Goal: Task Accomplishment & Management: Use online tool/utility

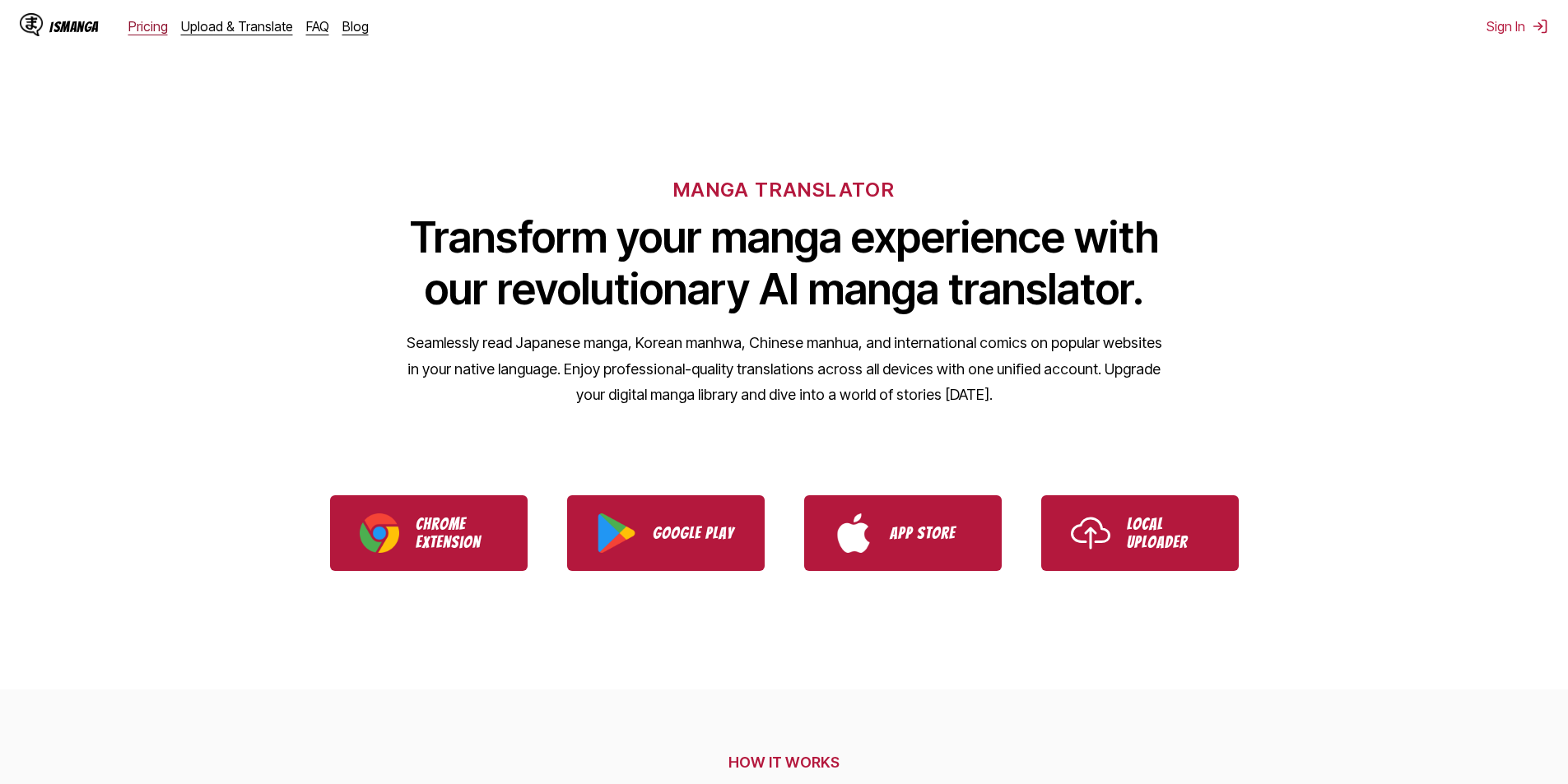
click at [161, 26] on link "Pricing" at bounding box center [148, 26] width 40 height 17
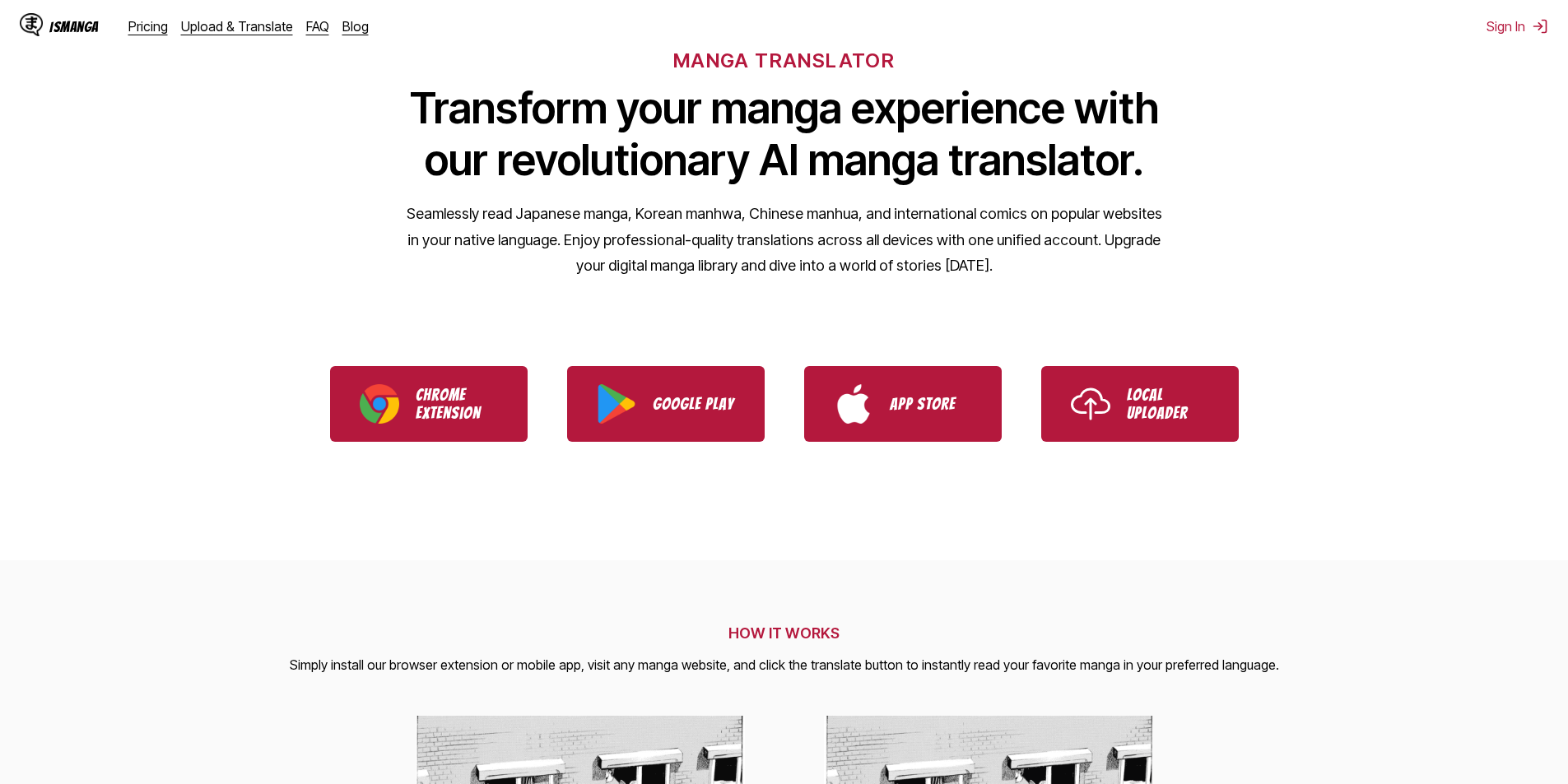
scroll to position [247, 0]
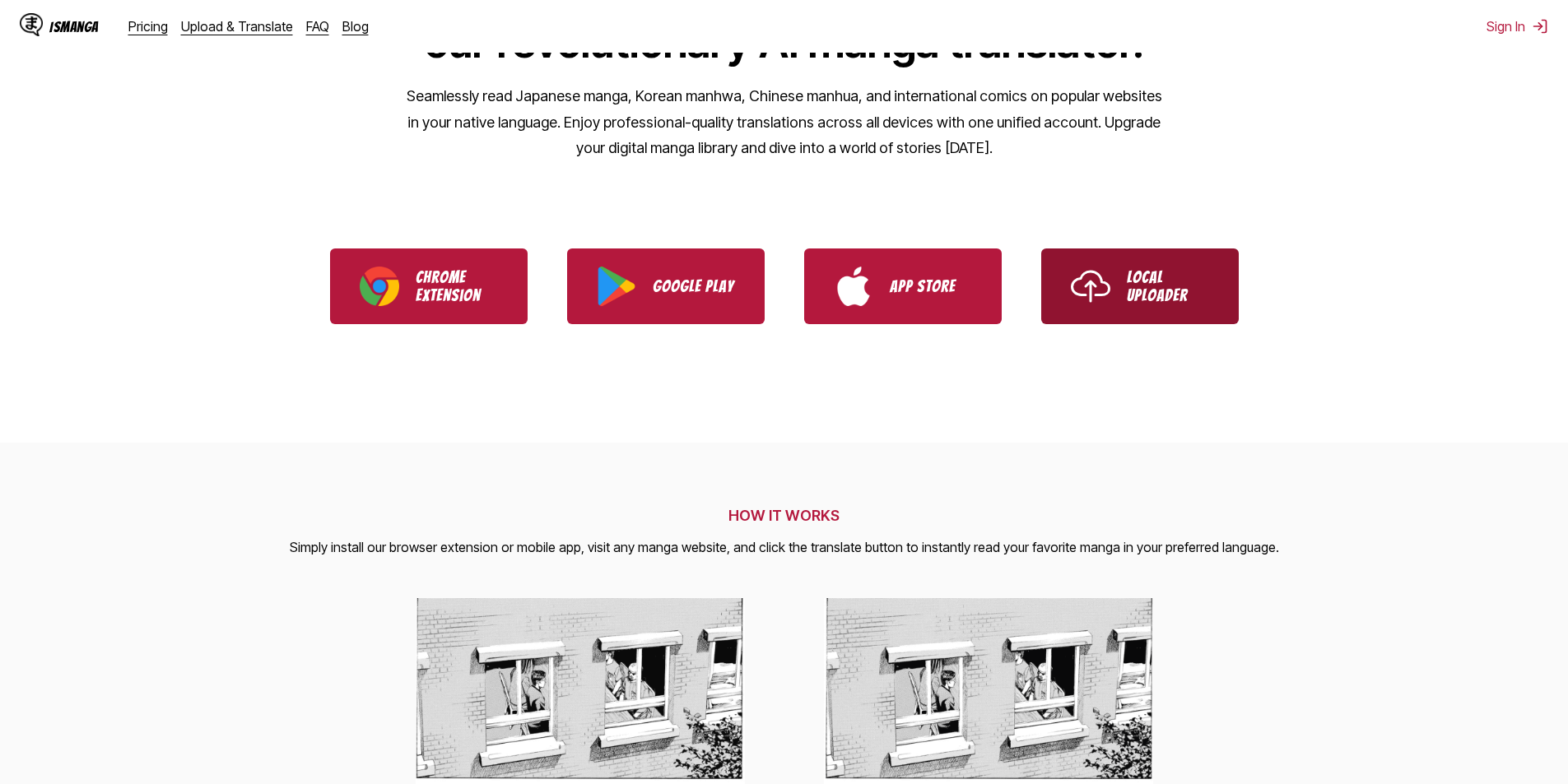
click at [1149, 284] on p "Local Uploader" at bounding box center [1168, 286] width 83 height 36
click at [1133, 291] on p "Local Uploader" at bounding box center [1168, 286] width 83 height 36
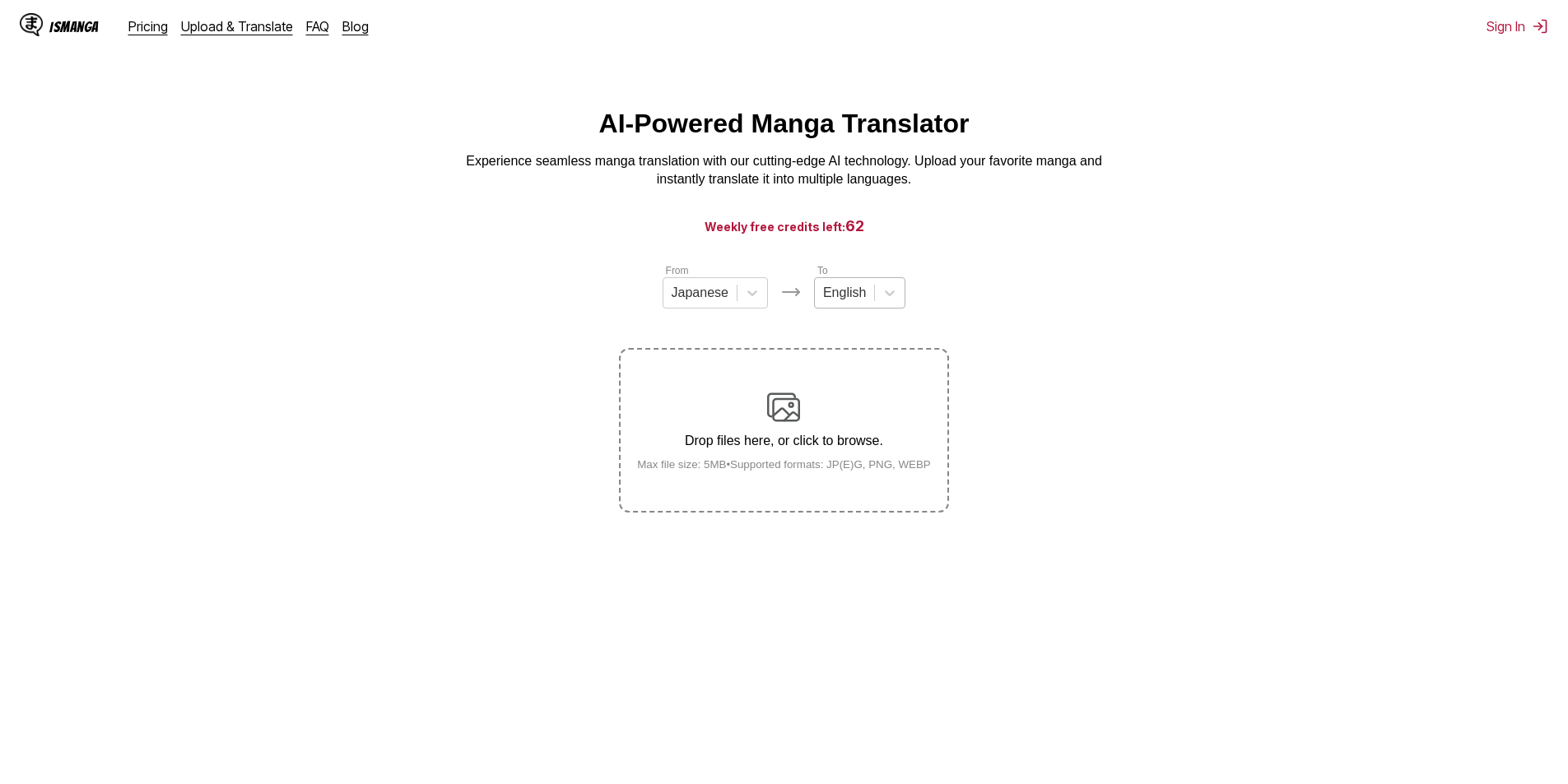
click at [846, 302] on div at bounding box center [844, 293] width 43 height 18
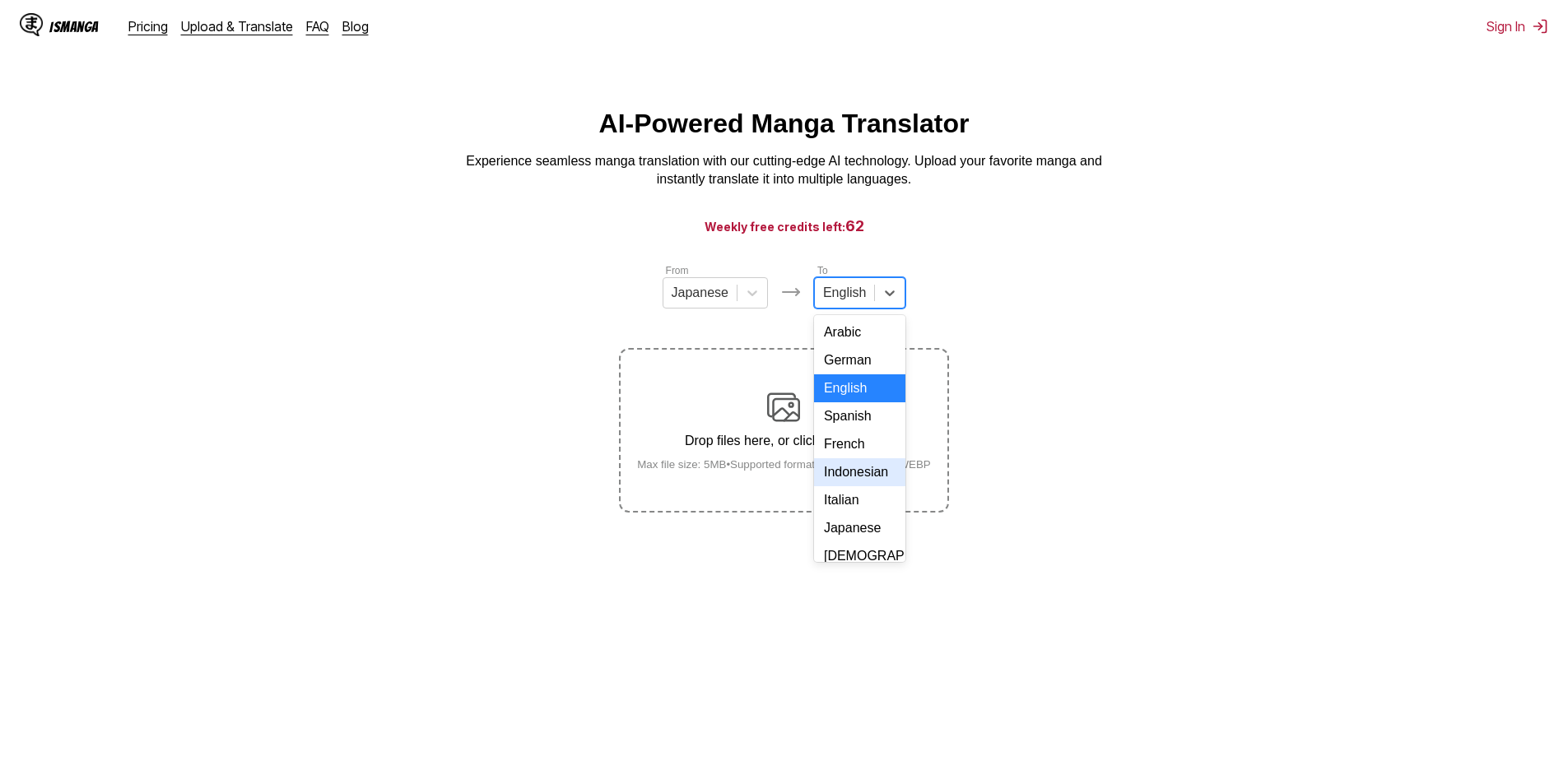
click at [850, 486] on div "Indonesian" at bounding box center [860, 472] width 92 height 28
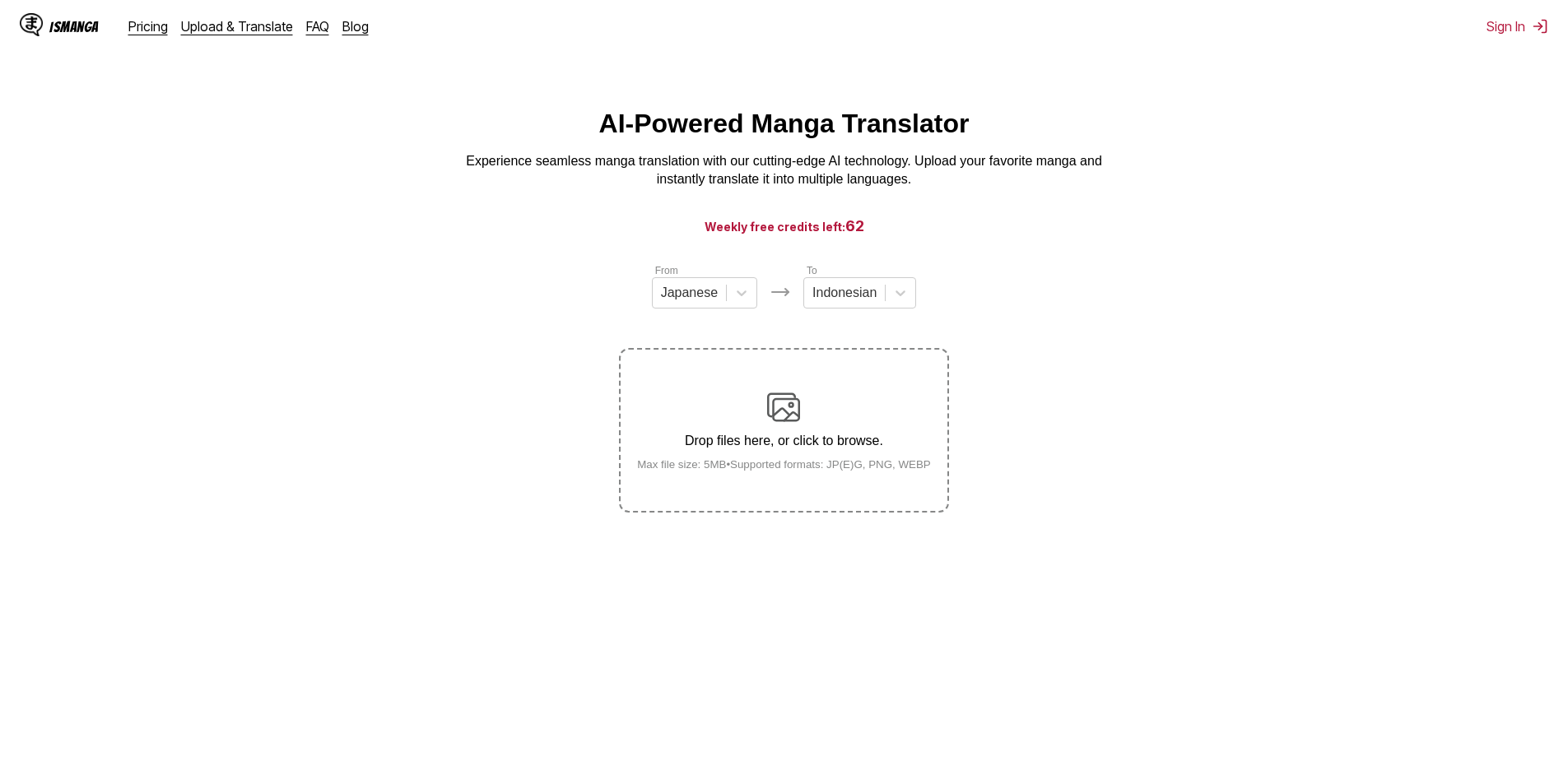
click at [772, 439] on p "Drop files here, or click to browse." at bounding box center [783, 440] width 320 height 15
click at [0, 0] on input "Drop files here, or click to browse. Max file size: 5MB • Supported formats: JP…" at bounding box center [0, 0] width 0 height 0
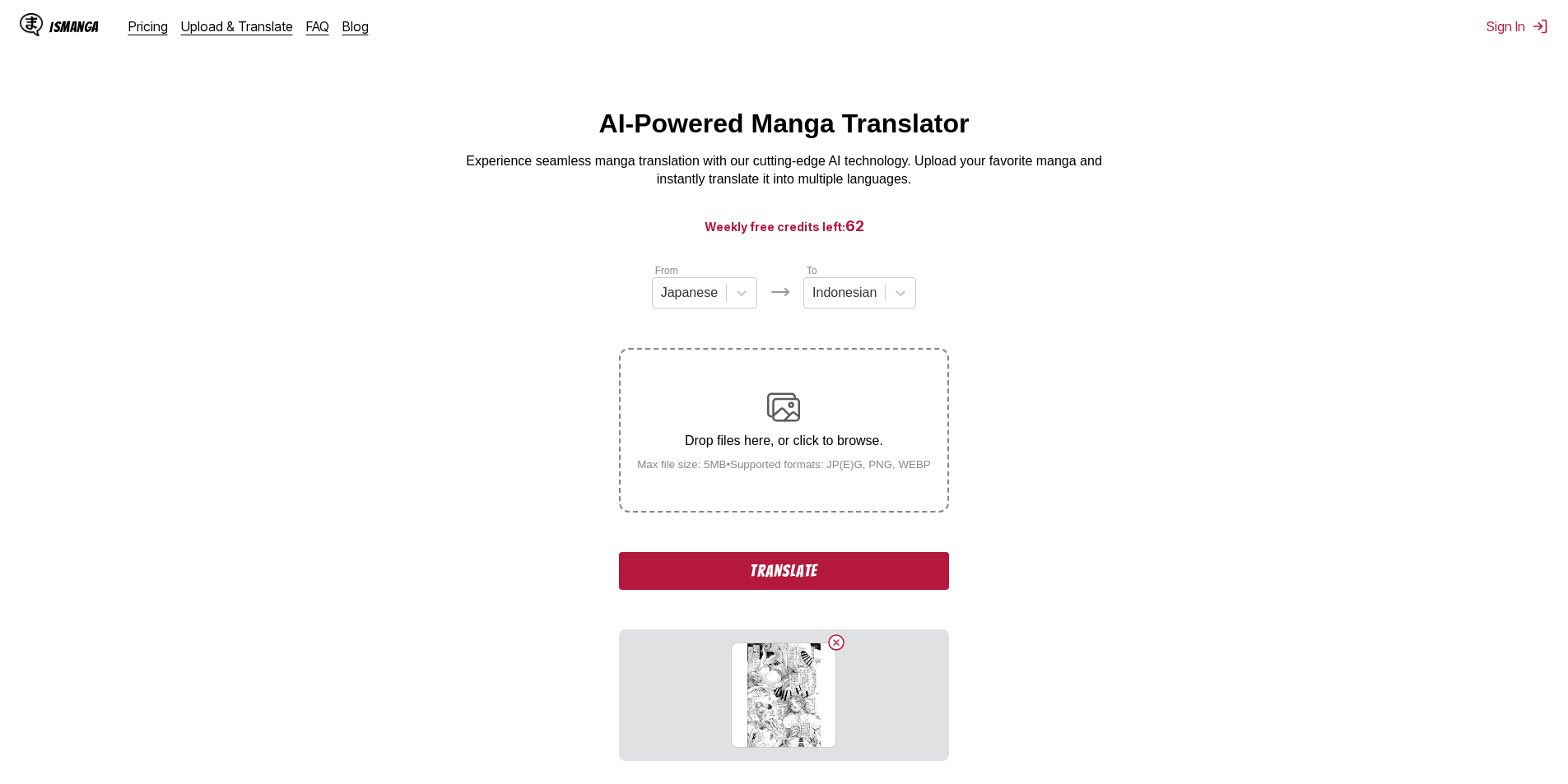
click at [785, 579] on button "Translate" at bounding box center [783, 571] width 330 height 38
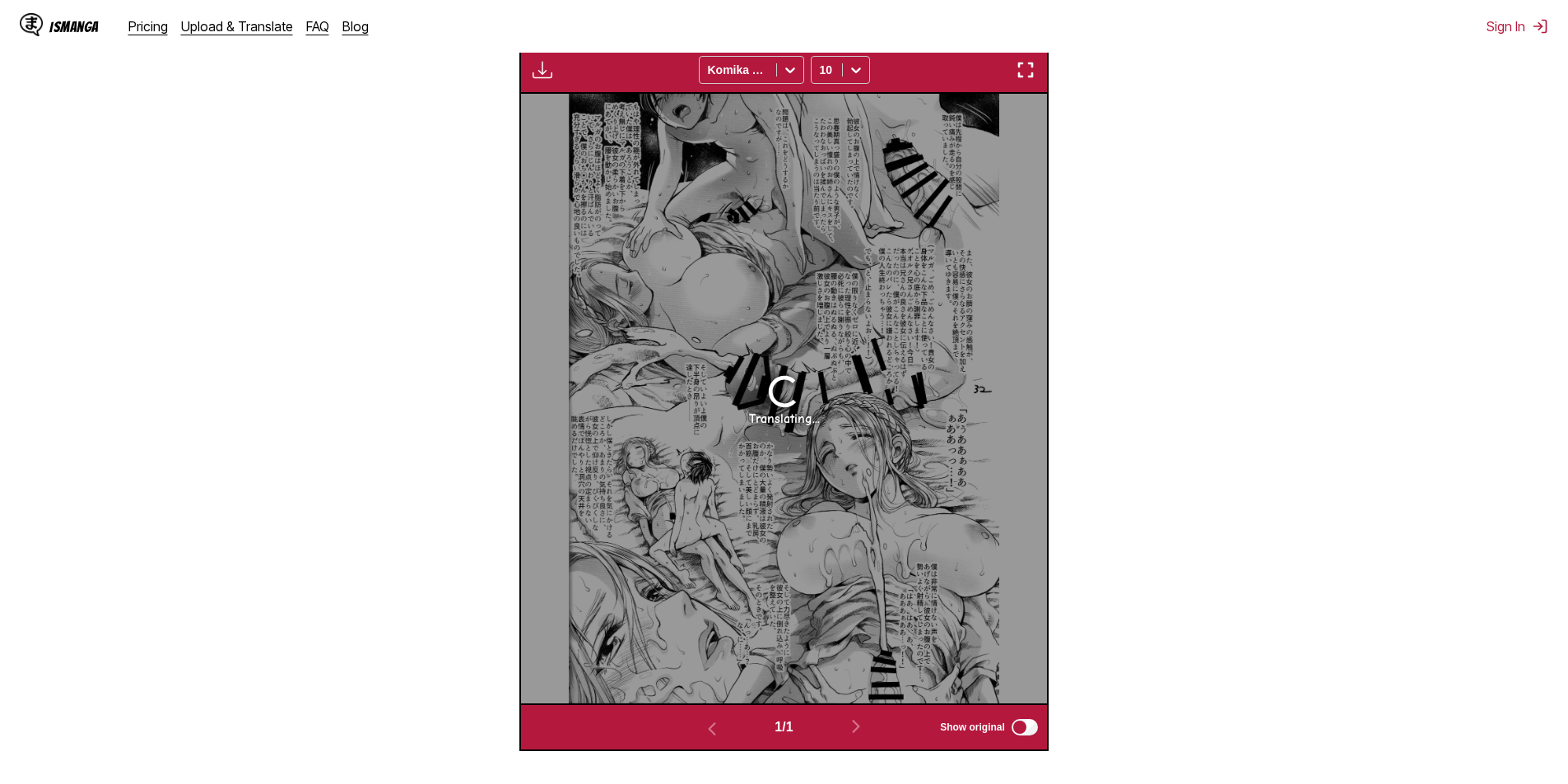
scroll to position [687, 0]
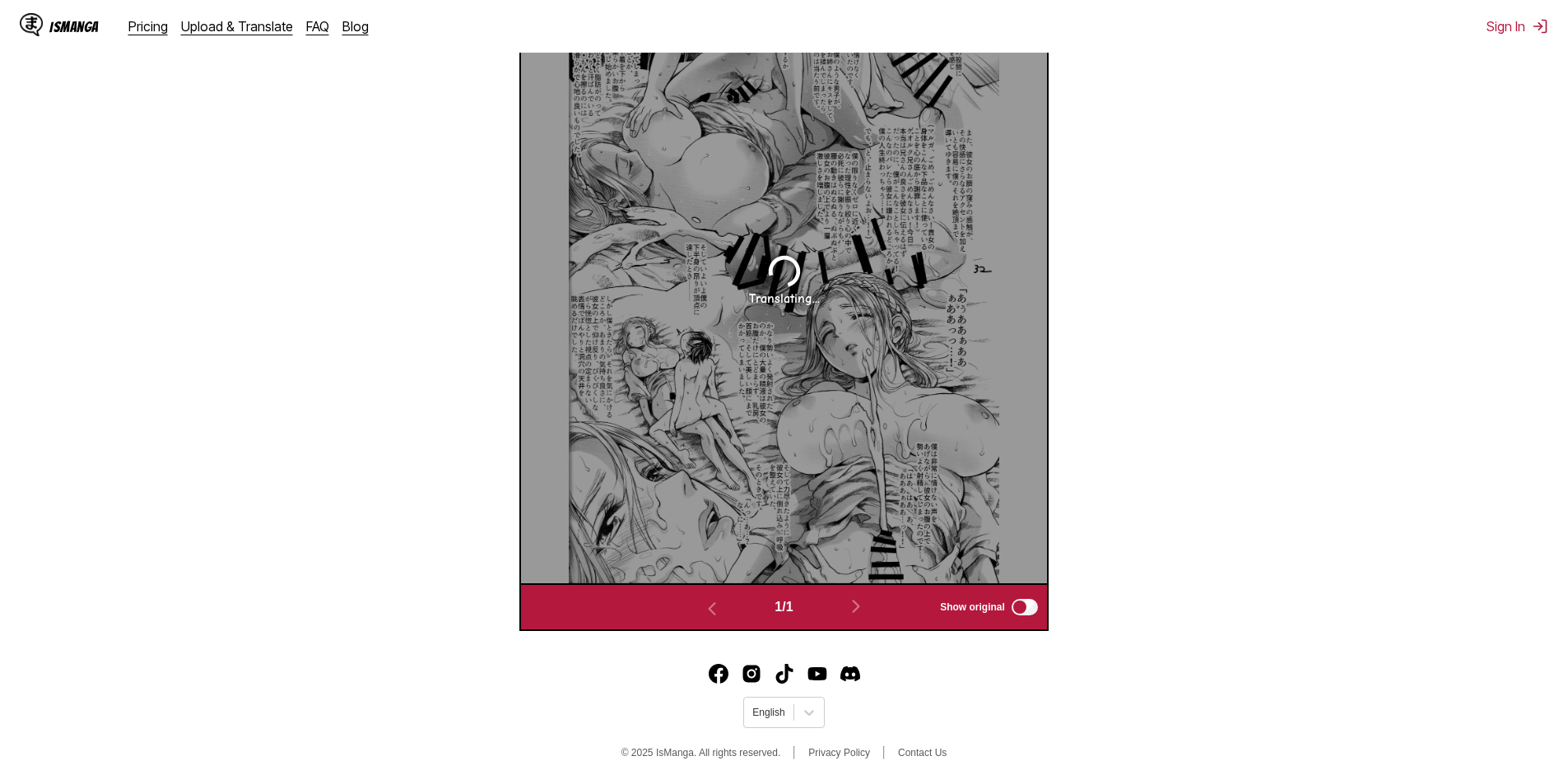
click at [1120, 112] on section "From Japanese To Indonesian Drop files here, or click to browse. Max file size:…" at bounding box center [784, 105] width 1542 height 1054
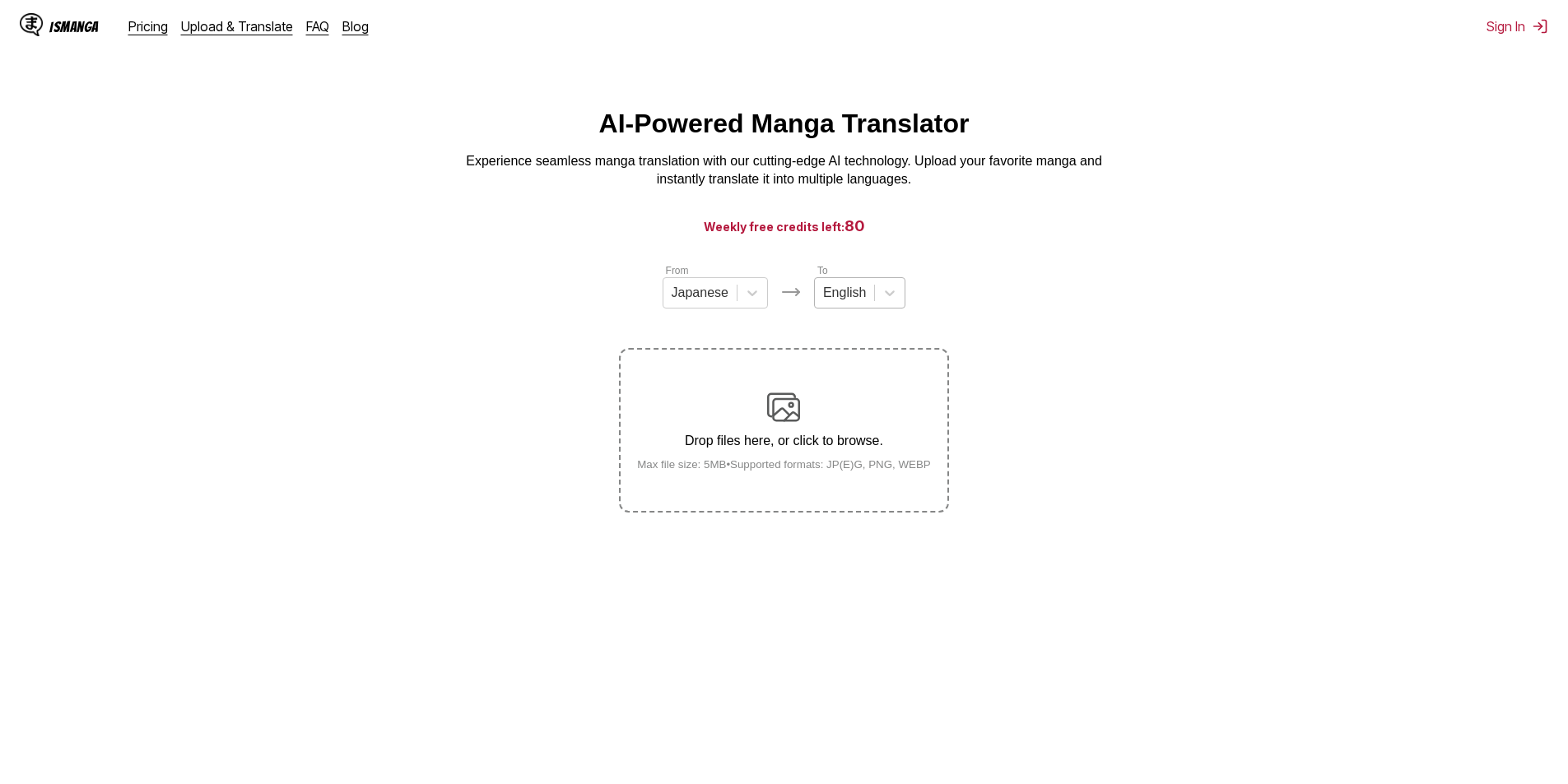
click at [853, 306] on div "English" at bounding box center [844, 293] width 59 height 25
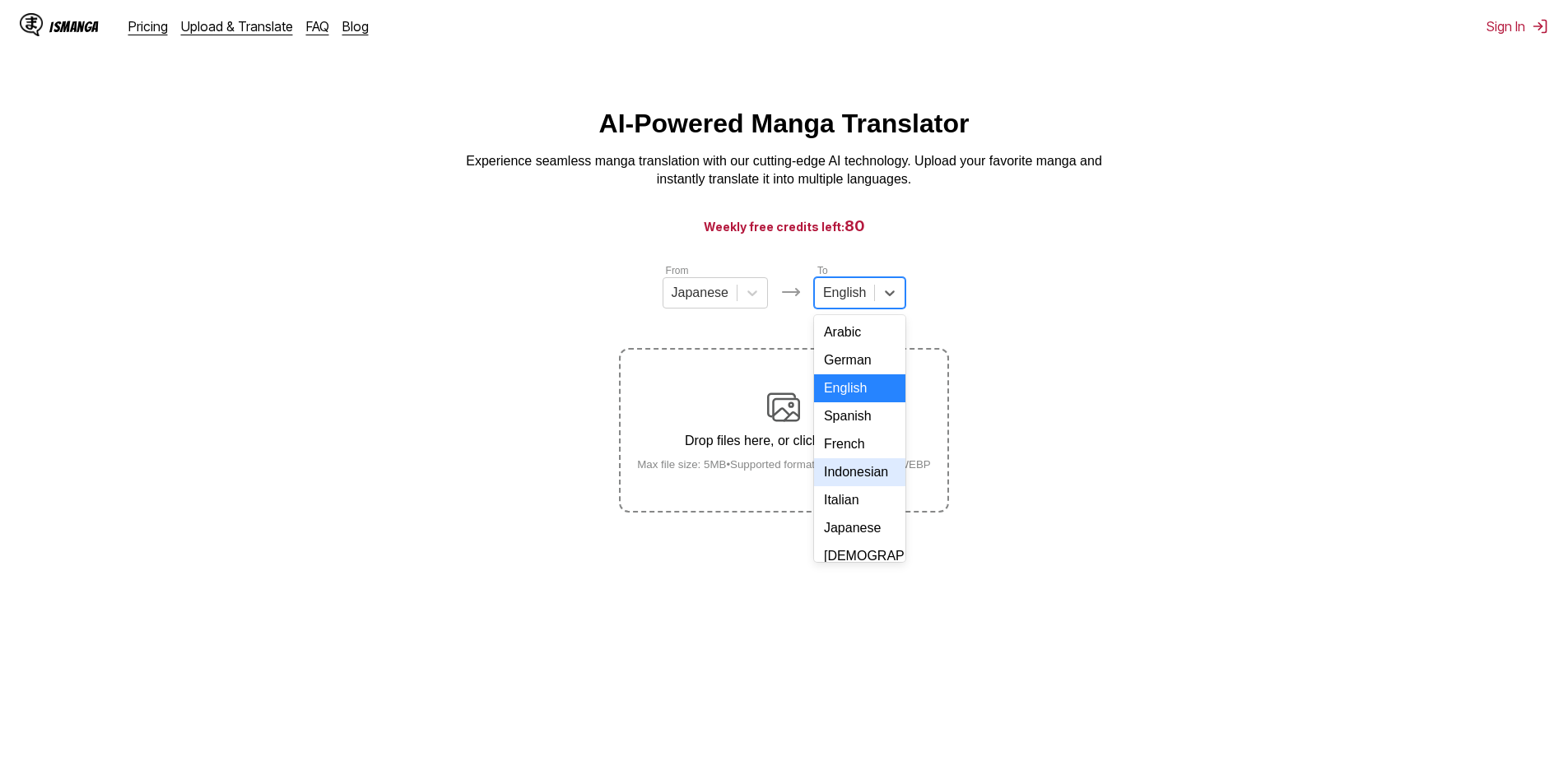
click at [855, 486] on div "Indonesian" at bounding box center [860, 472] width 92 height 28
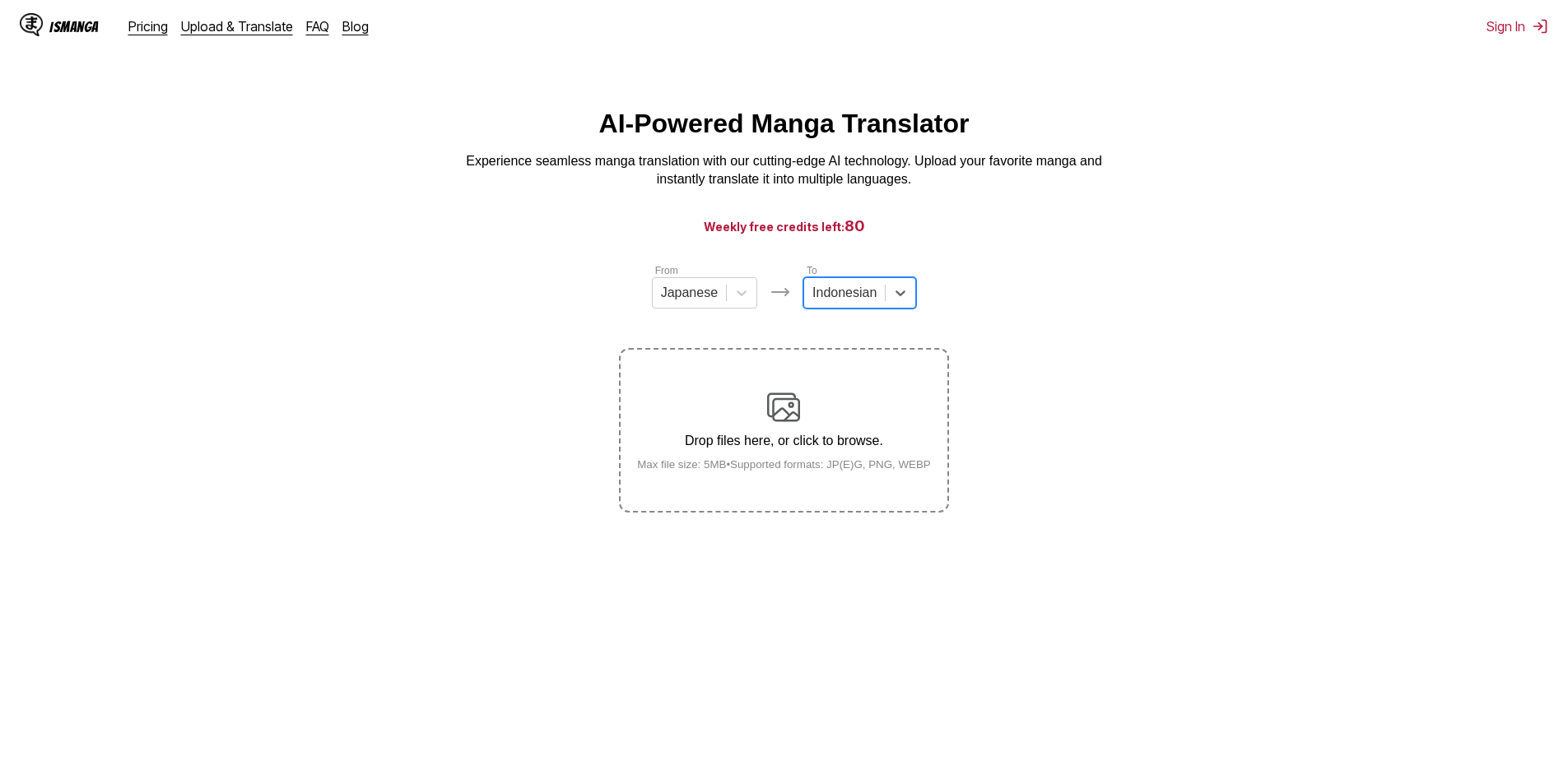
click at [802, 425] on div "Drop files here, or click to browse. Max file size: 5MB • Supported formats: JP…" at bounding box center [783, 430] width 320 height 80
click at [0, 0] on input "Drop files here, or click to browse. Max file size: 5MB • Supported formats: JP…" at bounding box center [0, 0] width 0 height 0
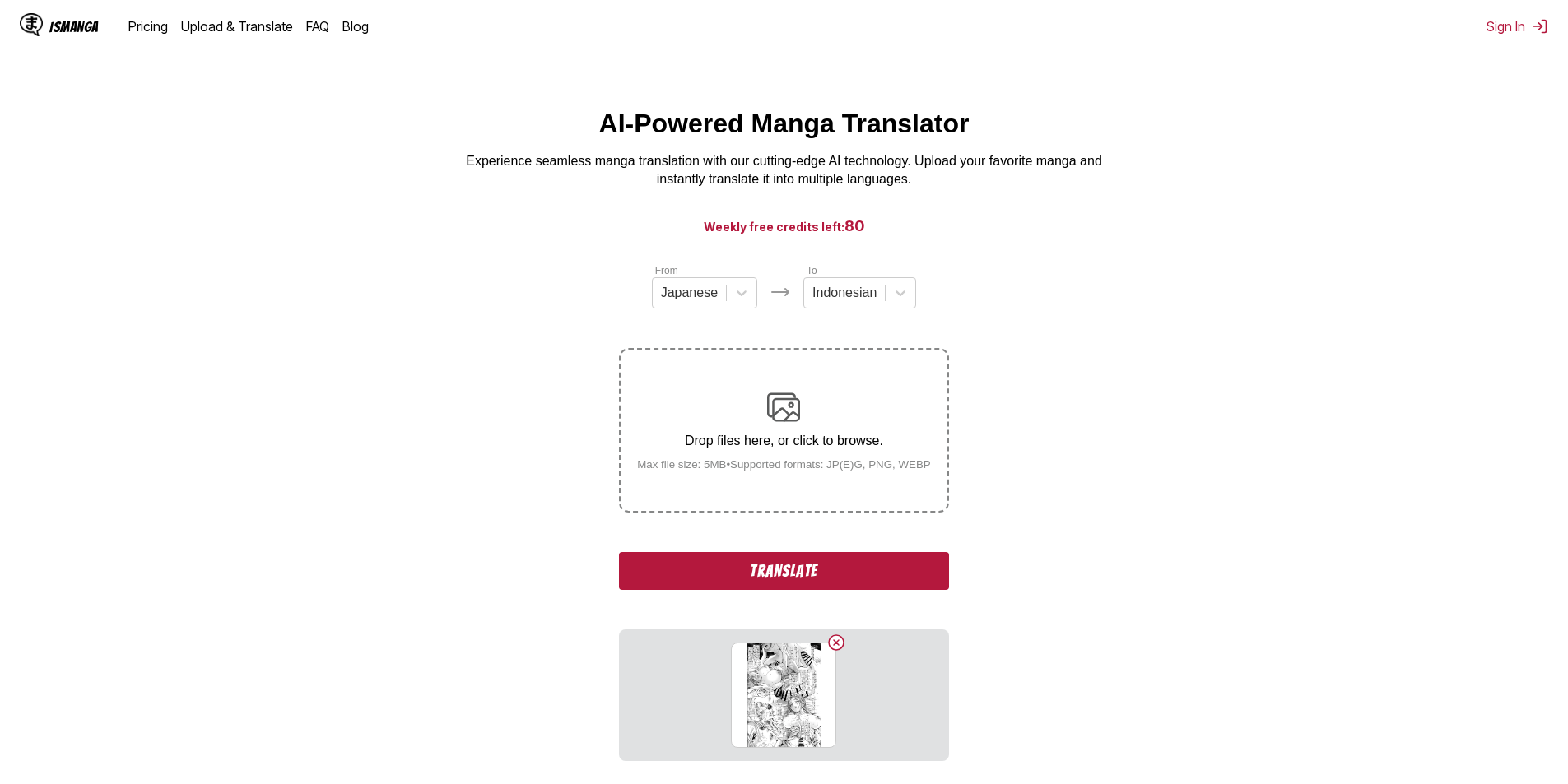
click at [804, 570] on button "Translate" at bounding box center [783, 571] width 330 height 38
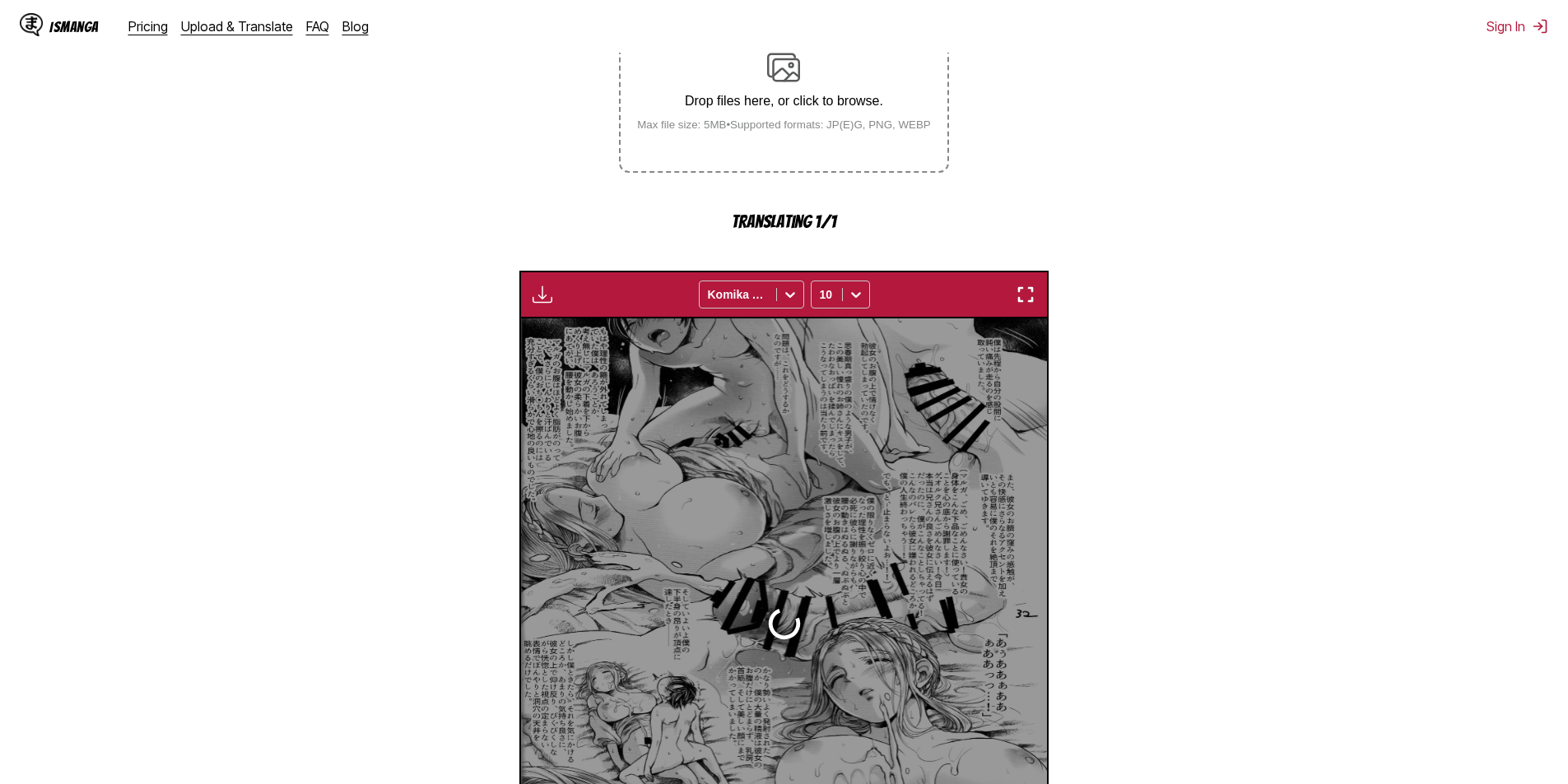
scroll to position [486, 0]
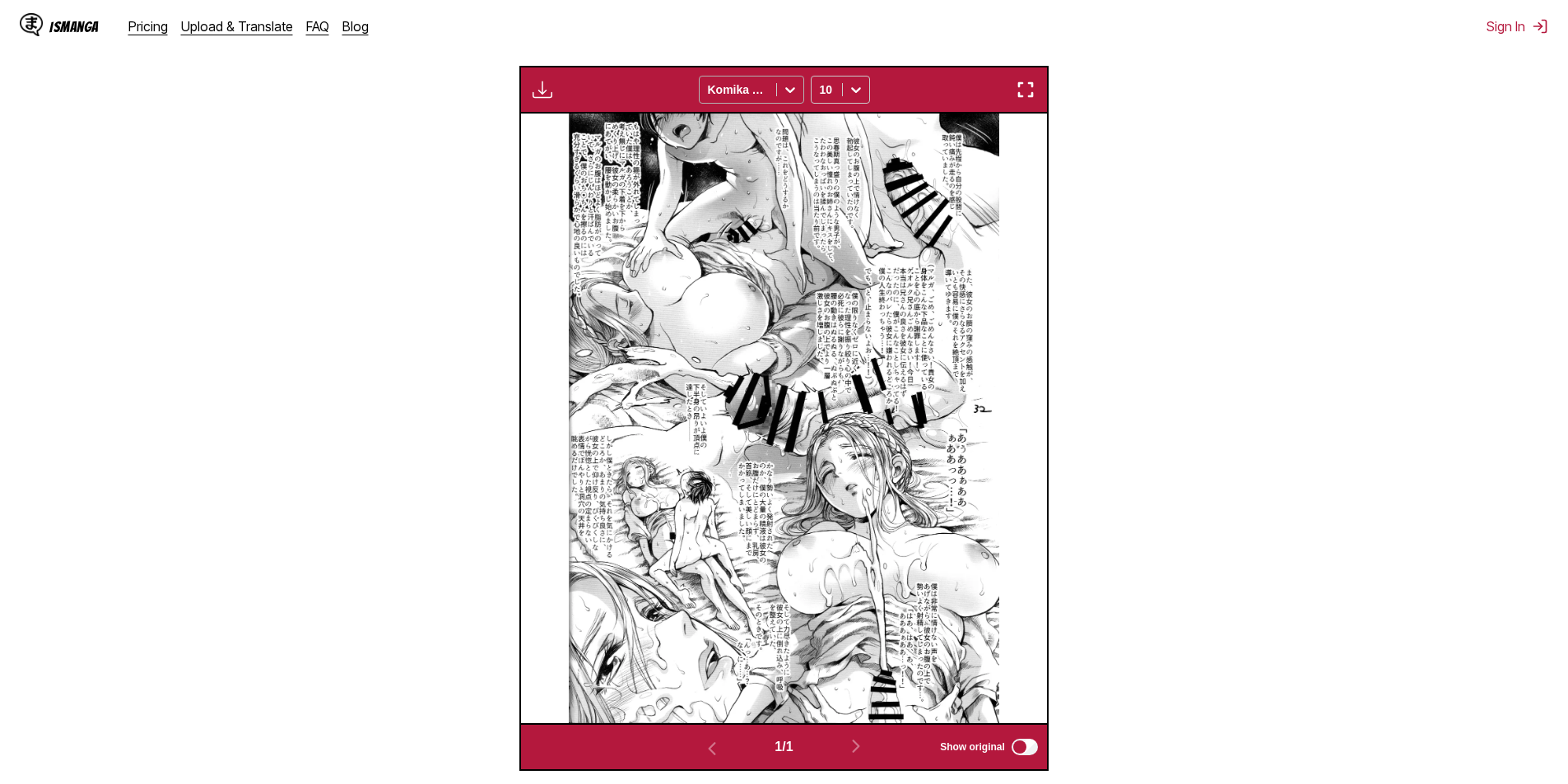
click at [788, 95] on icon at bounding box center [790, 90] width 17 height 17
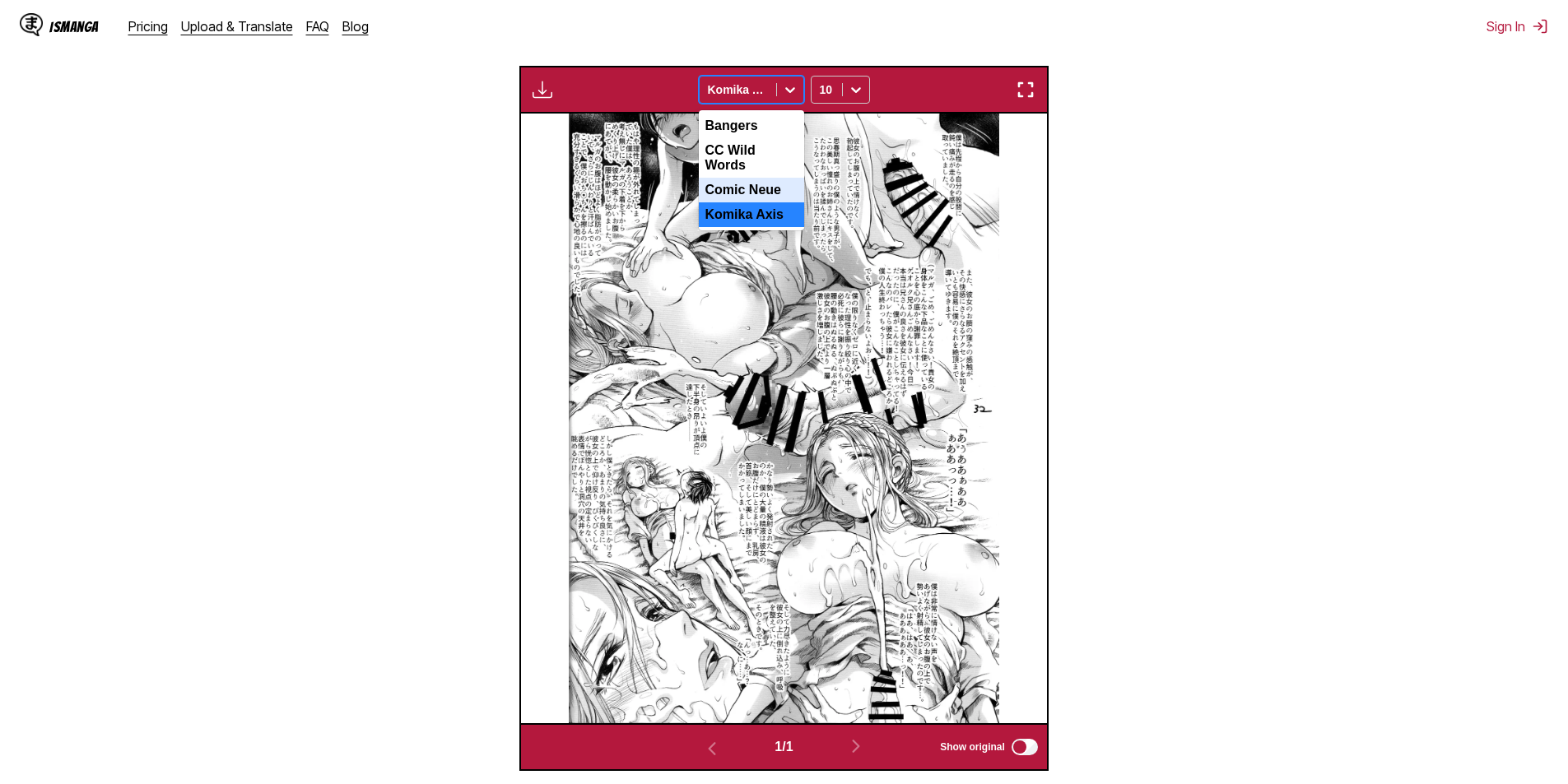
click at [749, 188] on div "Comic Neue" at bounding box center [752, 189] width 106 height 25
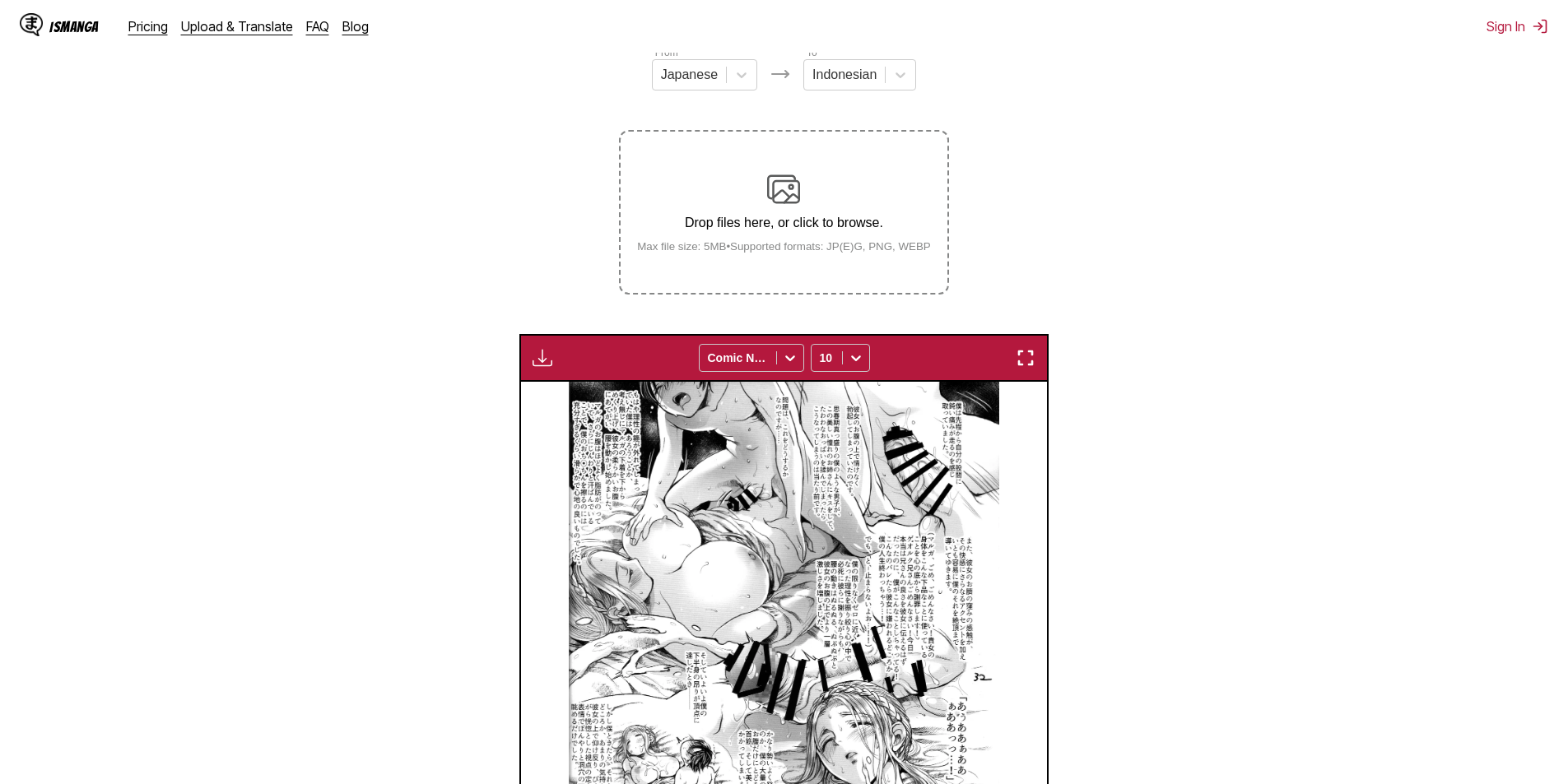
scroll to position [217, 0]
click at [721, 88] on div "Japanese" at bounding box center [689, 76] width 74 height 25
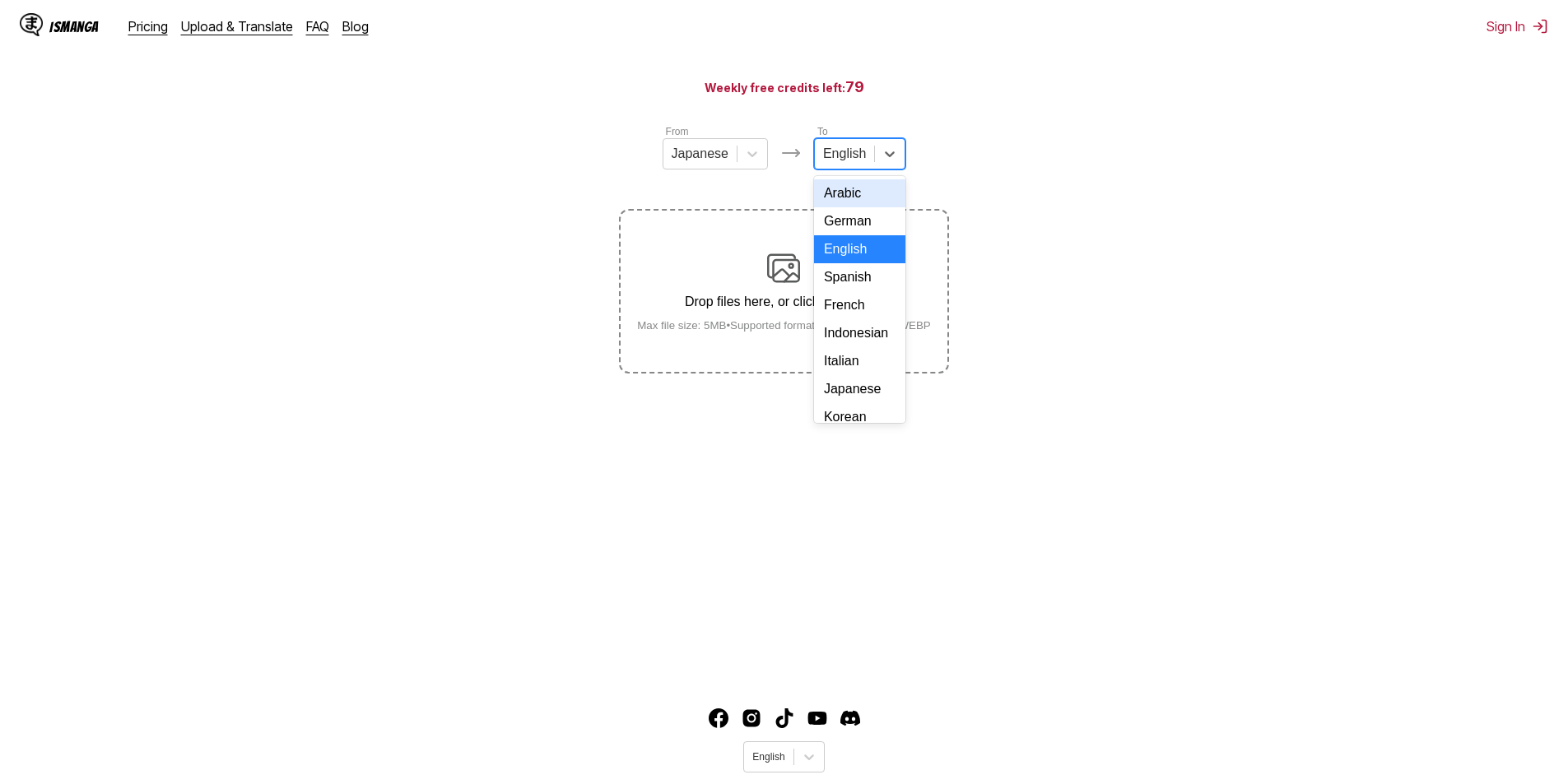
click at [840, 163] on div at bounding box center [844, 153] width 43 height 18
click at [747, 277] on div "Drop files here, or click to browse. Max file size: 5MB • Supported formats: JP…" at bounding box center [783, 292] width 320 height 80
click at [0, 0] on input "Drop files here, or click to browse. Max file size: 5MB • Supported formats: JP…" at bounding box center [0, 0] width 0 height 0
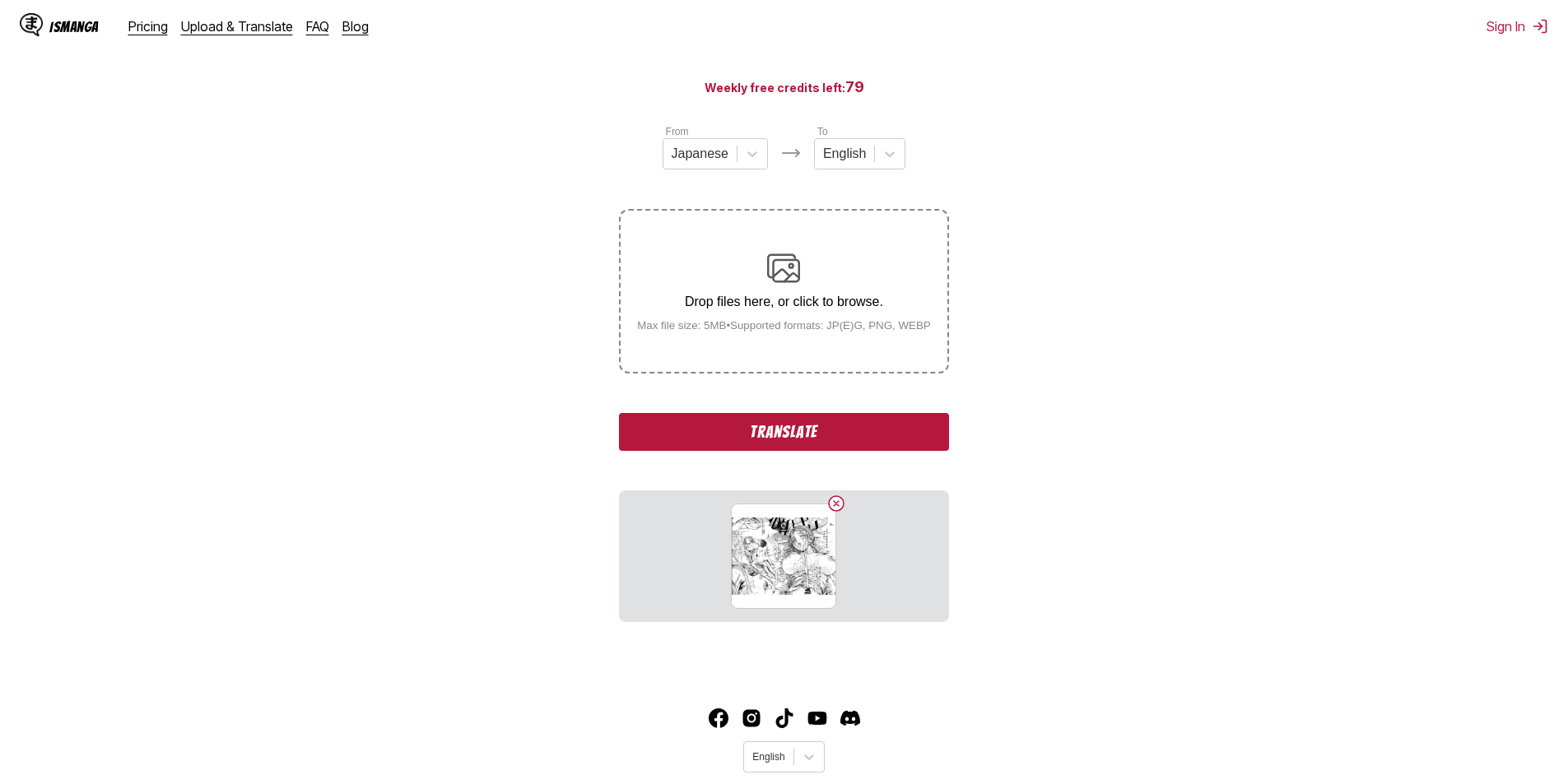
click at [785, 267] on img at bounding box center [783, 268] width 33 height 33
click at [0, 0] on input "Drop files here, or click to browse. Max file size: 5MB • Supported formats: JP…" at bounding box center [0, 0] width 0 height 0
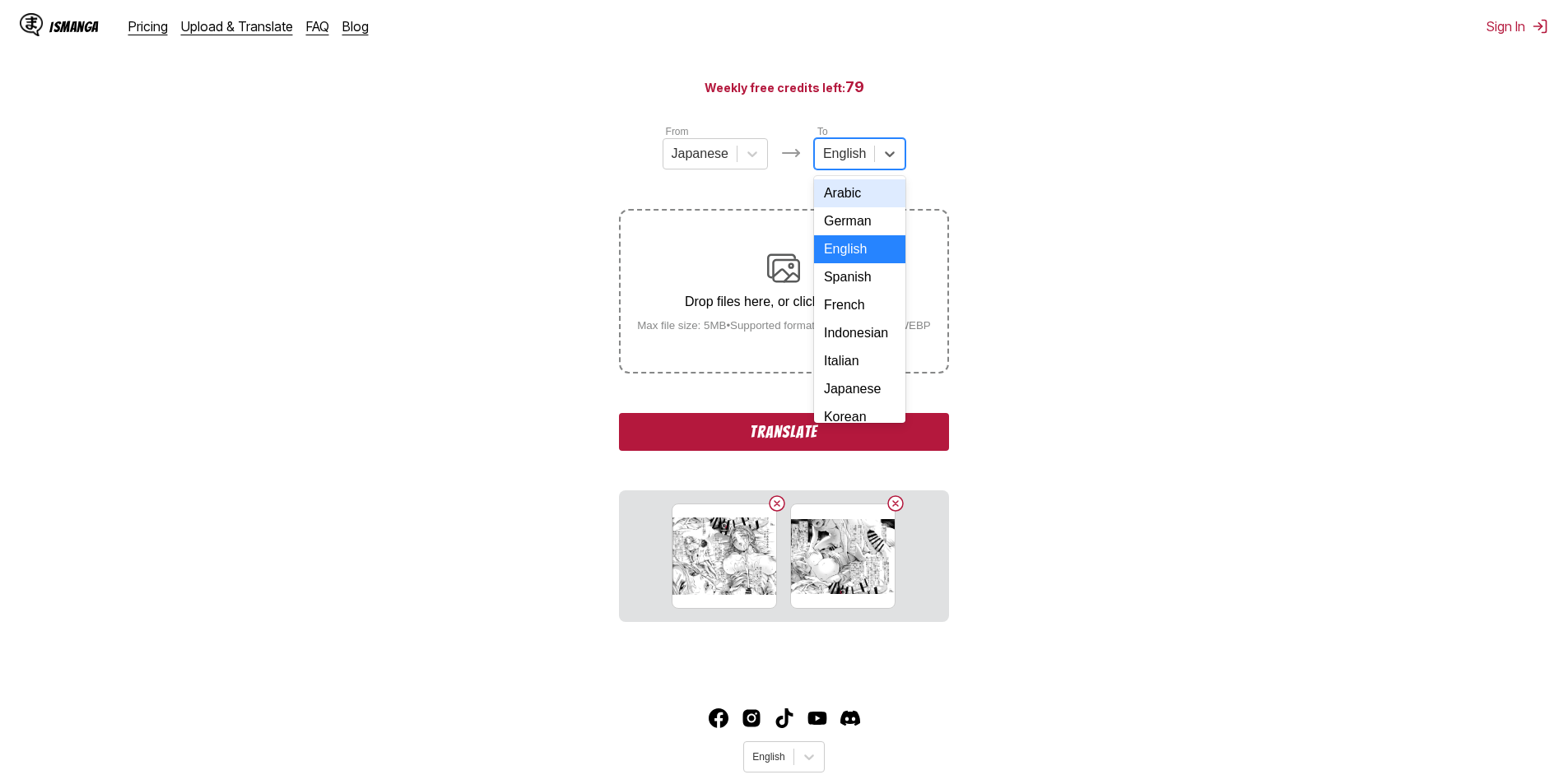
click at [860, 161] on div at bounding box center [844, 153] width 43 height 18
click at [849, 348] on div "Indonesian" at bounding box center [860, 334] width 92 height 28
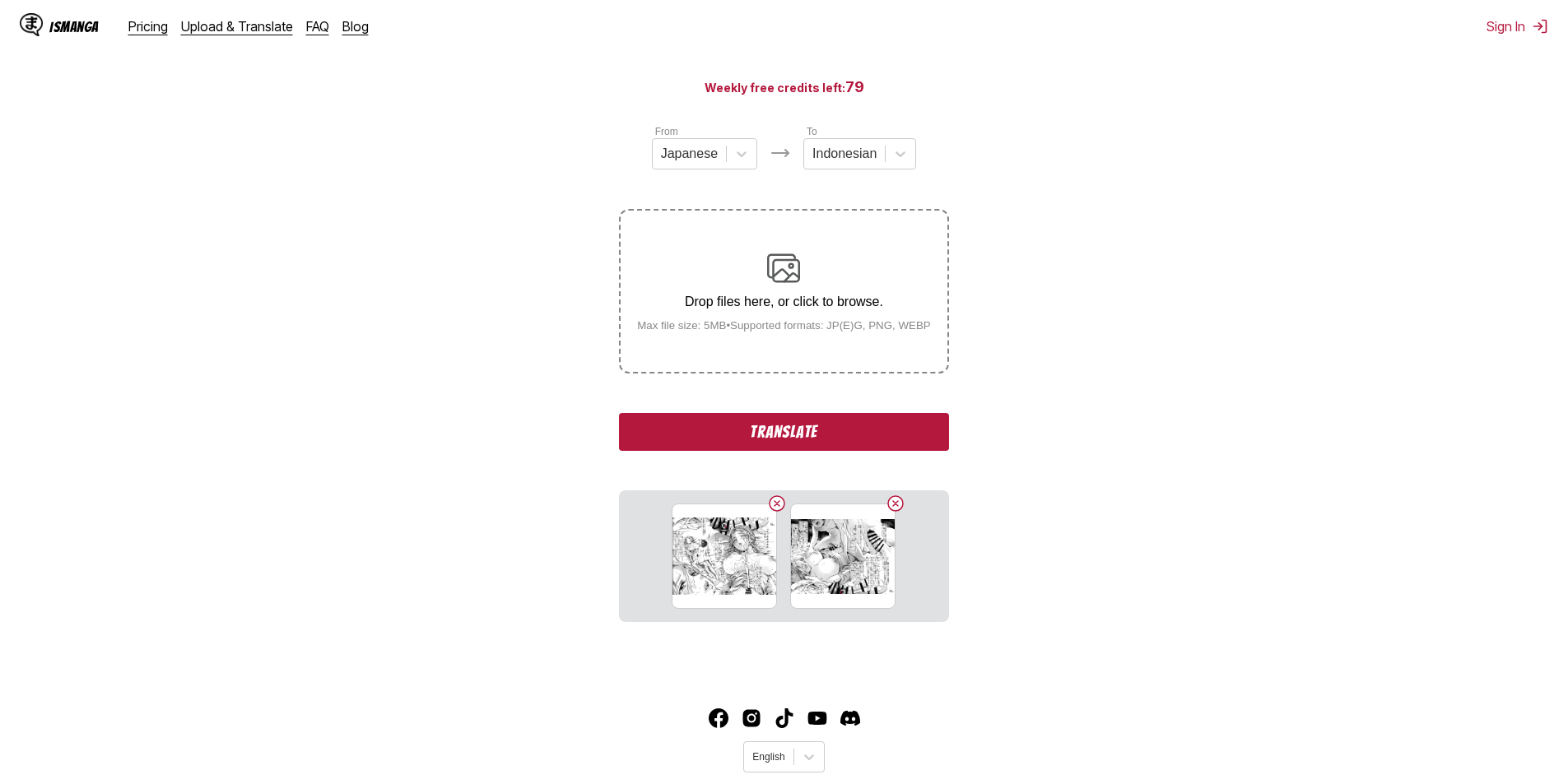
click at [789, 436] on button "Translate" at bounding box center [783, 432] width 330 height 38
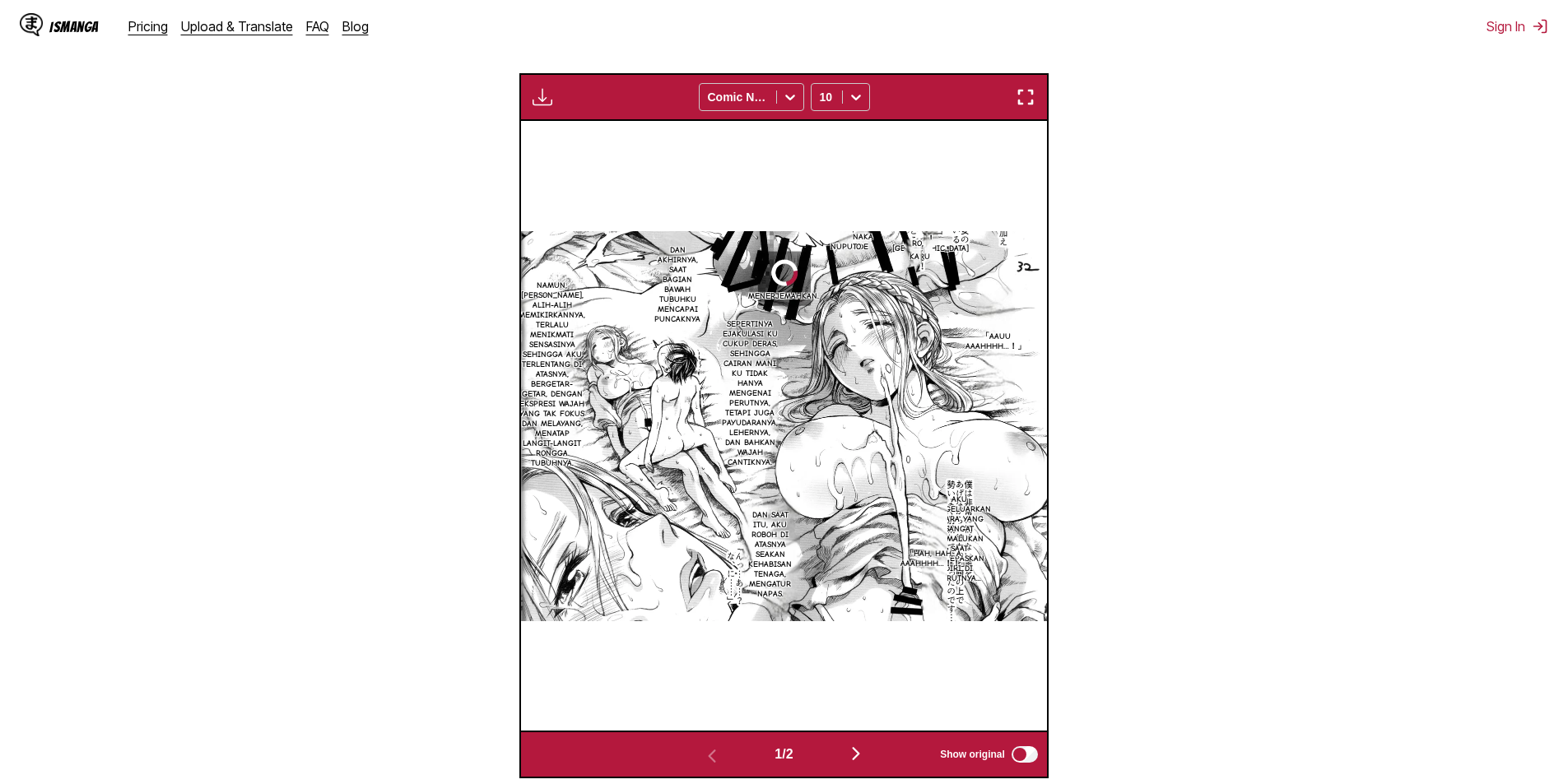
scroll to position [687, 0]
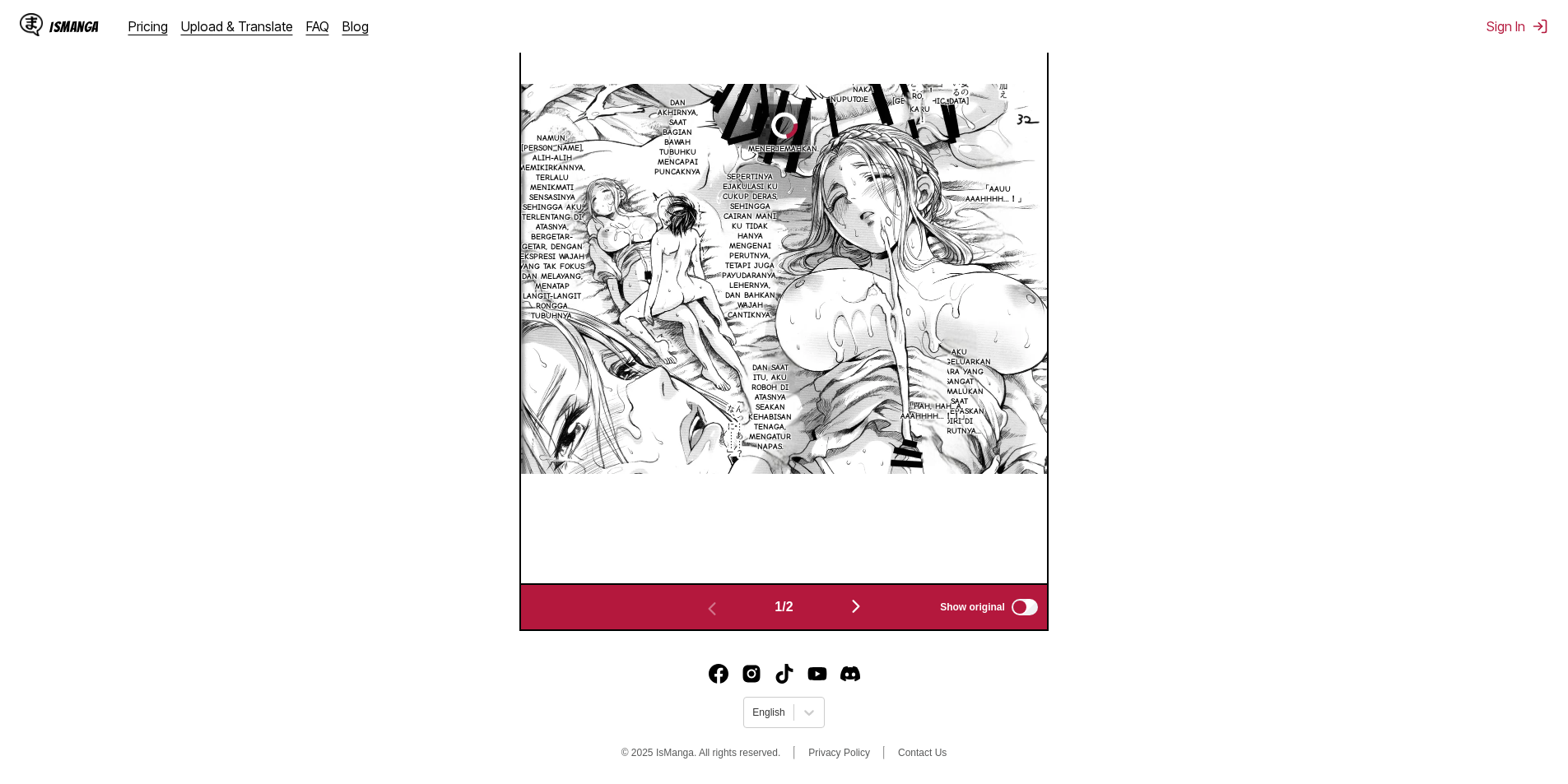
click at [859, 609] on img "button" at bounding box center [856, 607] width 20 height 20
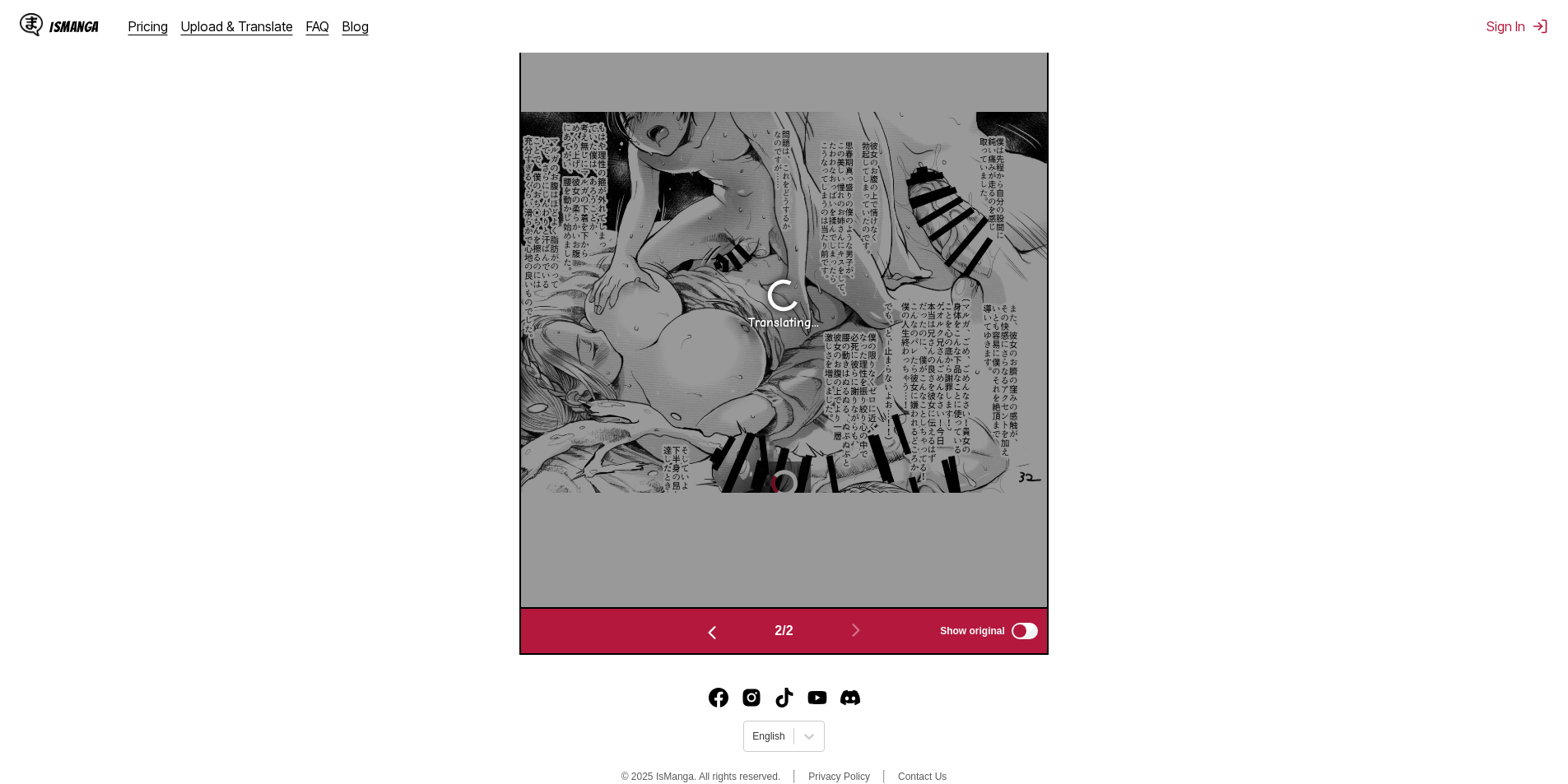
click at [708, 640] on img "button" at bounding box center [712, 633] width 20 height 20
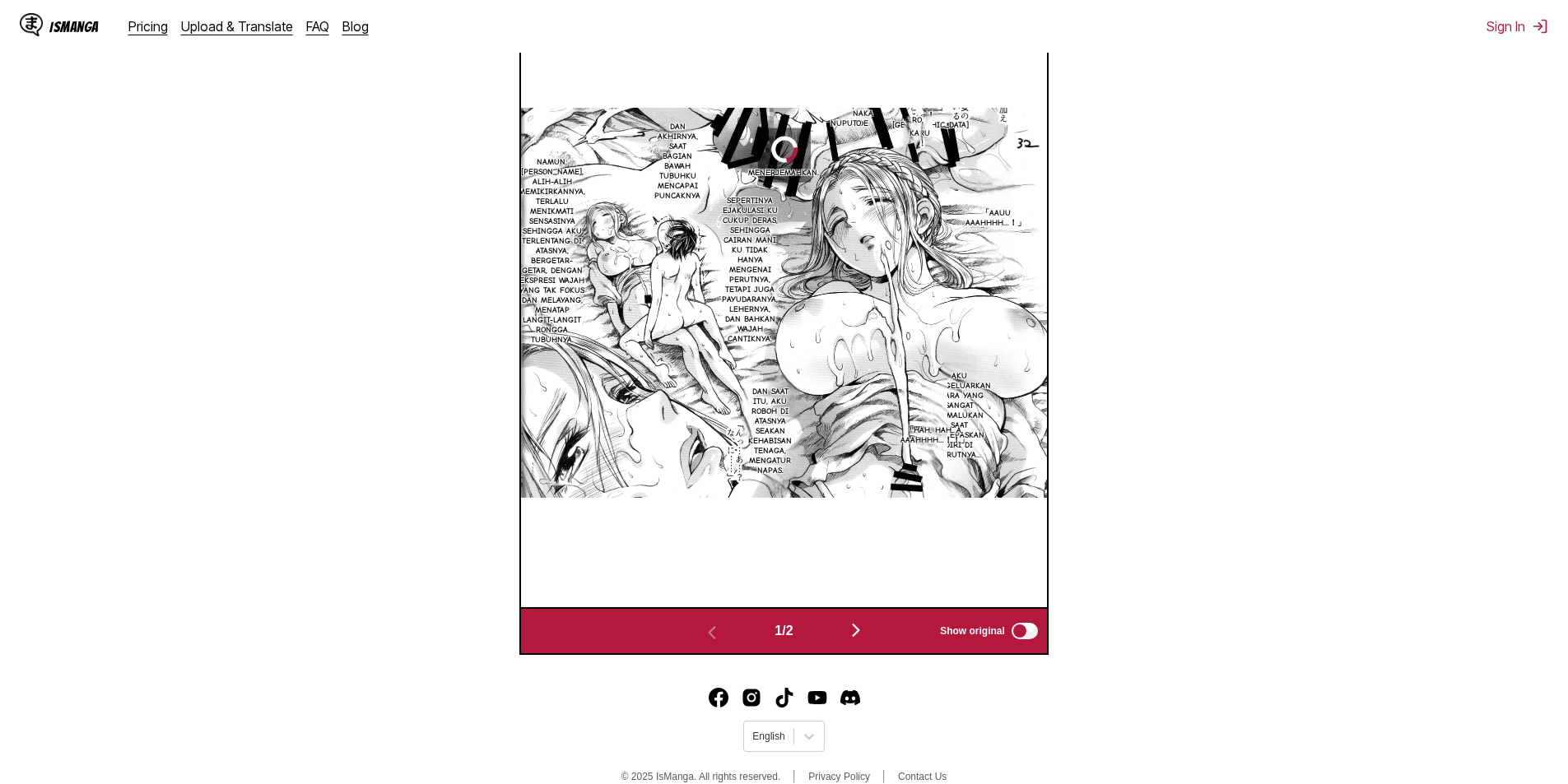
click at [860, 637] on img "button" at bounding box center [856, 631] width 20 height 20
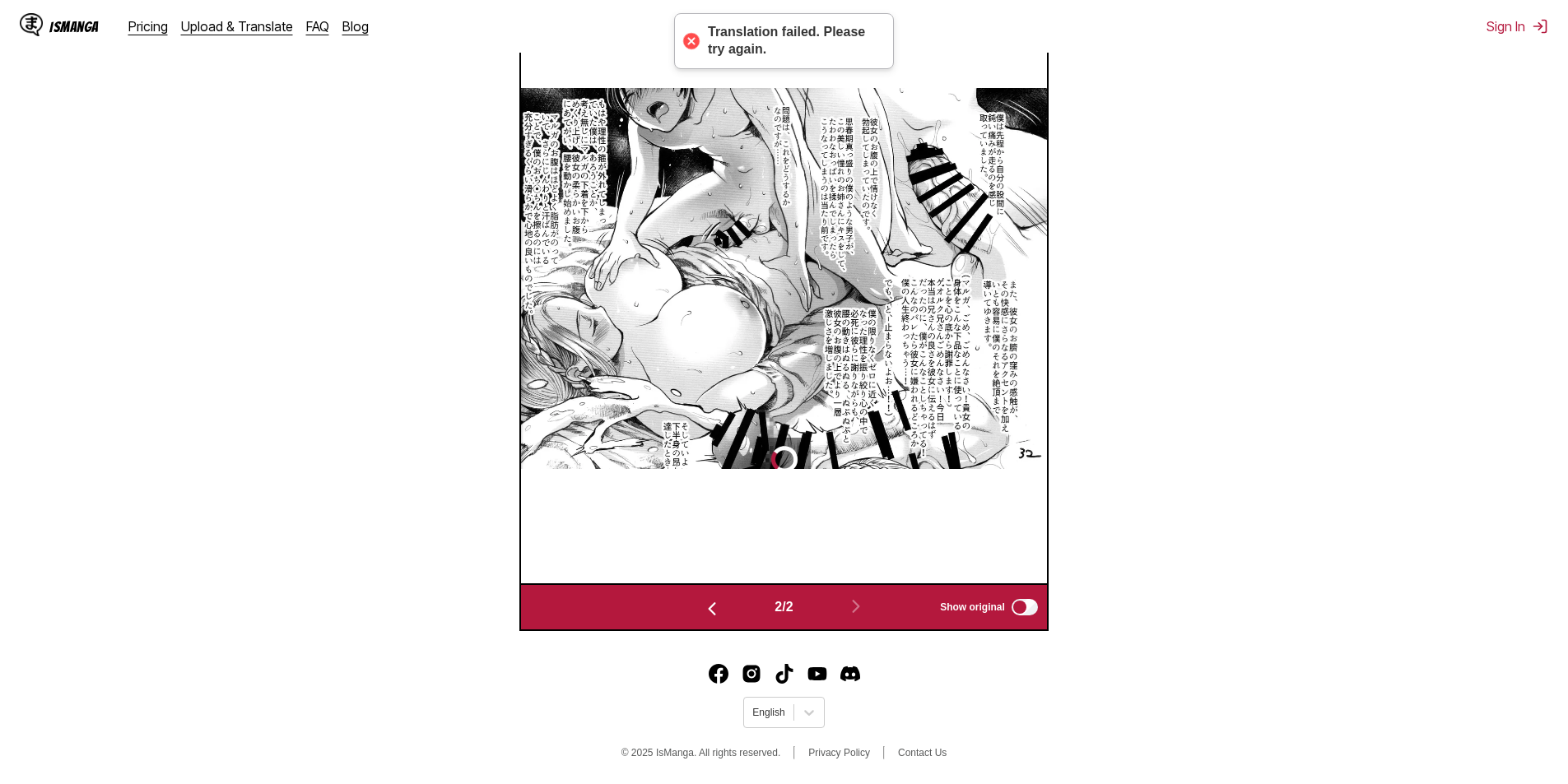
scroll to position [603, 0]
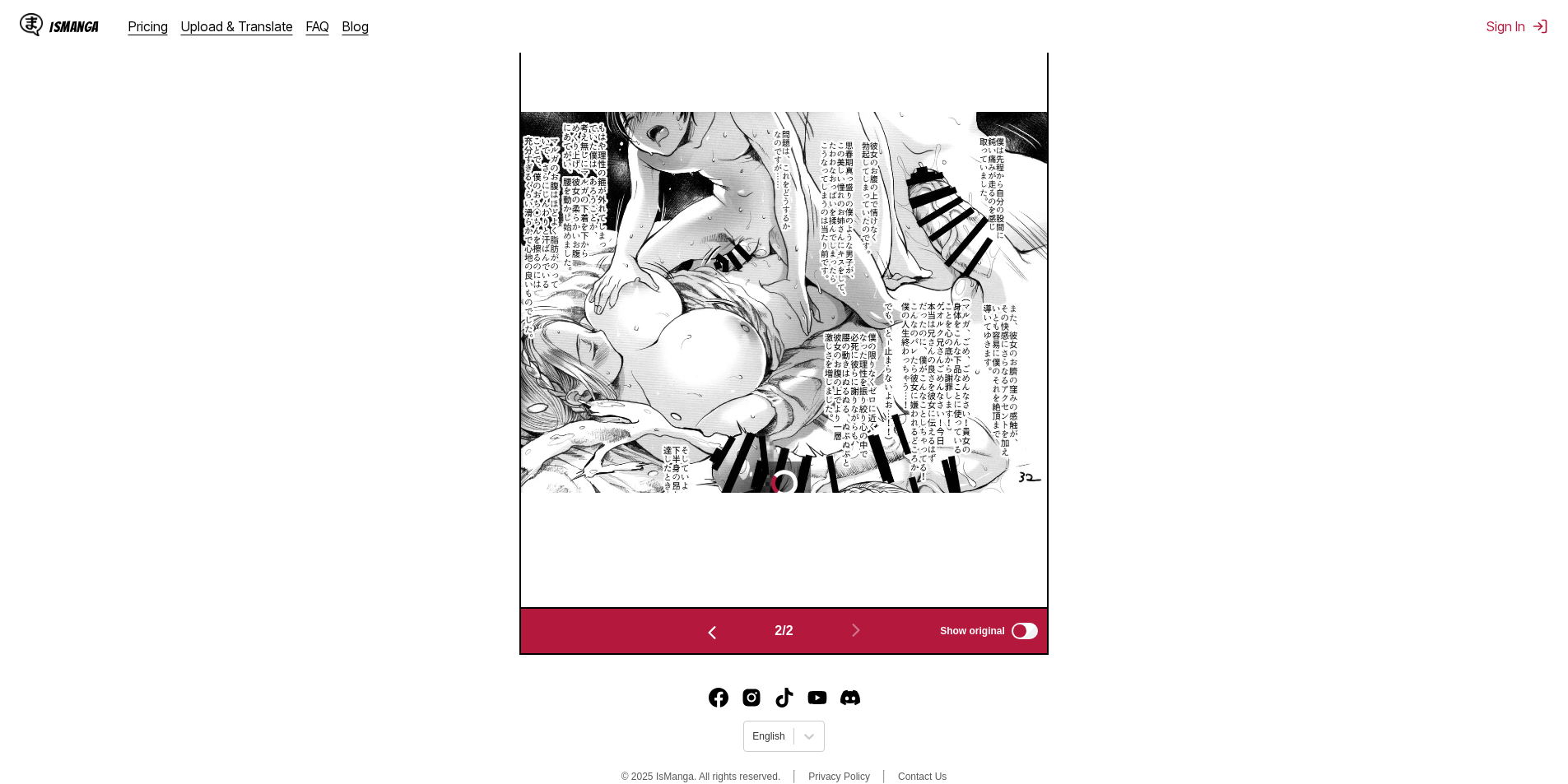
click at [714, 638] on img "button" at bounding box center [712, 633] width 20 height 20
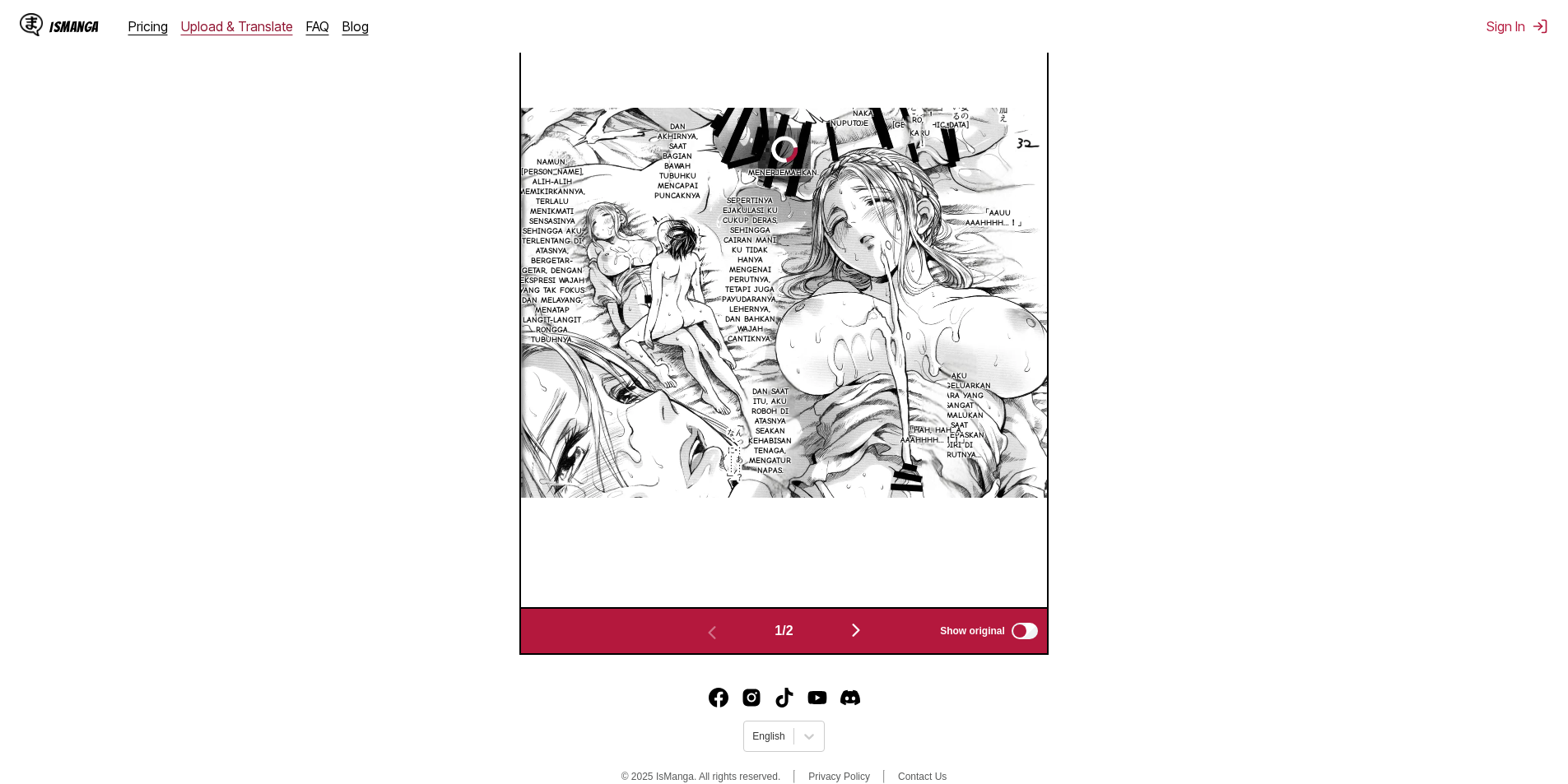
click at [198, 27] on link "Upload & Translate" at bounding box center [237, 26] width 112 height 17
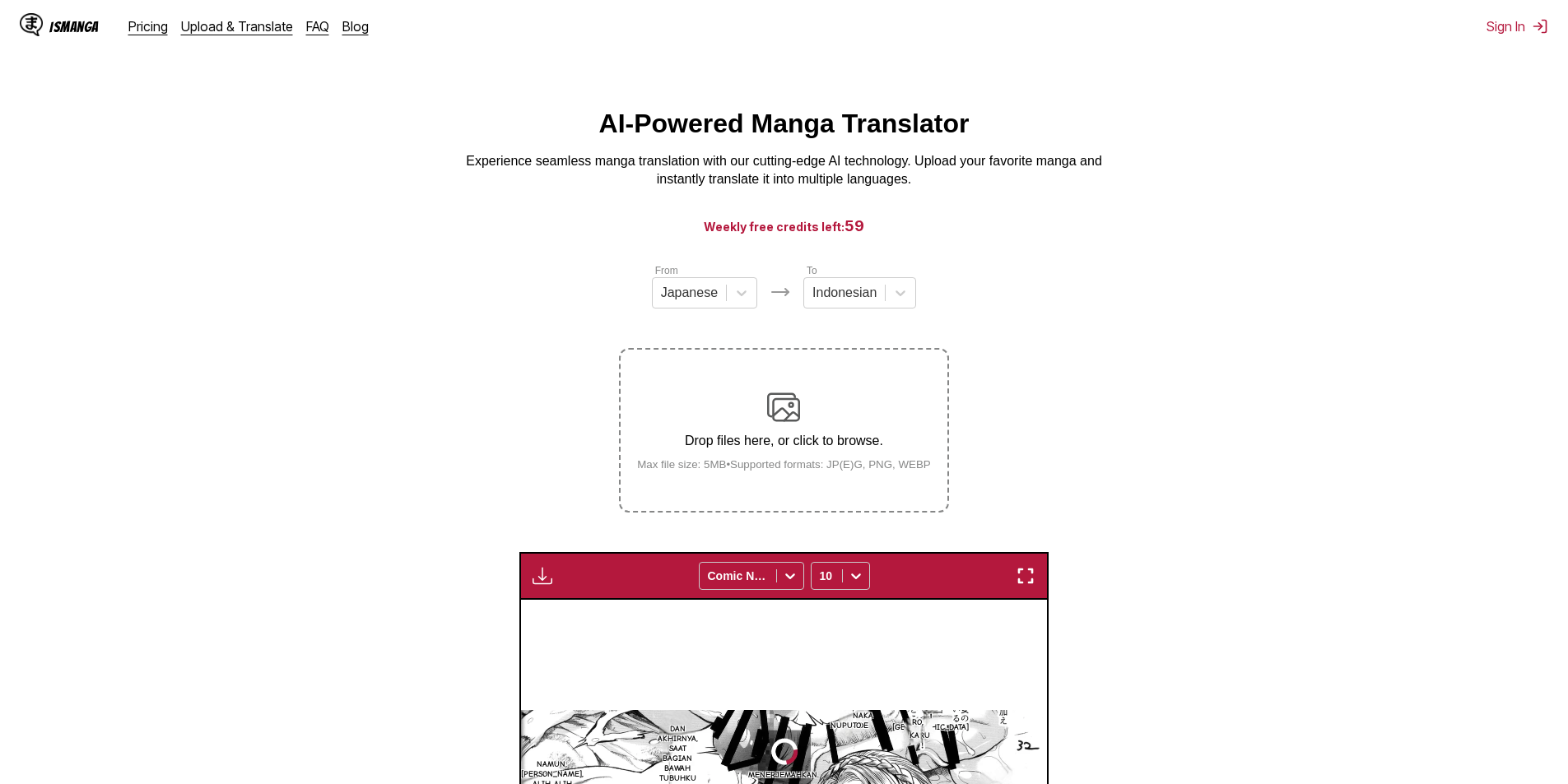
click at [779, 409] on img at bounding box center [783, 406] width 33 height 33
click at [0, 0] on input "Drop files here, or click to browse. Max file size: 5MB • Supported formats: JP…" at bounding box center [0, 0] width 0 height 0
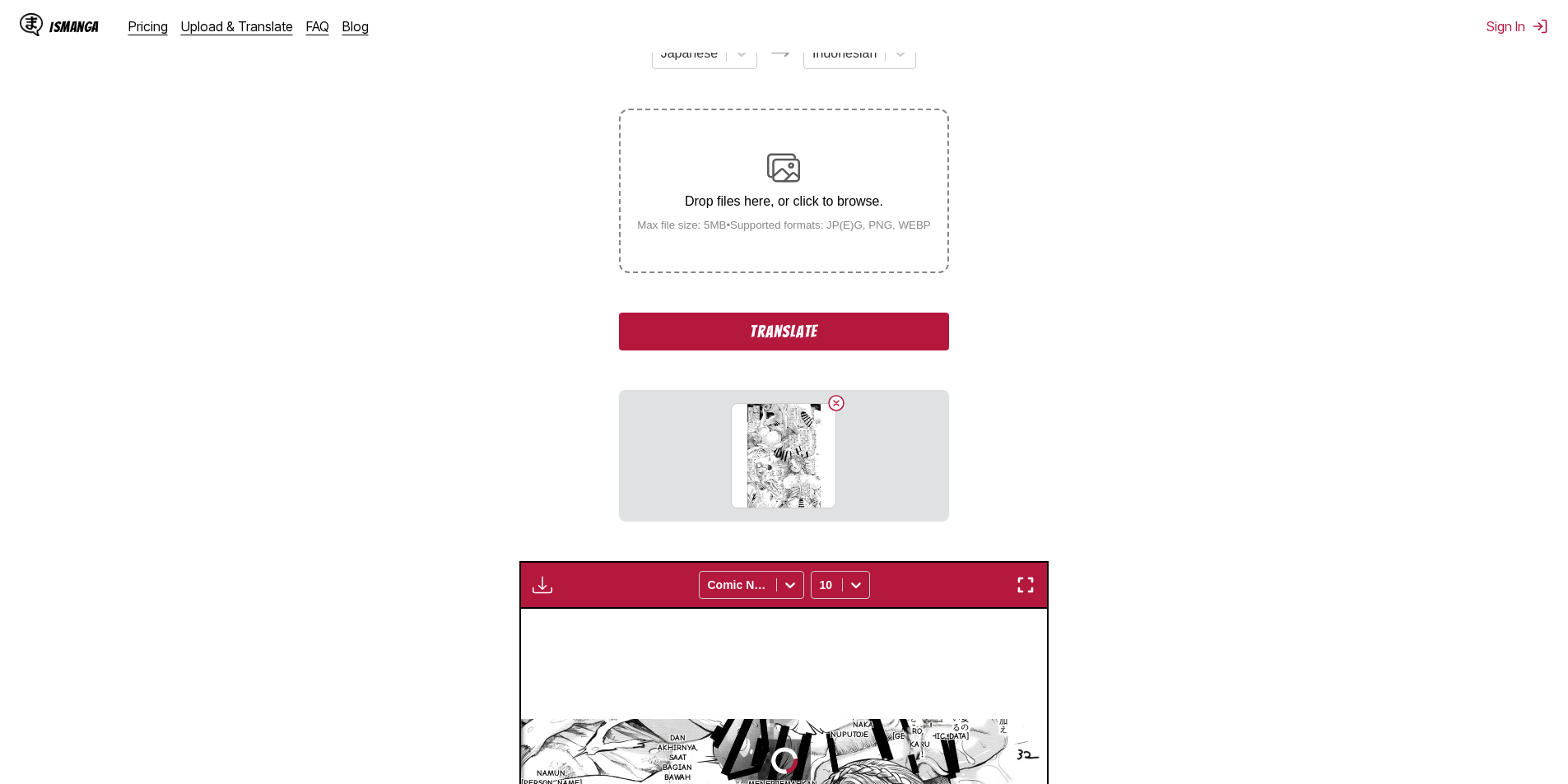
scroll to position [301, 0]
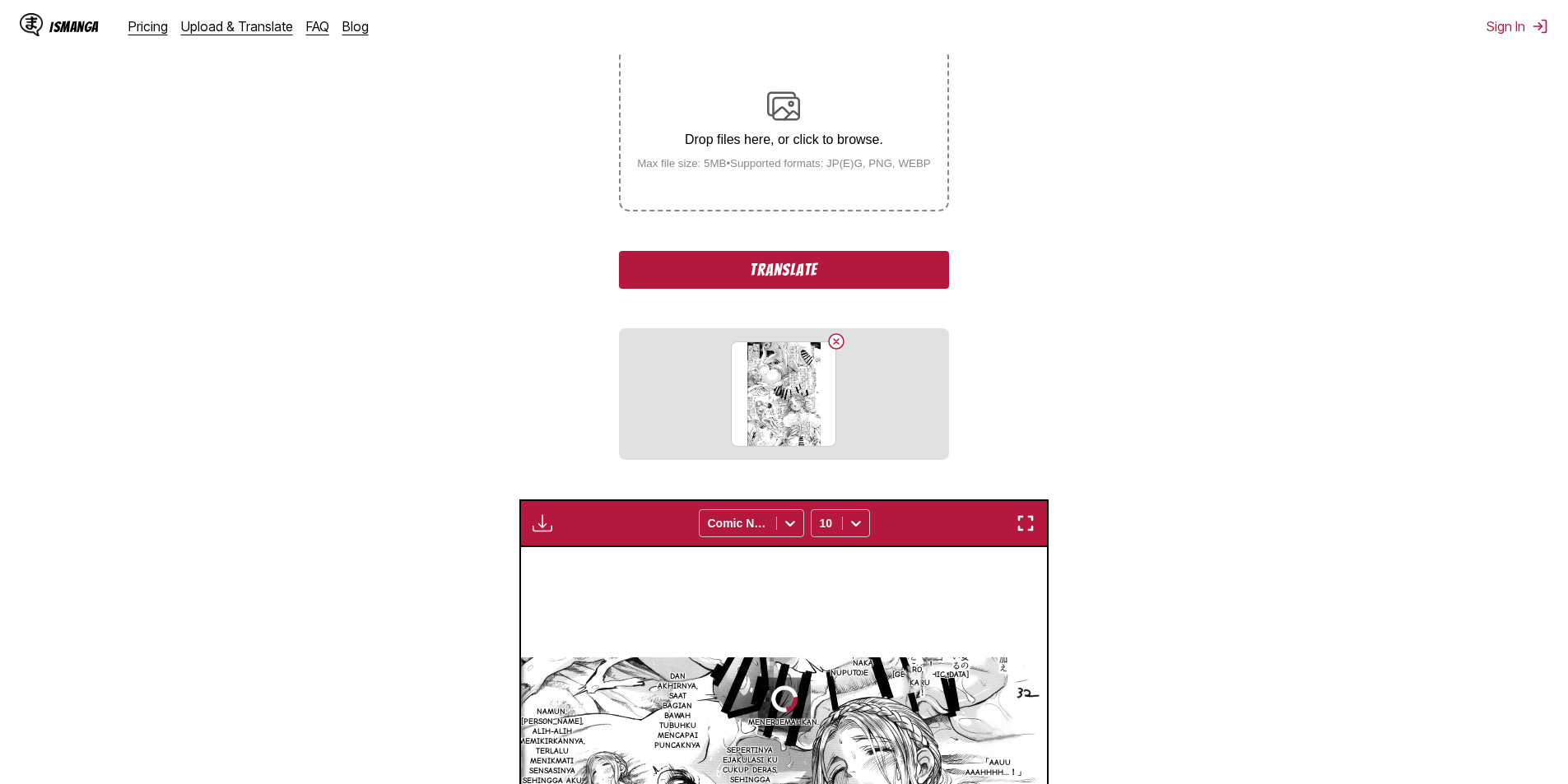
click at [789, 276] on button "Translate" at bounding box center [783, 270] width 330 height 38
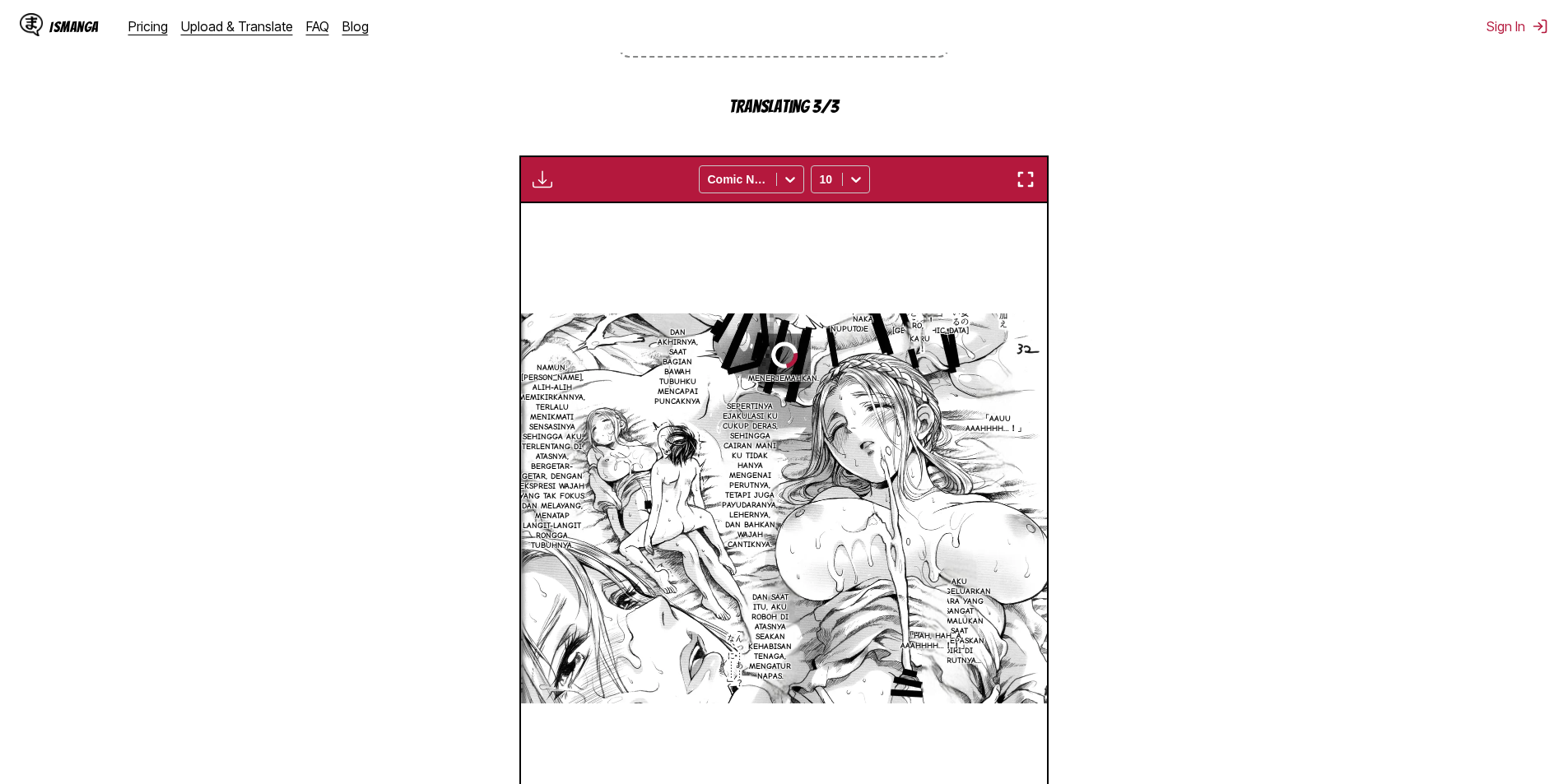
scroll to position [687, 0]
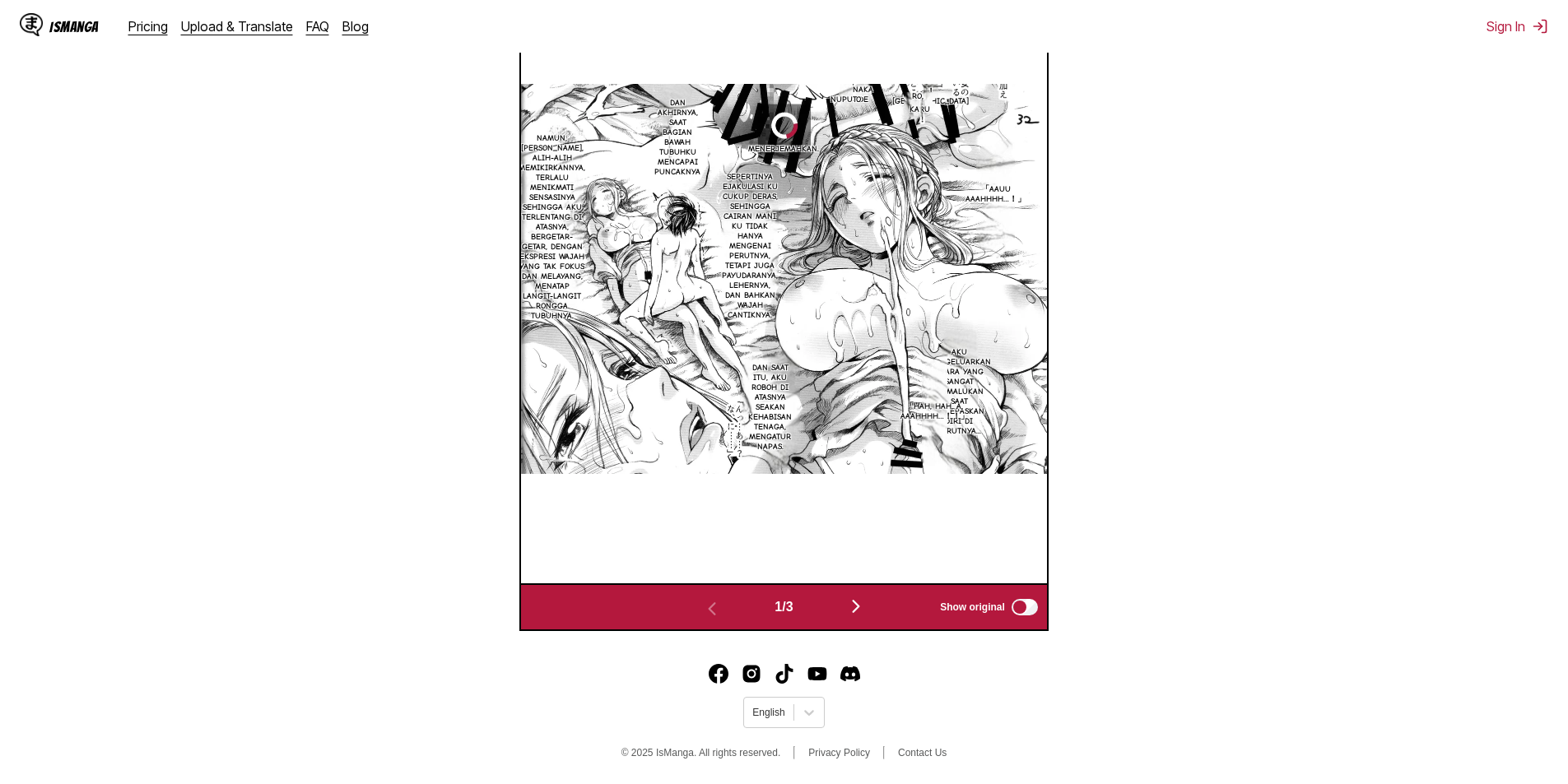
click at [865, 608] on img "button" at bounding box center [856, 607] width 20 height 20
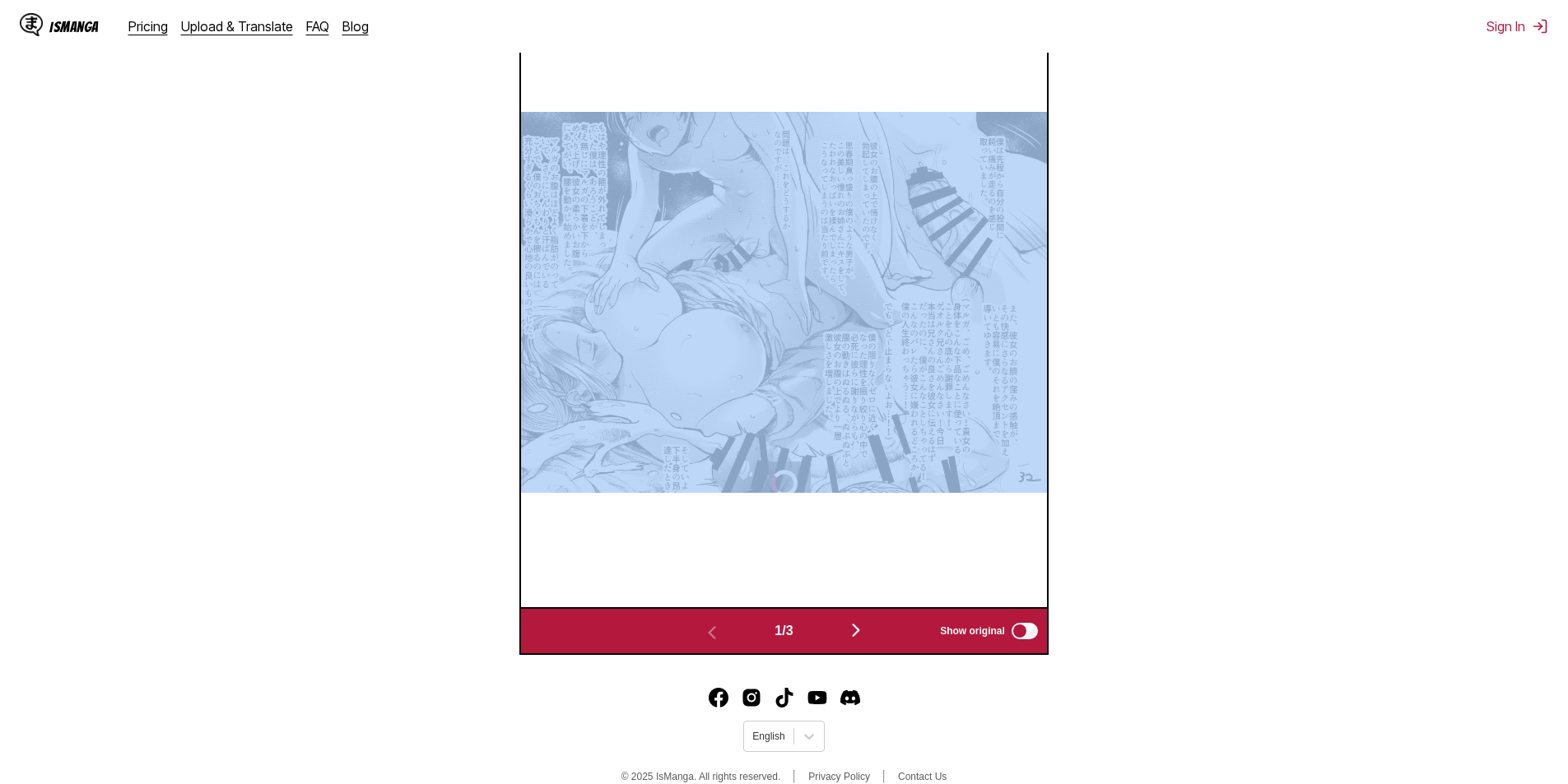
click at [865, 608] on div at bounding box center [784, 303] width 526 height 610
click at [862, 628] on img "button" at bounding box center [856, 631] width 20 height 20
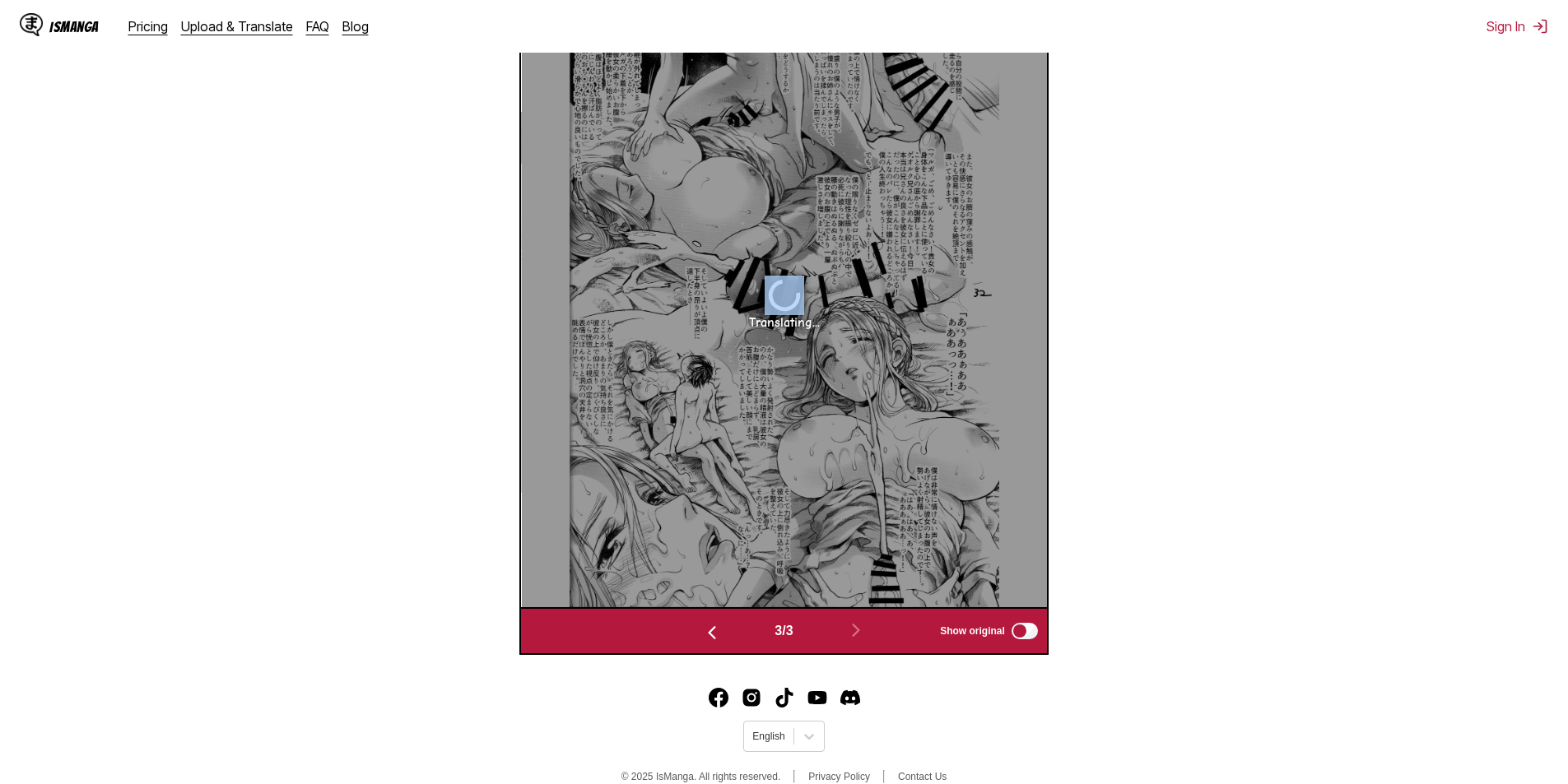
drag, startPoint x: 486, startPoint y: 308, endPoint x: 498, endPoint y: 315, distance: 13.9
click at [487, 310] on section "From Japanese To Indonesian Drop files here, or click to browse. Max file size:…" at bounding box center [784, 129] width 1542 height 1054
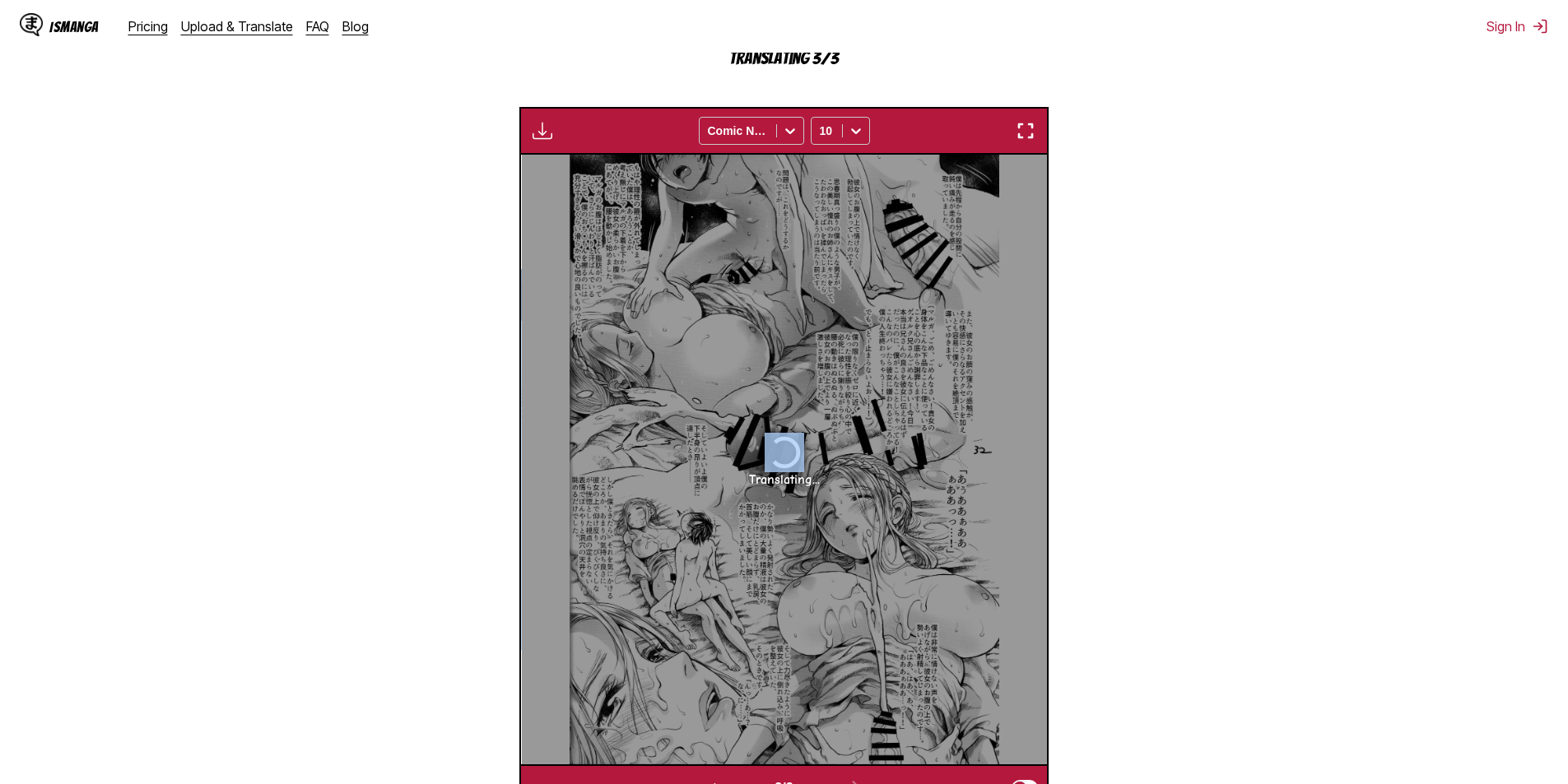
scroll to position [496, 0]
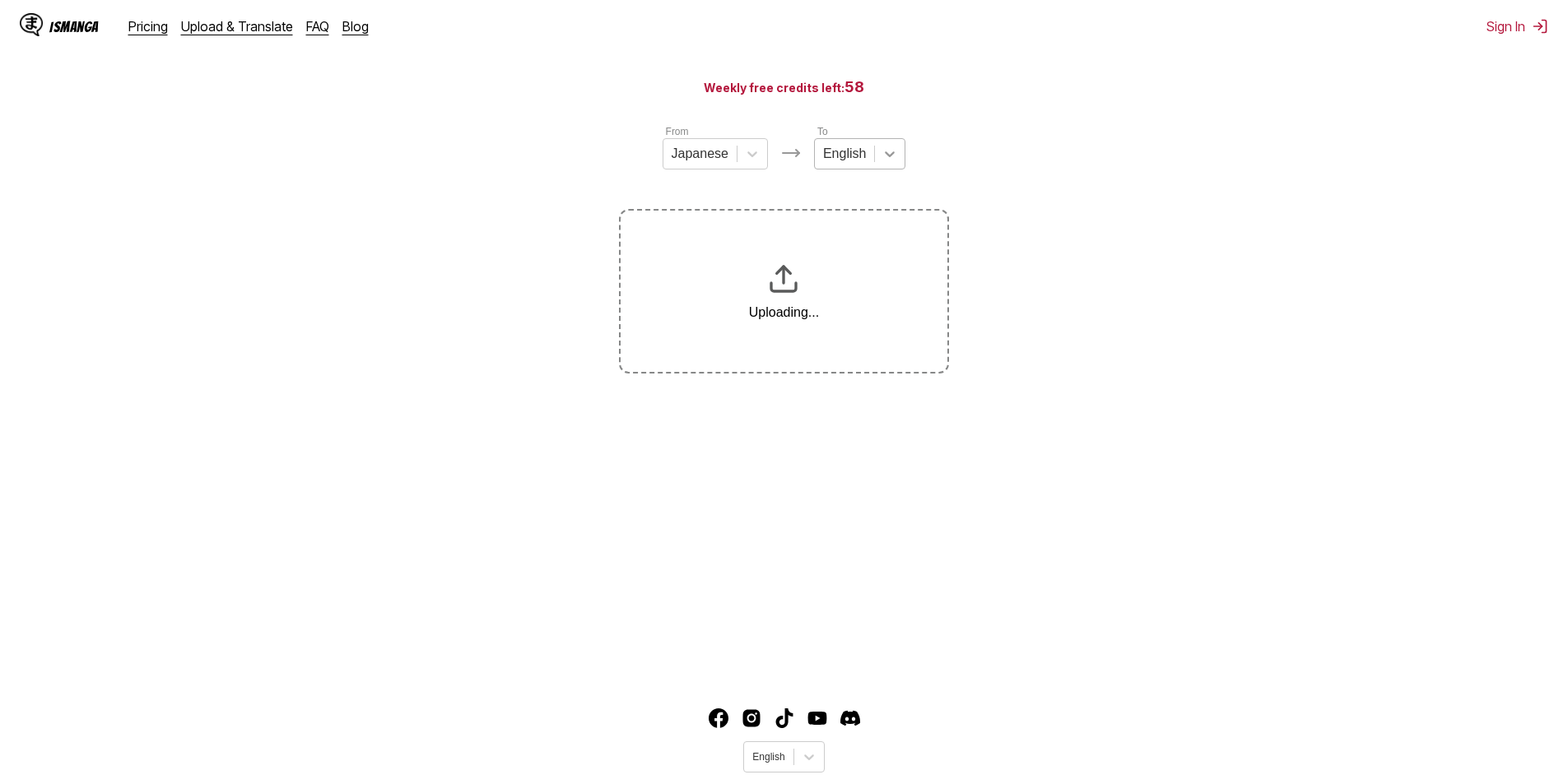
click at [875, 155] on div at bounding box center [890, 154] width 30 height 30
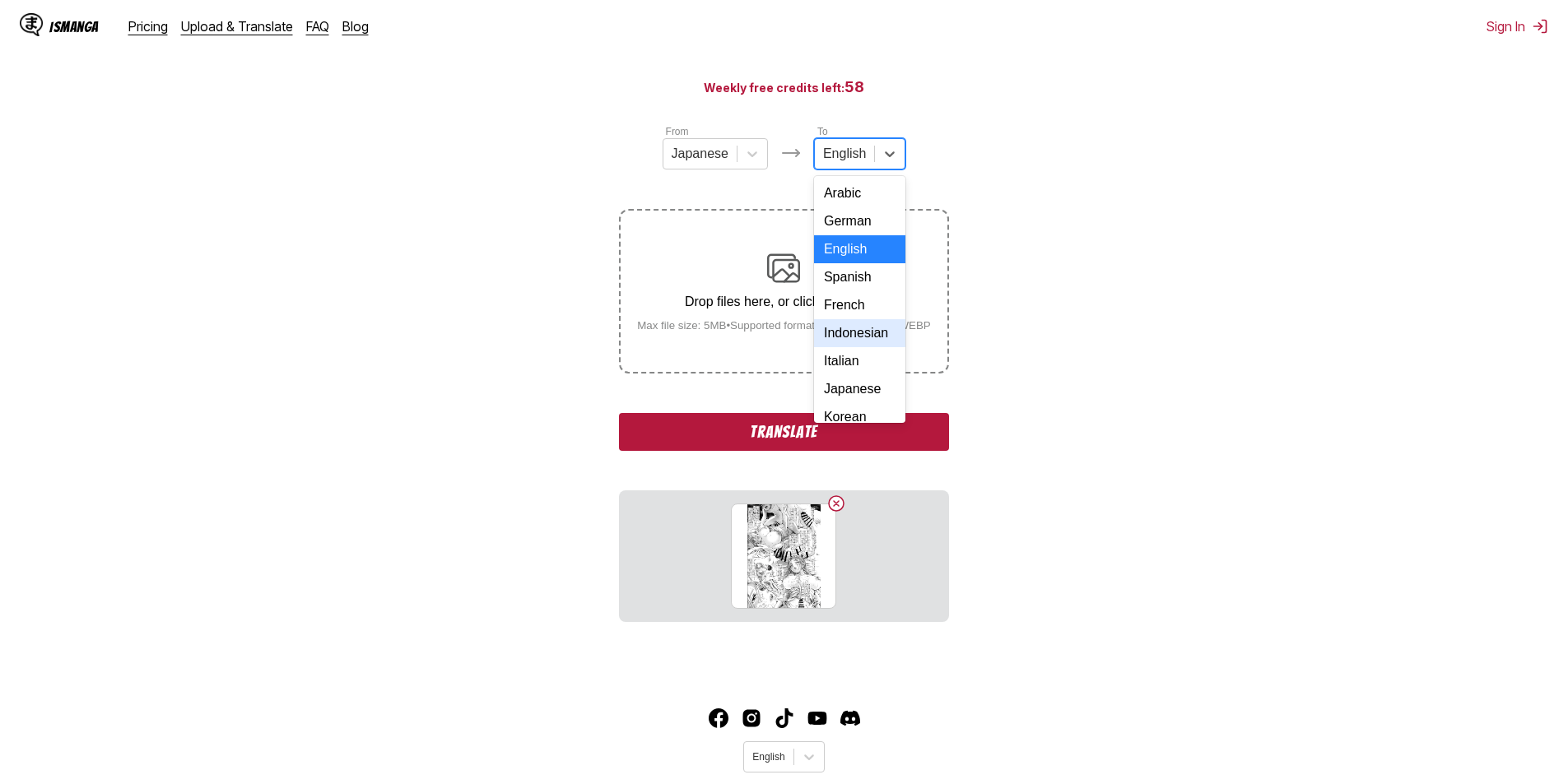
click at [838, 348] on div "Indonesian" at bounding box center [860, 334] width 92 height 28
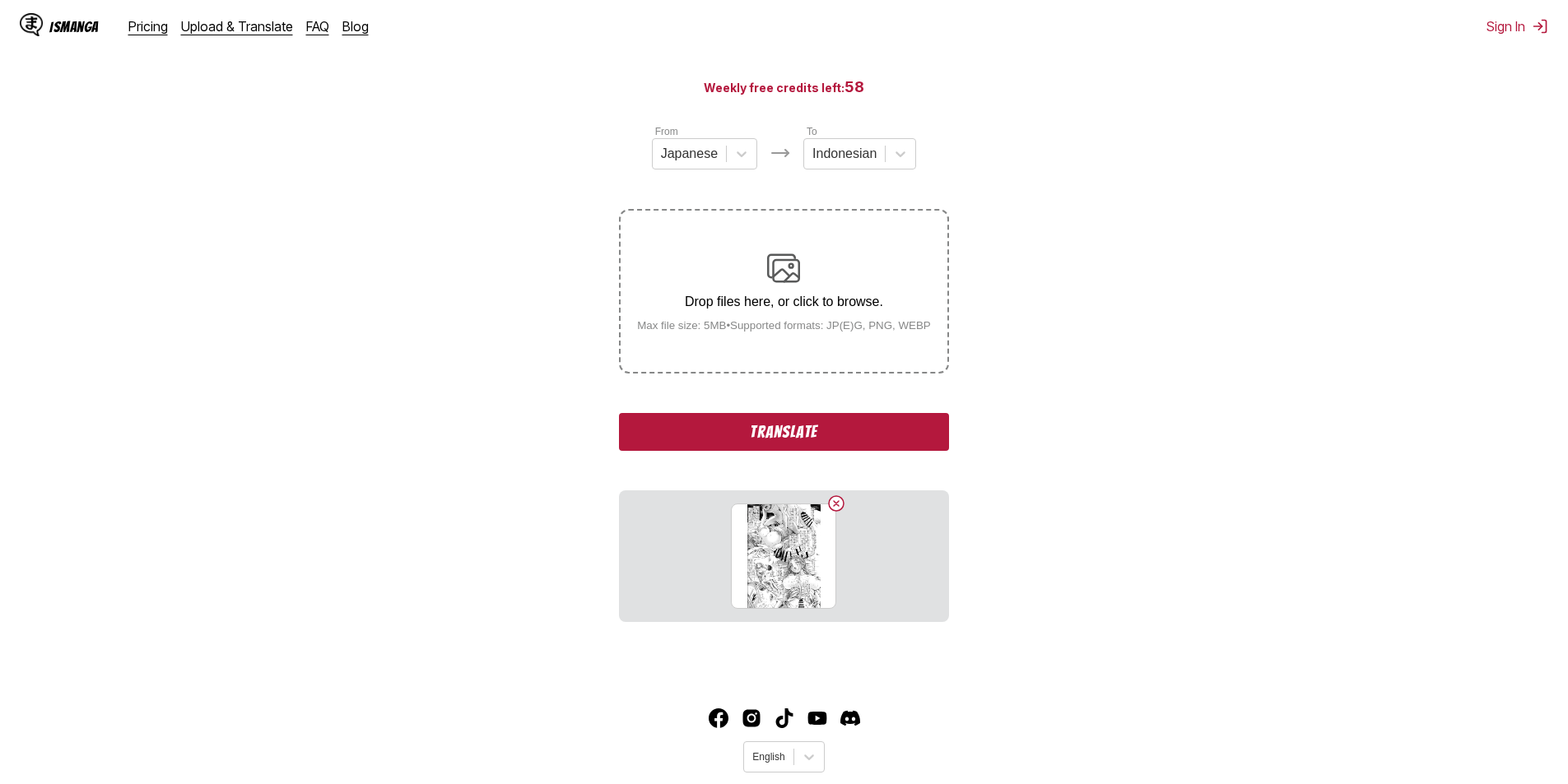
click at [789, 435] on button "Translate" at bounding box center [783, 432] width 330 height 38
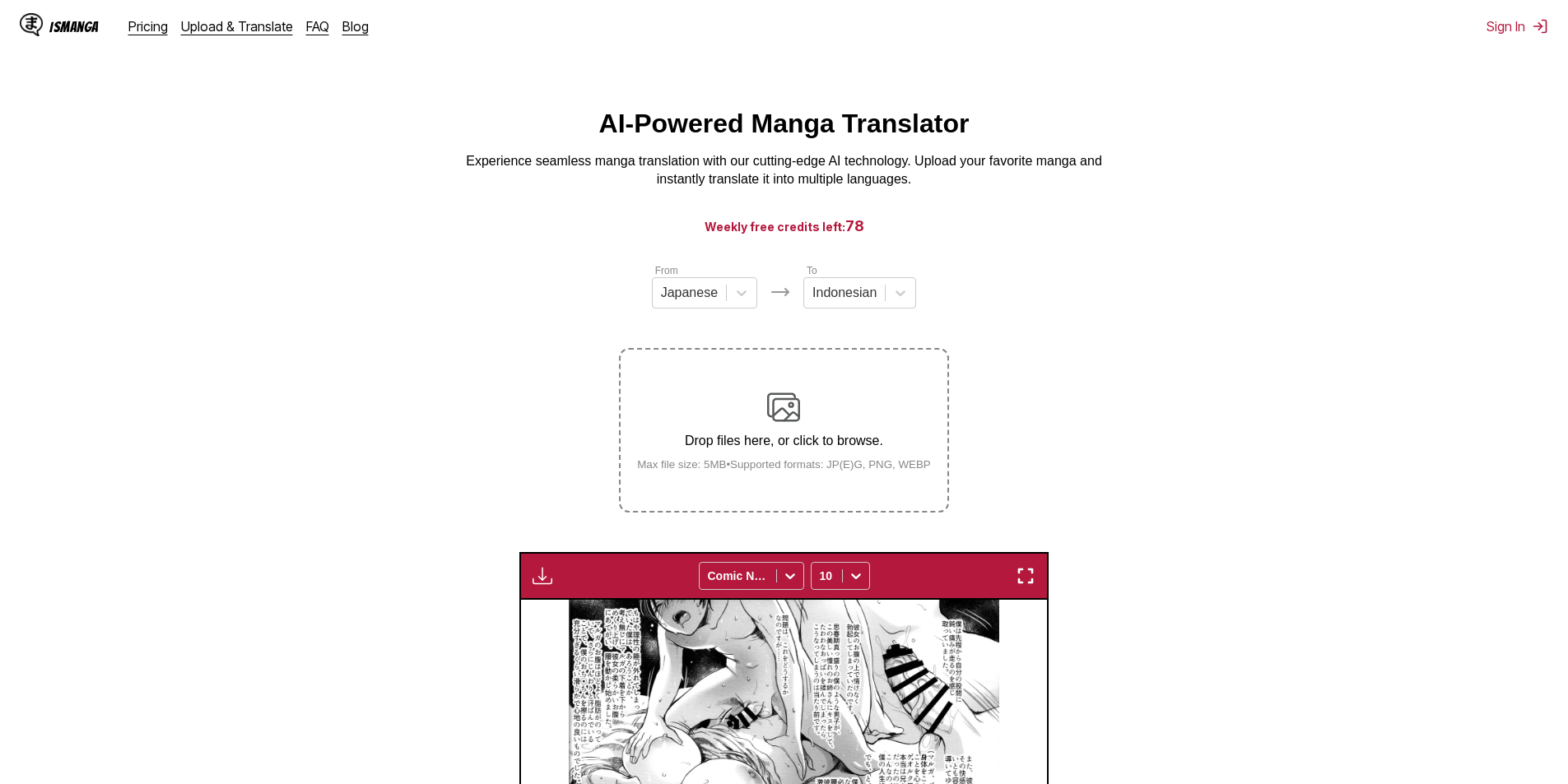
click at [794, 432] on div "Drop files here, or click to browse. Max file size: 5MB • Supported formats: JP…" at bounding box center [783, 430] width 320 height 80
click at [0, 0] on input "Drop files here, or click to browse. Max file size: 5MB • Supported formats: JP…" at bounding box center [0, 0] width 0 height 0
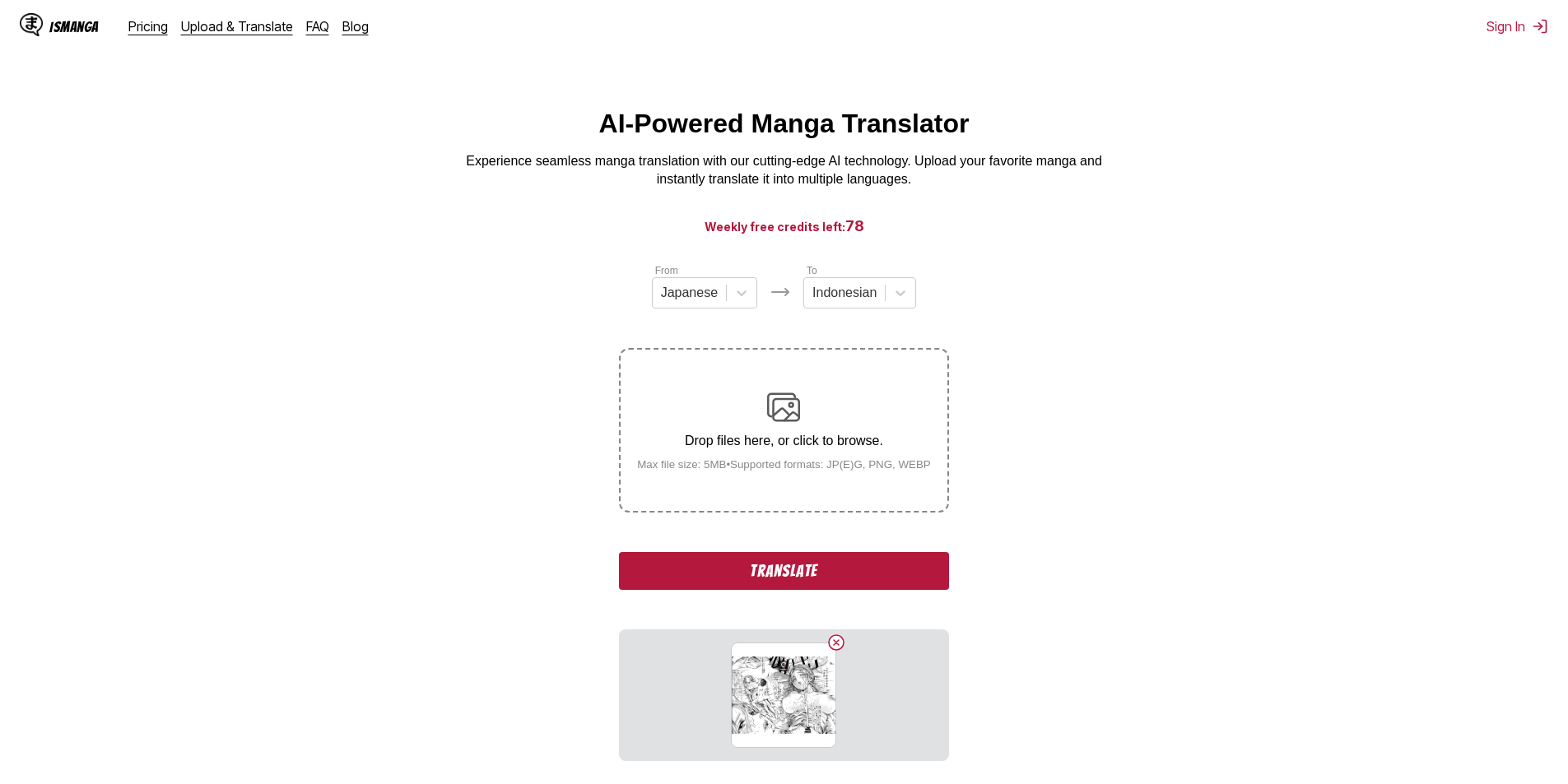
click at [794, 576] on button "Translate" at bounding box center [783, 571] width 330 height 38
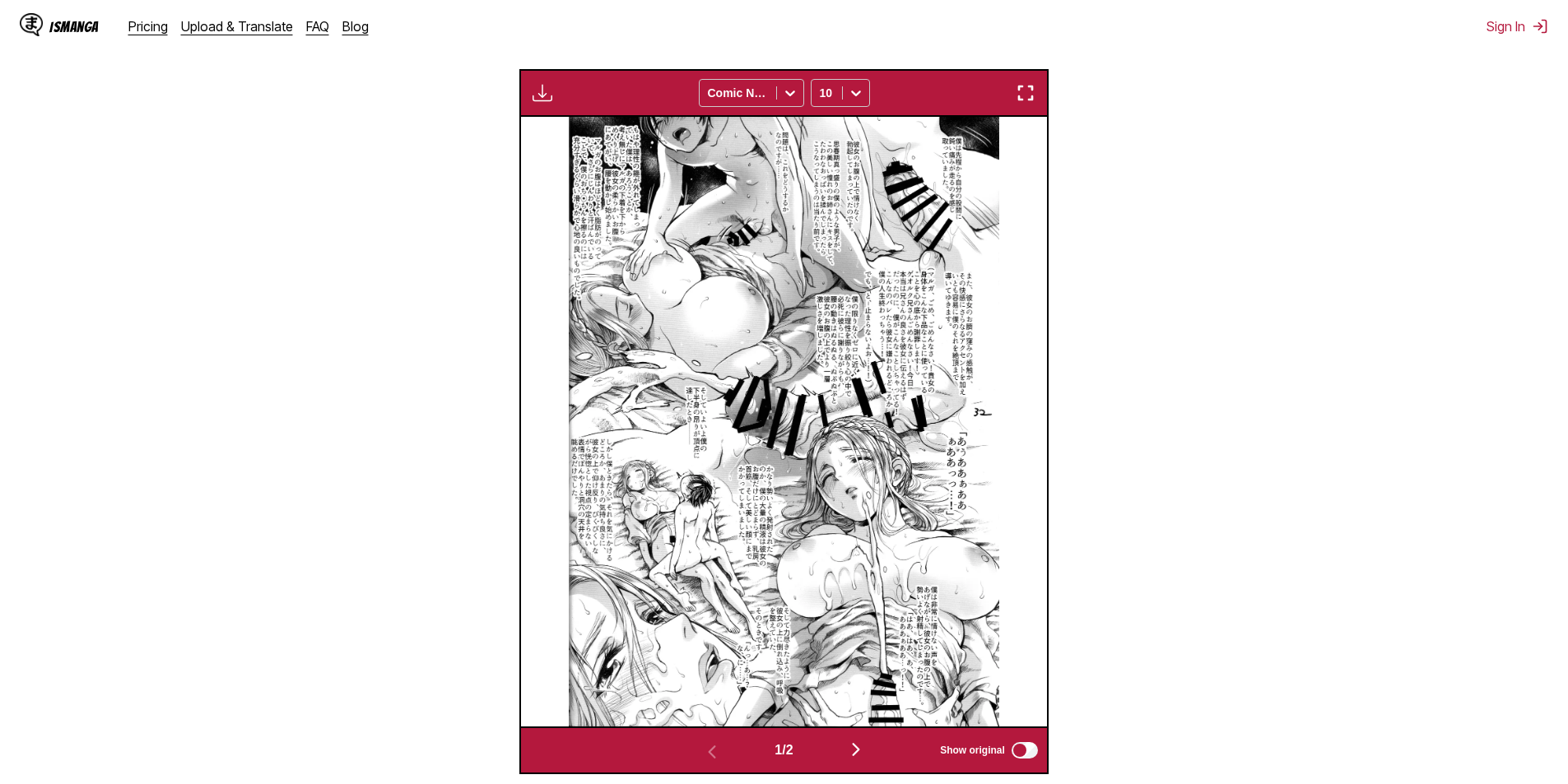
scroll to position [629, 0]
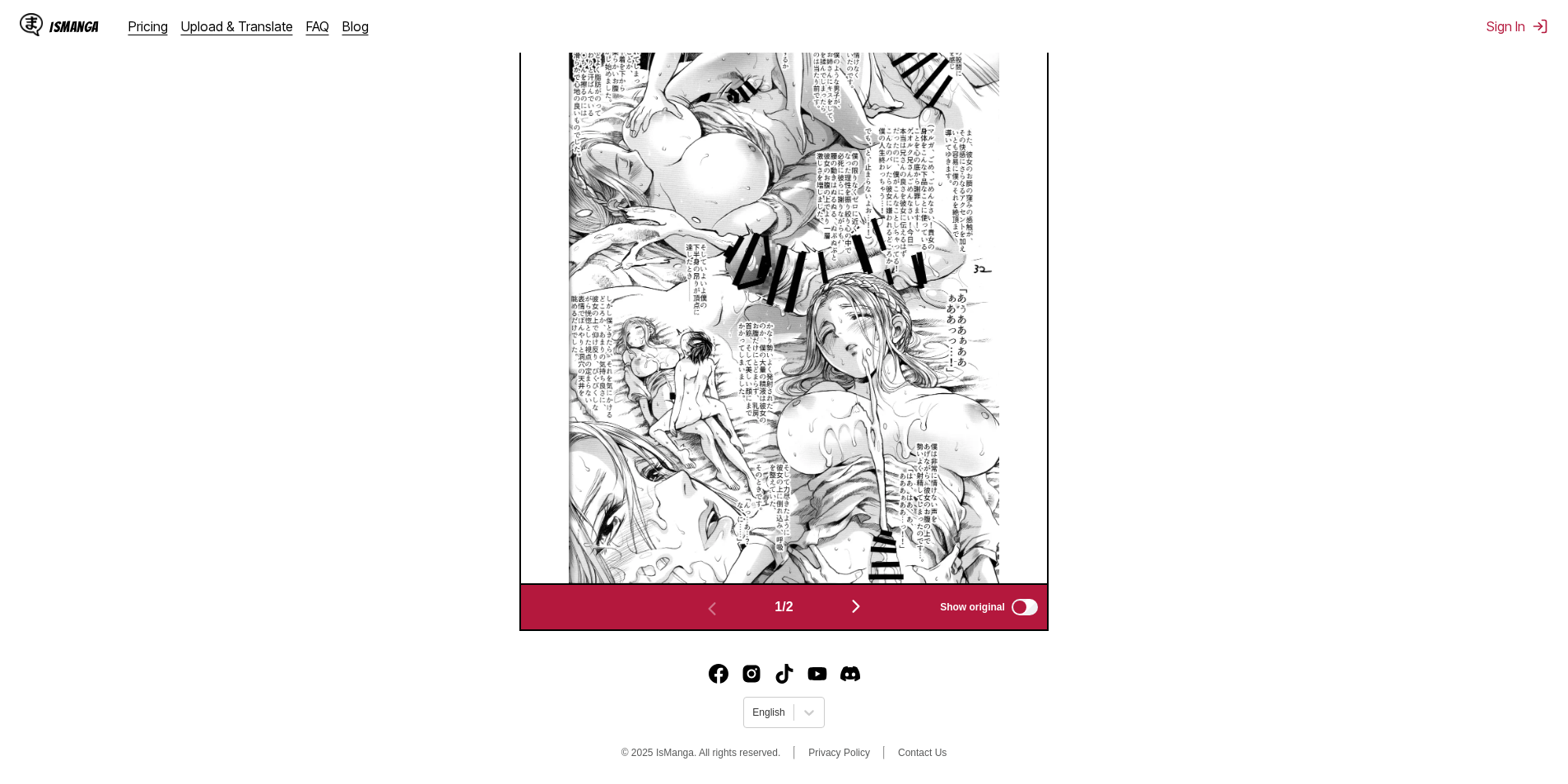
click at [862, 602] on img "button" at bounding box center [856, 607] width 20 height 20
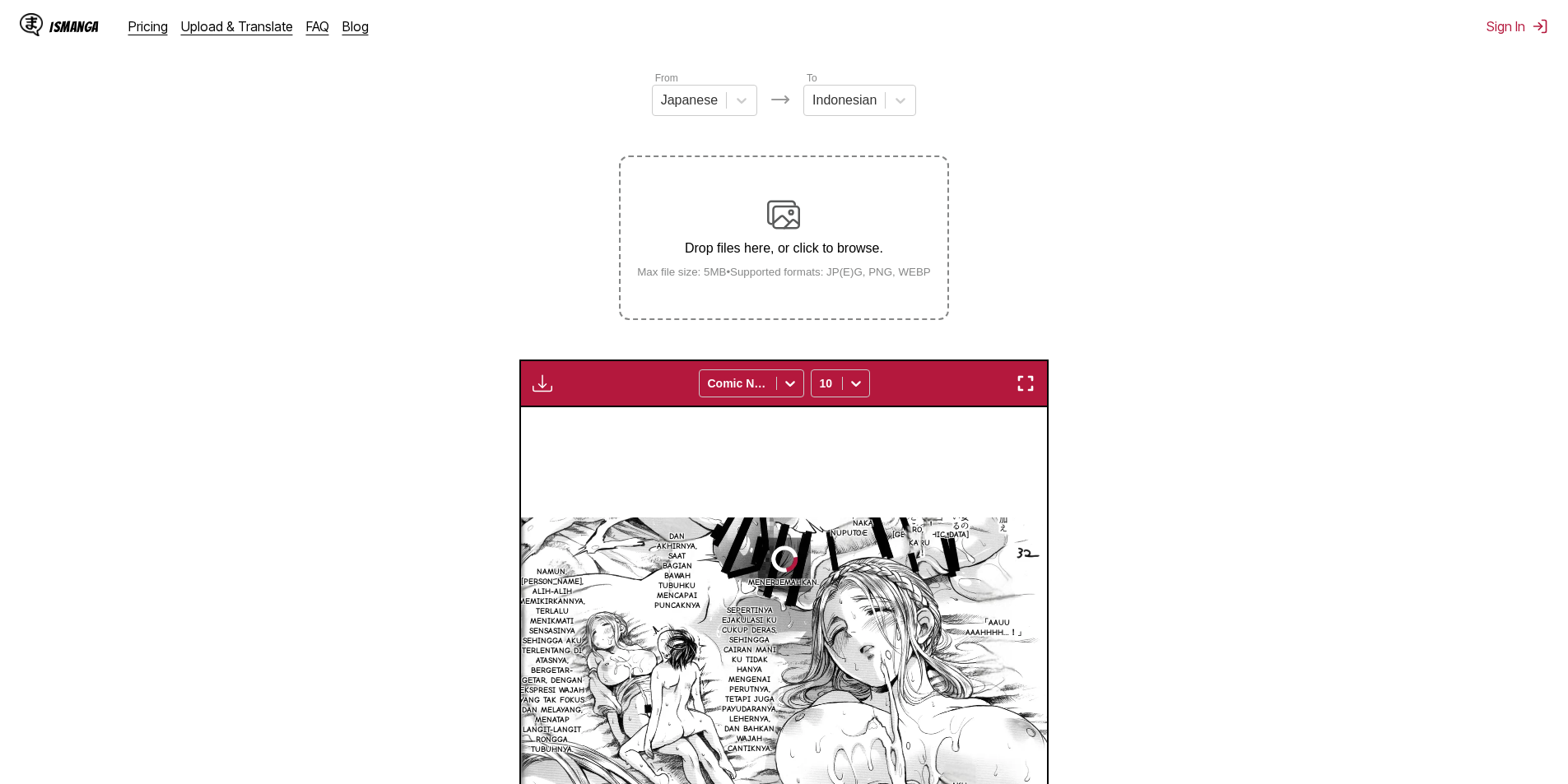
scroll to position [109, 0]
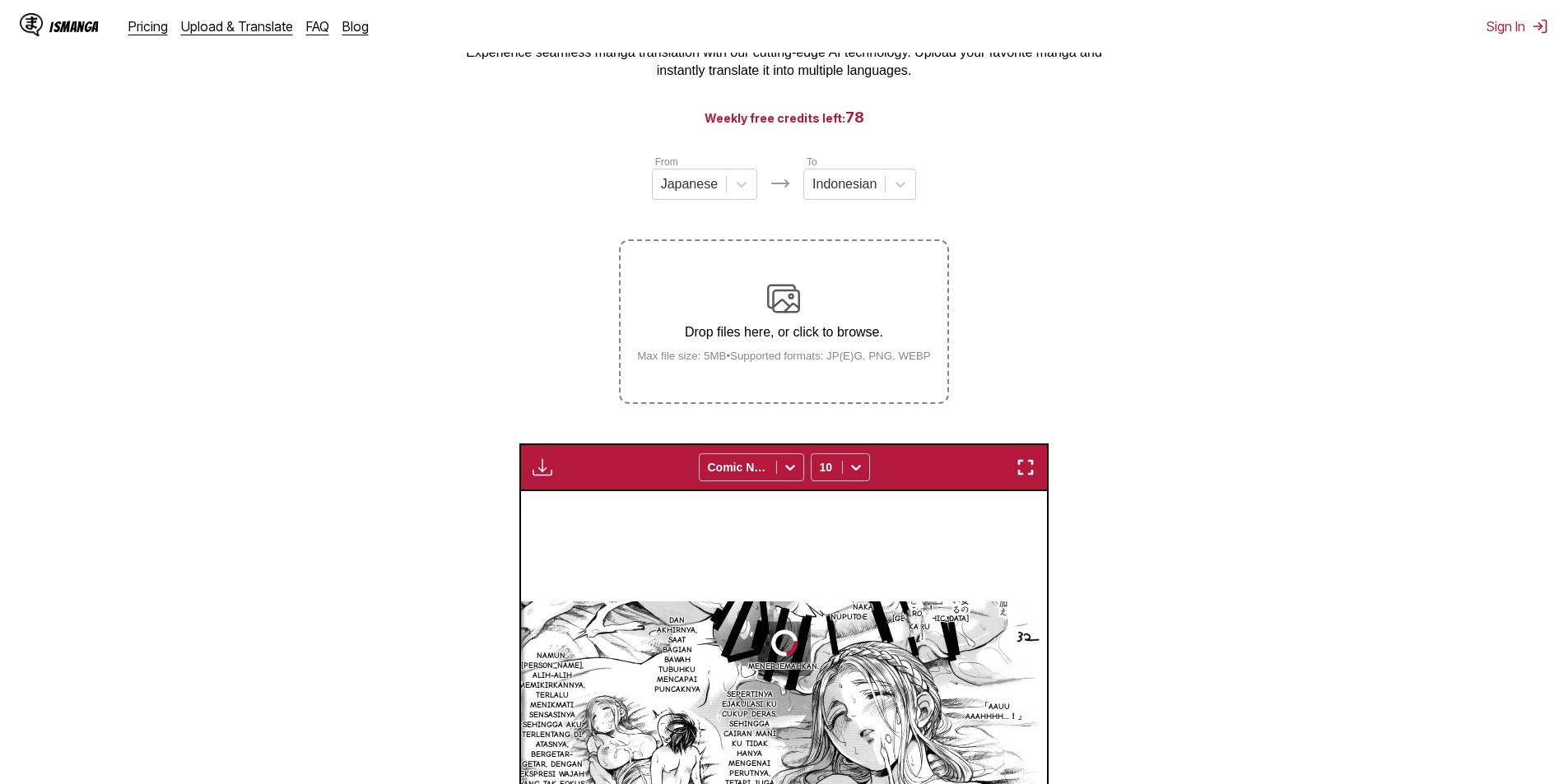
click at [789, 296] on img at bounding box center [783, 298] width 33 height 33
click at [0, 0] on input "Drop files here, or click to browse. Max file size: 5MB • Supported formats: JP…" at bounding box center [0, 0] width 0 height 0
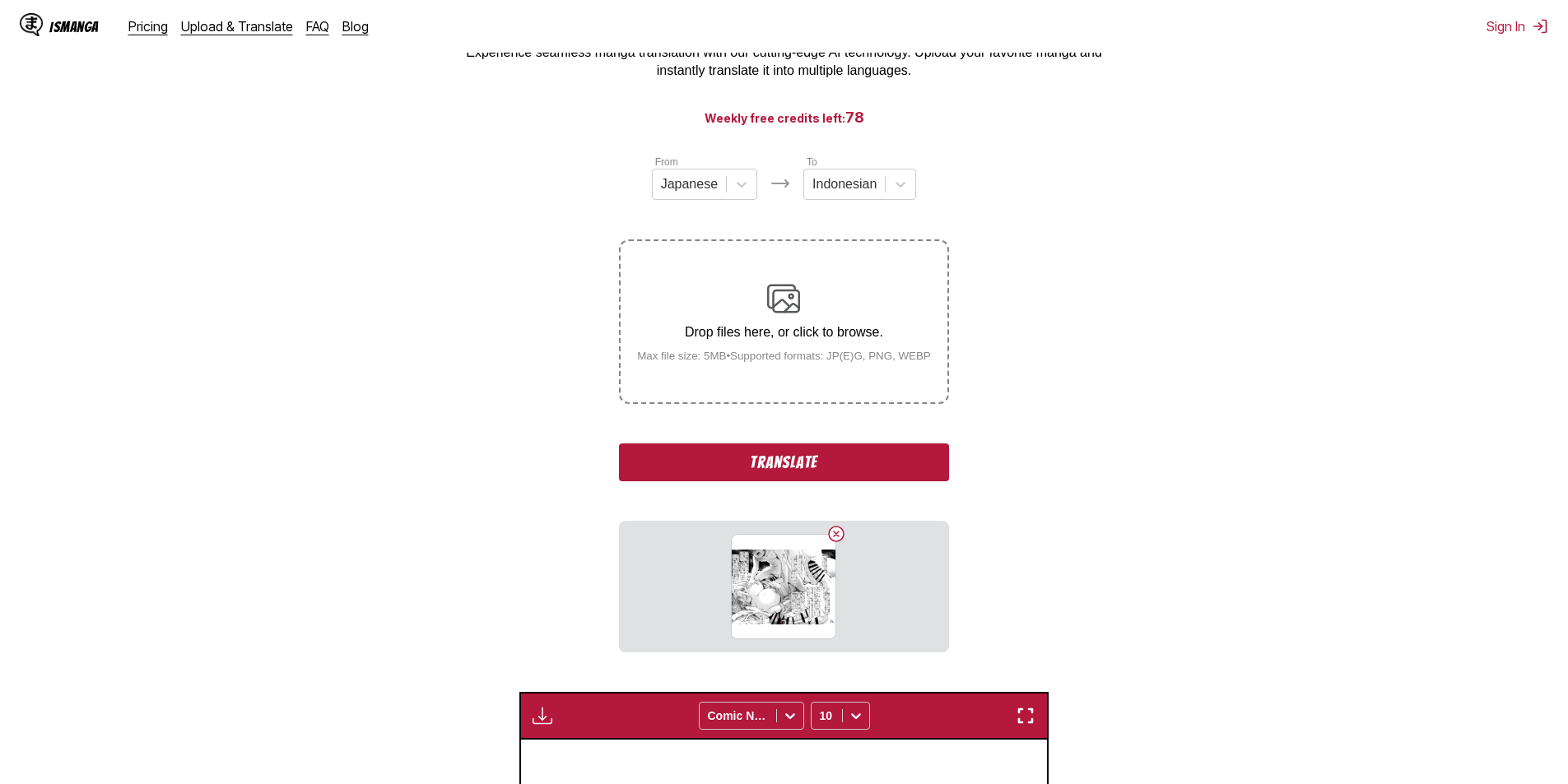
click at [775, 462] on button "Translate" at bounding box center [783, 462] width 330 height 38
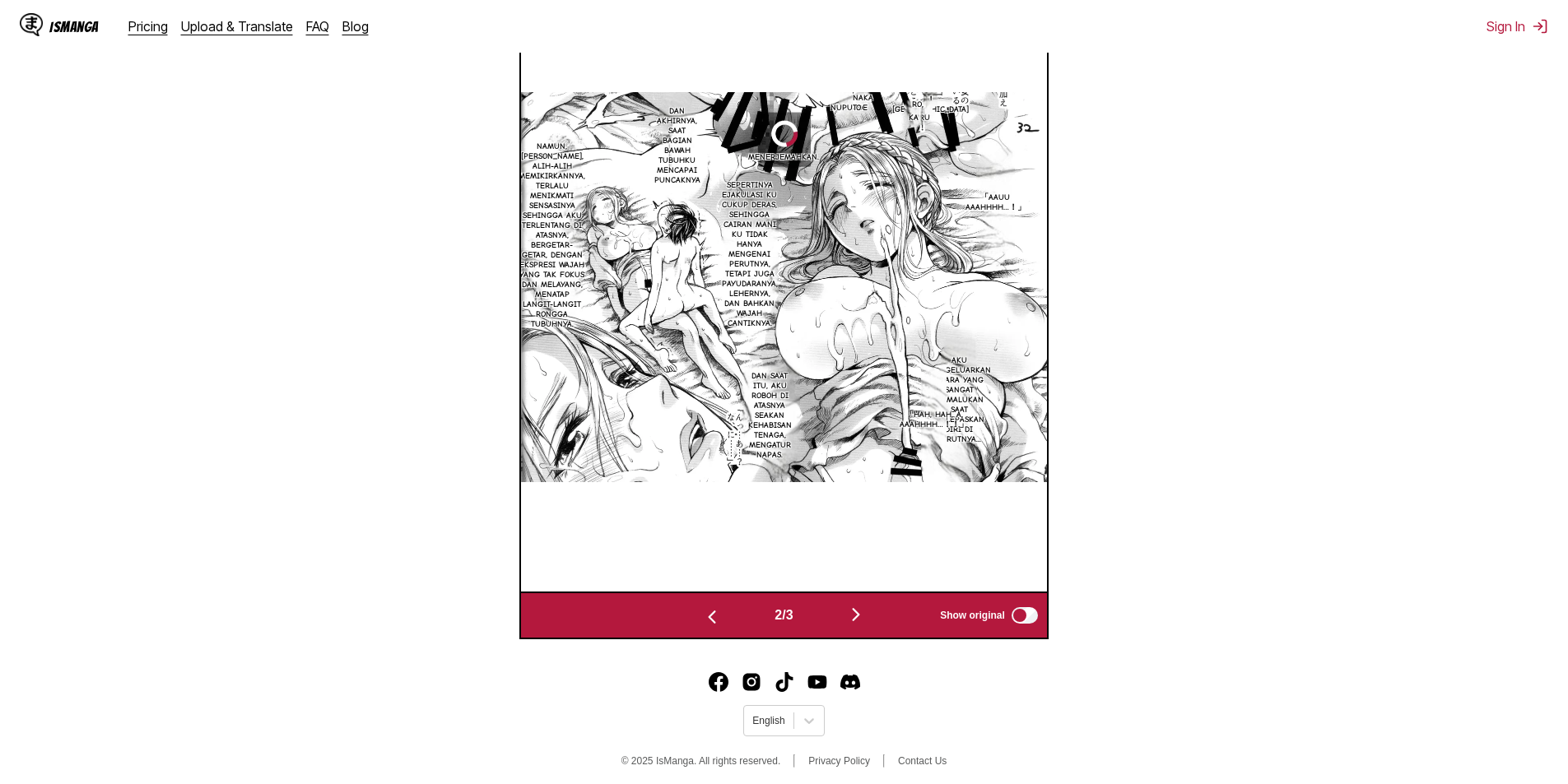
scroll to position [687, 0]
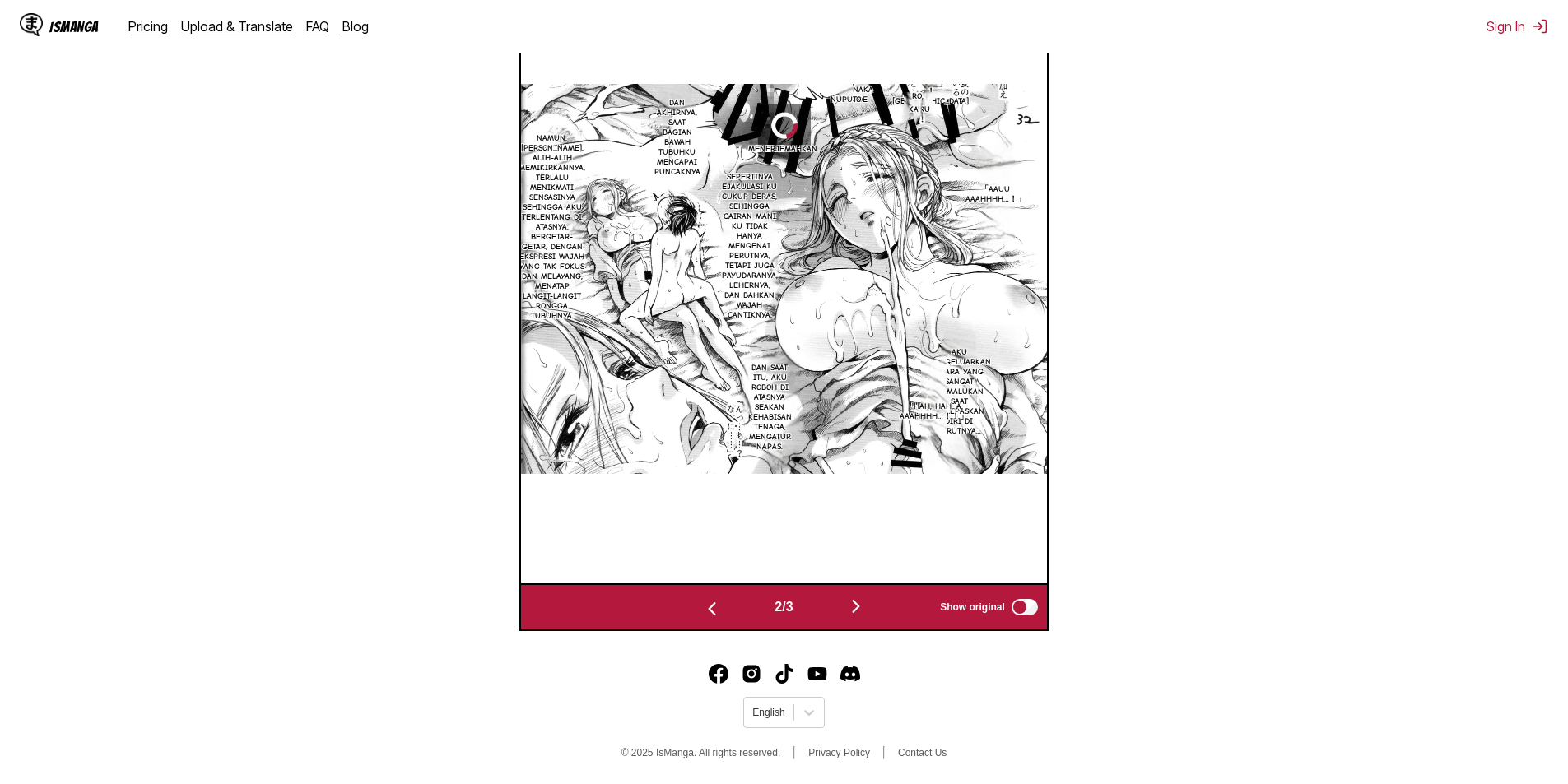
click at [858, 607] on img "button" at bounding box center [856, 607] width 20 height 20
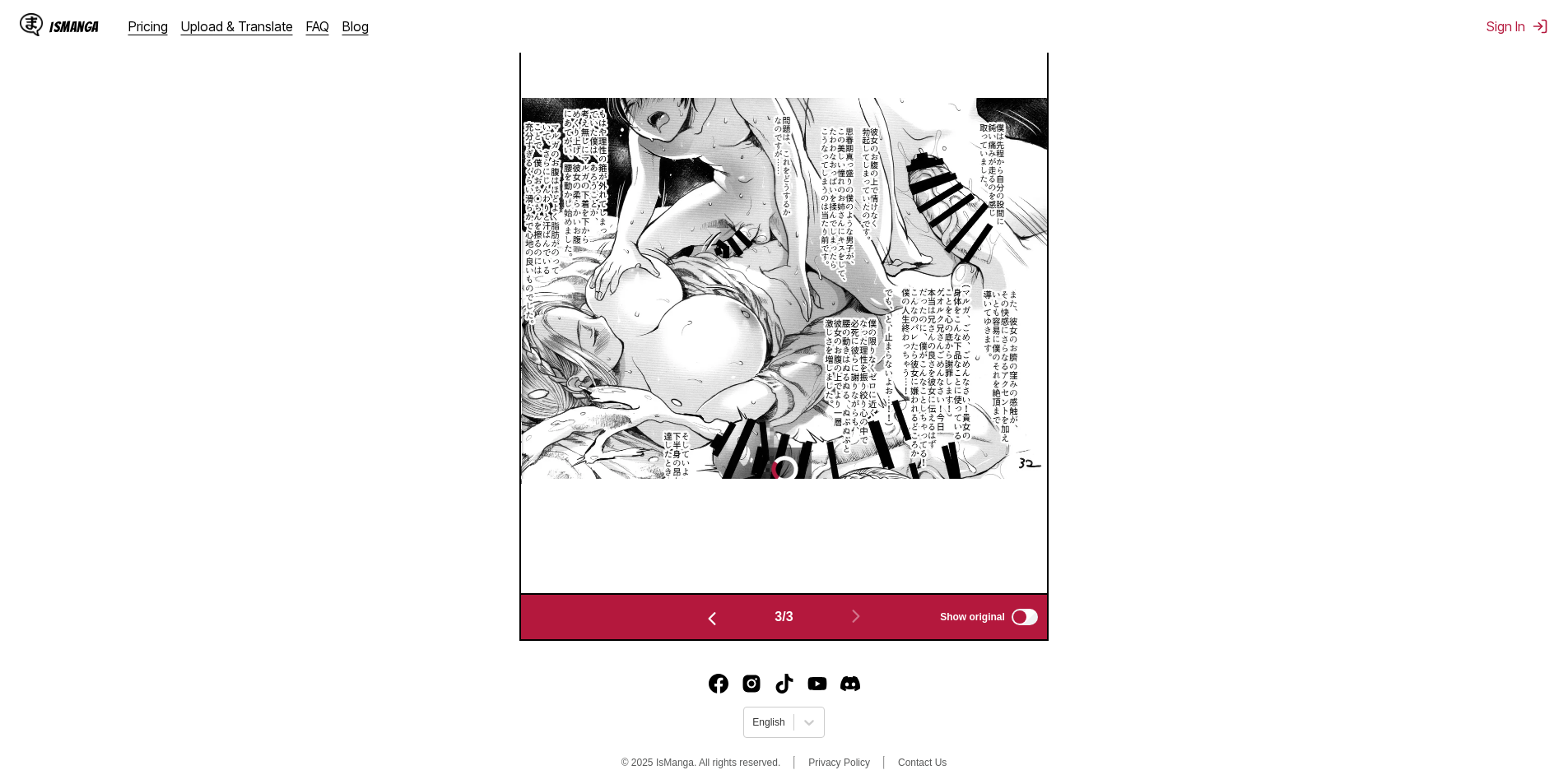
scroll to position [629, 0]
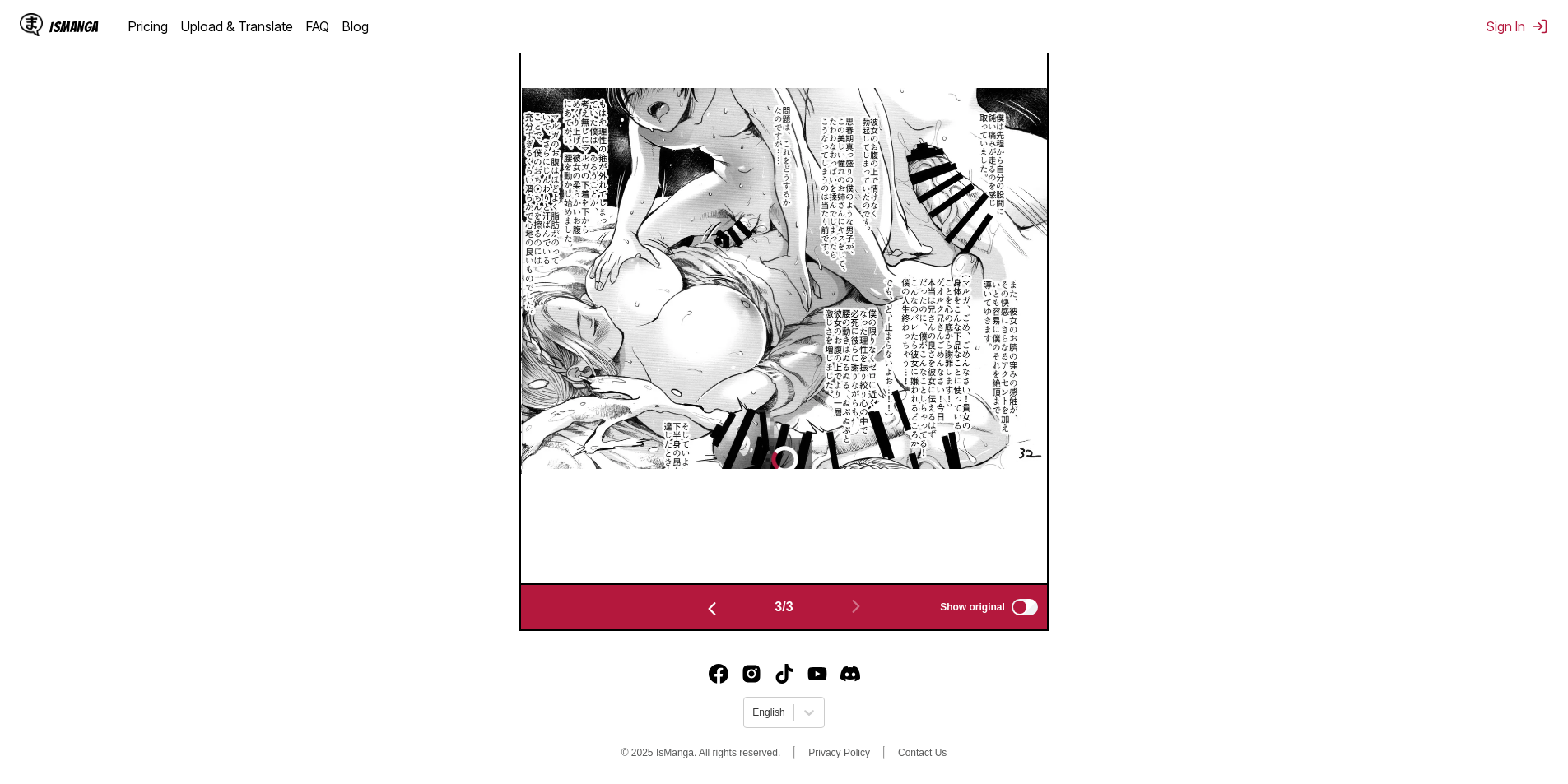
click at [702, 611] on img "button" at bounding box center [712, 610] width 20 height 20
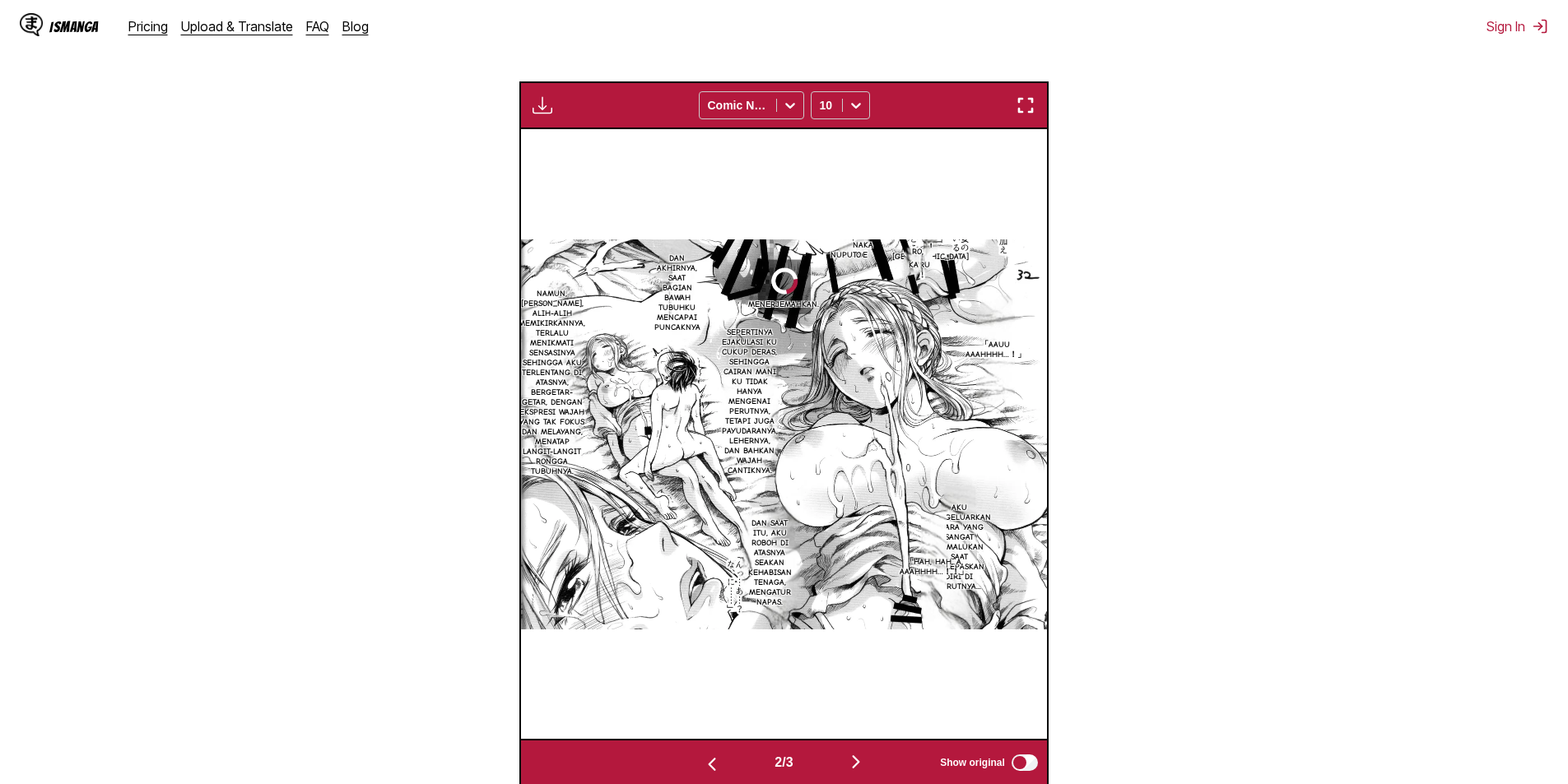
scroll to position [356, 0]
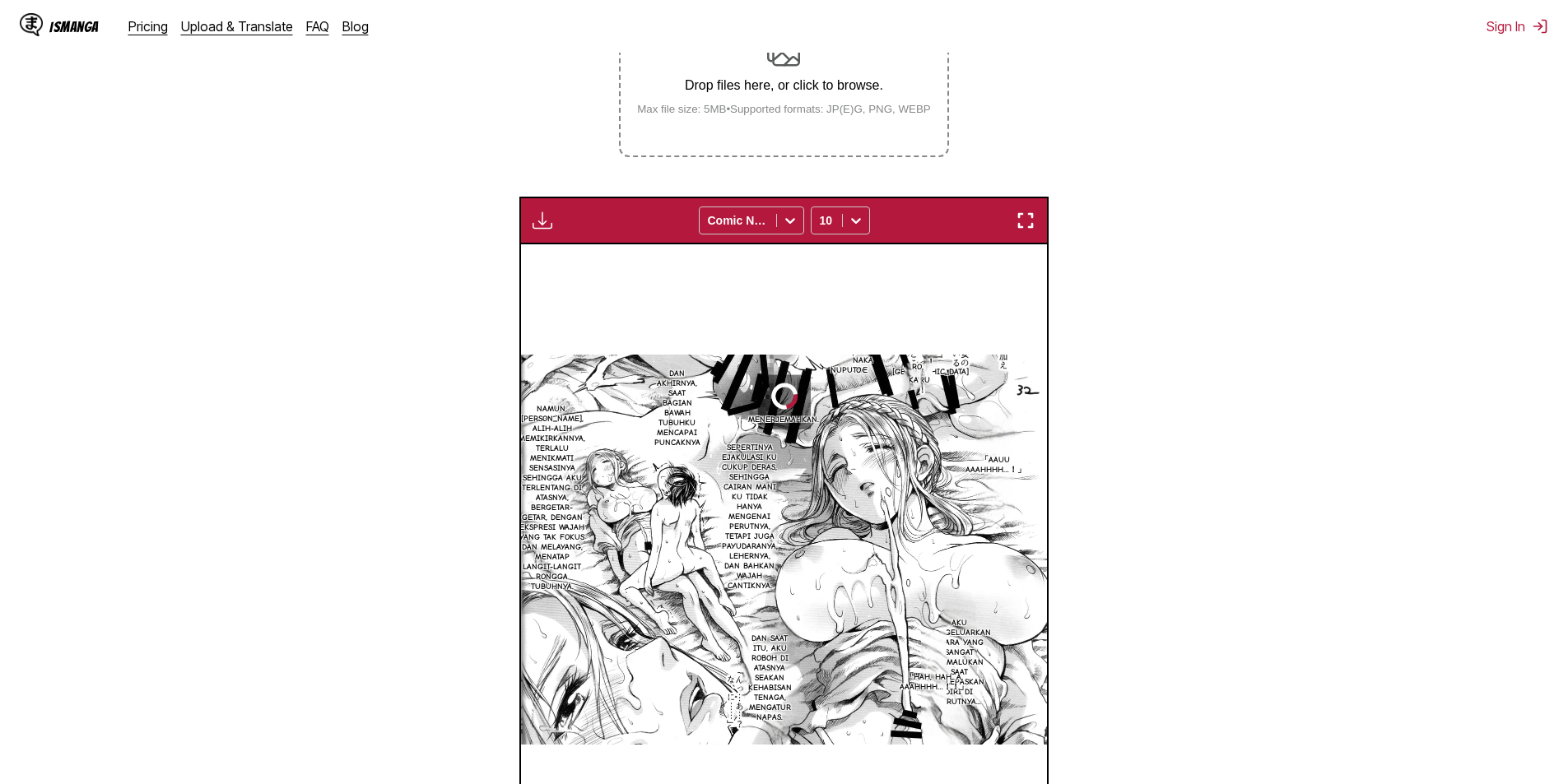
click at [540, 221] on img "button" at bounding box center [543, 221] width 20 height 20
click at [475, 304] on section "From Japanese To Indonesian Drop files here, or click to browse. Max file size:…" at bounding box center [784, 404] width 1542 height 995
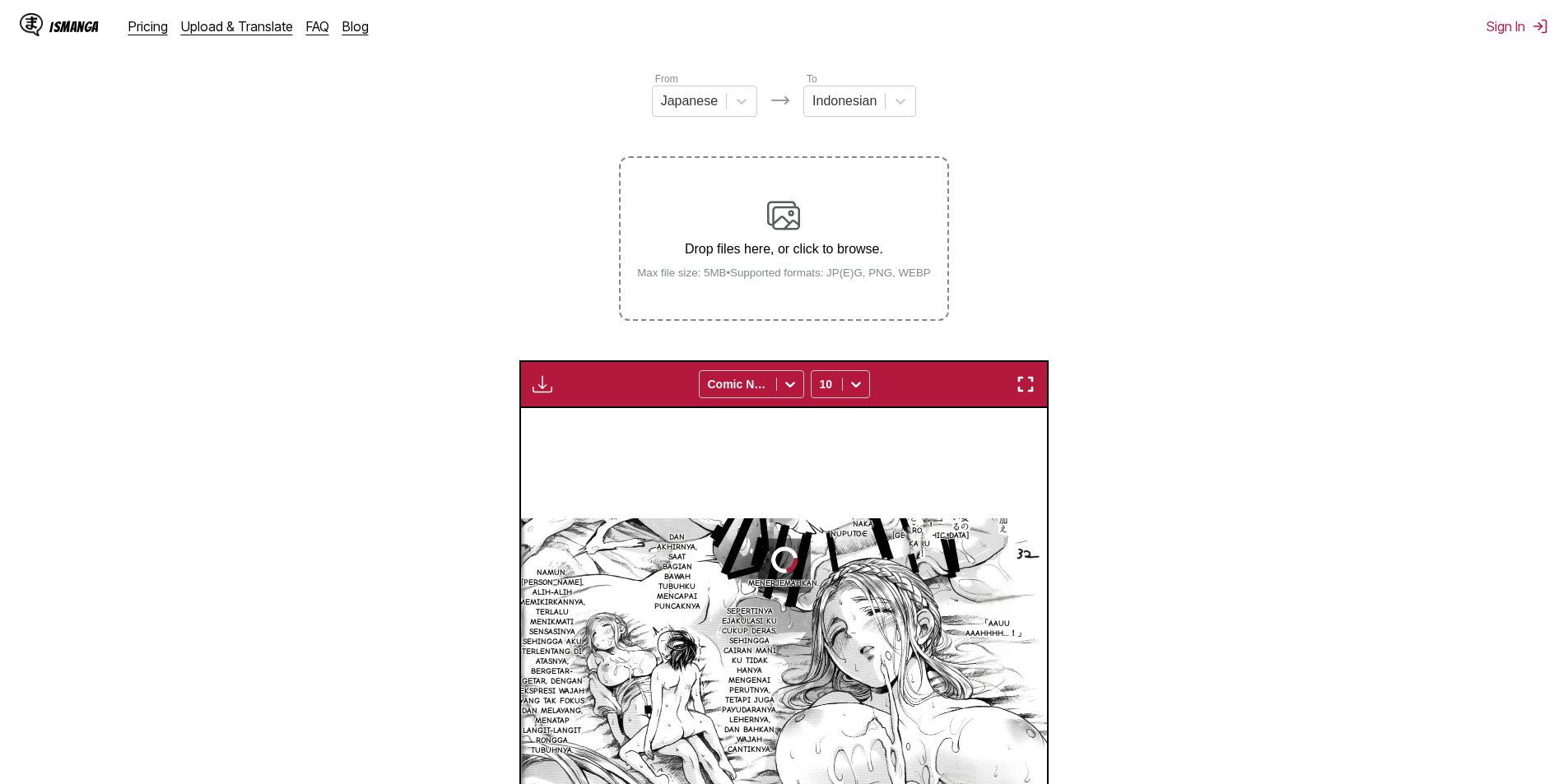
scroll to position [191, 0]
click at [784, 230] on img at bounding box center [783, 216] width 33 height 33
click at [0, 0] on input "Drop files here, or click to browse. Max file size: 5MB • Supported formats: JP…" at bounding box center [0, 0] width 0 height 0
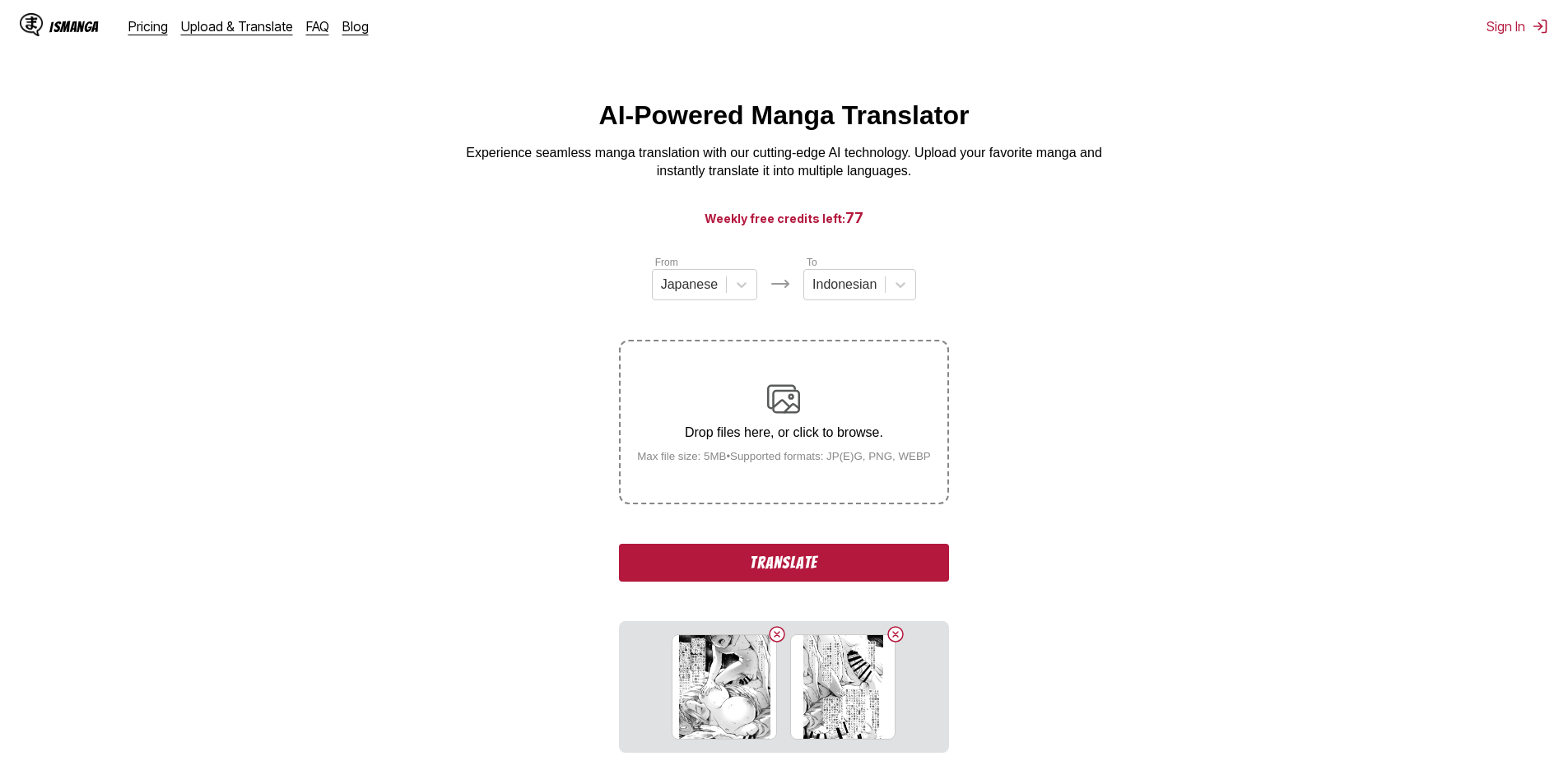
scroll to position [0, 0]
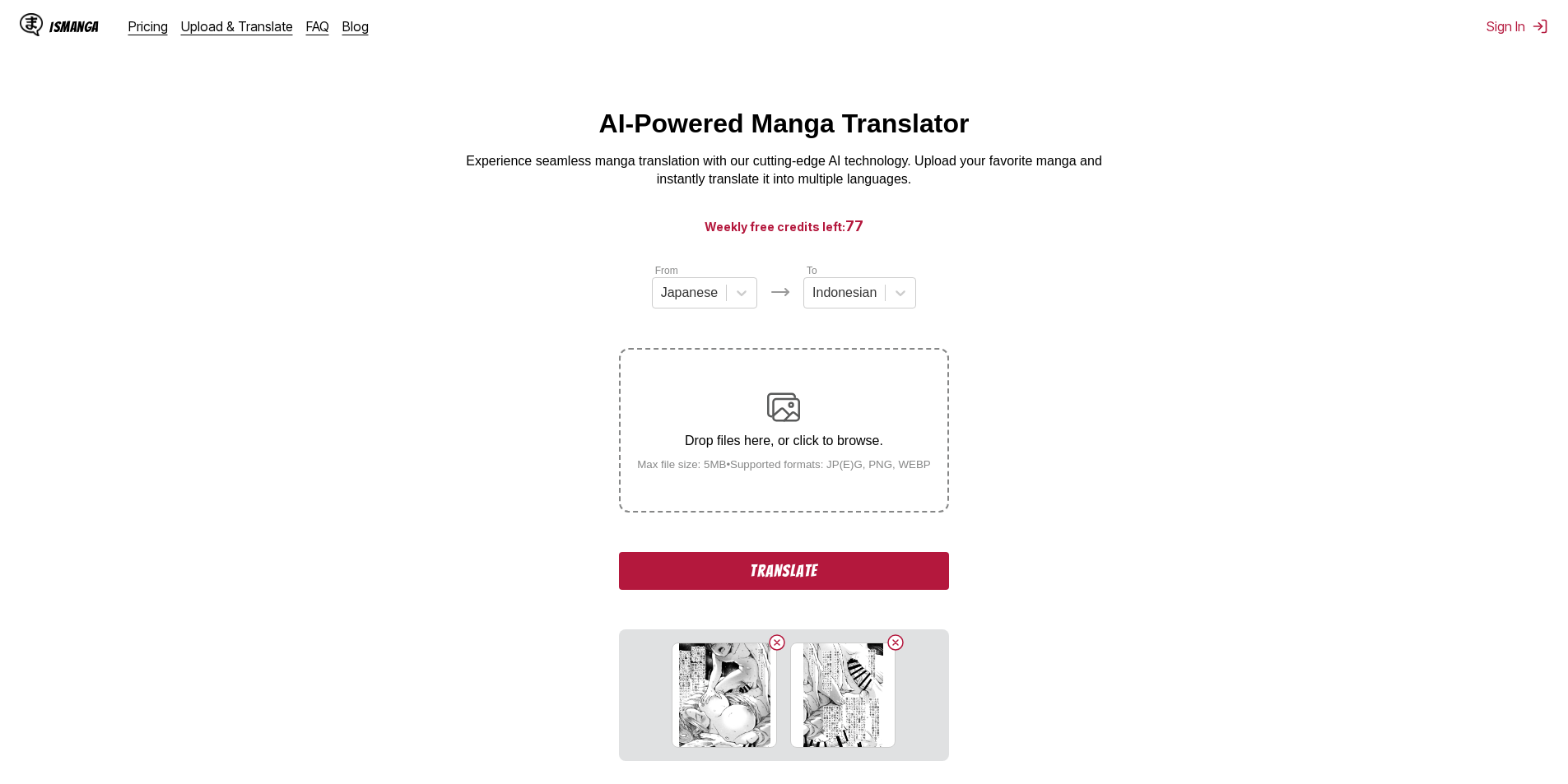
click at [780, 566] on button "Translate" at bounding box center [783, 571] width 330 height 38
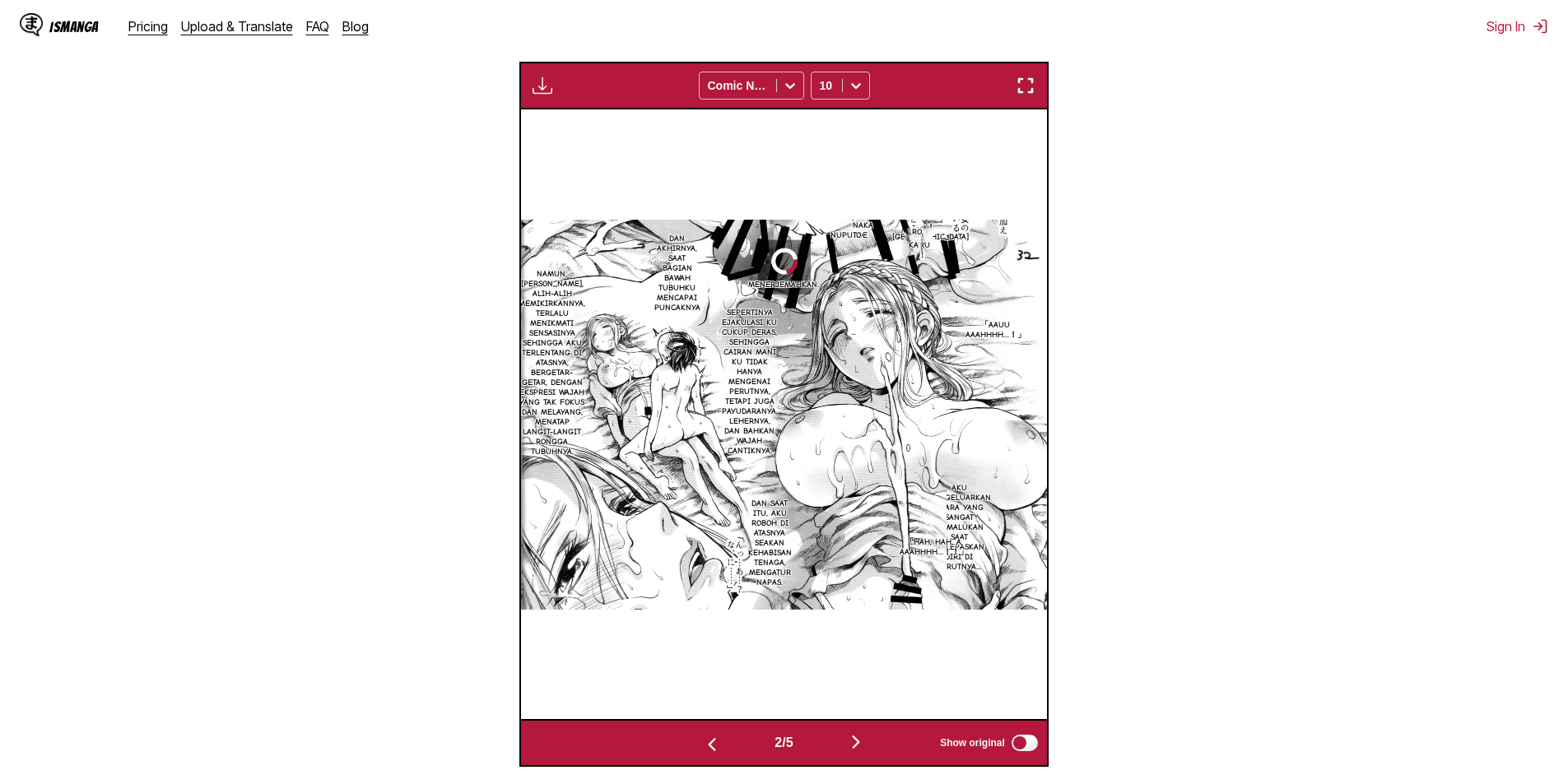
scroll to position [687, 0]
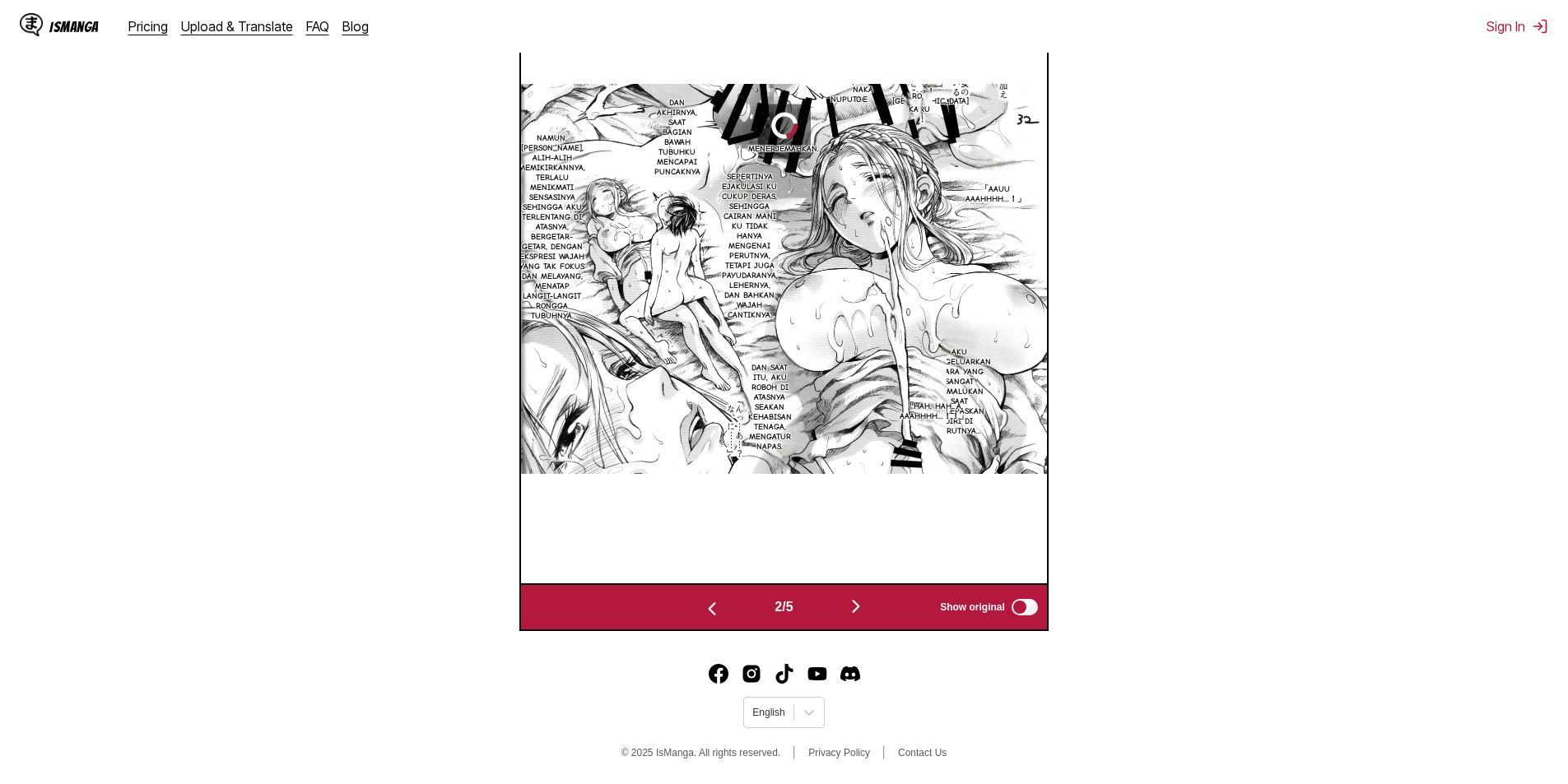
click at [863, 609] on img "button" at bounding box center [856, 607] width 20 height 20
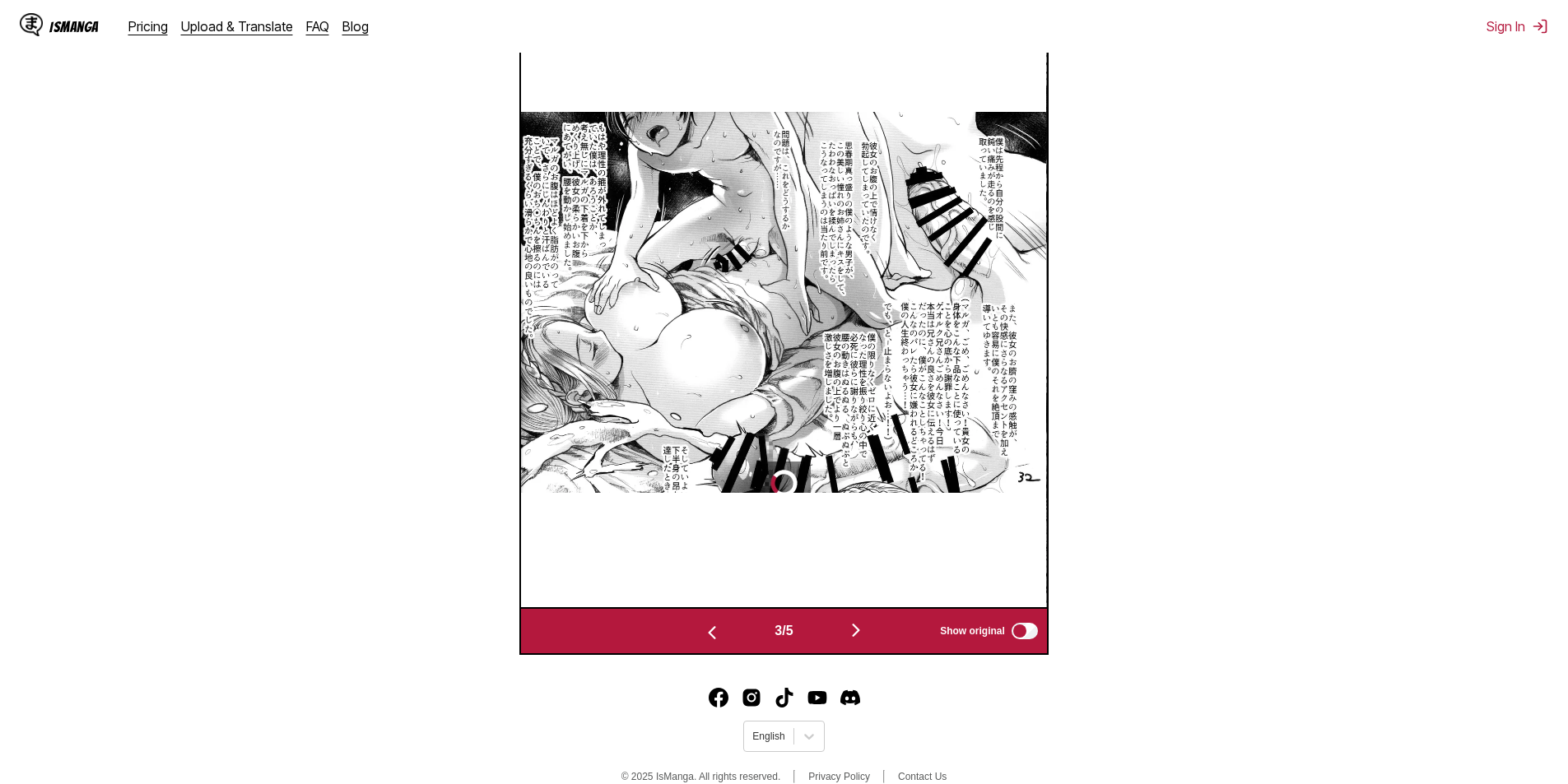
click at [860, 632] on img "button" at bounding box center [856, 631] width 20 height 20
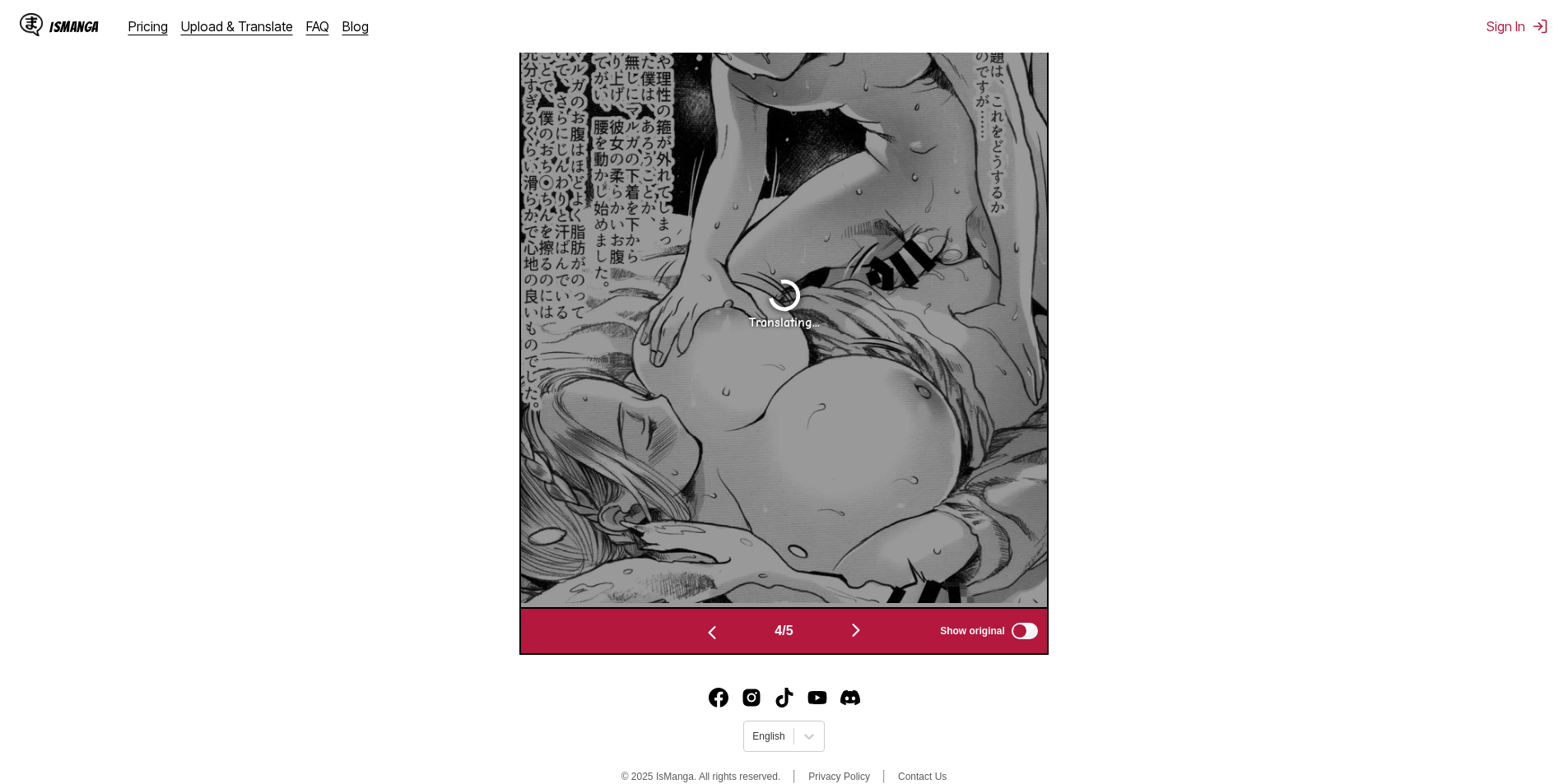
click at [860, 635] on img "button" at bounding box center [856, 631] width 20 height 20
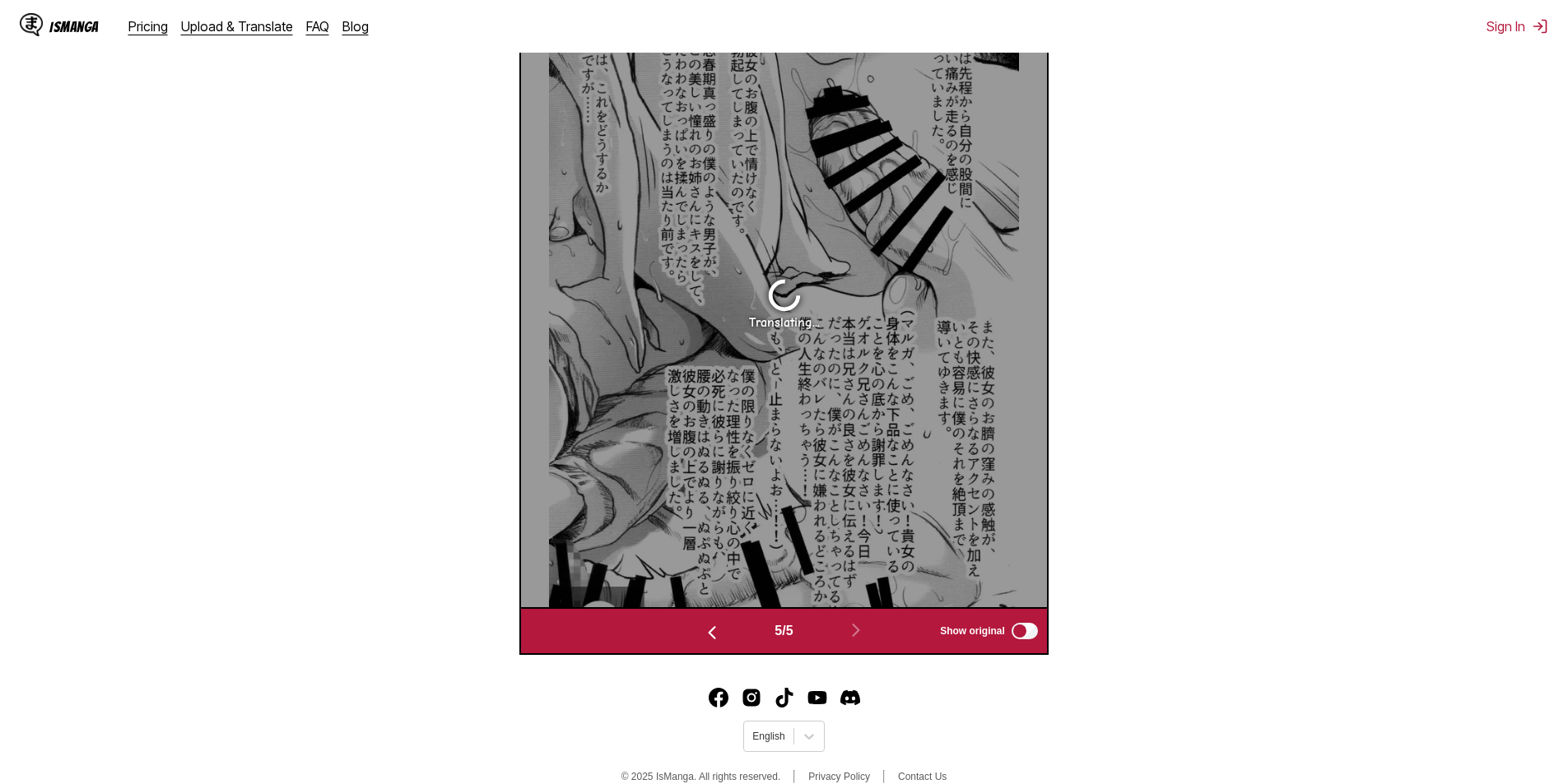
click at [703, 637] on img "button" at bounding box center [712, 633] width 20 height 20
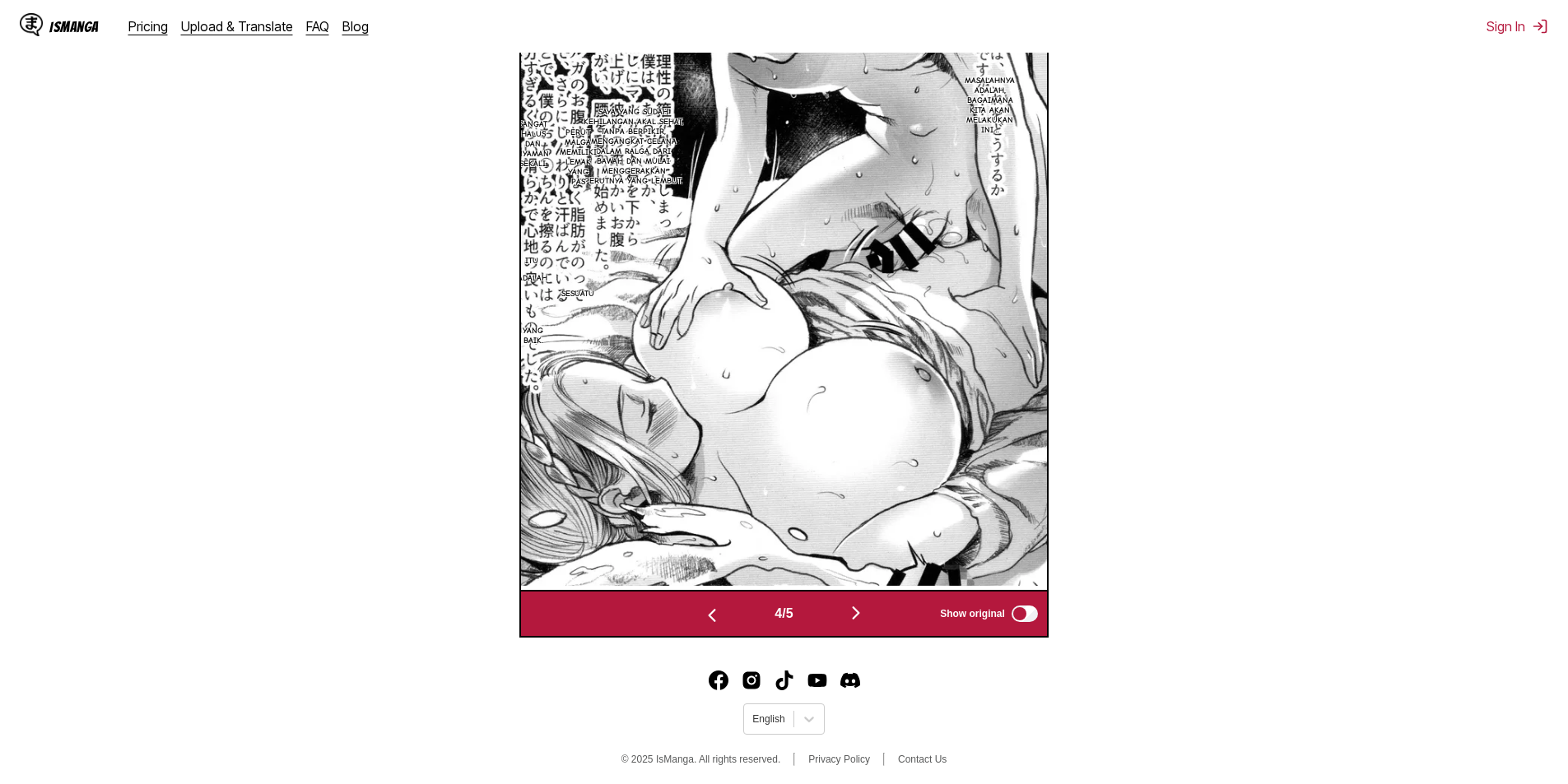
scroll to position [687, 0]
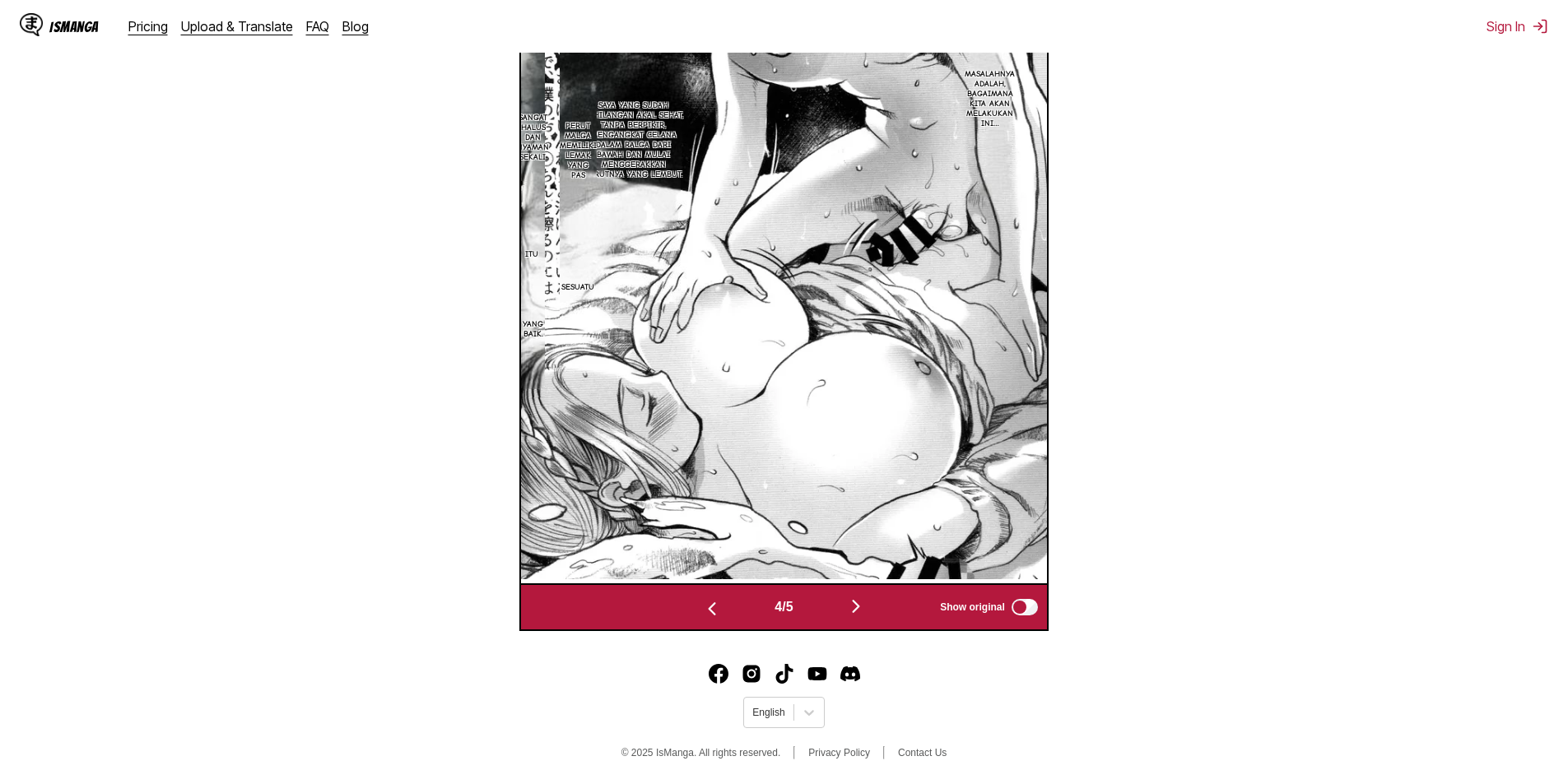
click at [858, 601] on img "button" at bounding box center [856, 607] width 20 height 20
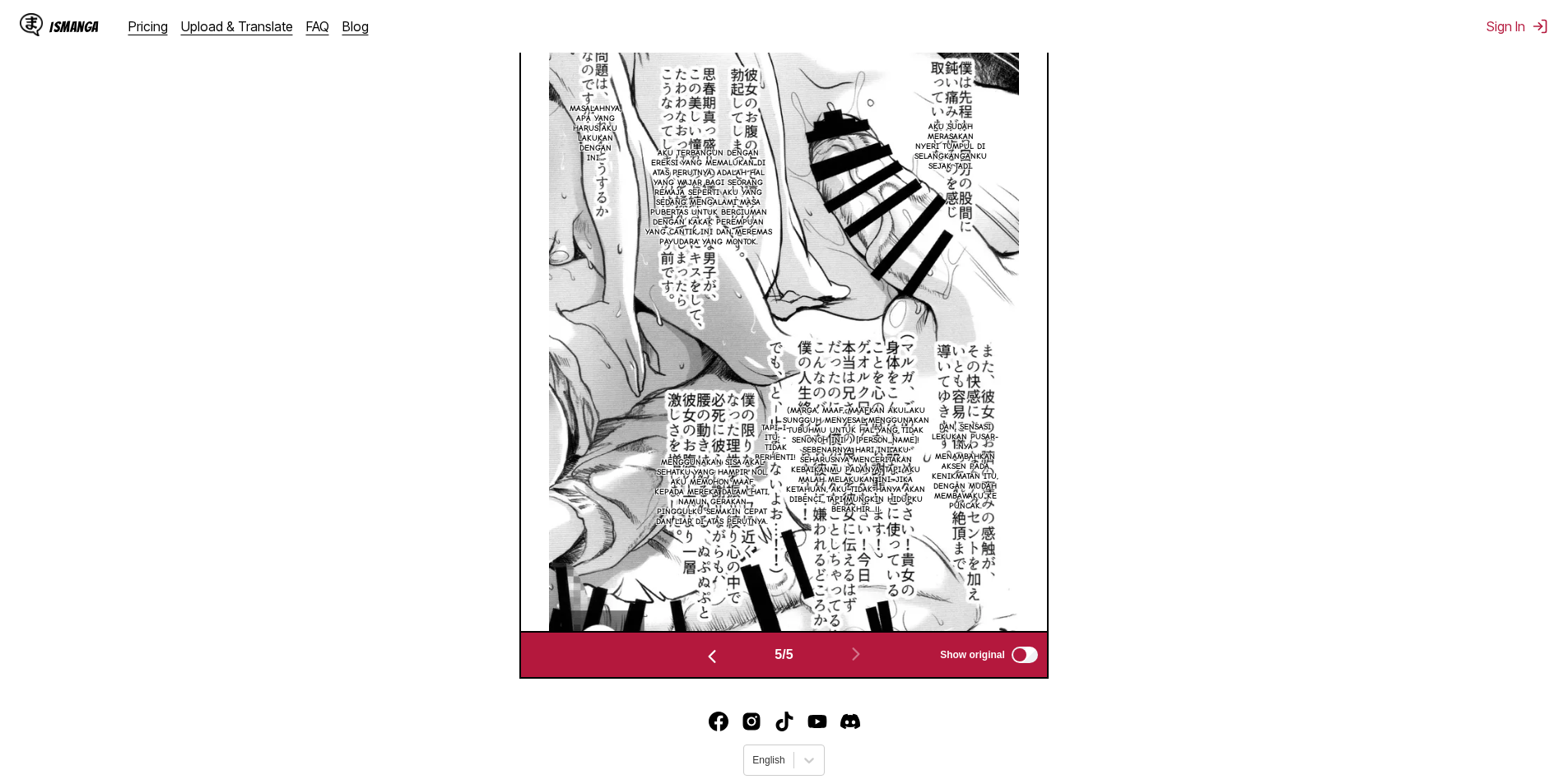
scroll to position [520, 0]
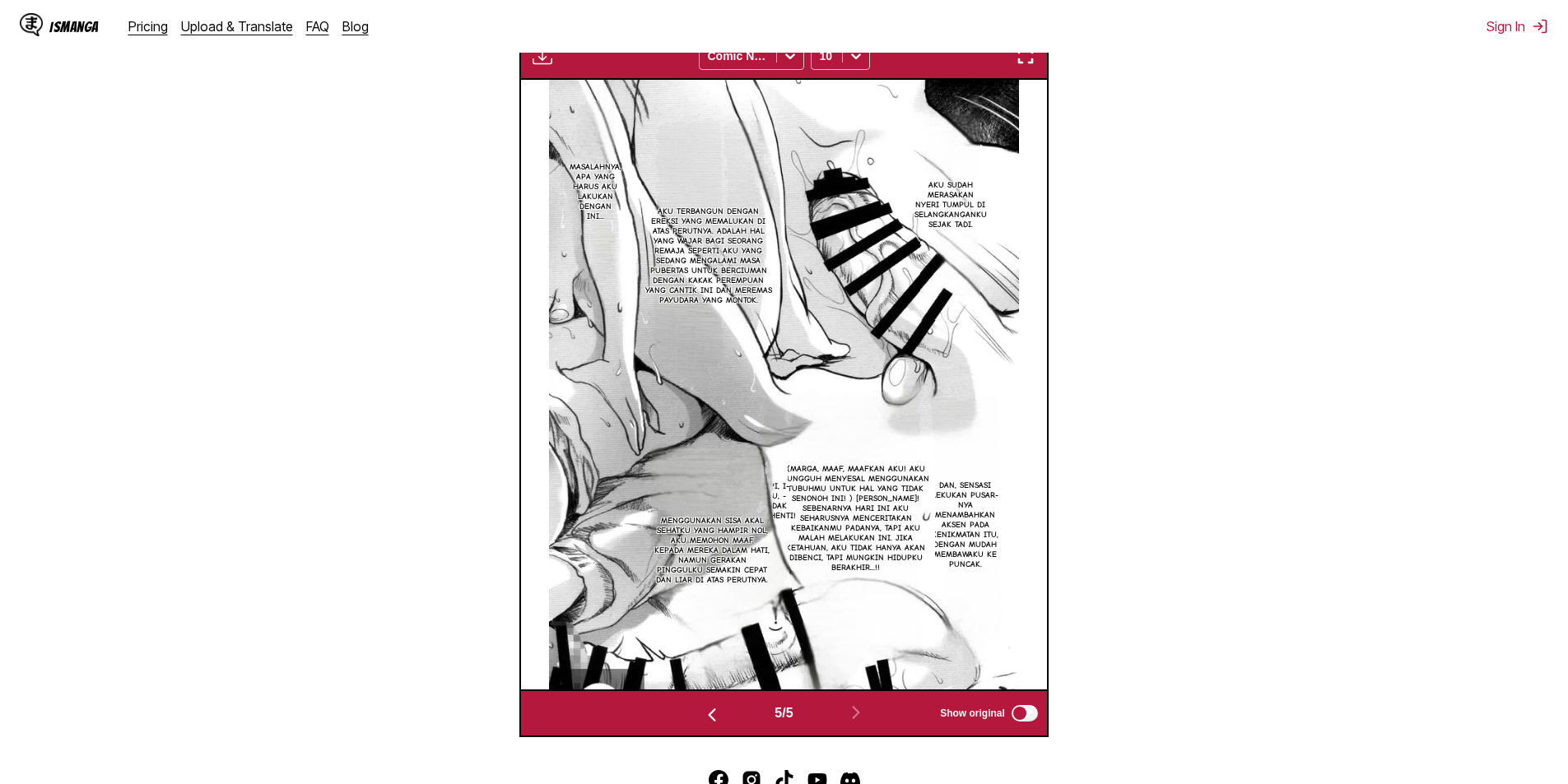
click at [708, 714] on img "button" at bounding box center [712, 715] width 20 height 20
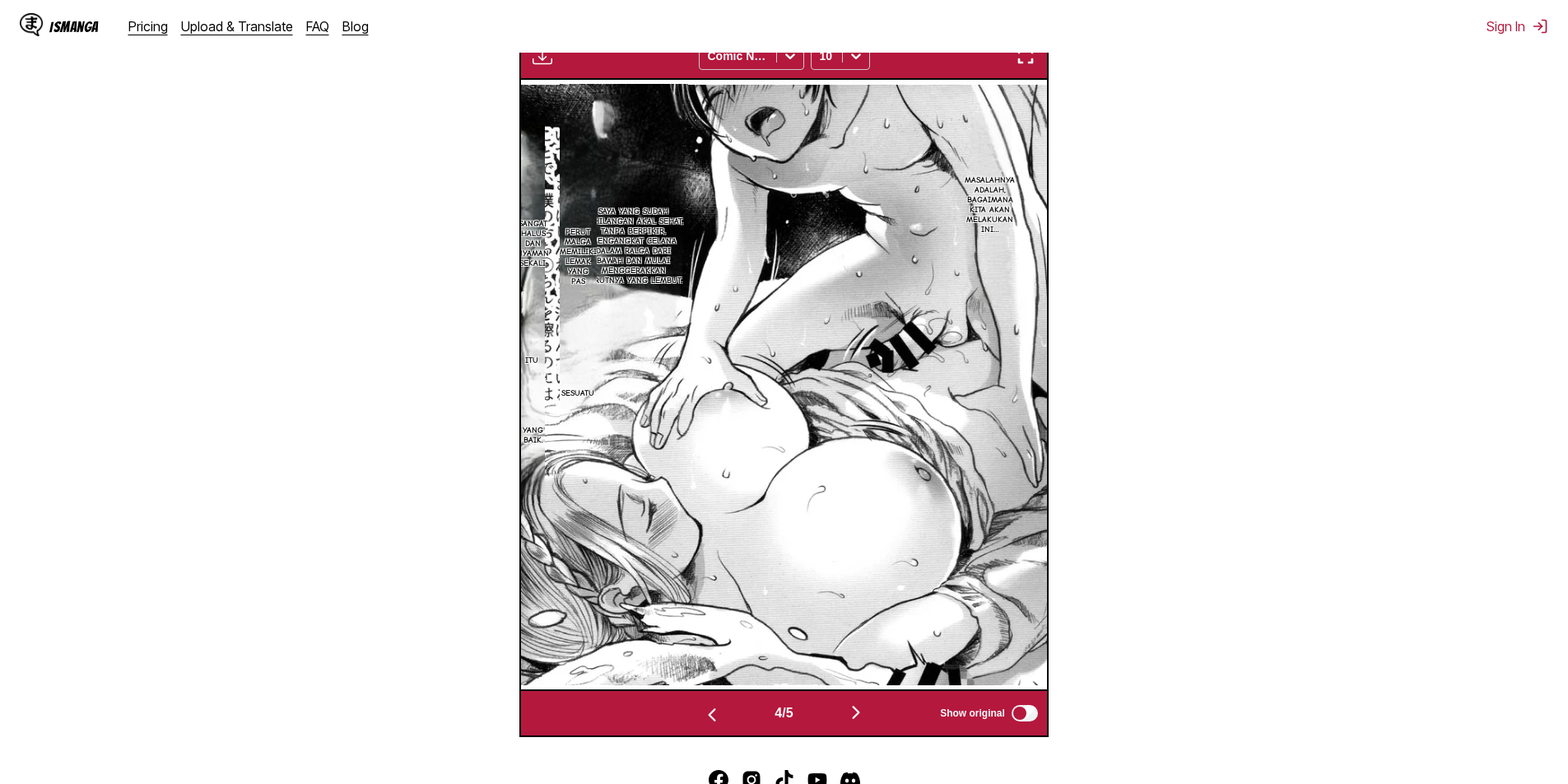
click at [708, 718] on img "button" at bounding box center [712, 715] width 20 height 20
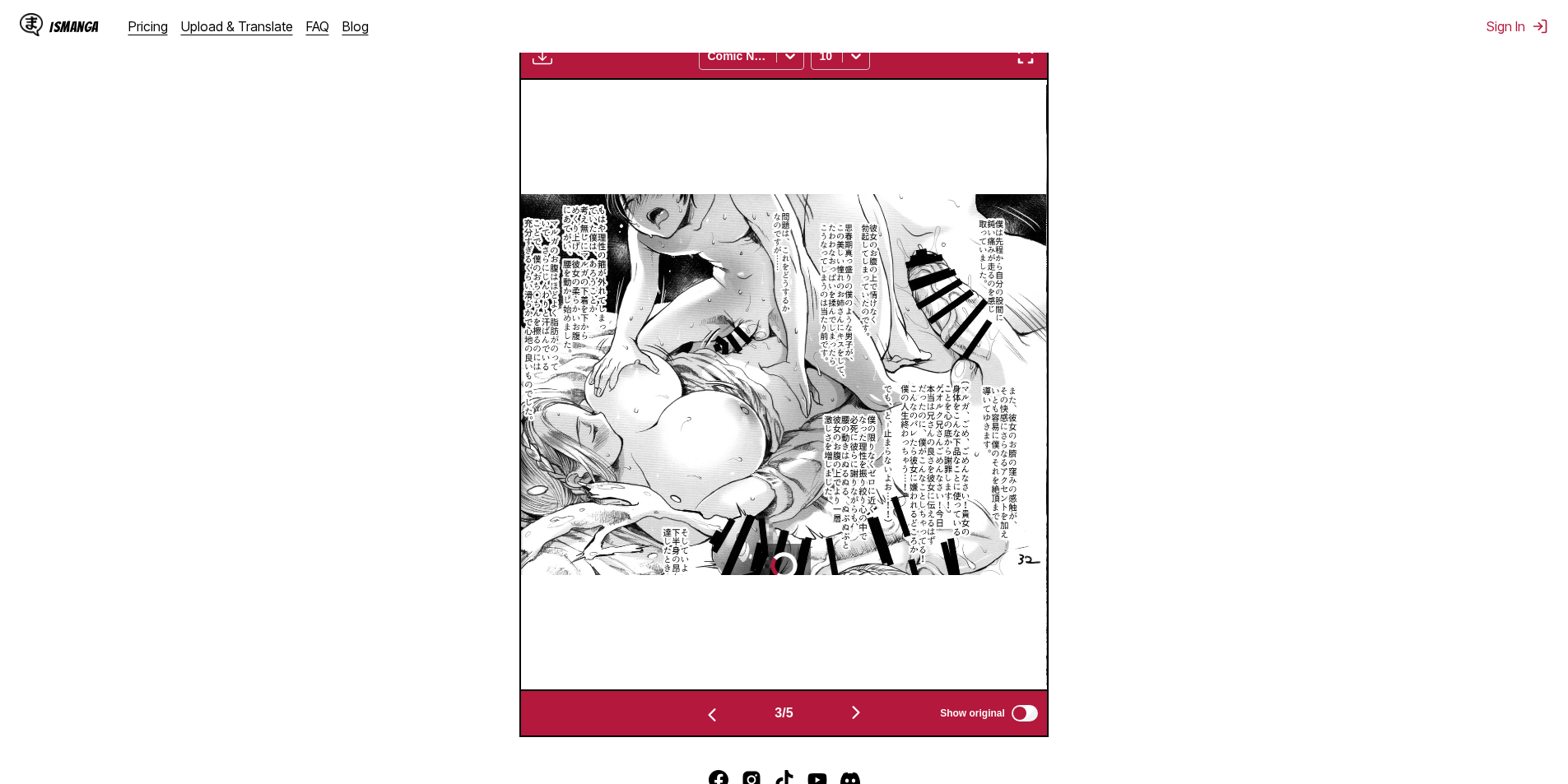
click at [710, 719] on img "button" at bounding box center [712, 715] width 20 height 20
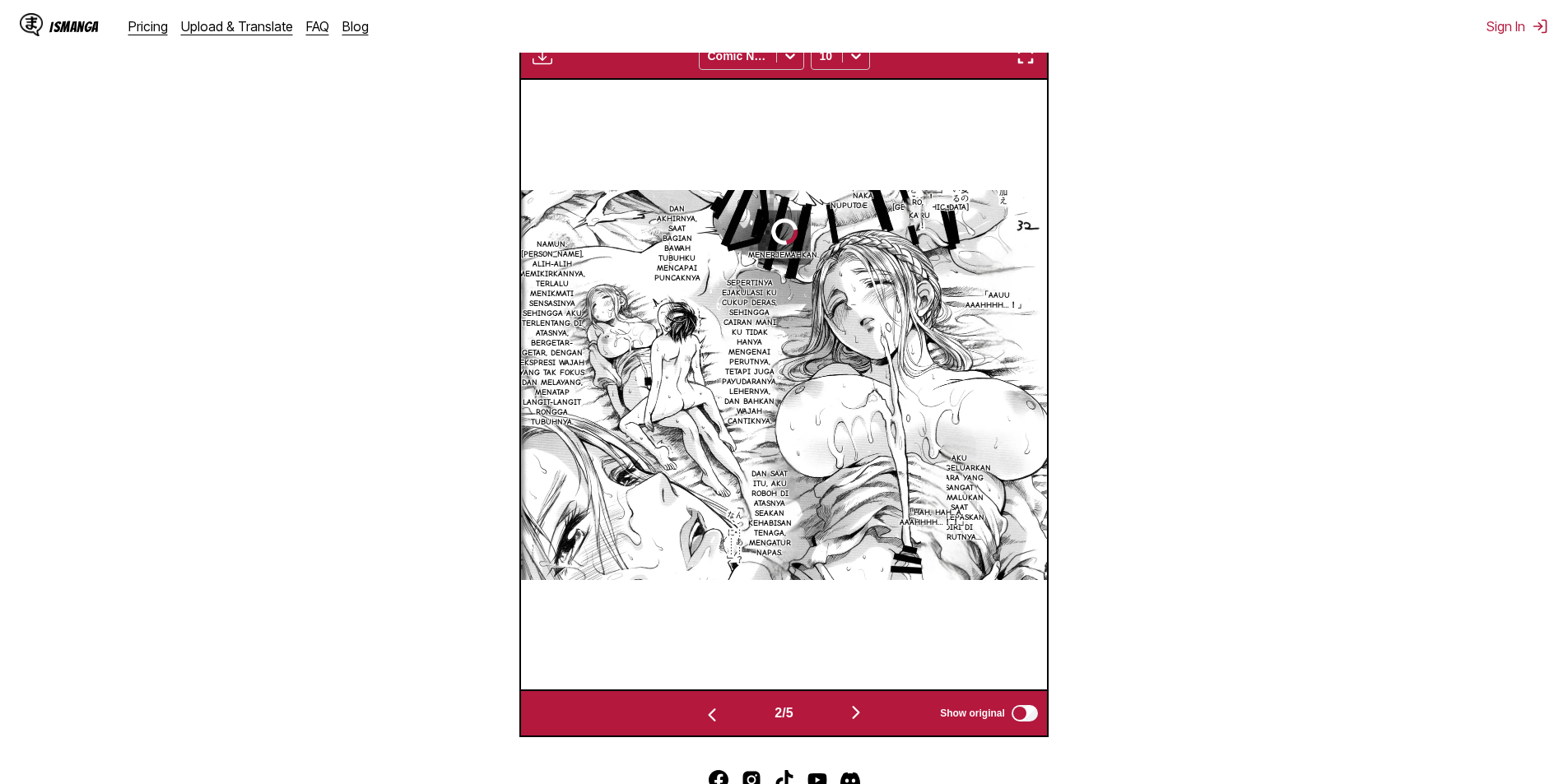
click at [713, 719] on img "button" at bounding box center [712, 715] width 20 height 20
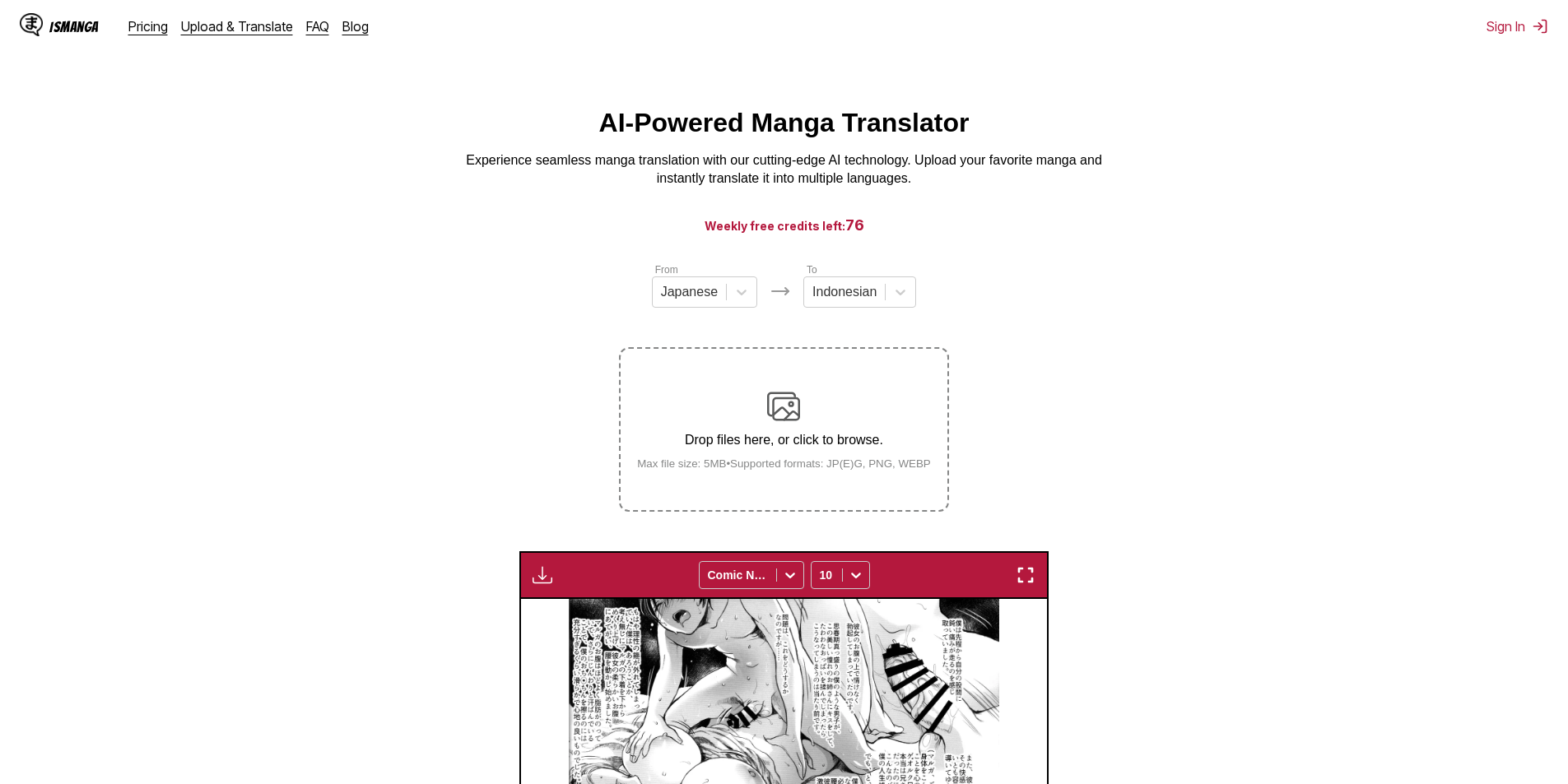
scroll to position [0, 0]
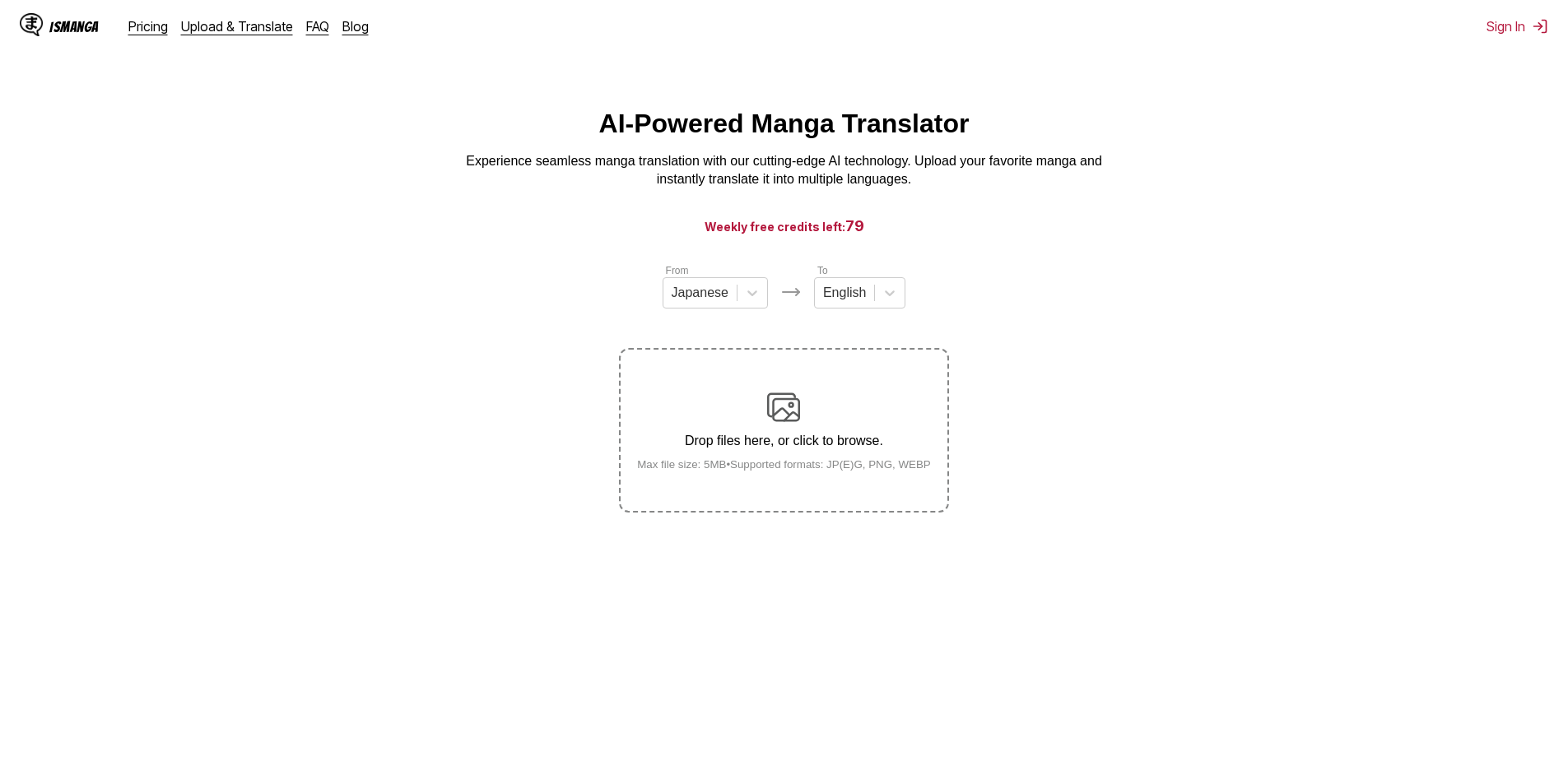
click at [756, 426] on div "Drop files here, or click to browse. Max file size: 5MB • Supported formats: JP…" at bounding box center [783, 430] width 320 height 80
click at [0, 0] on input "Drop files here, or click to browse. Max file size: 5MB • Supported formats: JP…" at bounding box center [0, 0] width 0 height 0
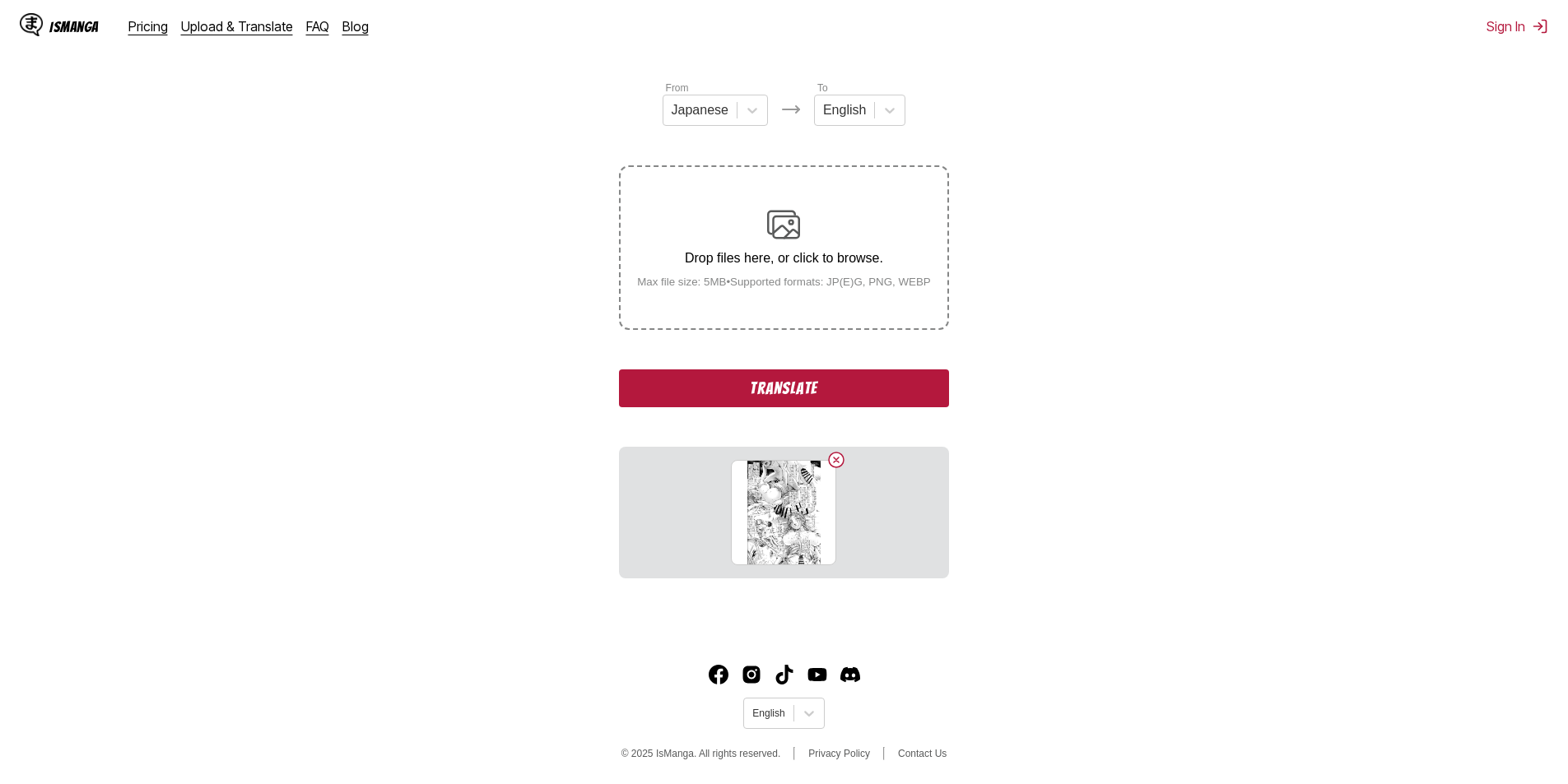
scroll to position [183, 0]
click at [861, 117] on div at bounding box center [844, 110] width 43 height 18
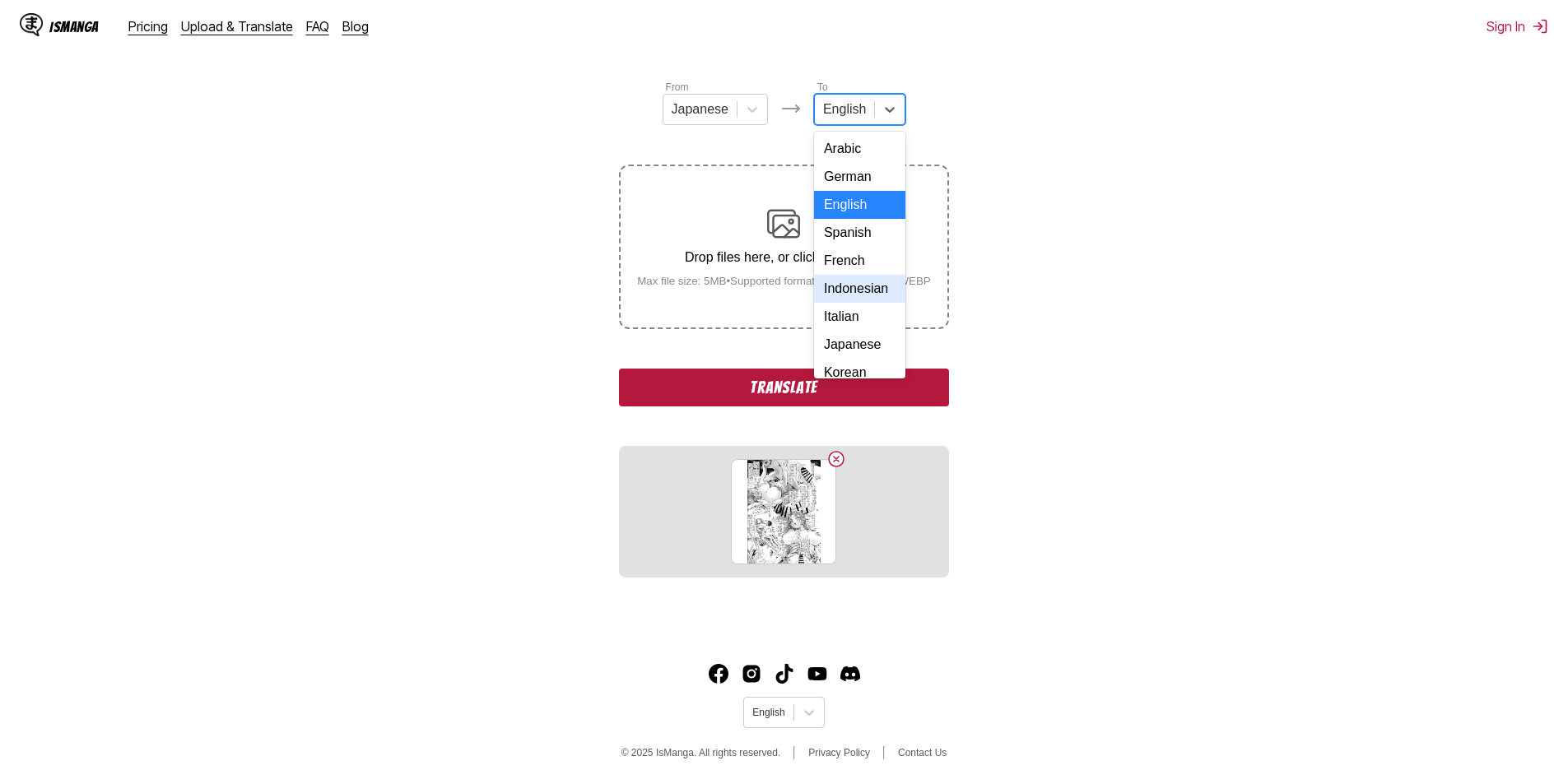
click at [858, 303] on div "Indonesian" at bounding box center [860, 289] width 92 height 28
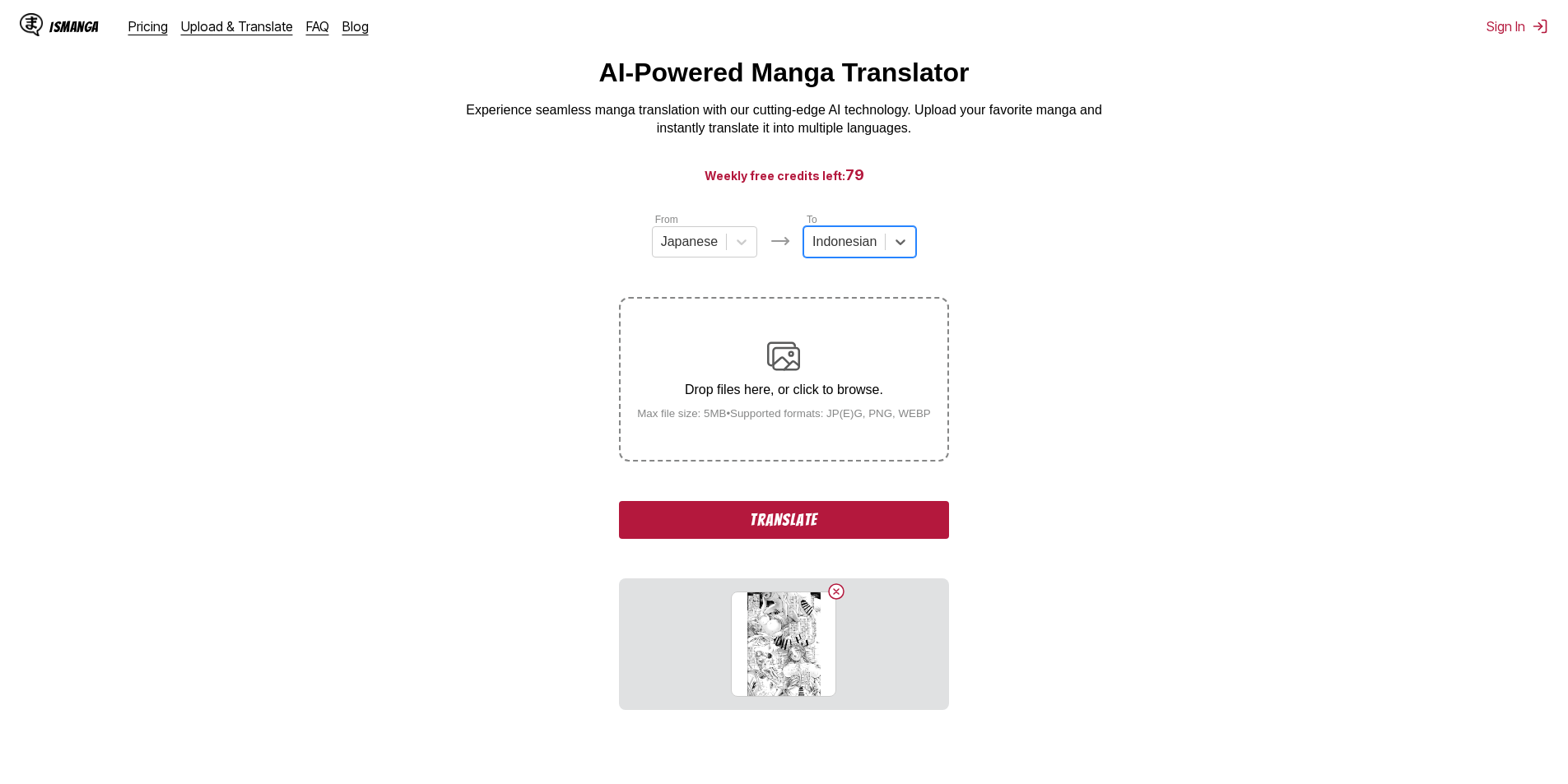
scroll to position [0, 0]
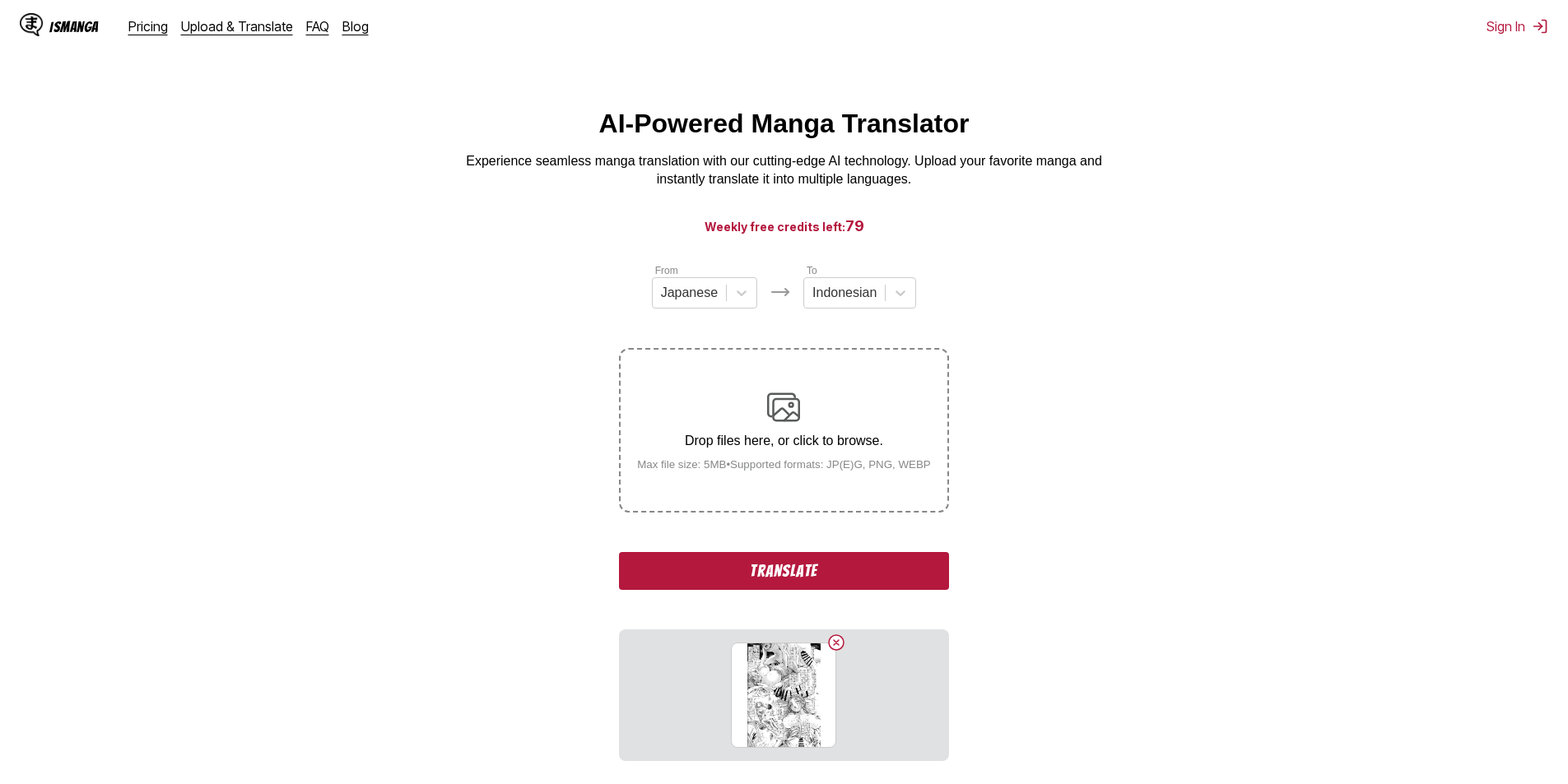
click at [738, 567] on button "Translate" at bounding box center [783, 571] width 330 height 38
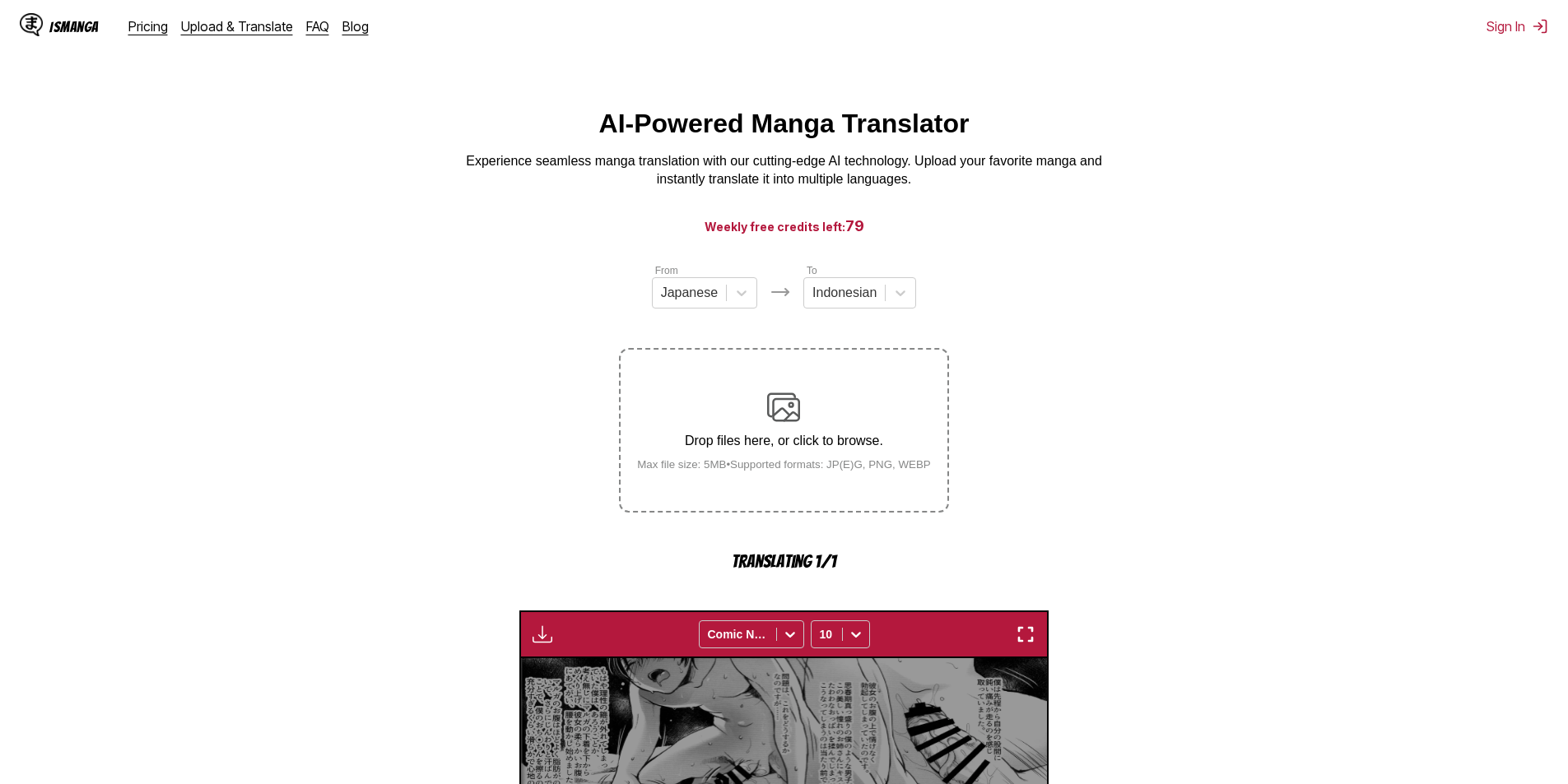
scroll to position [486, 0]
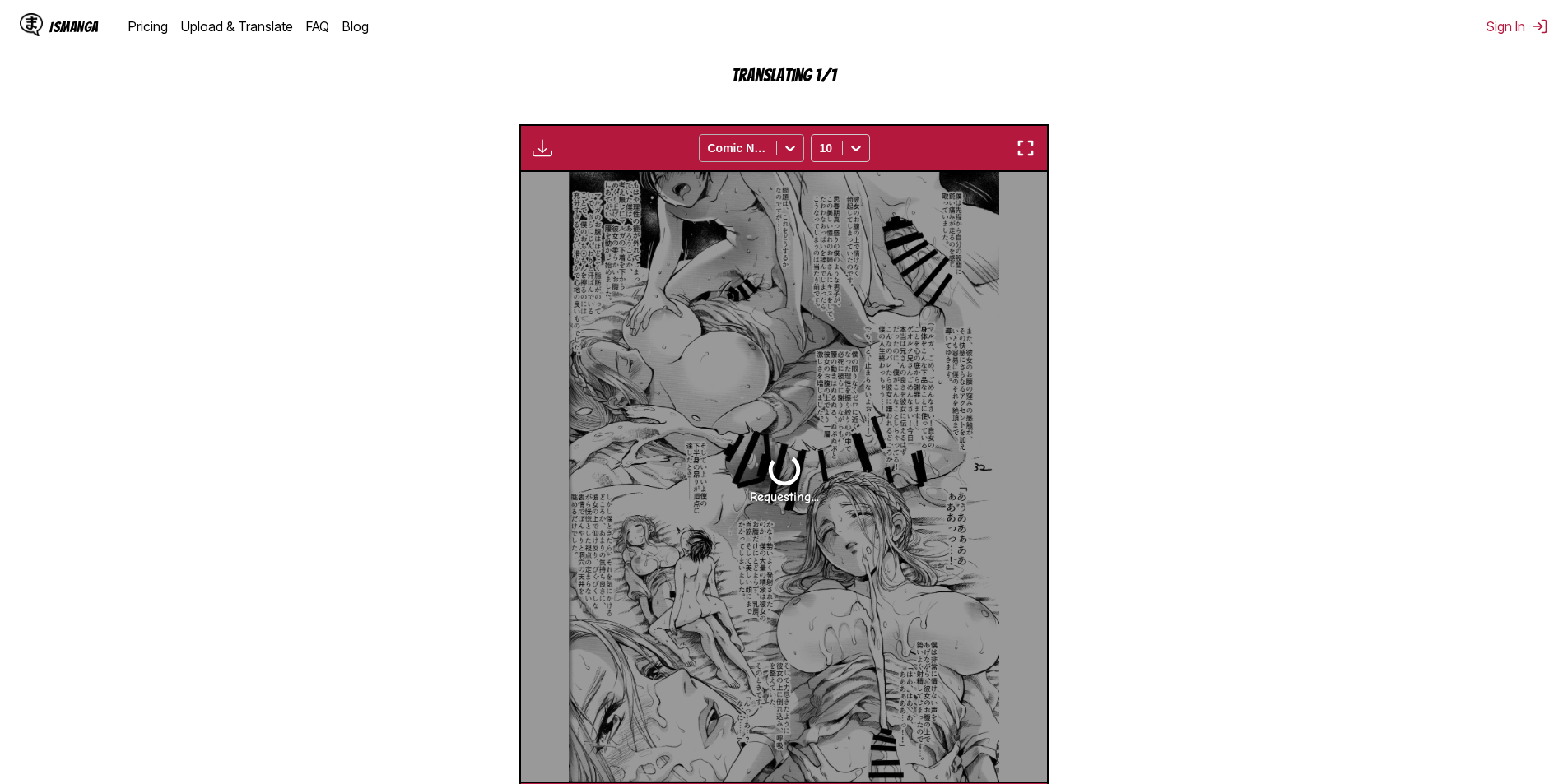
click at [793, 149] on icon at bounding box center [790, 148] width 10 height 6
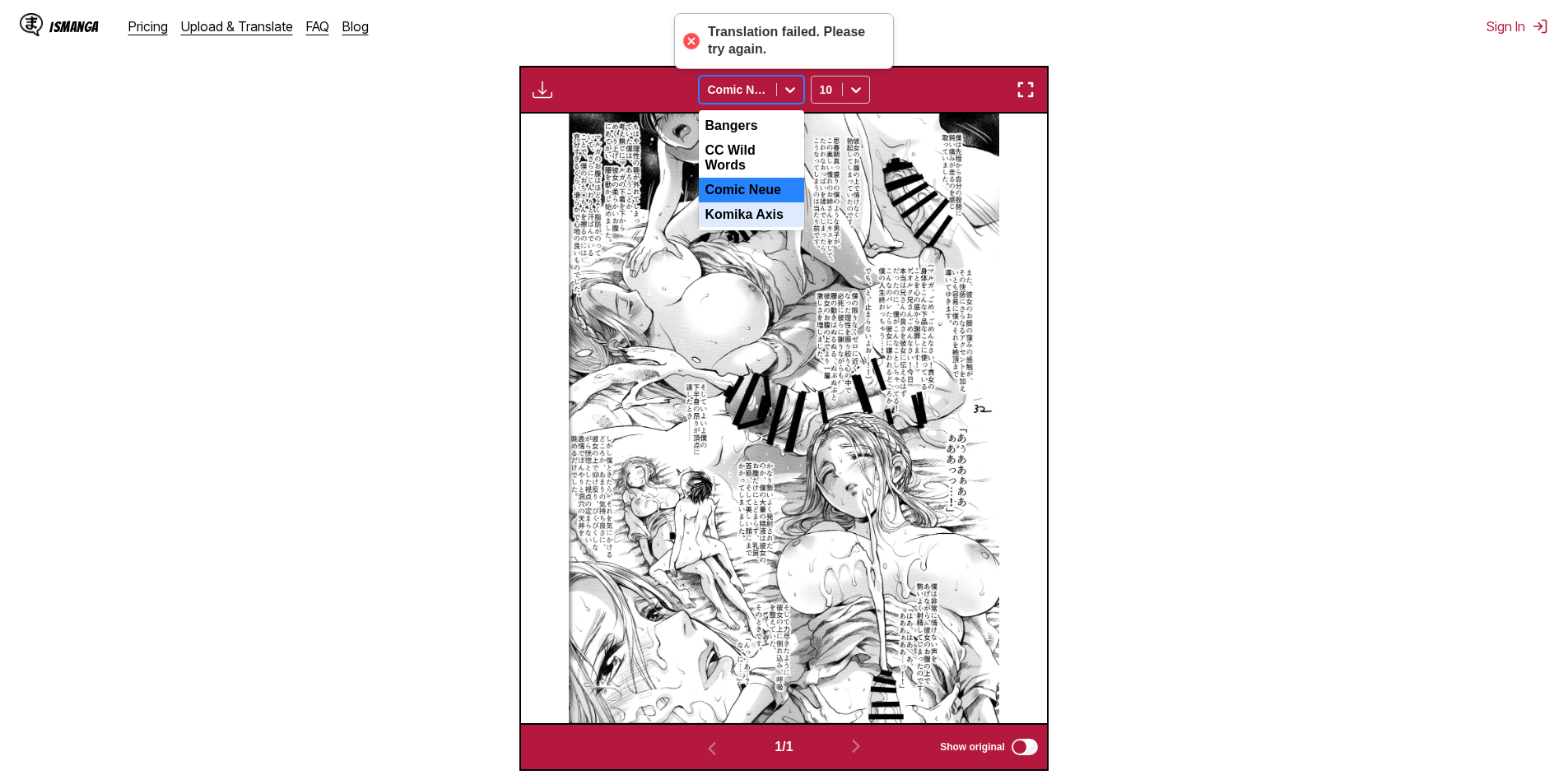
click at [743, 215] on div "Komika Axis" at bounding box center [752, 214] width 106 height 25
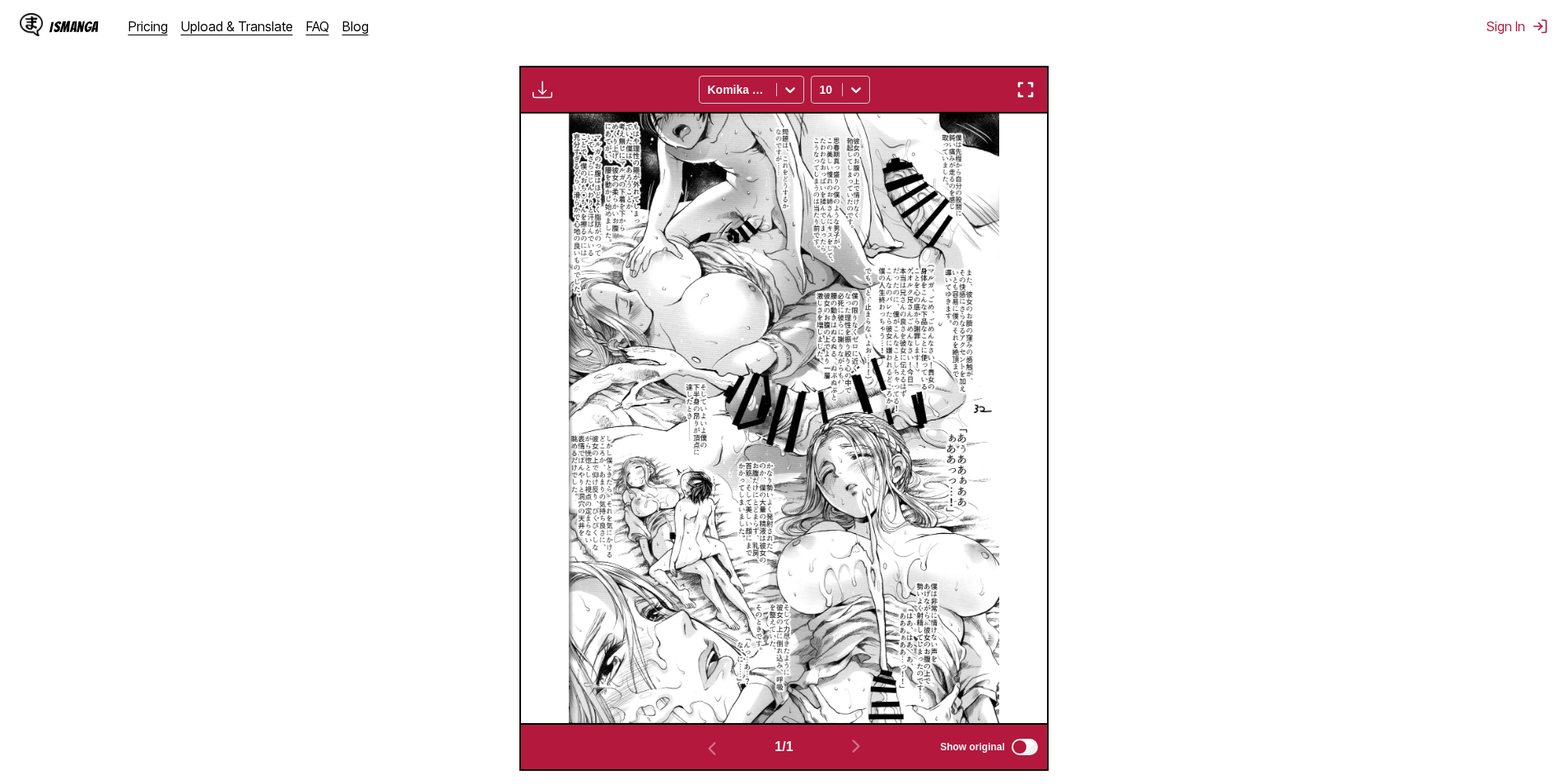
drag, startPoint x: 771, startPoint y: 447, endPoint x: 397, endPoint y: 351, distance: 386.1
click at [395, 358] on section "From Japanese To Indonesian Drop files here, or click to browse. Max file size:…" at bounding box center [784, 273] width 1542 height 995
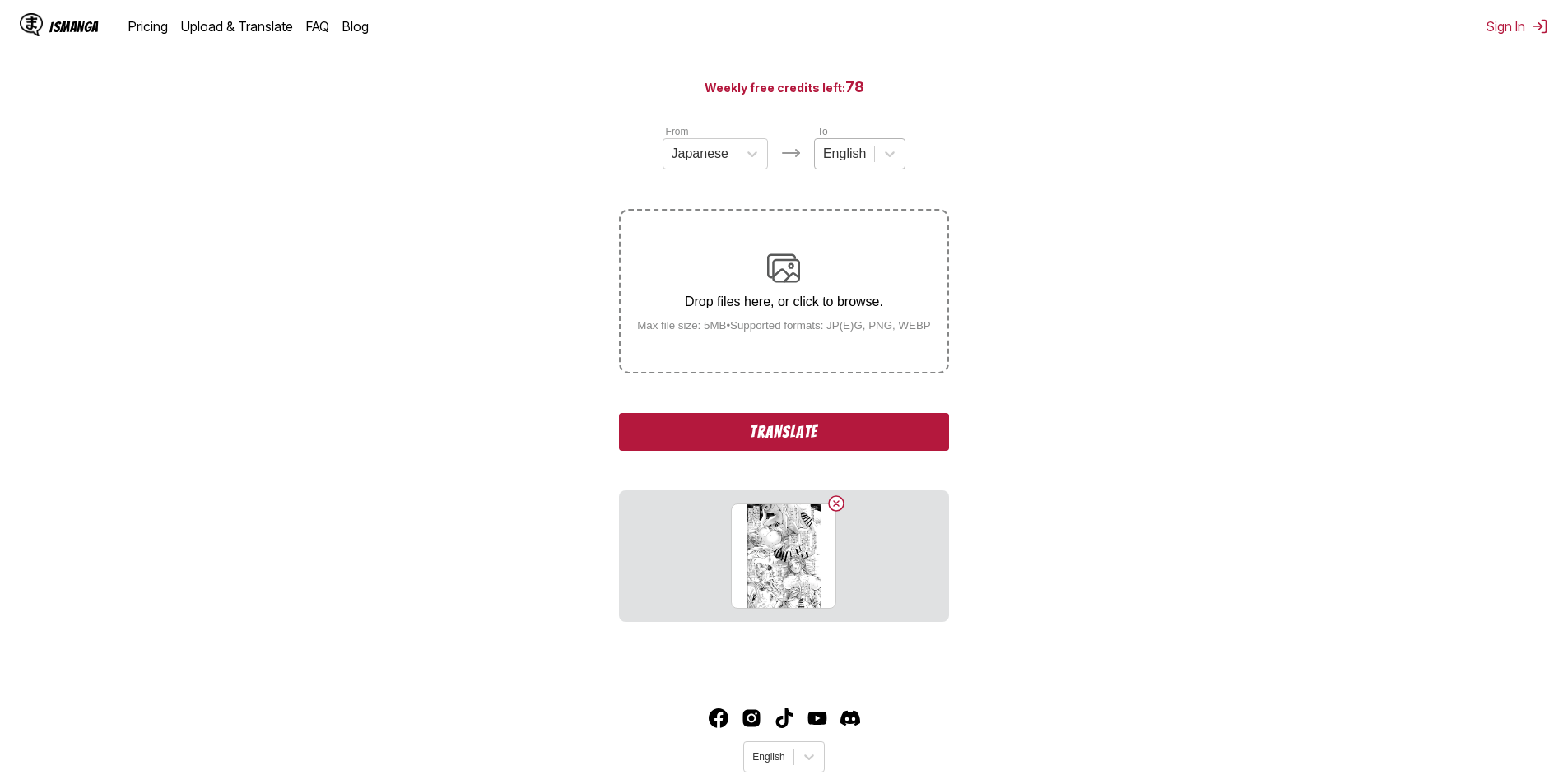
click at [863, 162] on div at bounding box center [844, 153] width 43 height 18
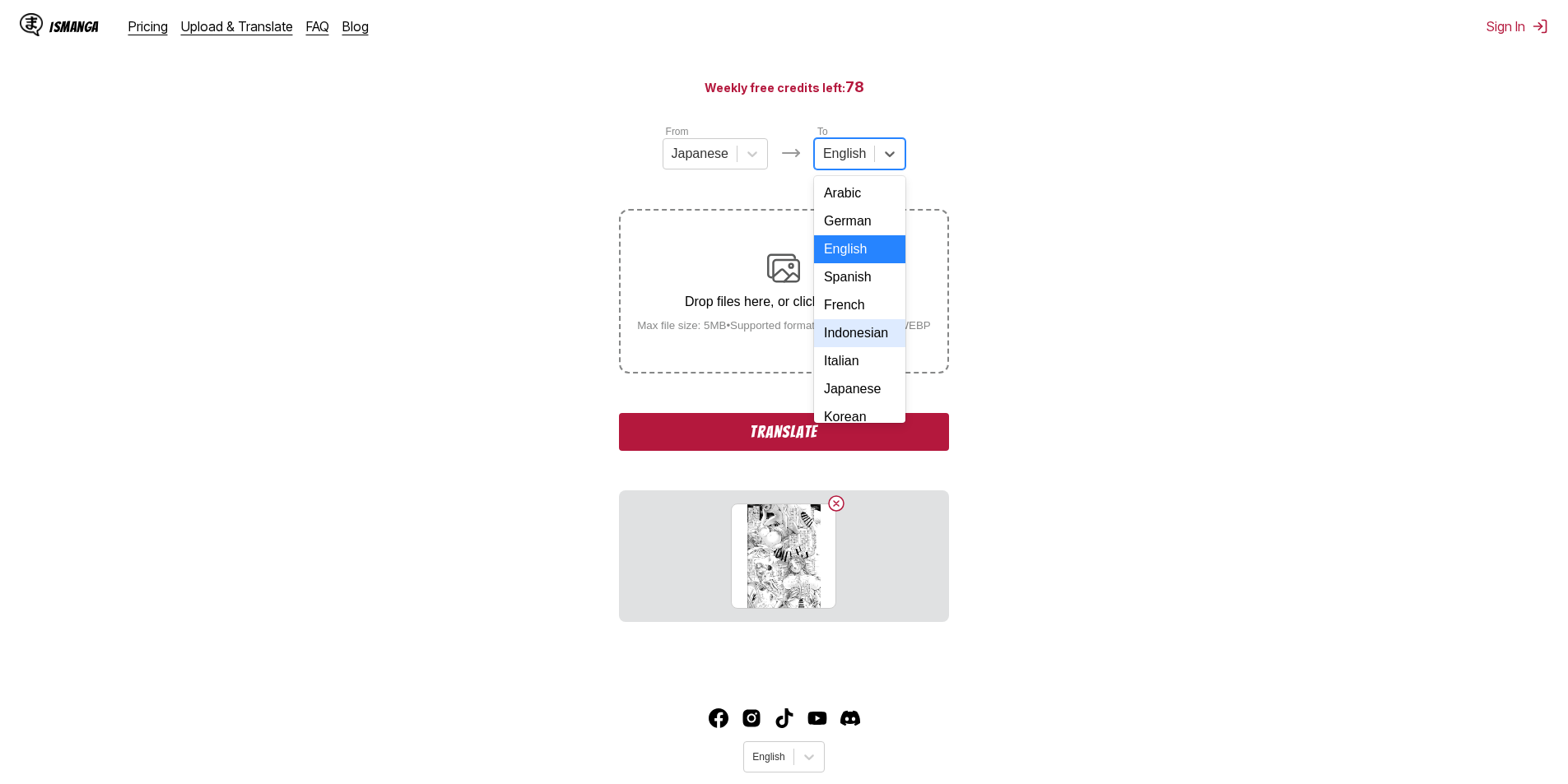
click at [846, 348] on div "Indonesian" at bounding box center [860, 334] width 92 height 28
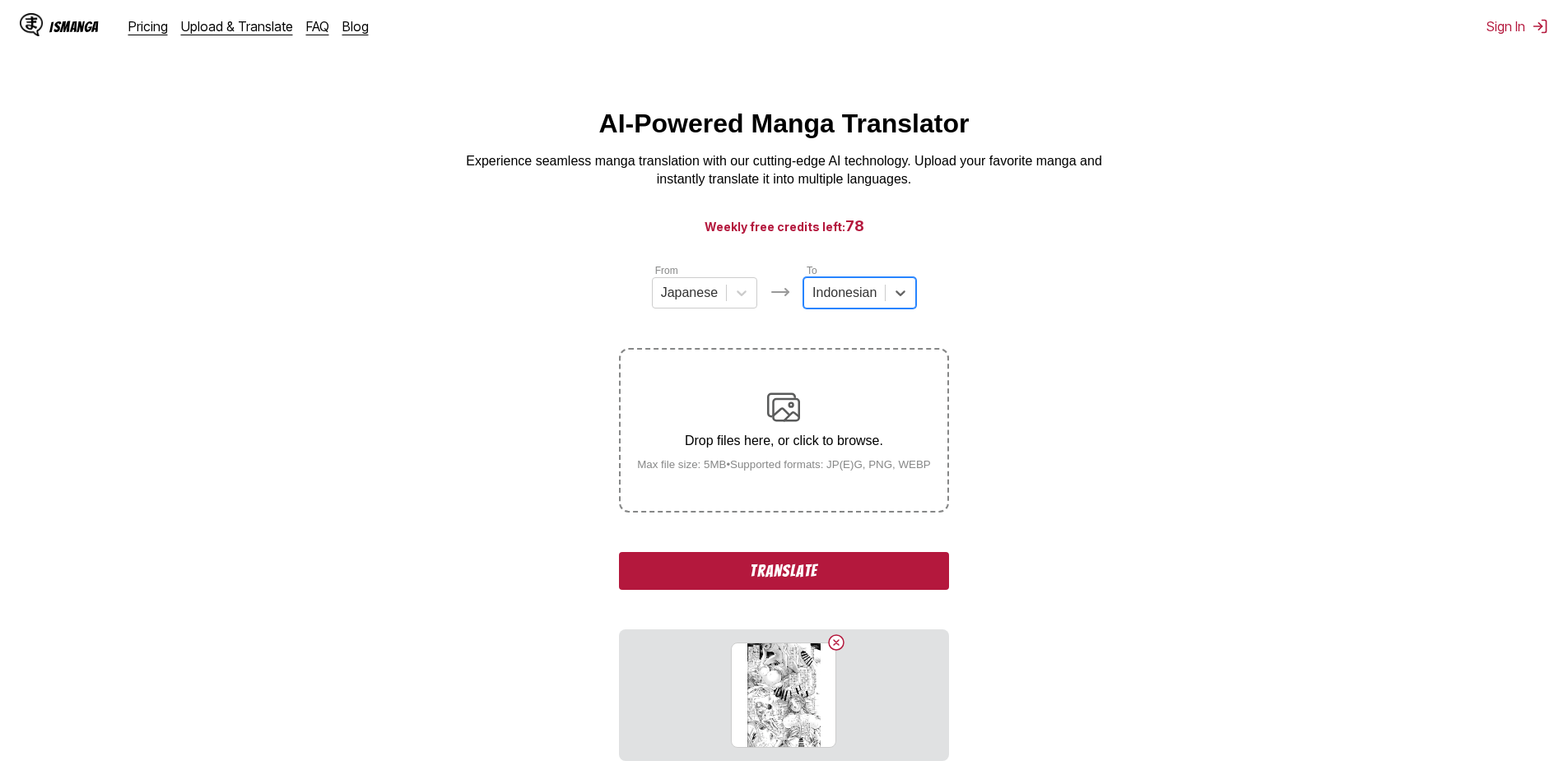
scroll to position [183, 0]
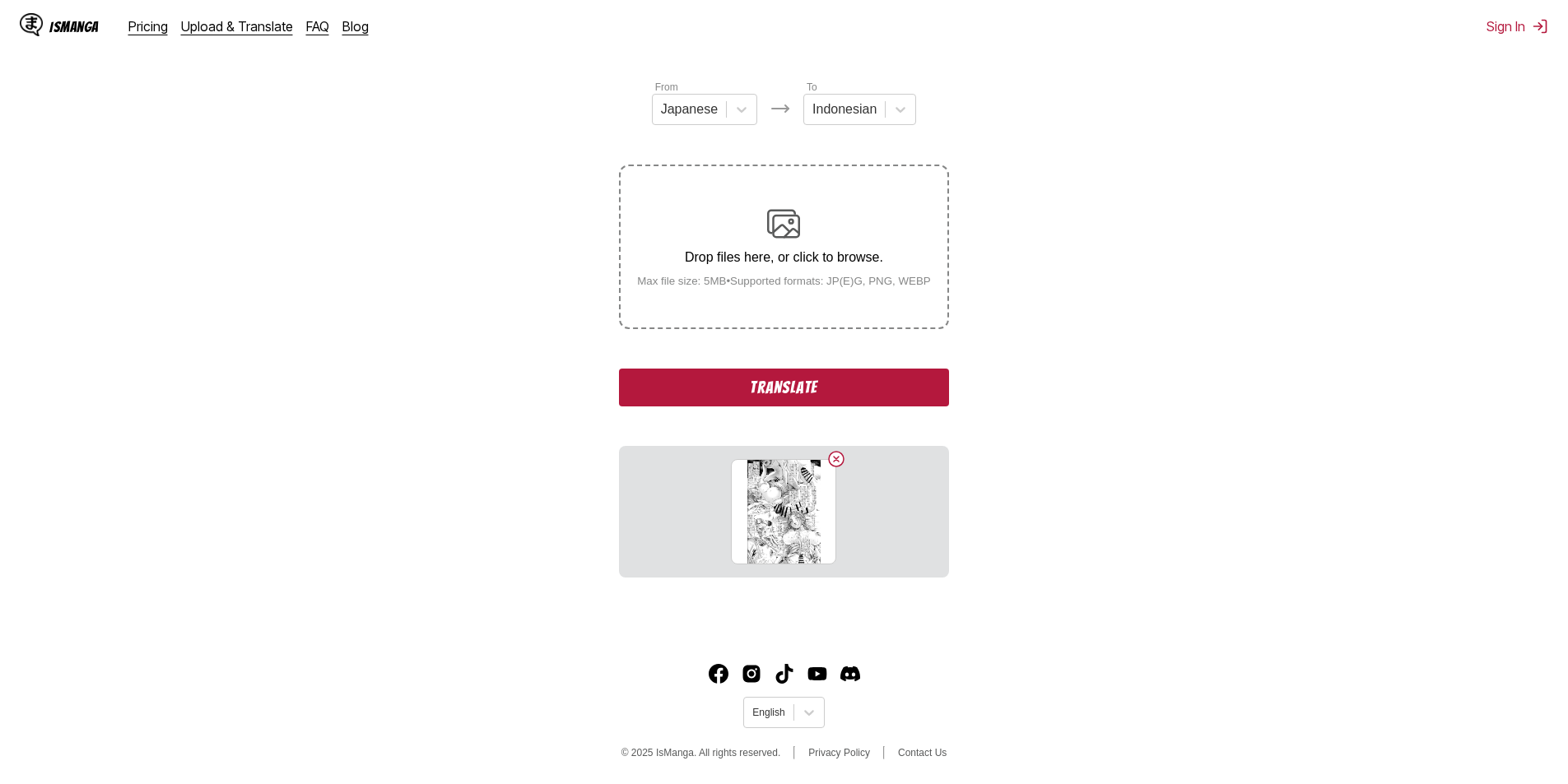
click at [766, 391] on button "Translate" at bounding box center [783, 388] width 330 height 38
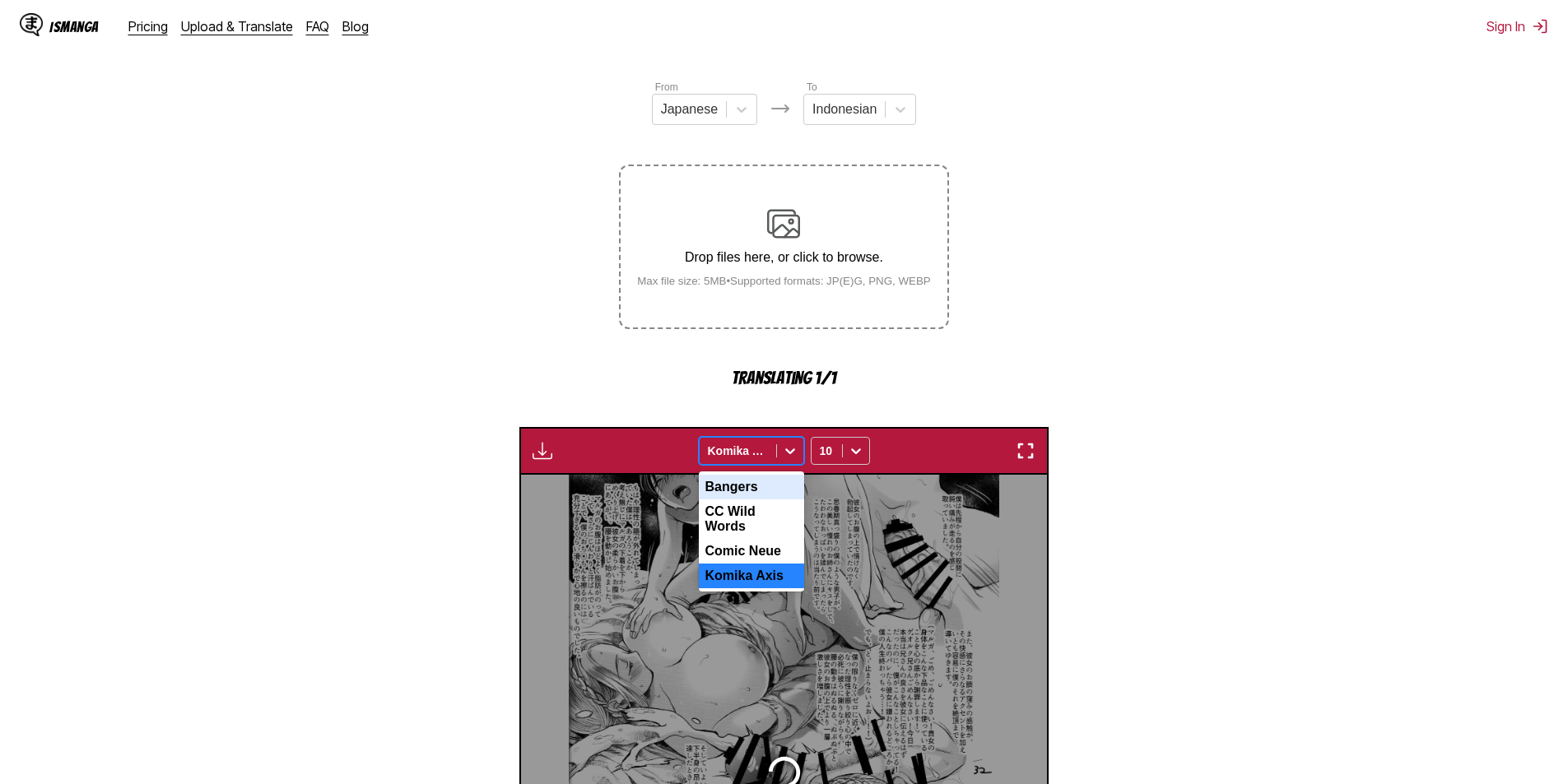
scroll to position [486, 0]
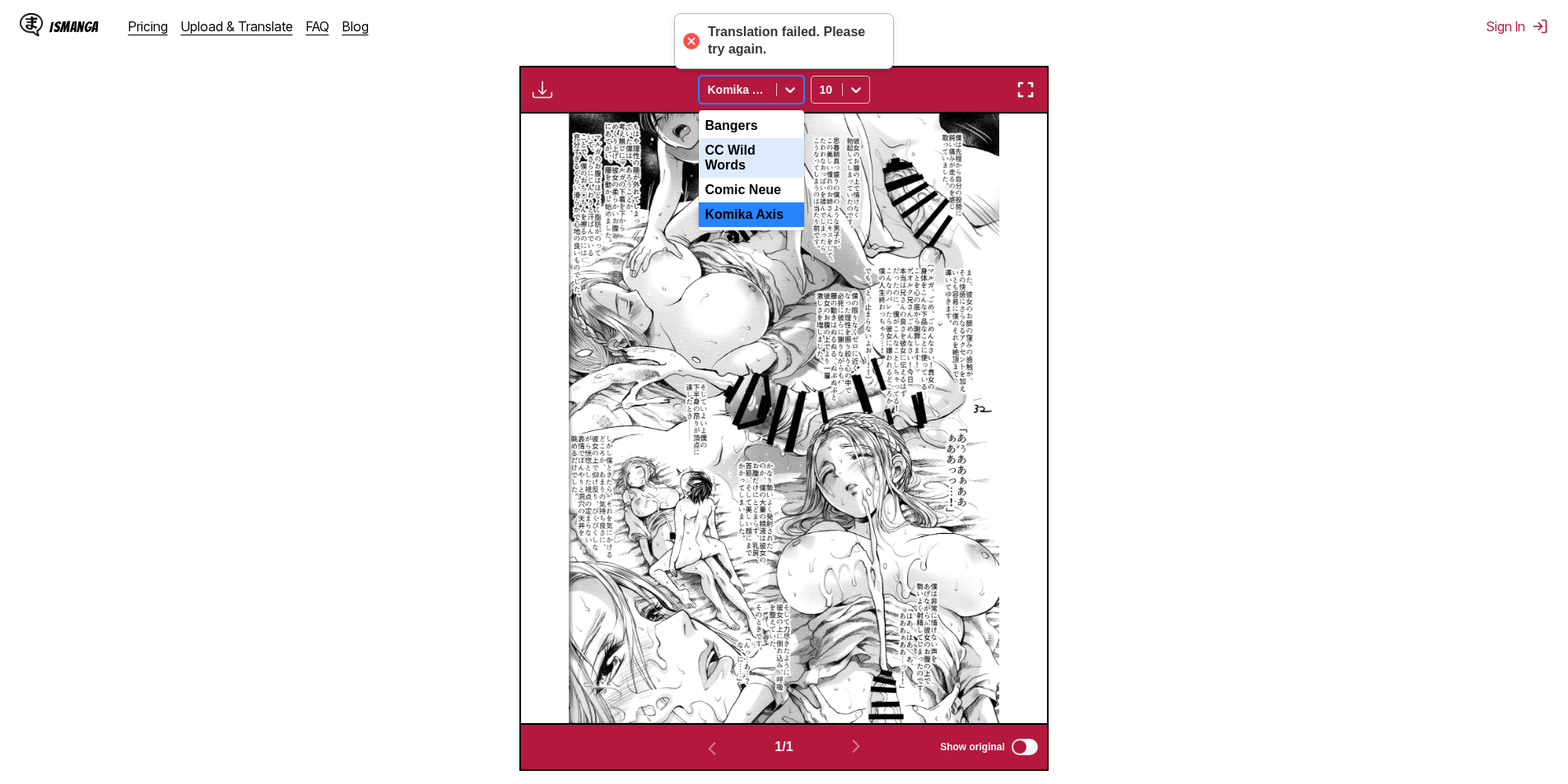
click at [737, 158] on div "CC Wild Words" at bounding box center [752, 158] width 106 height 40
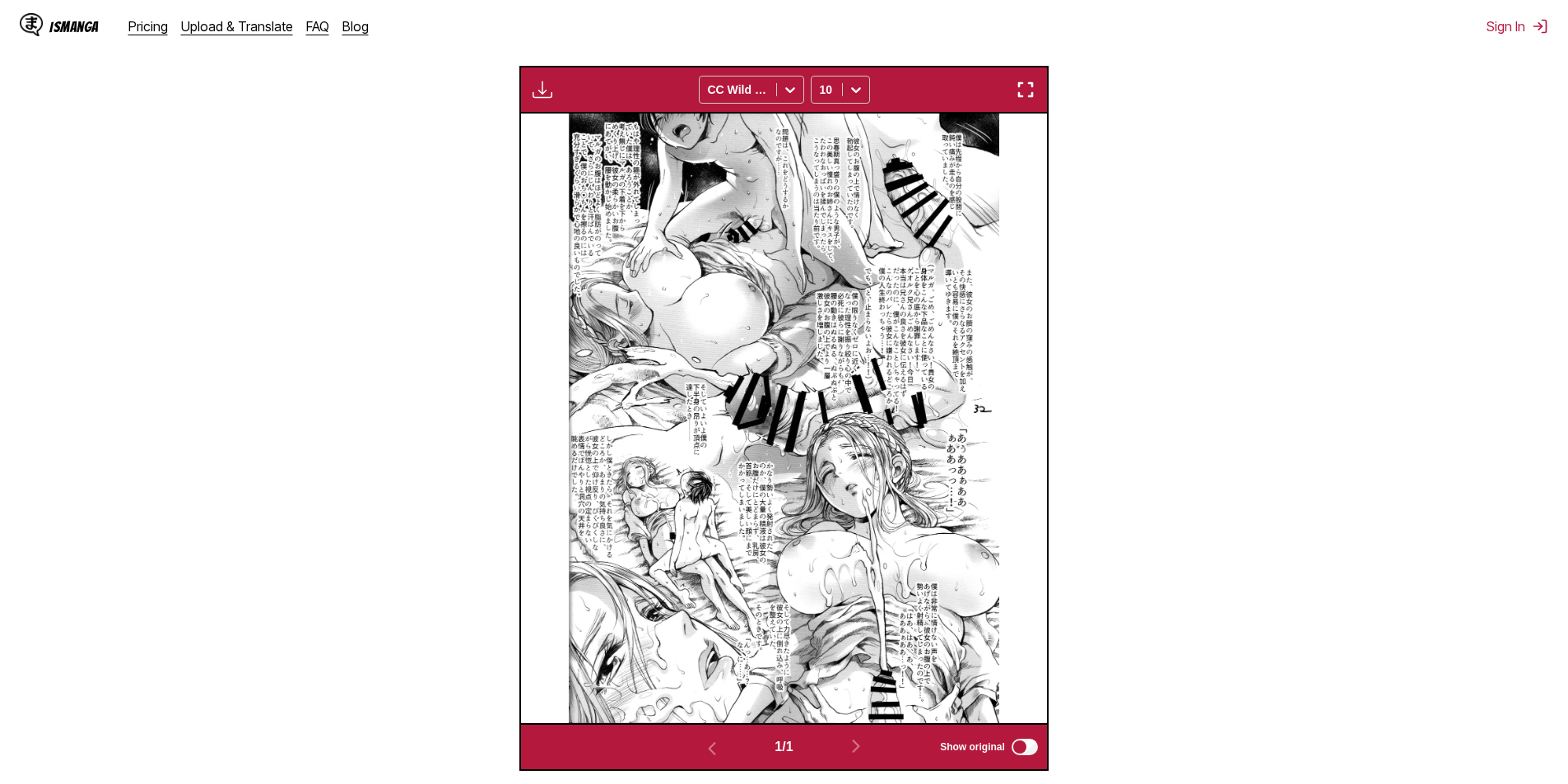
click at [770, 374] on img at bounding box center [784, 418] width 430 height 610
click at [1023, 91] on img "button" at bounding box center [1026, 90] width 20 height 20
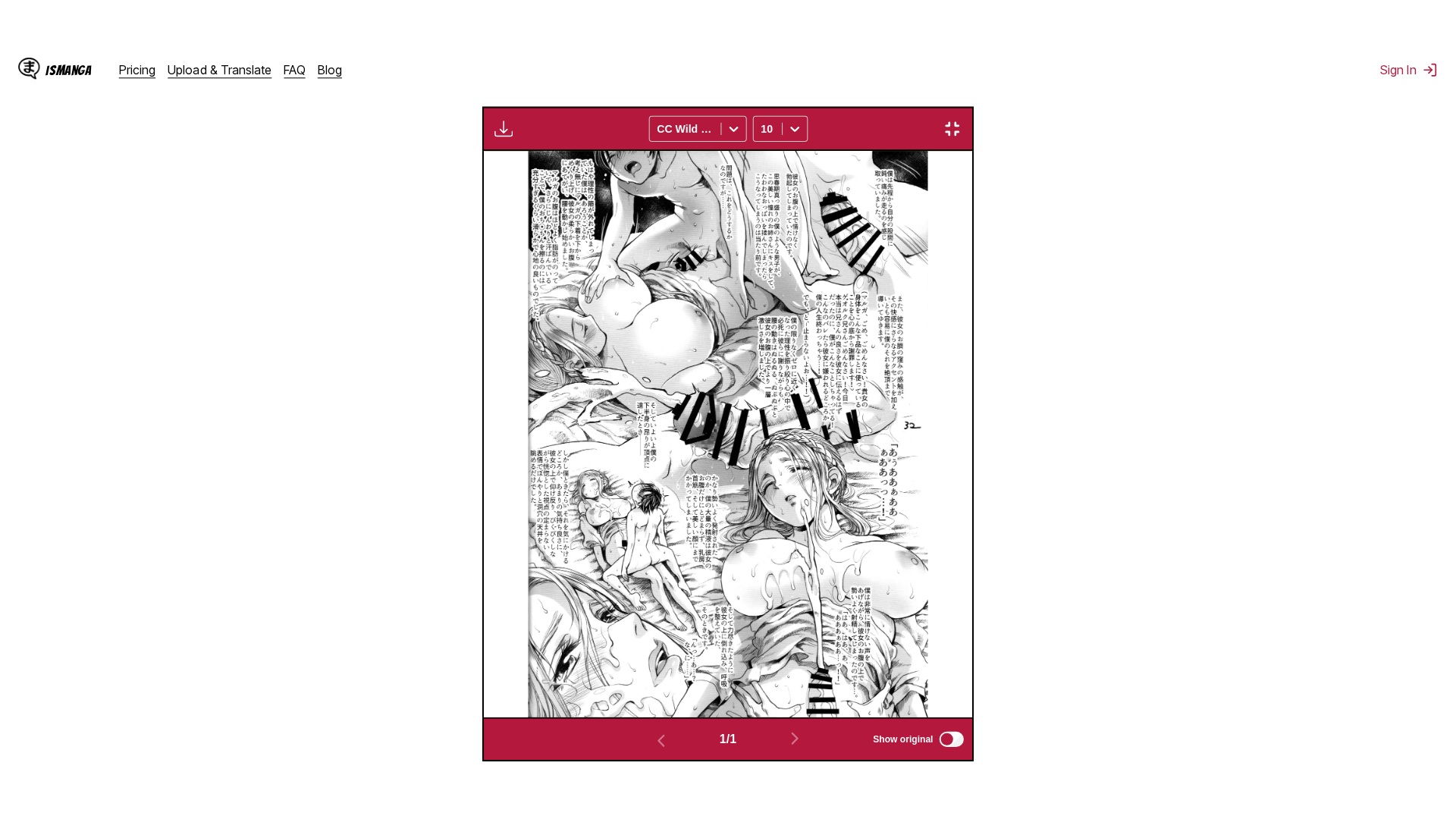
scroll to position [160, 0]
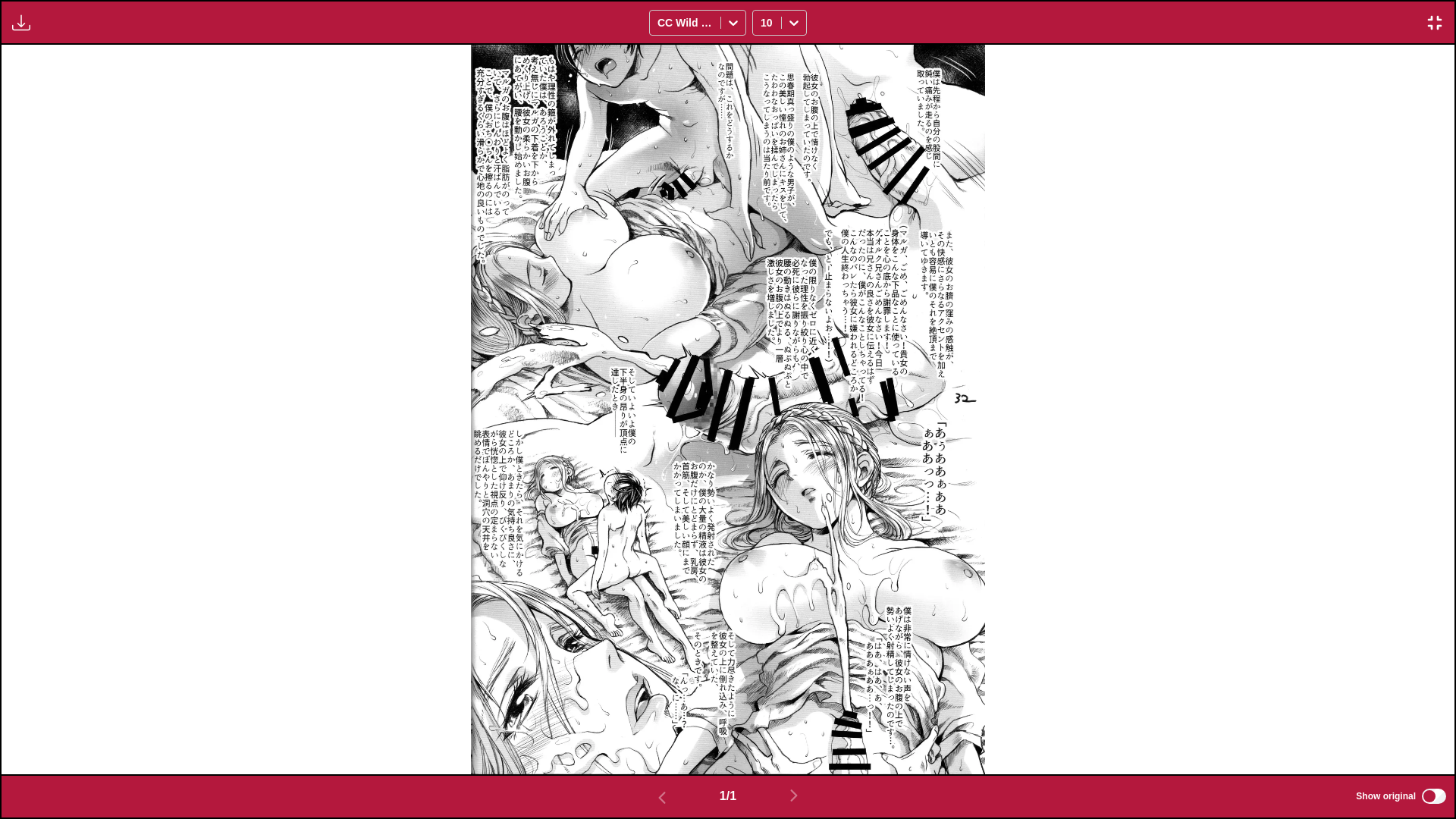
click at [636, 346] on img at bounding box center [728, 410] width 514 height 730
click at [1418, 18] on div "Available for premium users only CC Wild Words 10" at bounding box center [728, 22] width 1456 height 45
click at [1436, 23] on img "button" at bounding box center [1435, 23] width 18 height 18
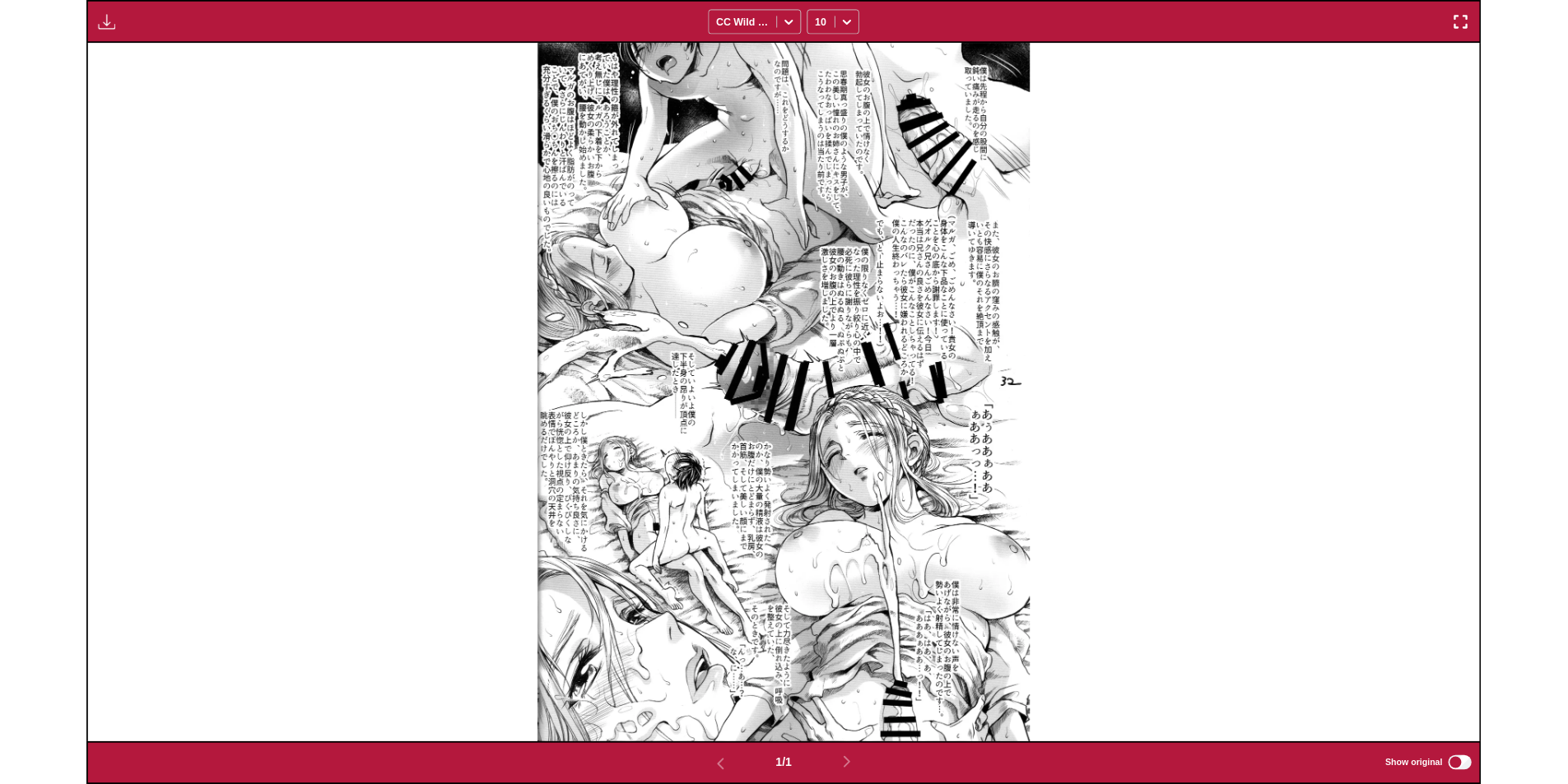
scroll to position [428, 0]
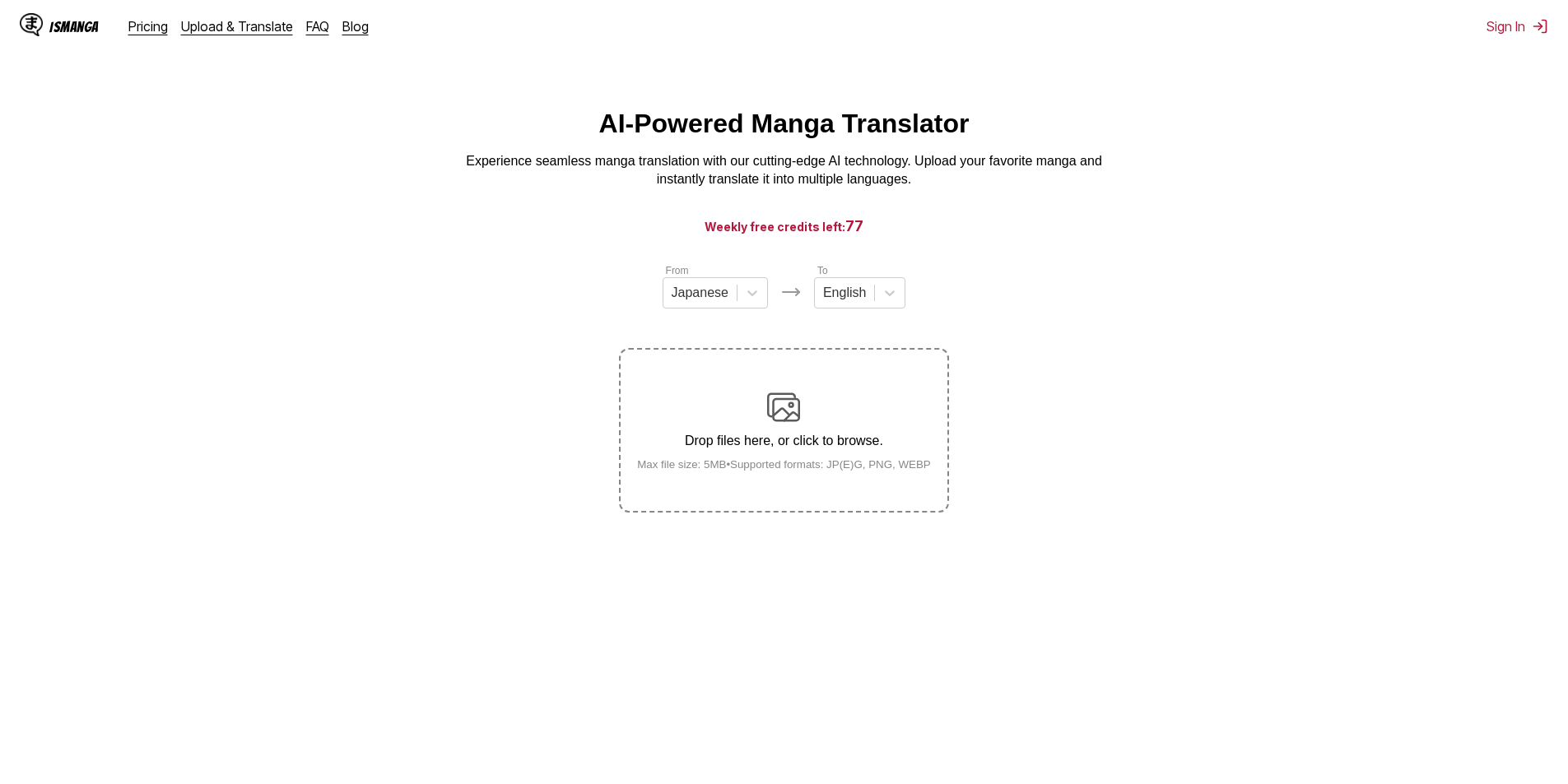
click at [774, 424] on img at bounding box center [783, 406] width 33 height 33
click at [0, 0] on input "Drop files here, or click to browse. Max file size: 5MB • Supported formats: JP…" at bounding box center [0, 0] width 0 height 0
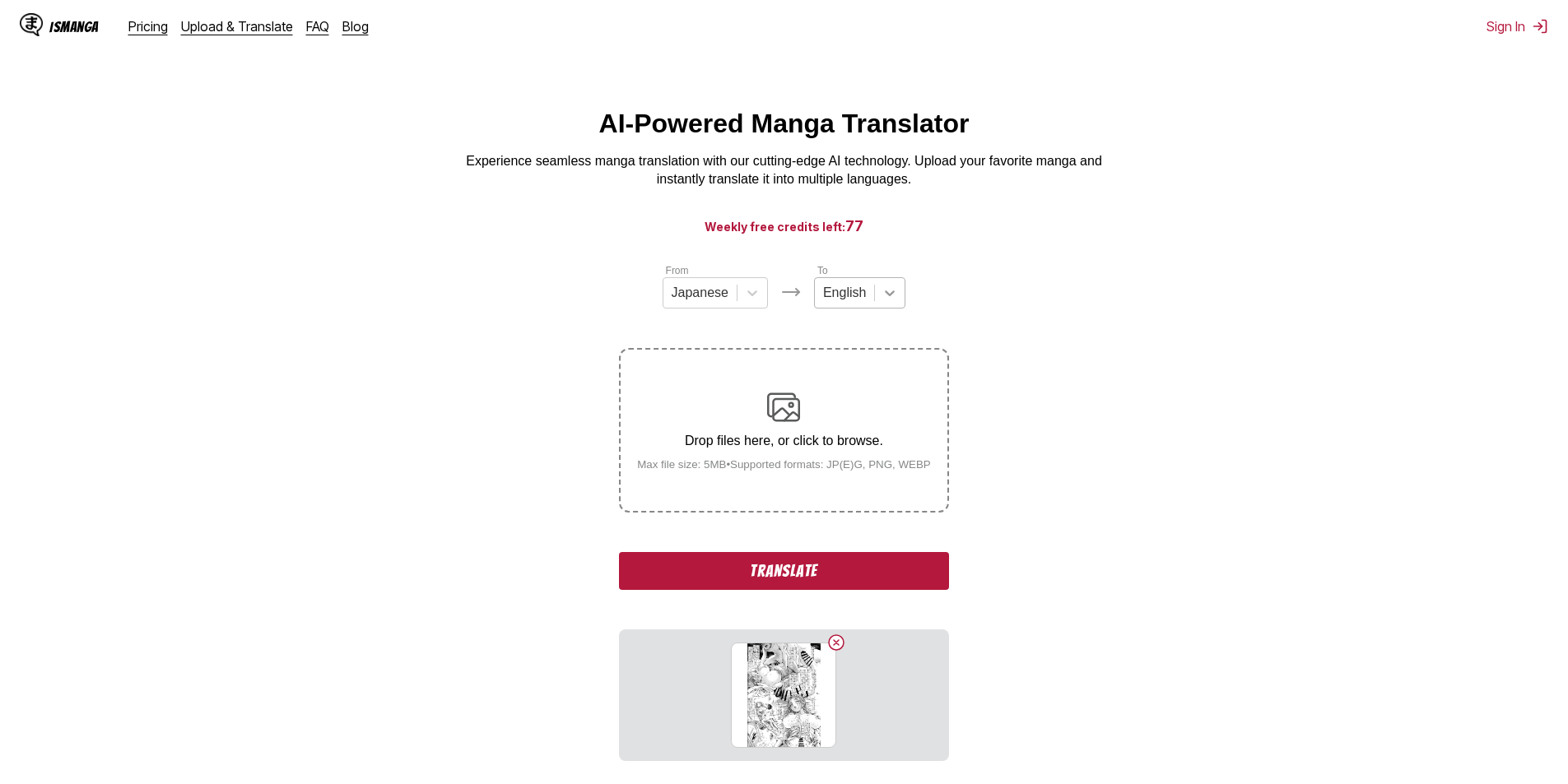
click at [875, 300] on div at bounding box center [890, 293] width 30 height 30
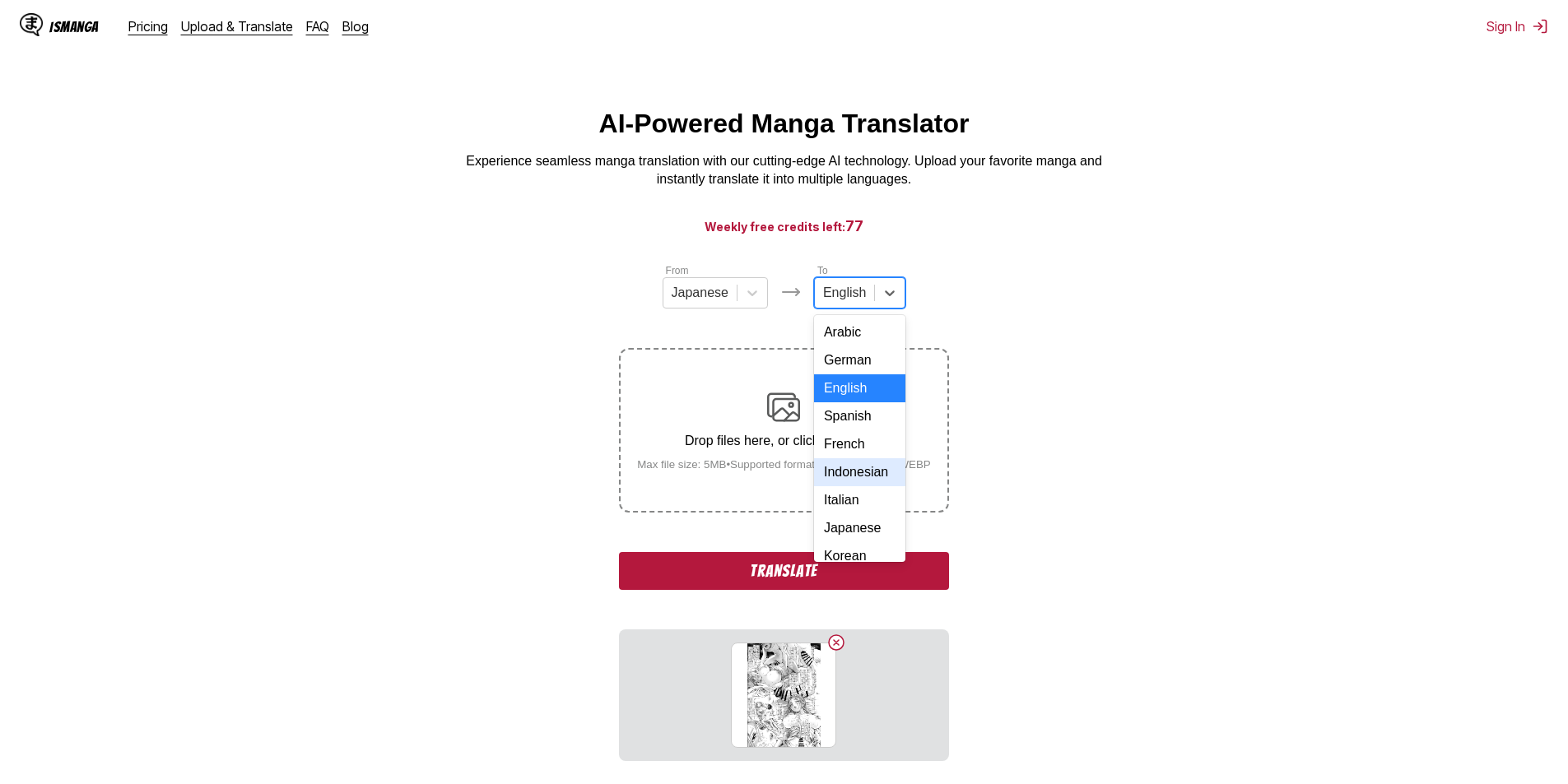
click at [860, 486] on div "Indonesian" at bounding box center [860, 472] width 92 height 28
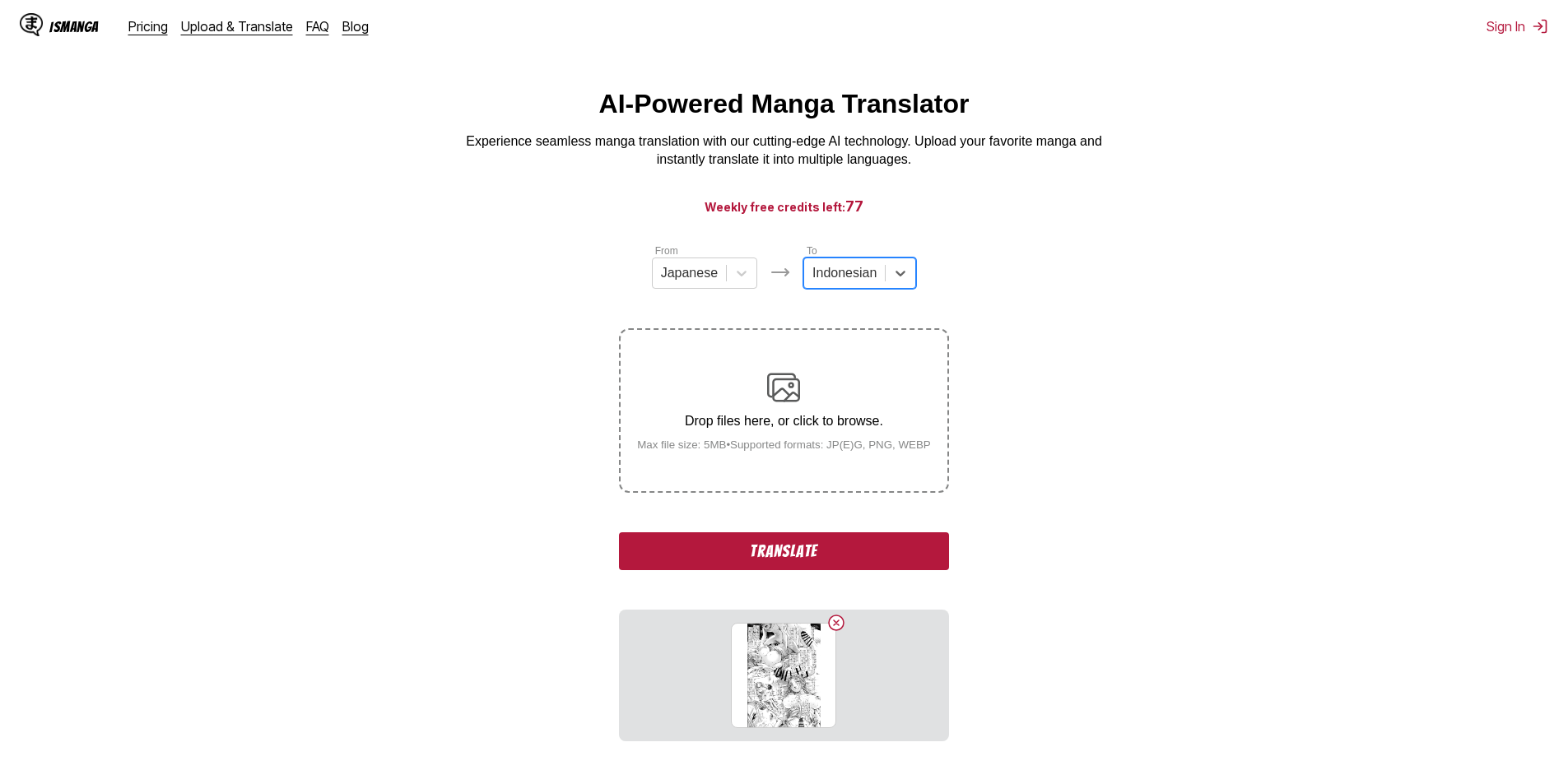
scroll to position [19, 0]
click at [792, 548] on button "Translate" at bounding box center [783, 552] width 330 height 38
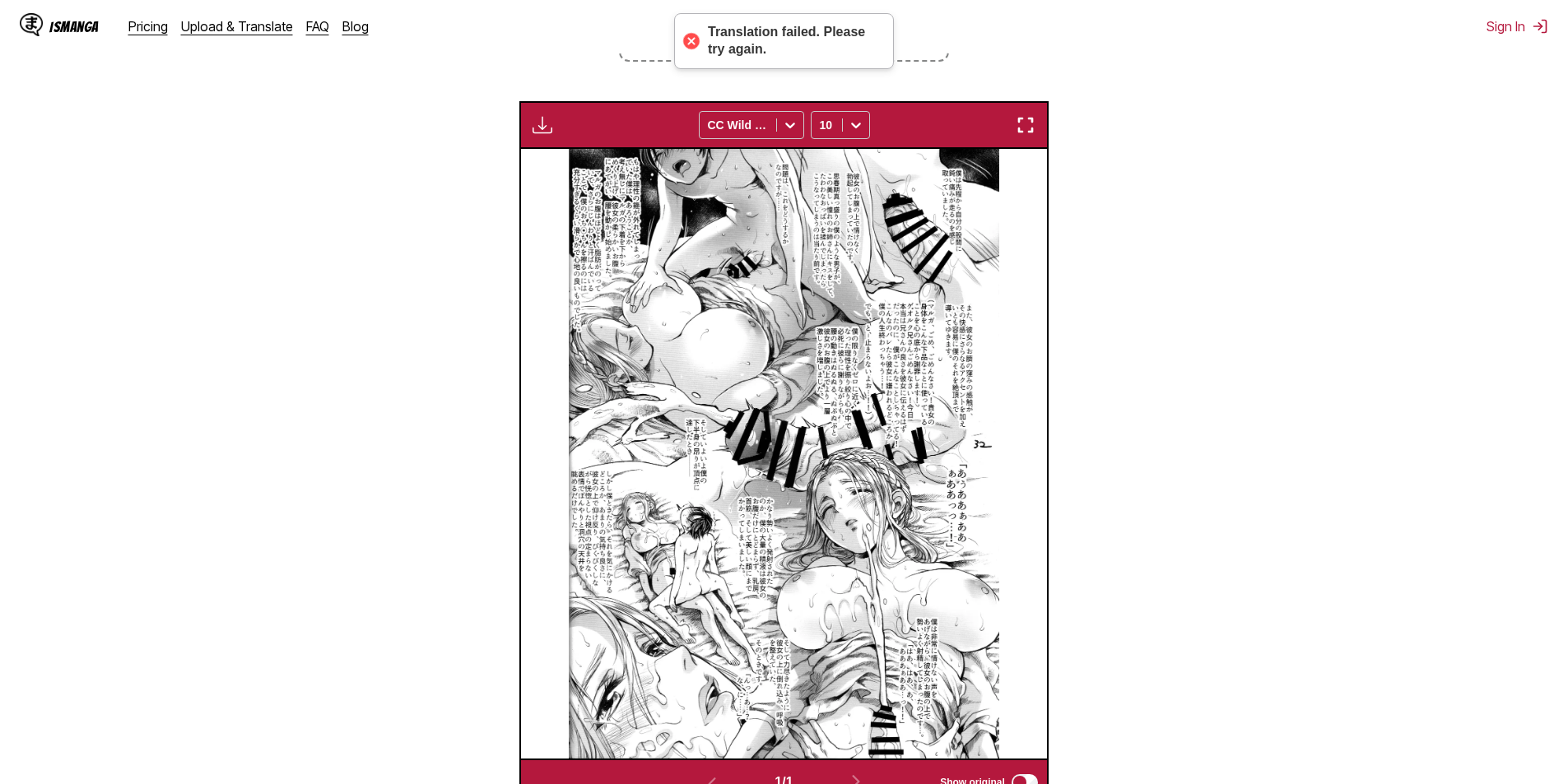
scroll to position [276, 0]
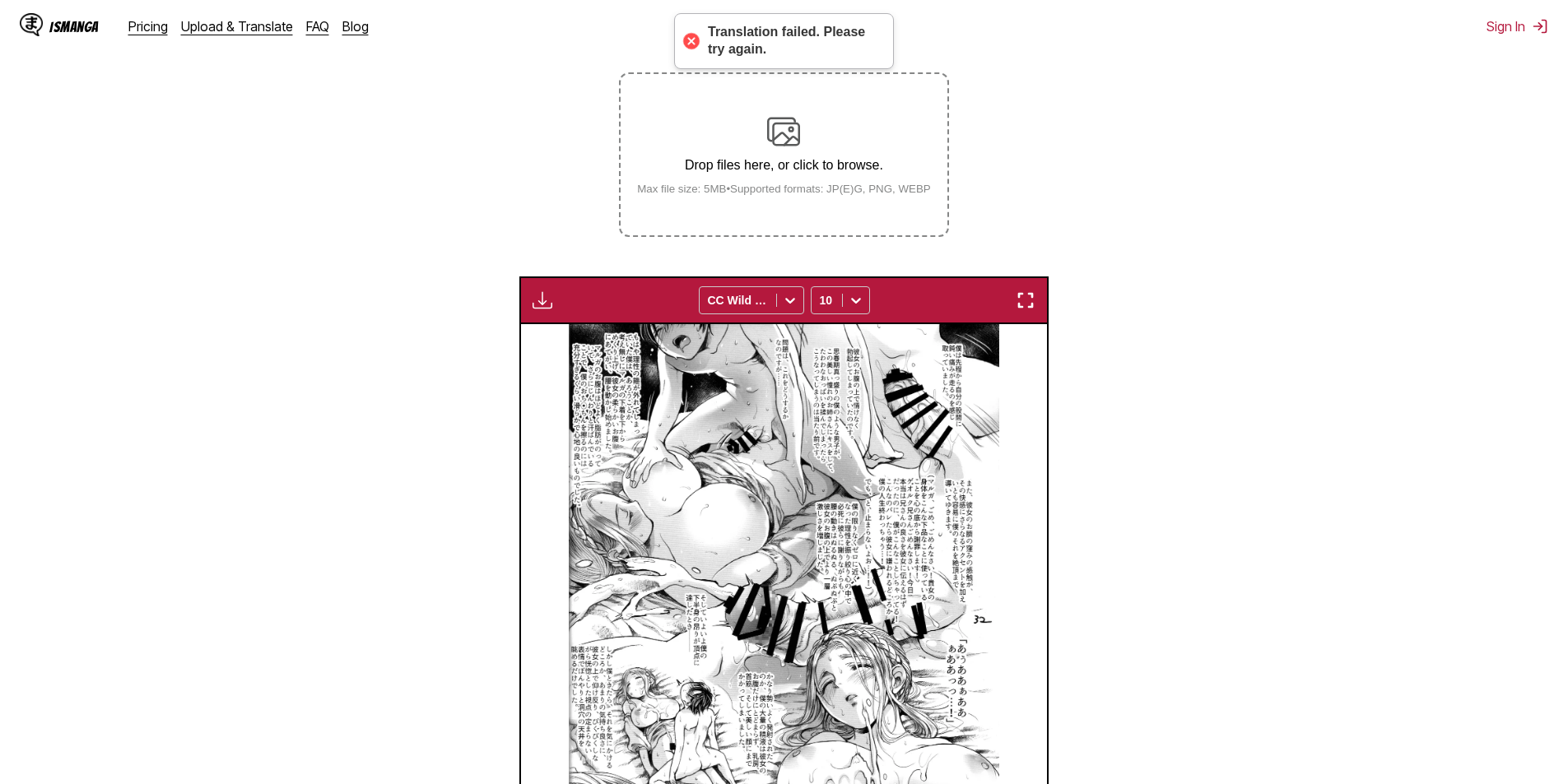
click at [826, 194] on small "Max file size: 5MB • Supported formats: JP(E)G, PNG, WEBP" at bounding box center [783, 188] width 320 height 12
click at [0, 0] on input "Drop files here, or click to browse. Max file size: 5MB • Supported formats: JP…" at bounding box center [0, 0] width 0 height 0
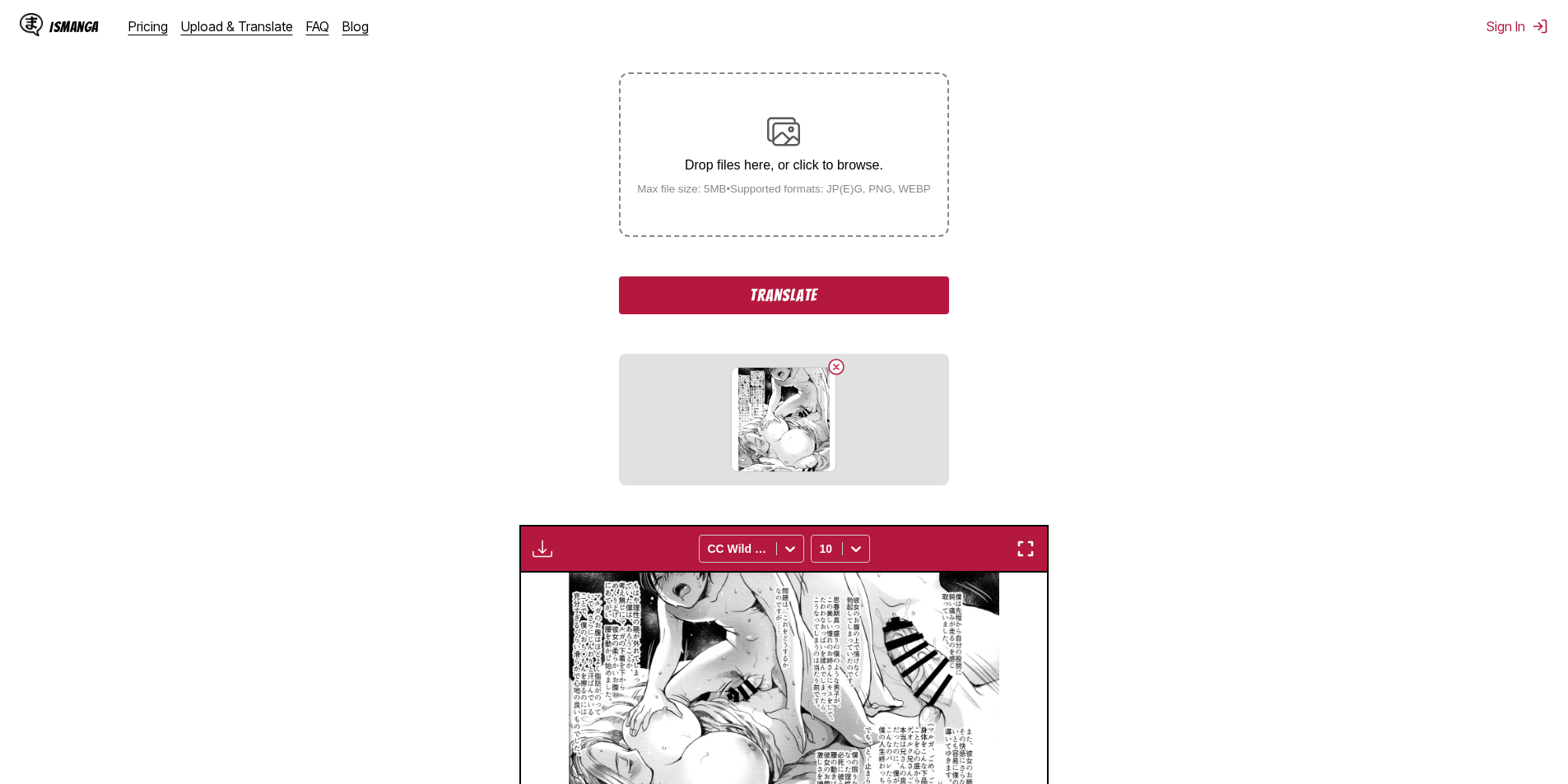
click at [784, 296] on button "Translate" at bounding box center [783, 296] width 330 height 38
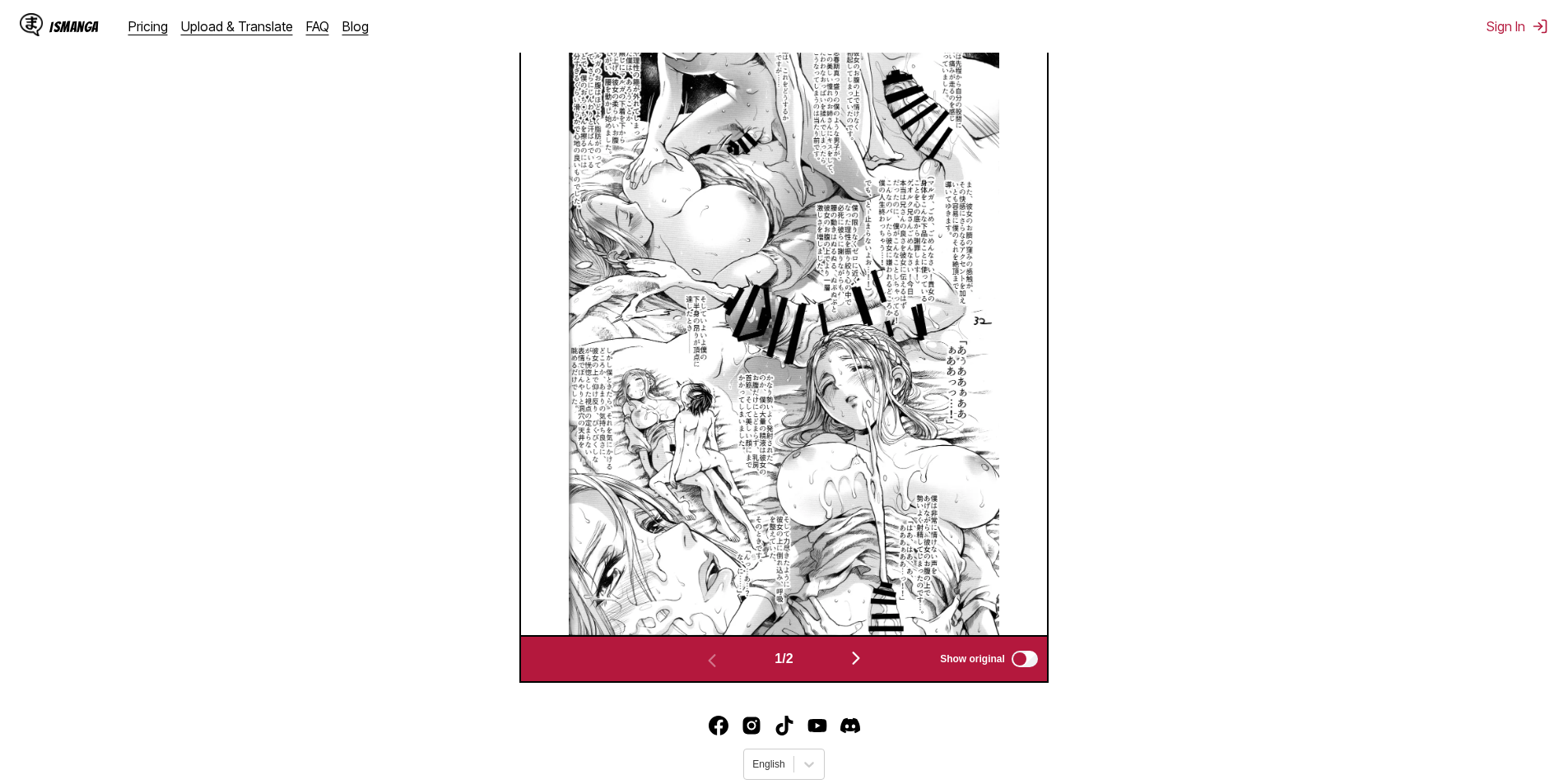
scroll to position [629, 0]
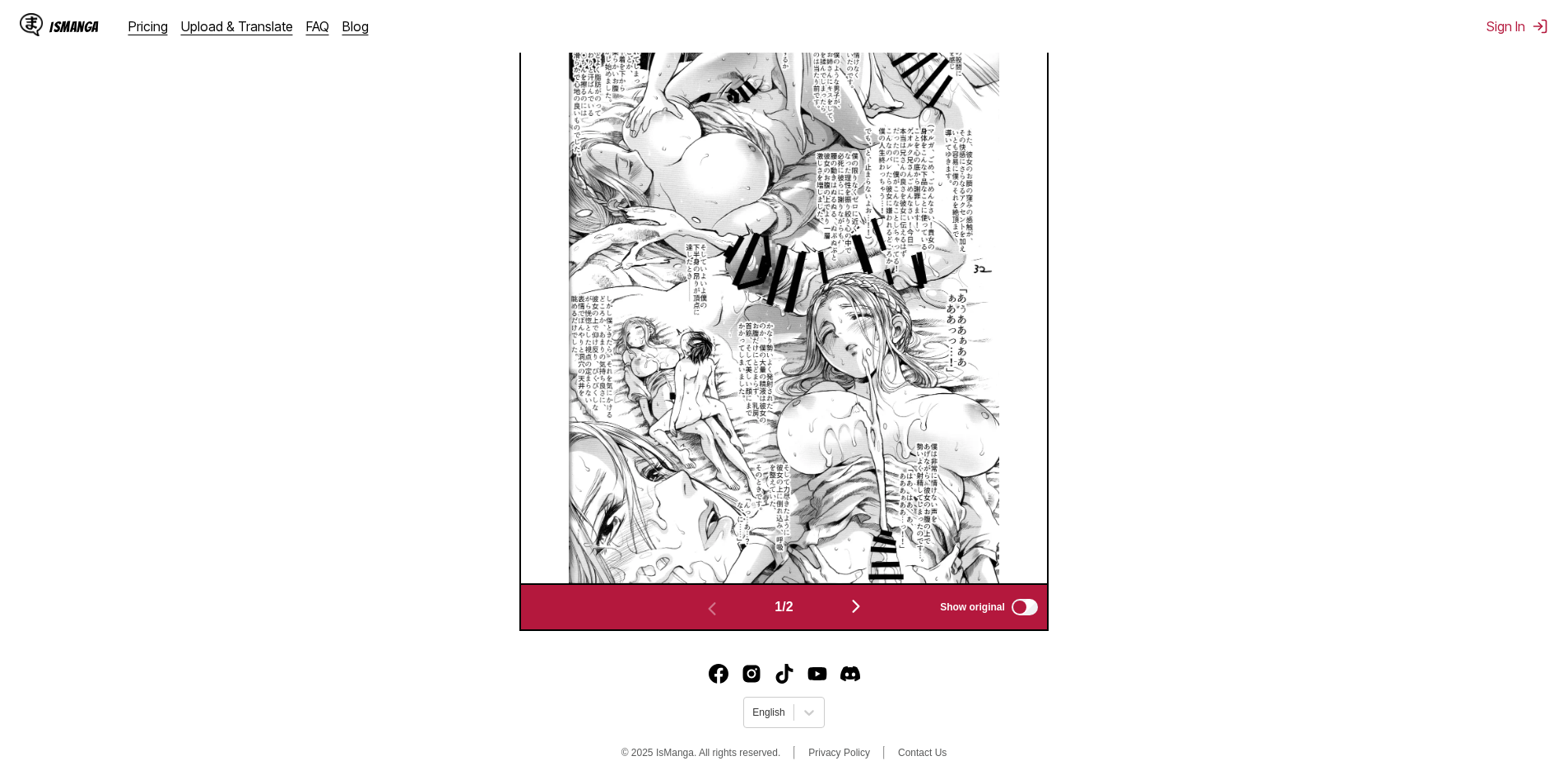
click at [860, 608] on img "button" at bounding box center [856, 607] width 20 height 20
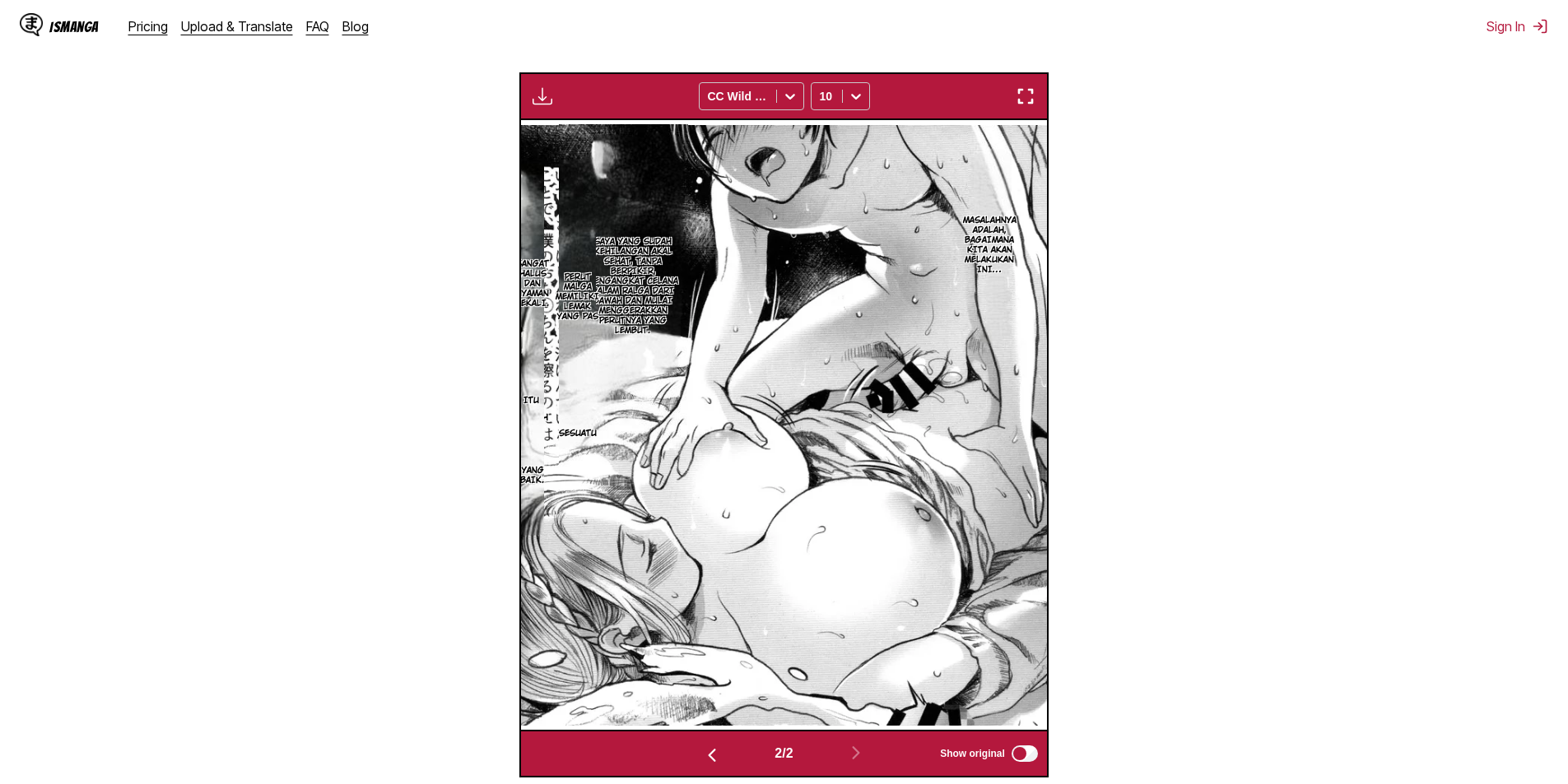
scroll to position [300, 0]
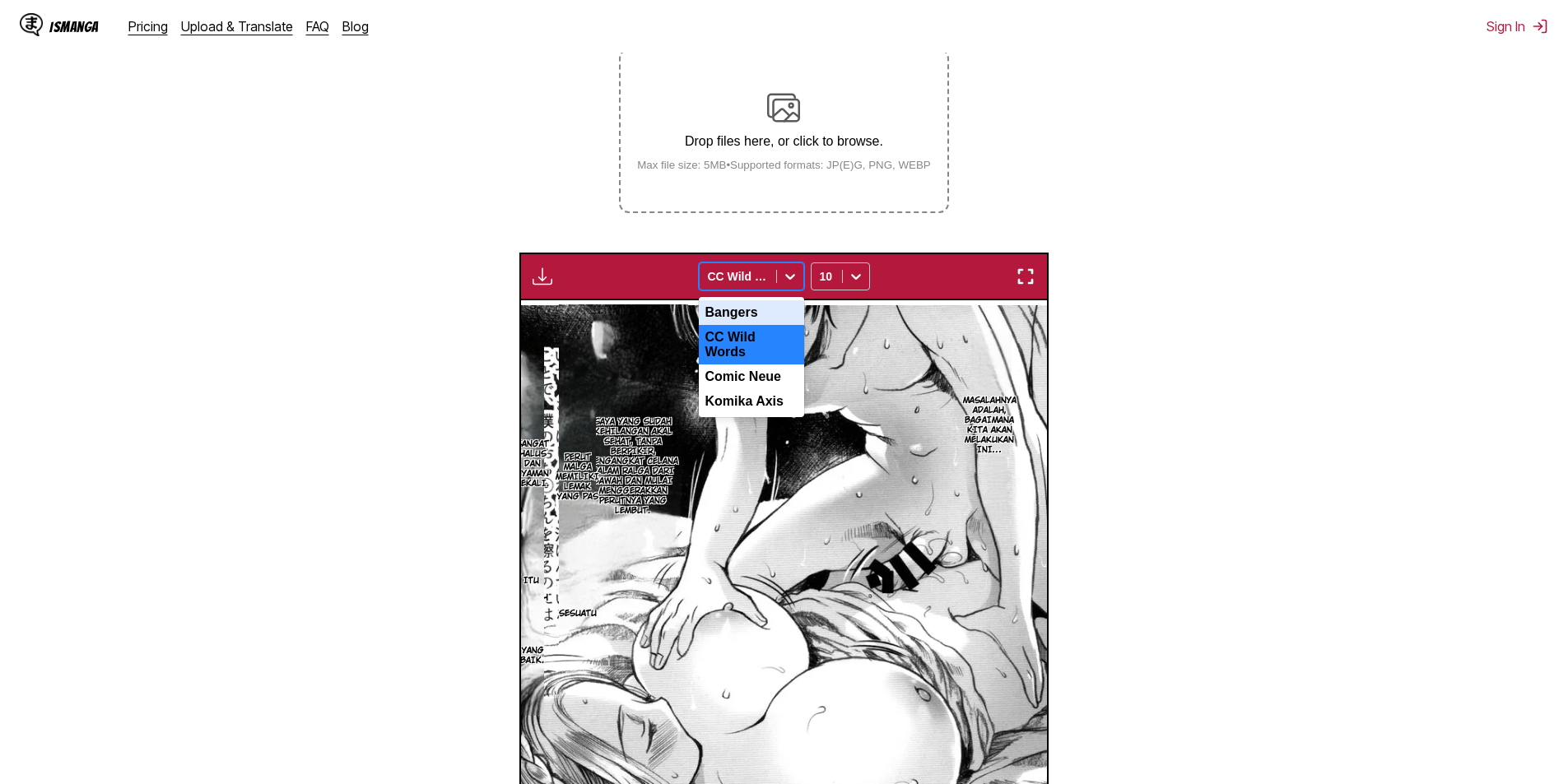
click at [766, 277] on div at bounding box center [738, 276] width 60 height 17
click at [733, 319] on div "Bangers" at bounding box center [752, 313] width 106 height 25
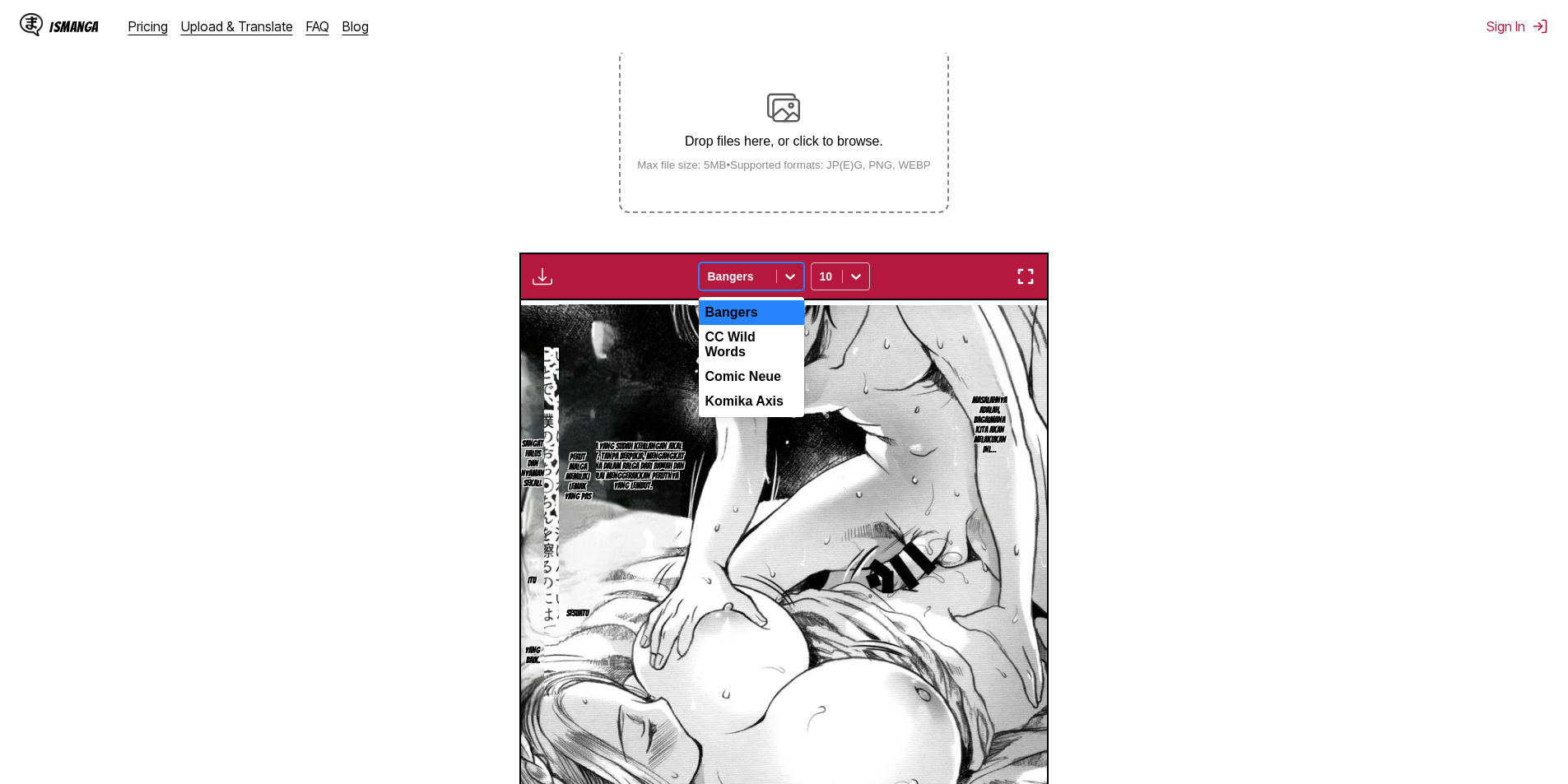
click at [750, 282] on div at bounding box center [738, 276] width 60 height 17
click at [737, 368] on div "Comic Neue" at bounding box center [752, 377] width 106 height 25
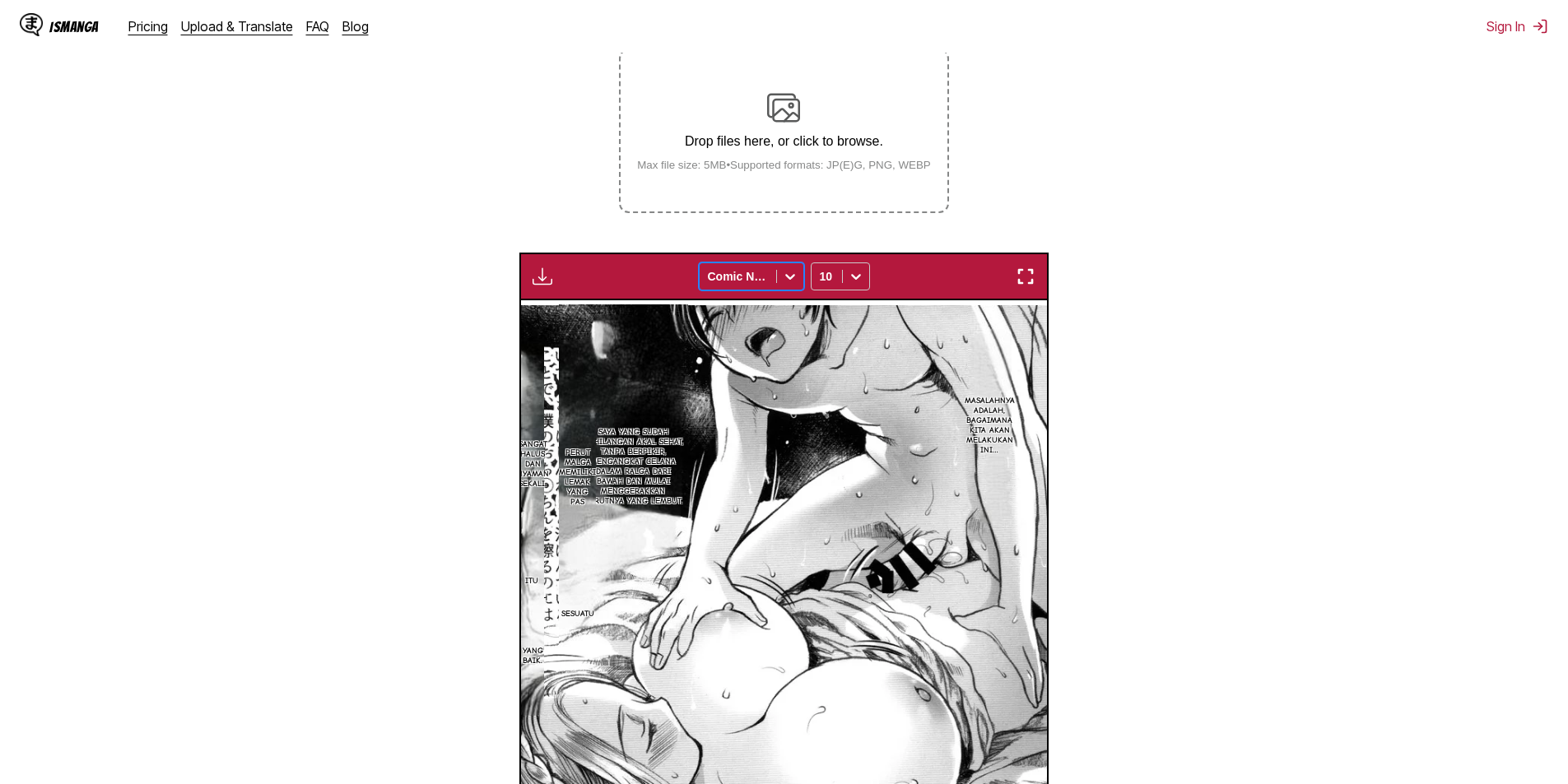
click at [742, 275] on div at bounding box center [738, 276] width 60 height 17
click at [741, 396] on div "Komika Axis" at bounding box center [752, 401] width 106 height 25
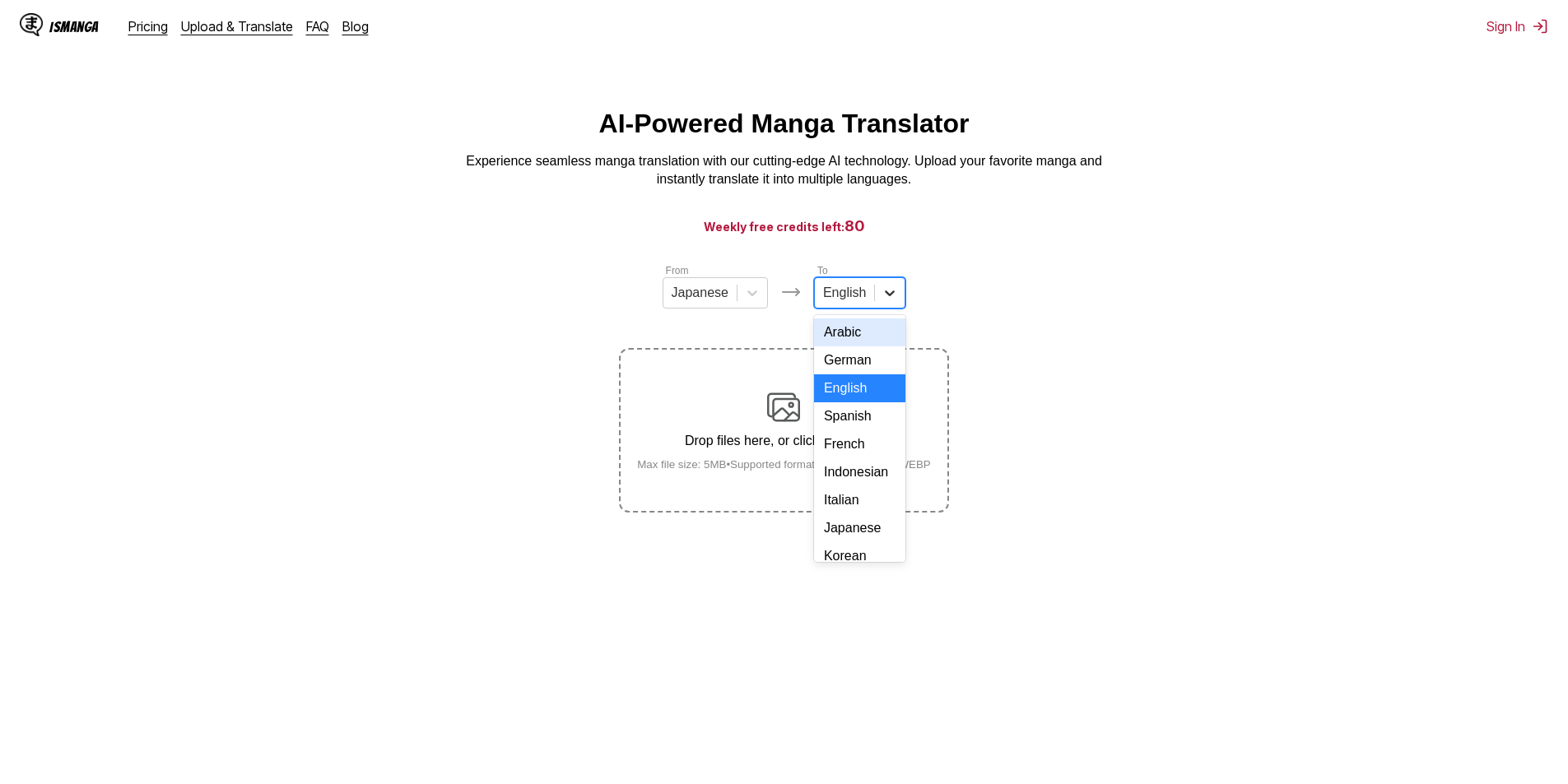
click at [875, 301] on div at bounding box center [890, 293] width 30 height 30
click at [838, 486] on div "Indonesian" at bounding box center [860, 472] width 92 height 28
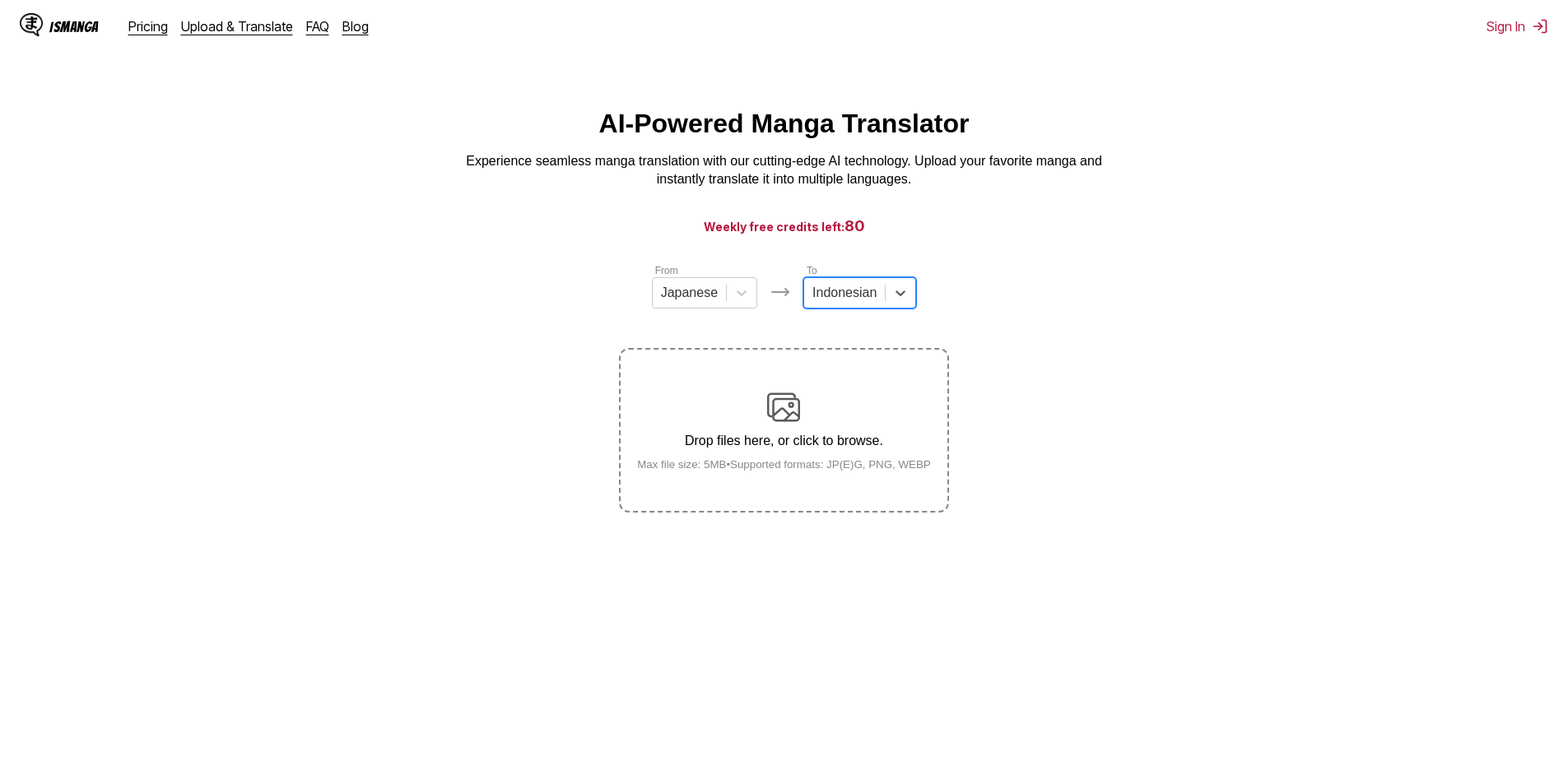
click at [793, 463] on small "Max file size: 5MB • Supported formats: JP(E)G, PNG, WEBP" at bounding box center [783, 464] width 320 height 12
click at [0, 0] on input "Drop files here, or click to browse. Max file size: 5MB • Supported formats: JP…" at bounding box center [0, 0] width 0 height 0
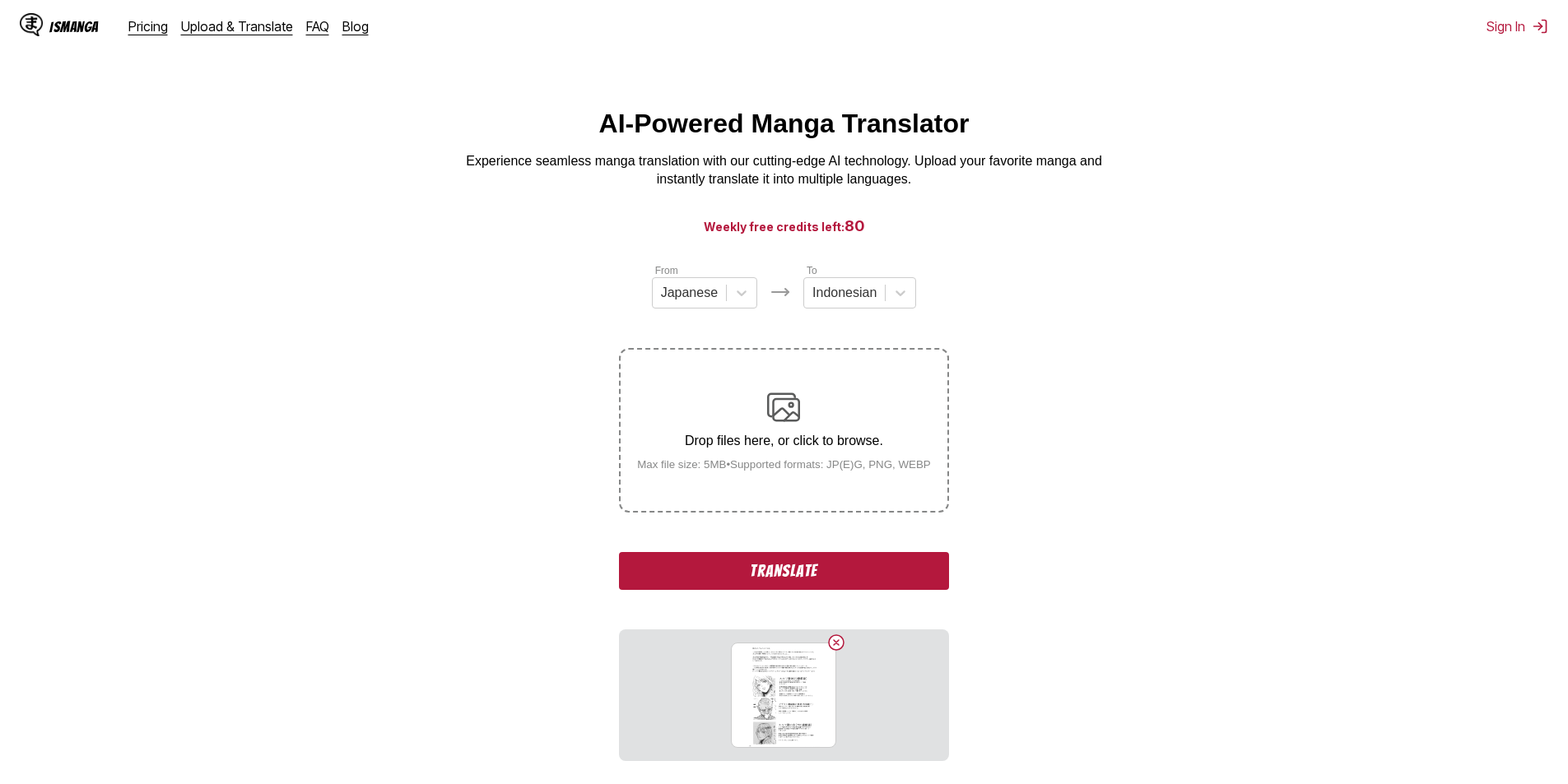
click at [789, 580] on button "Translate" at bounding box center [783, 571] width 330 height 38
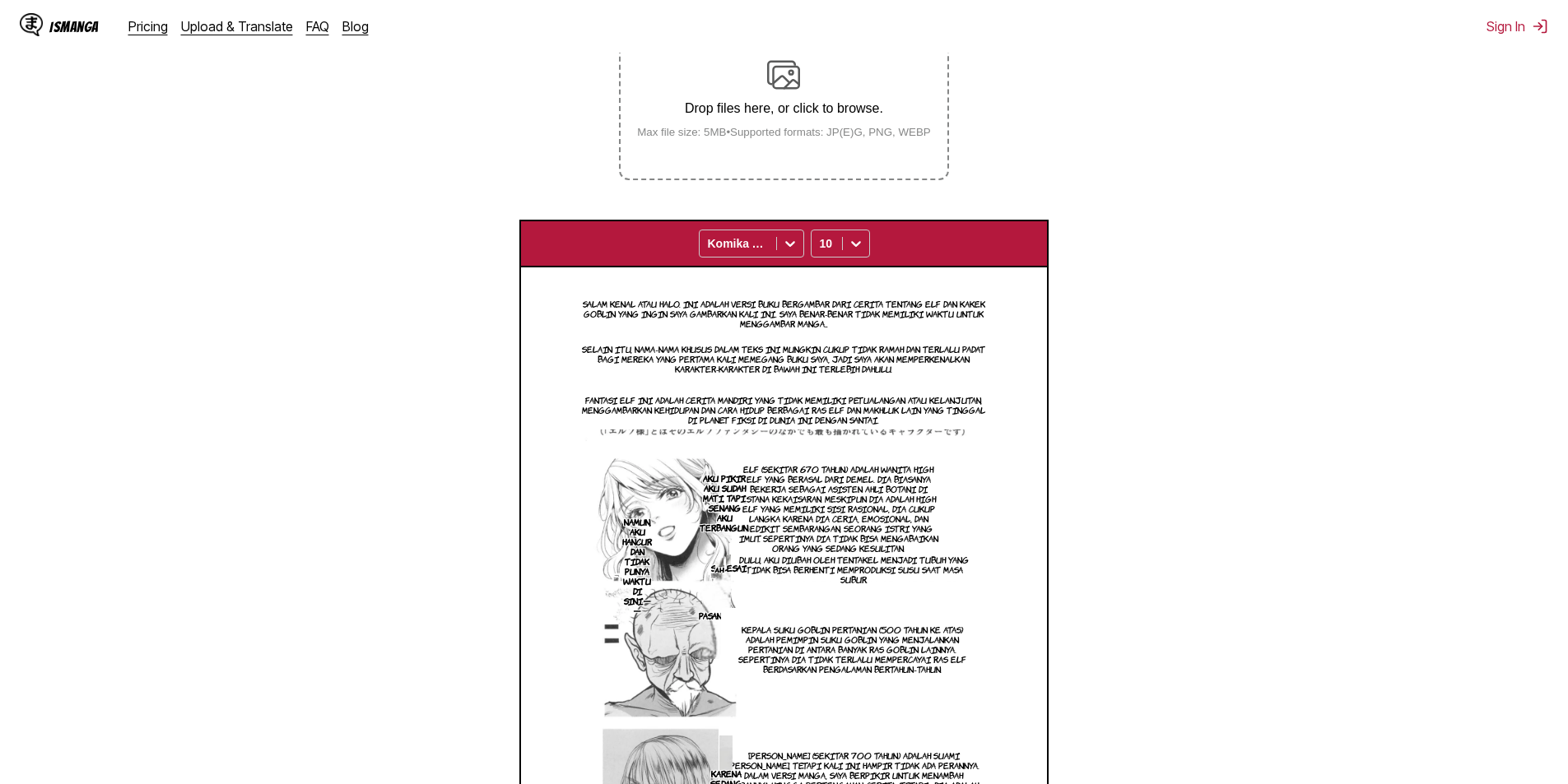
scroll to position [157, 0]
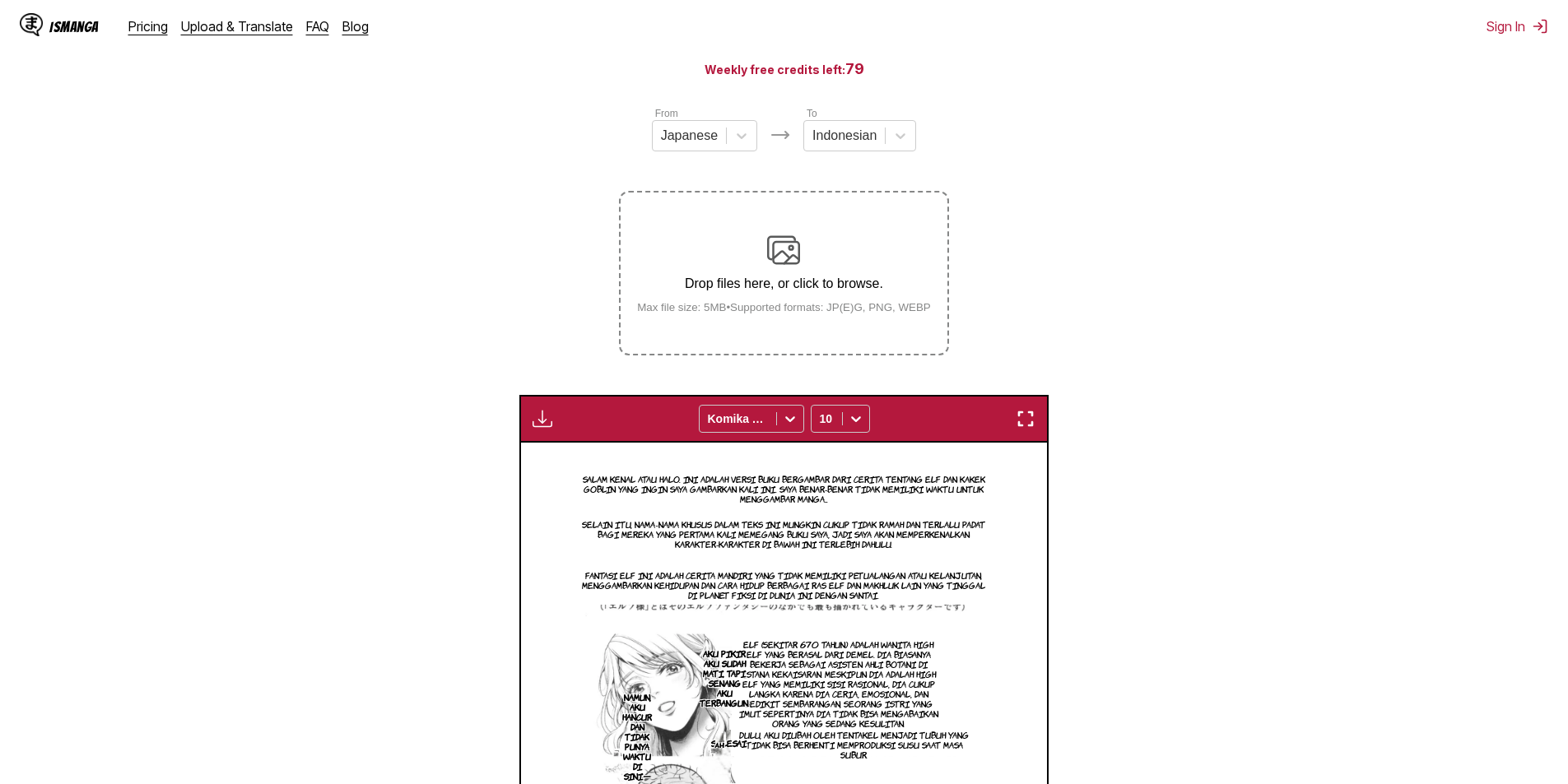
click at [766, 254] on div "Drop files here, or click to browse. Max file size: 5MB • Supported formats: JP…" at bounding box center [783, 274] width 320 height 80
click at [0, 0] on input "Drop files here, or click to browse. Max file size: 5MB • Supported formats: JP…" at bounding box center [0, 0] width 0 height 0
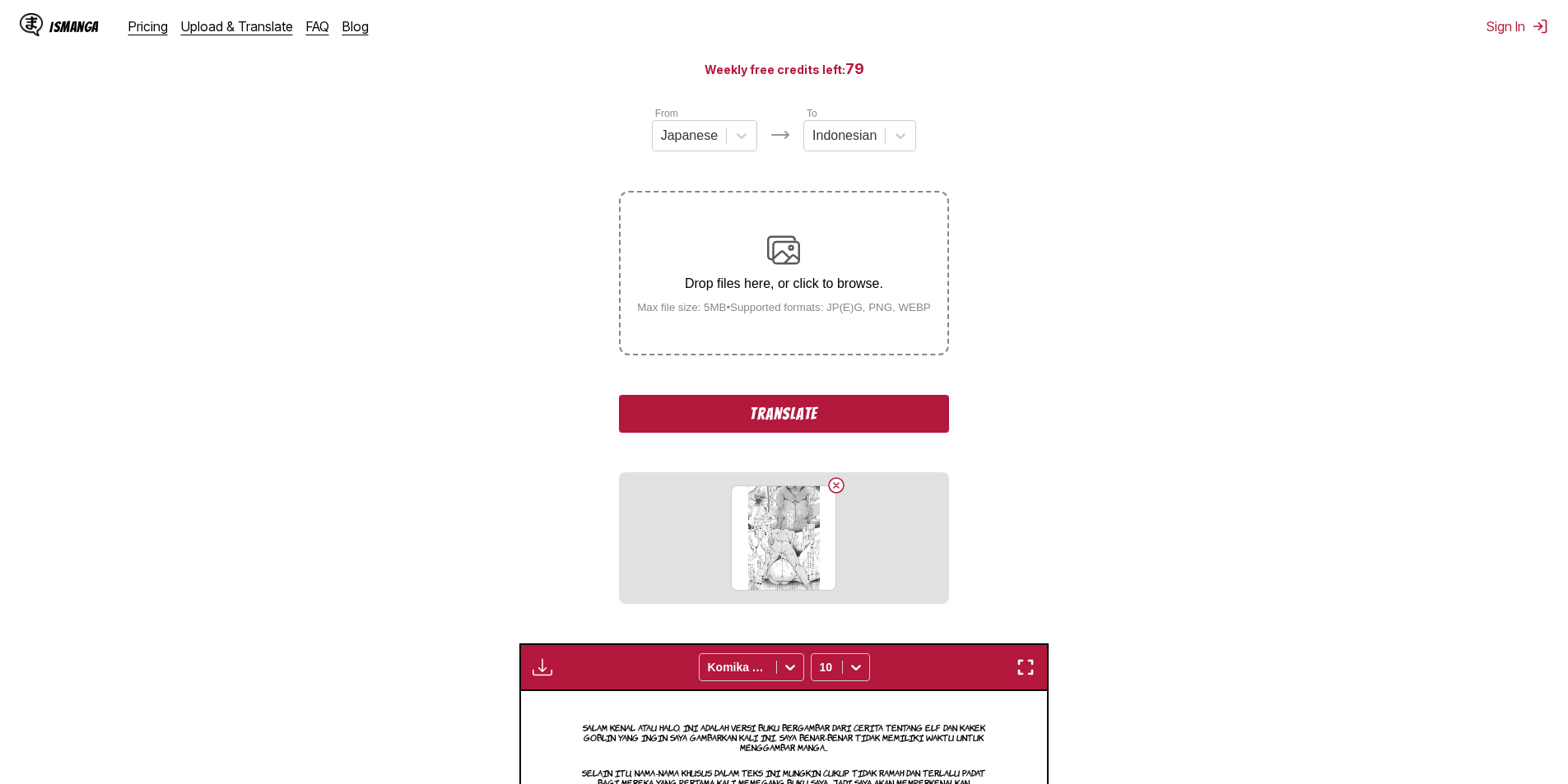
click at [795, 419] on button "Translate" at bounding box center [783, 414] width 330 height 38
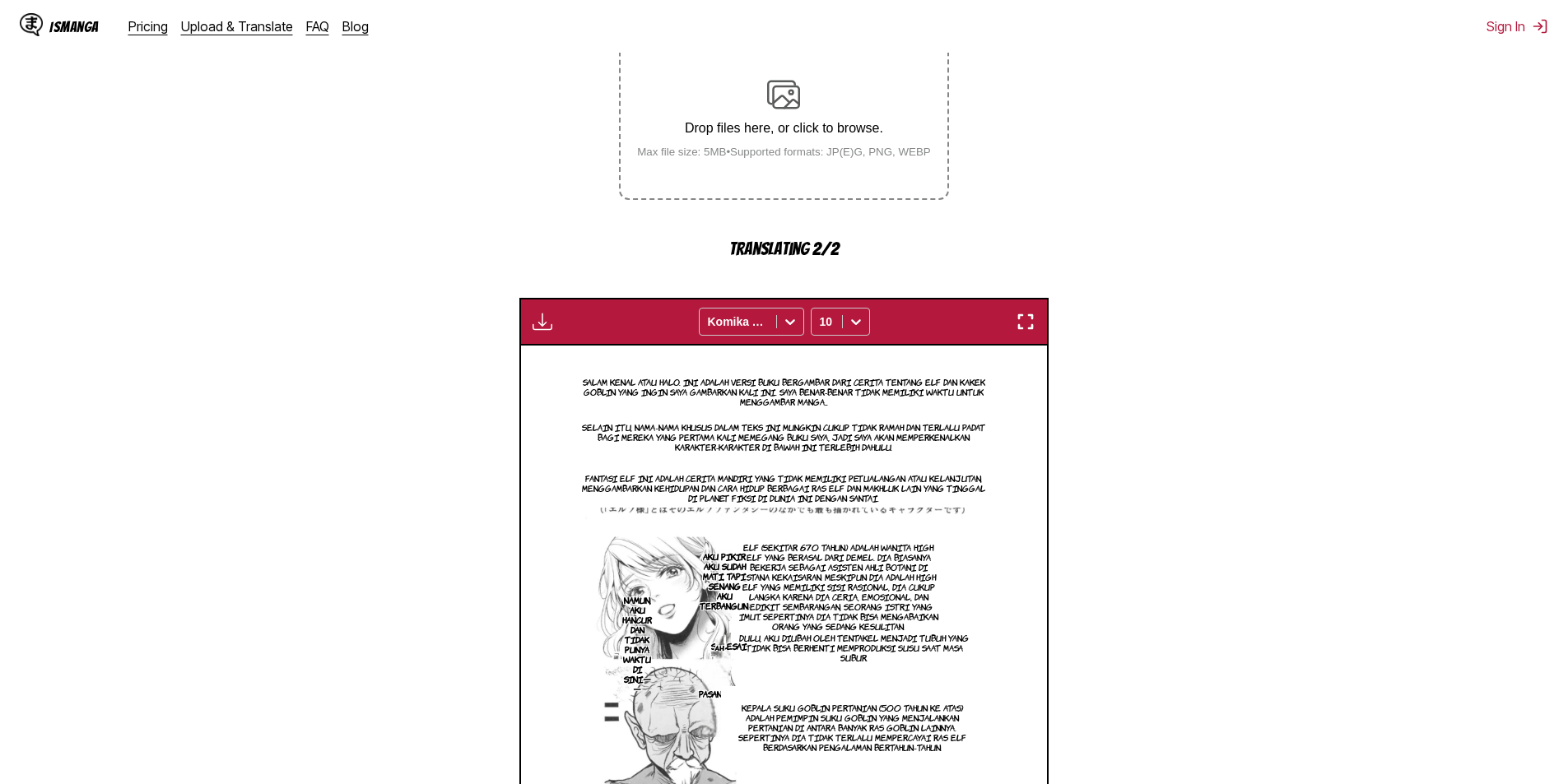
scroll to position [569, 0]
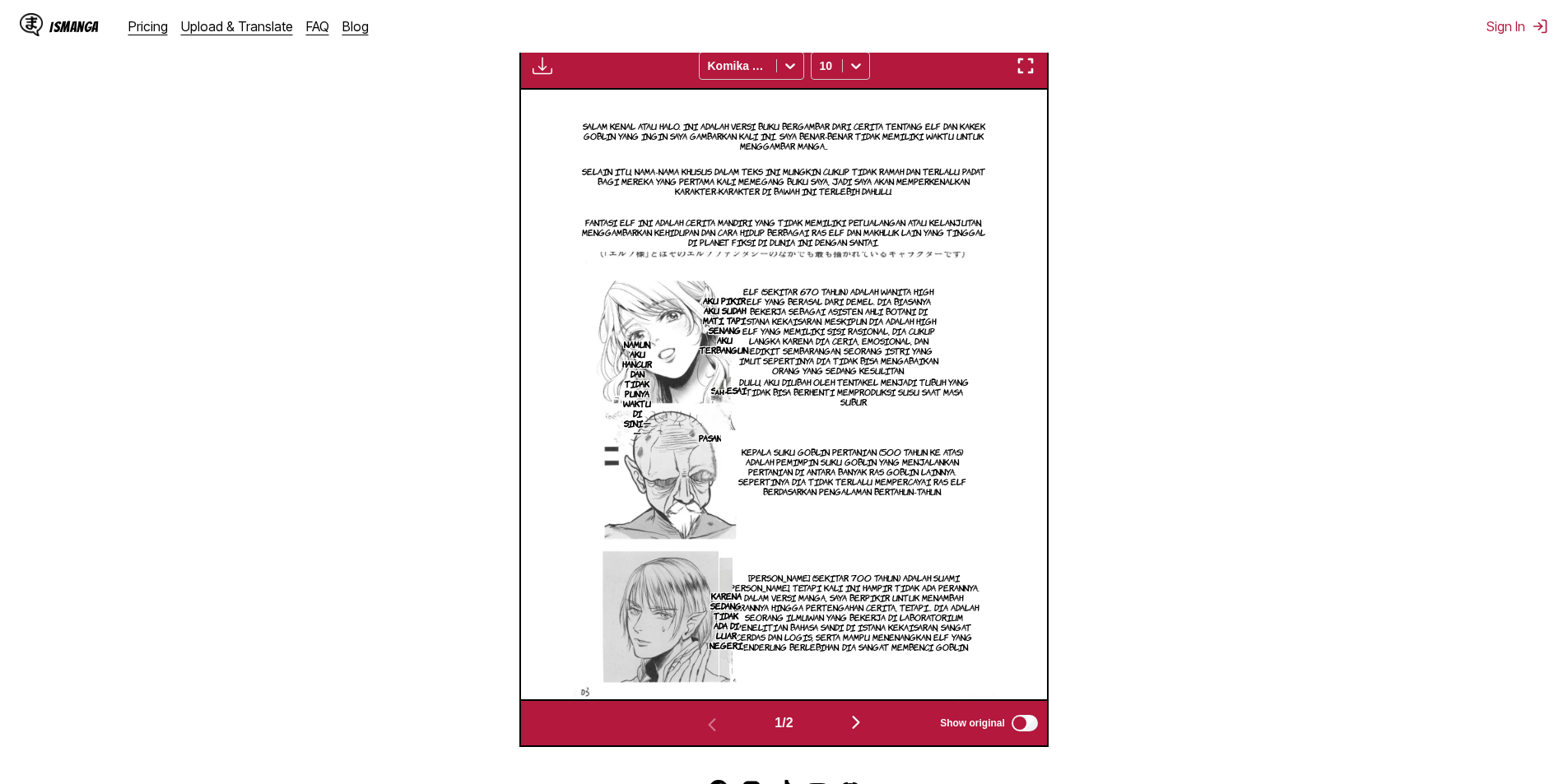
click at [863, 731] on img "button" at bounding box center [856, 723] width 20 height 20
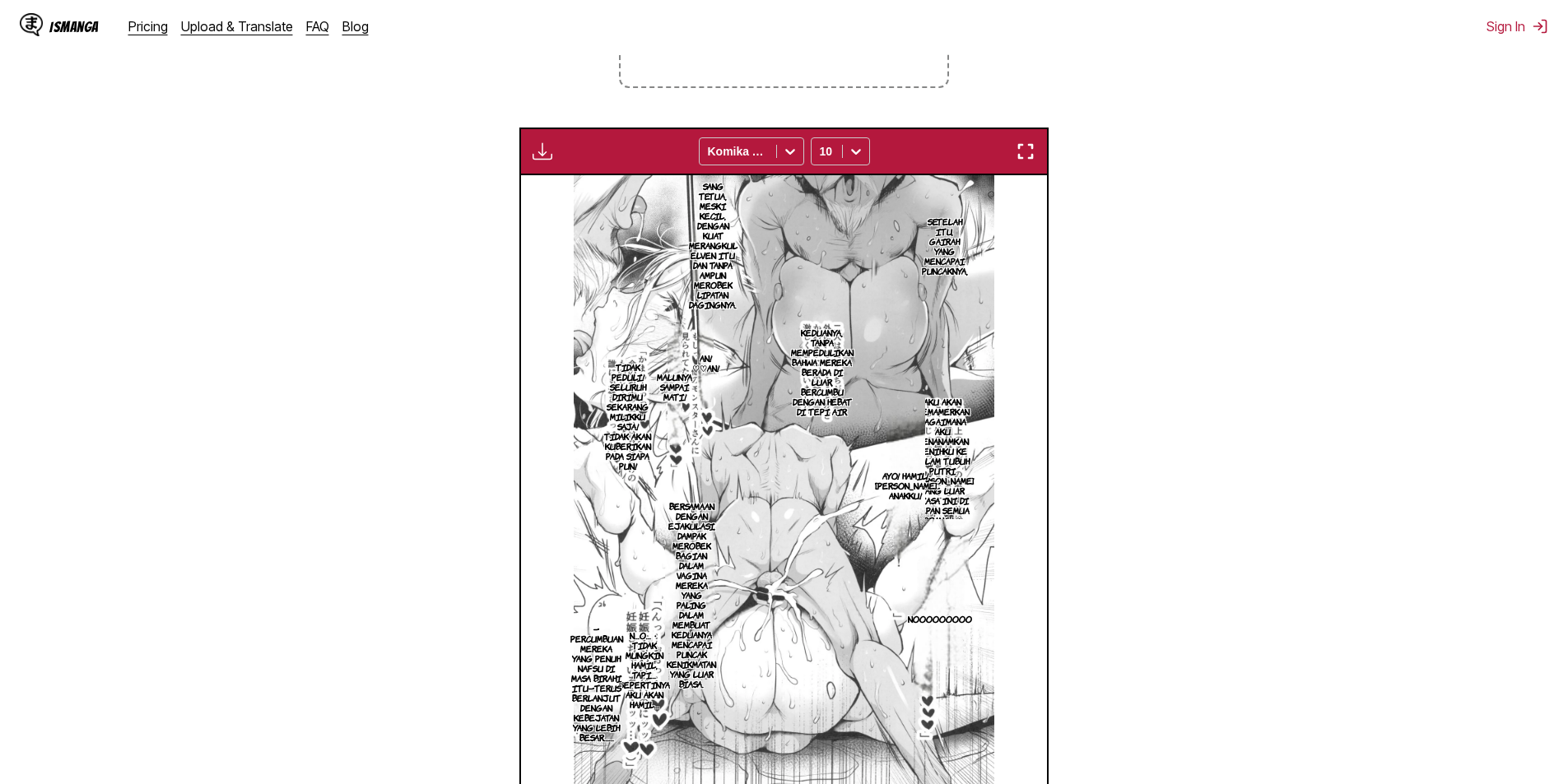
scroll to position [239, 0]
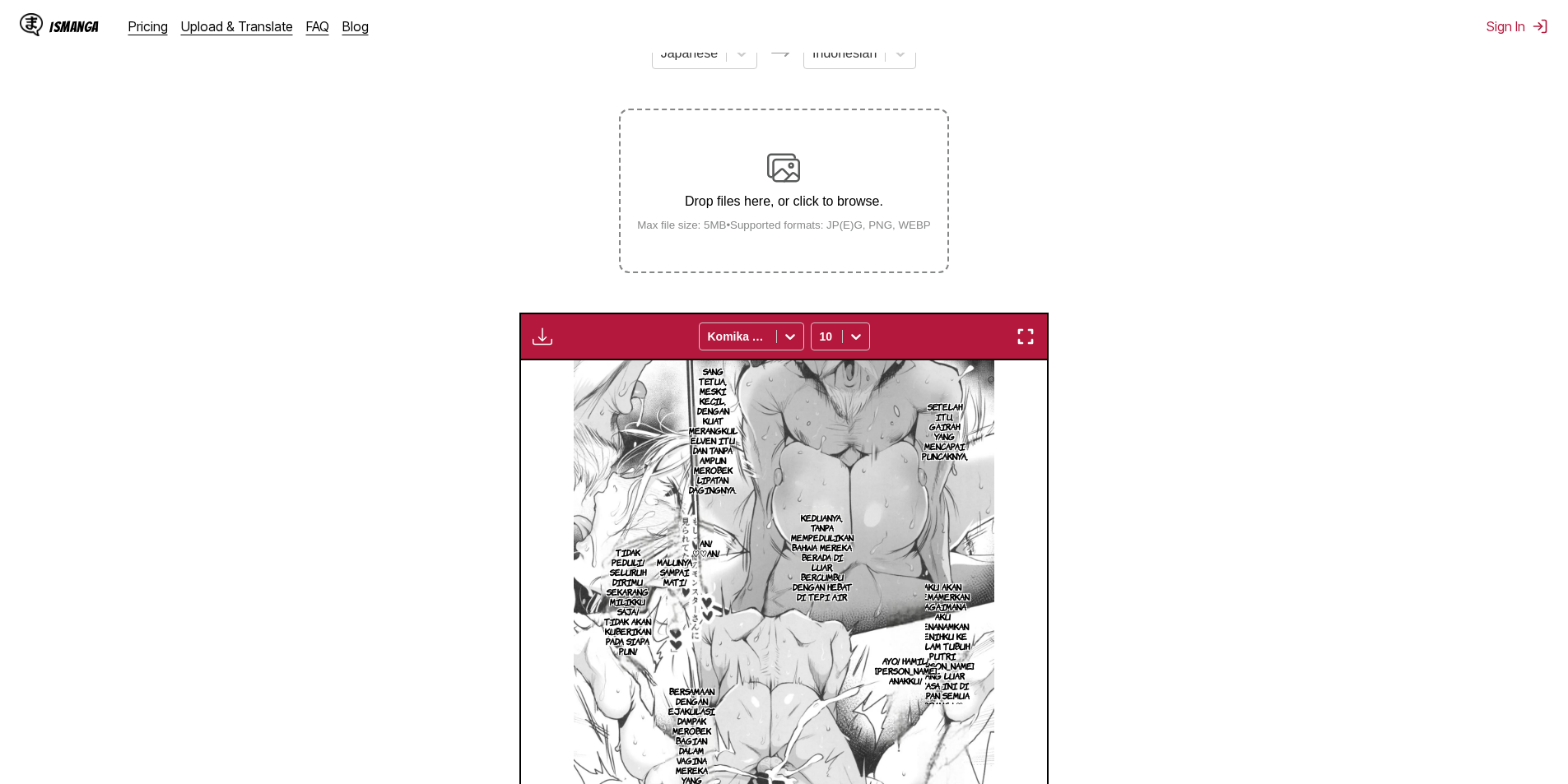
click at [777, 184] on img at bounding box center [783, 167] width 33 height 33
click at [0, 0] on input "Drop files here, or click to browse. Max file size: 5MB • Supported formats: JP…" at bounding box center [0, 0] width 0 height 0
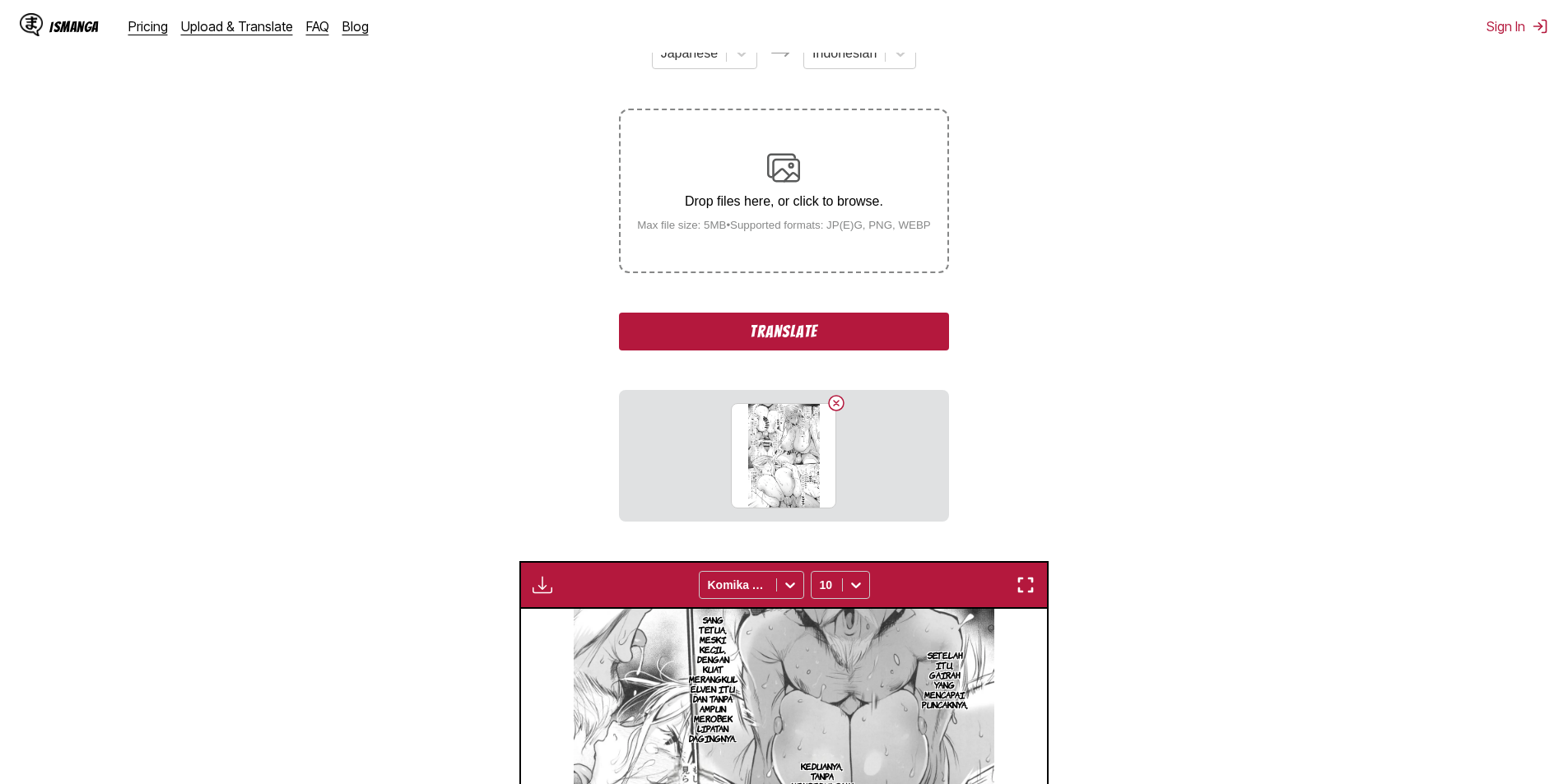
click at [784, 339] on button "Translate" at bounding box center [783, 332] width 330 height 38
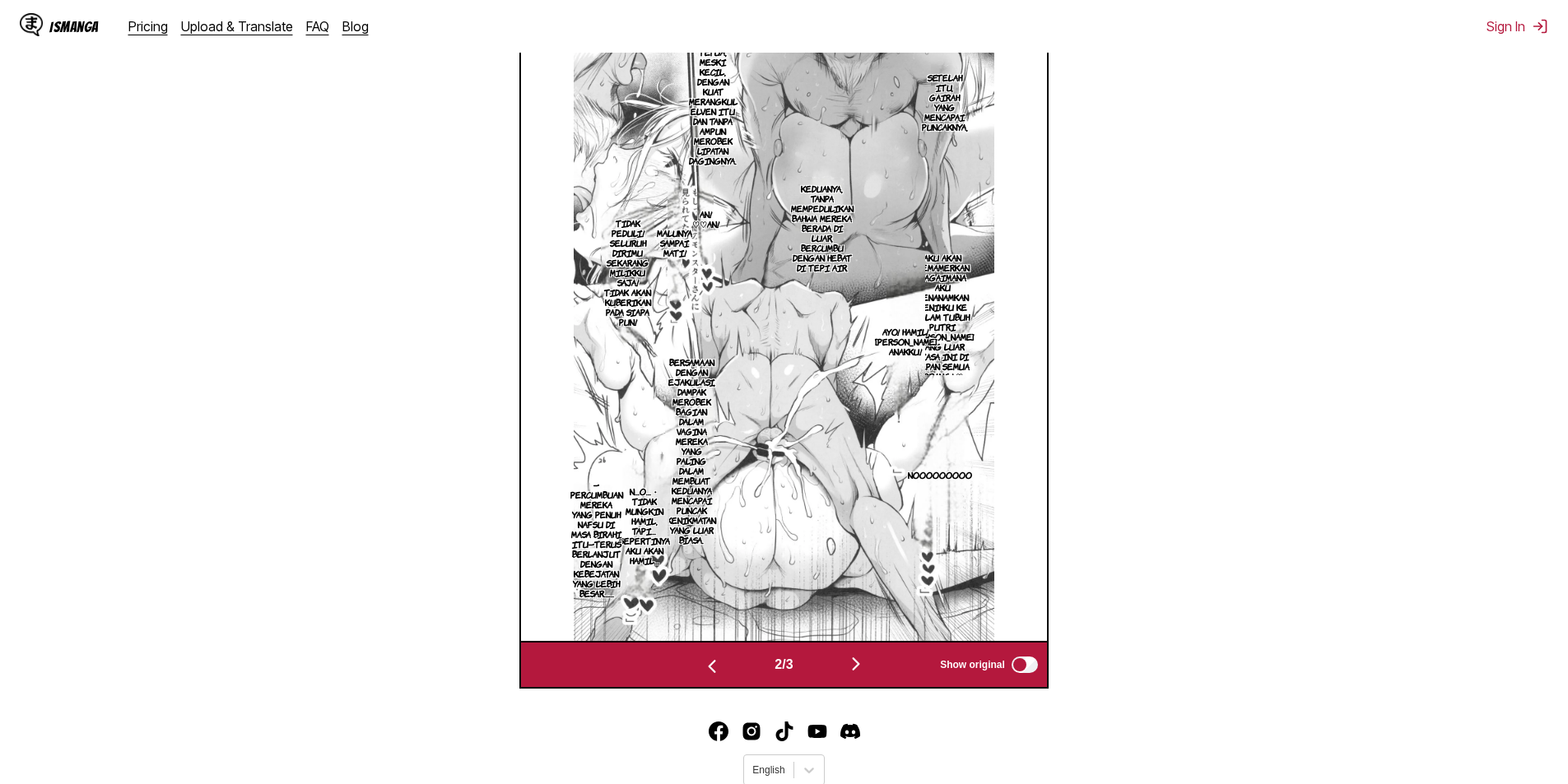
scroll to position [629, 0]
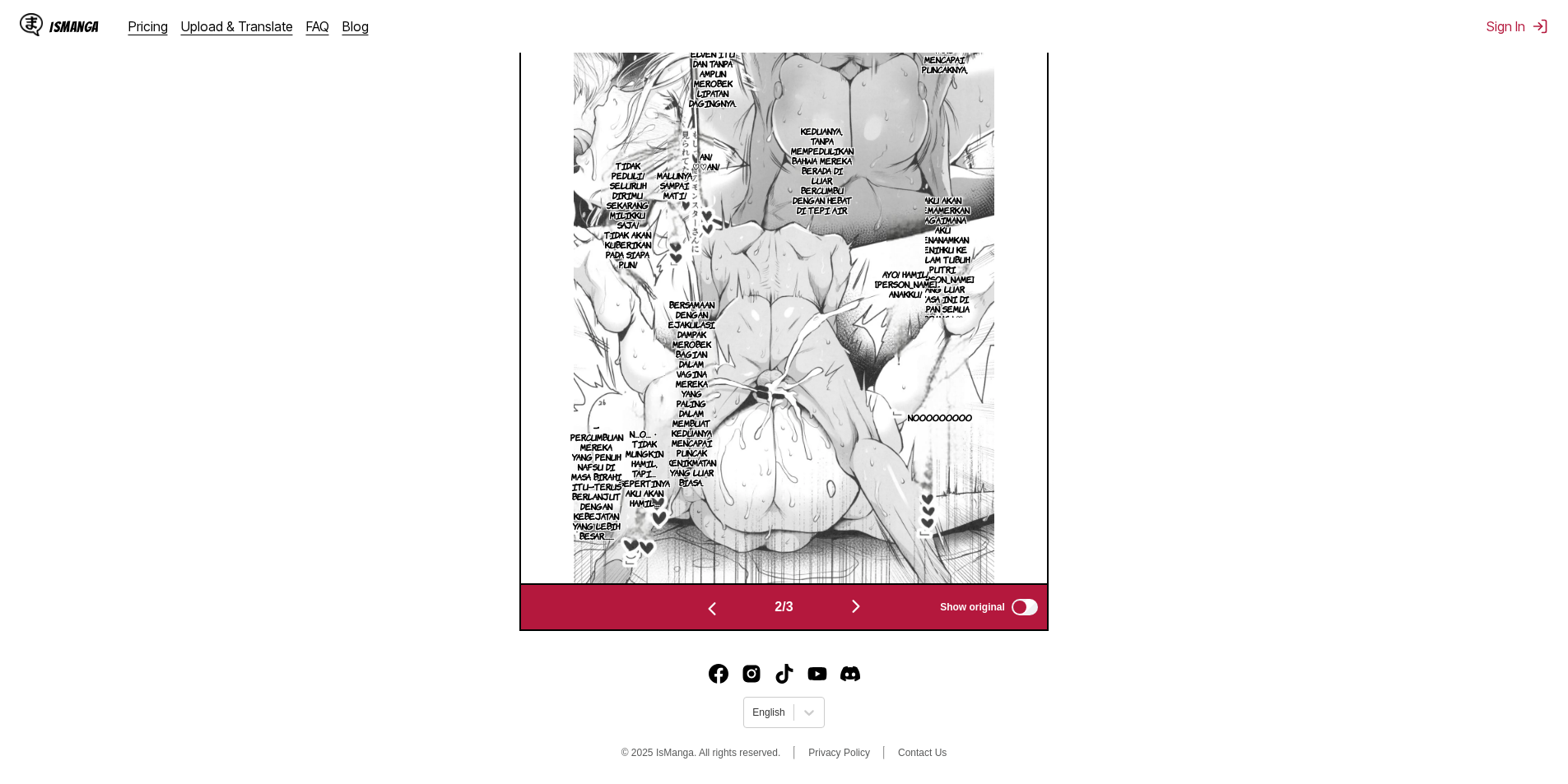
click at [860, 607] on img "button" at bounding box center [856, 607] width 20 height 20
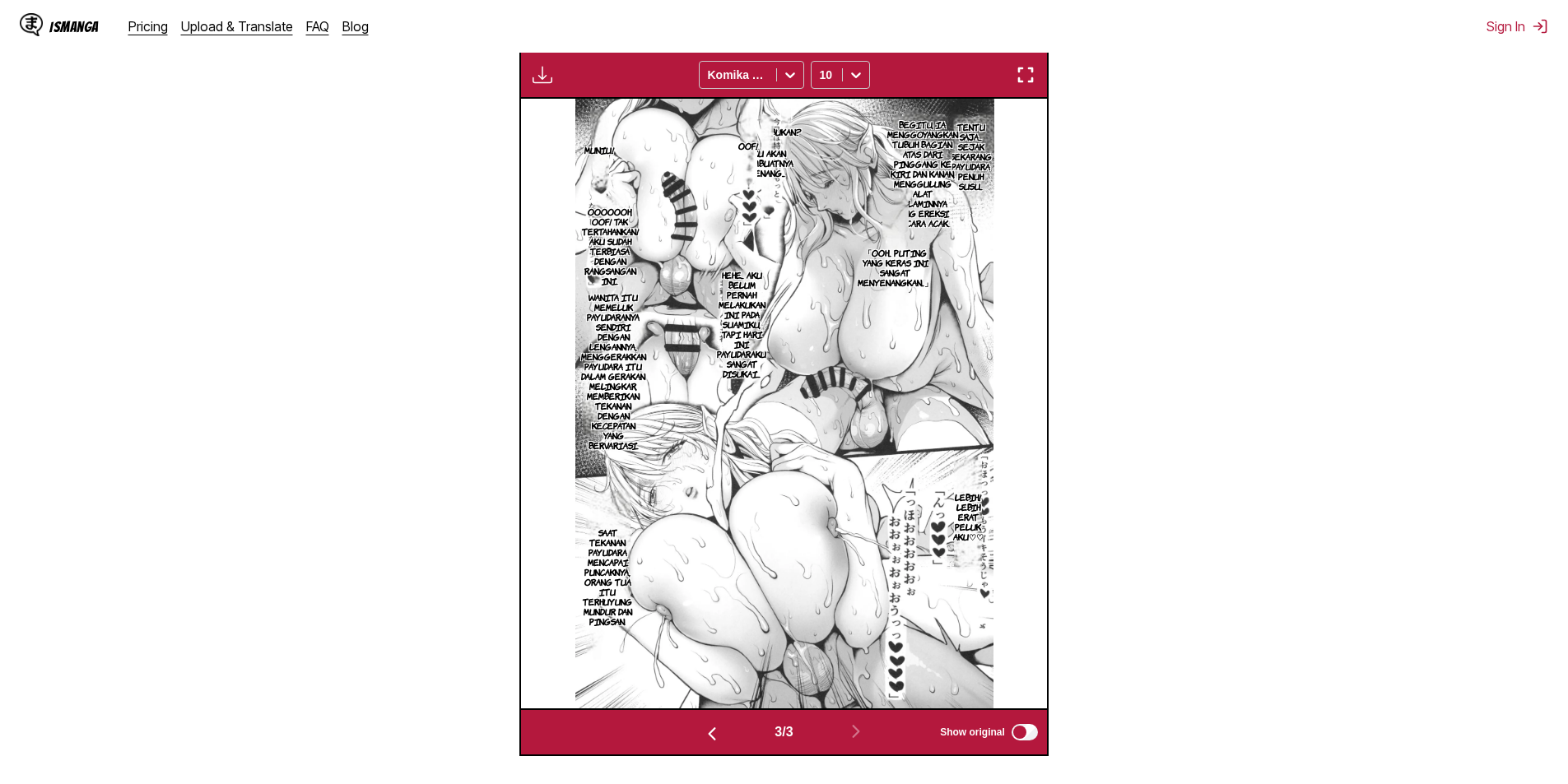
scroll to position [191, 0]
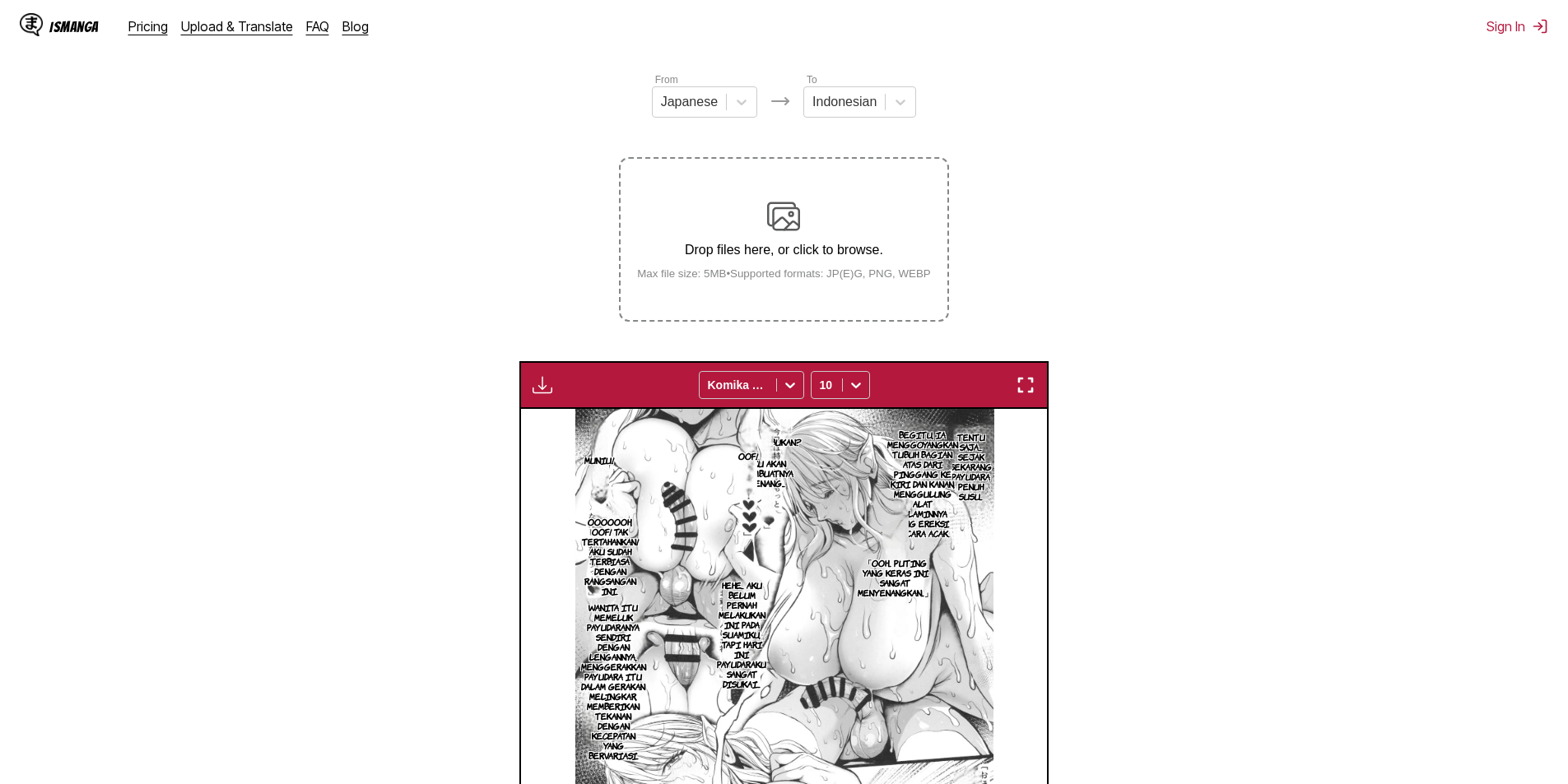
click at [786, 218] on img at bounding box center [783, 216] width 33 height 33
click at [0, 0] on input "Drop files here, or click to browse. Max file size: 5MB • Supported formats: JP…" at bounding box center [0, 0] width 0 height 0
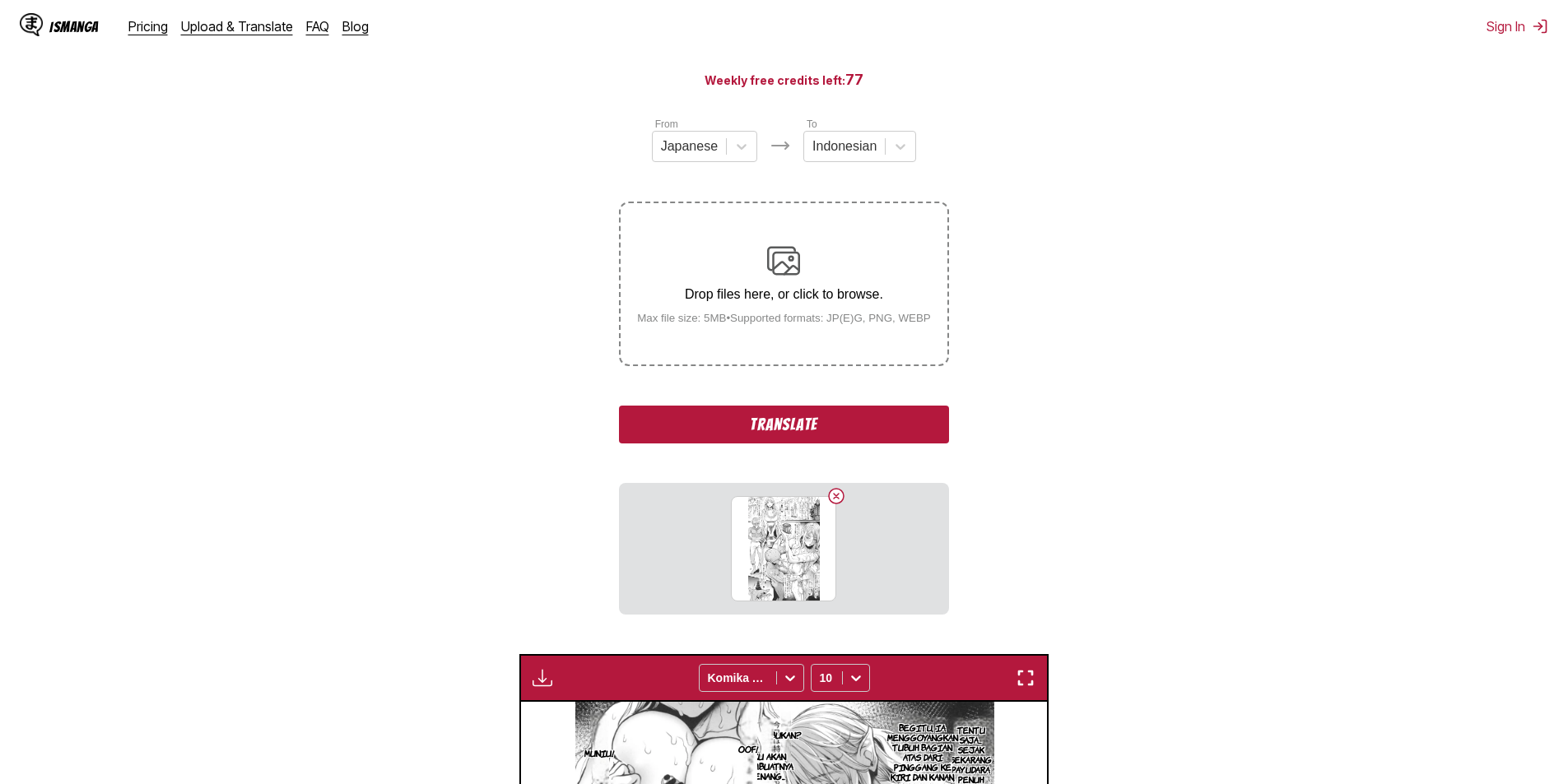
scroll to position [109, 0]
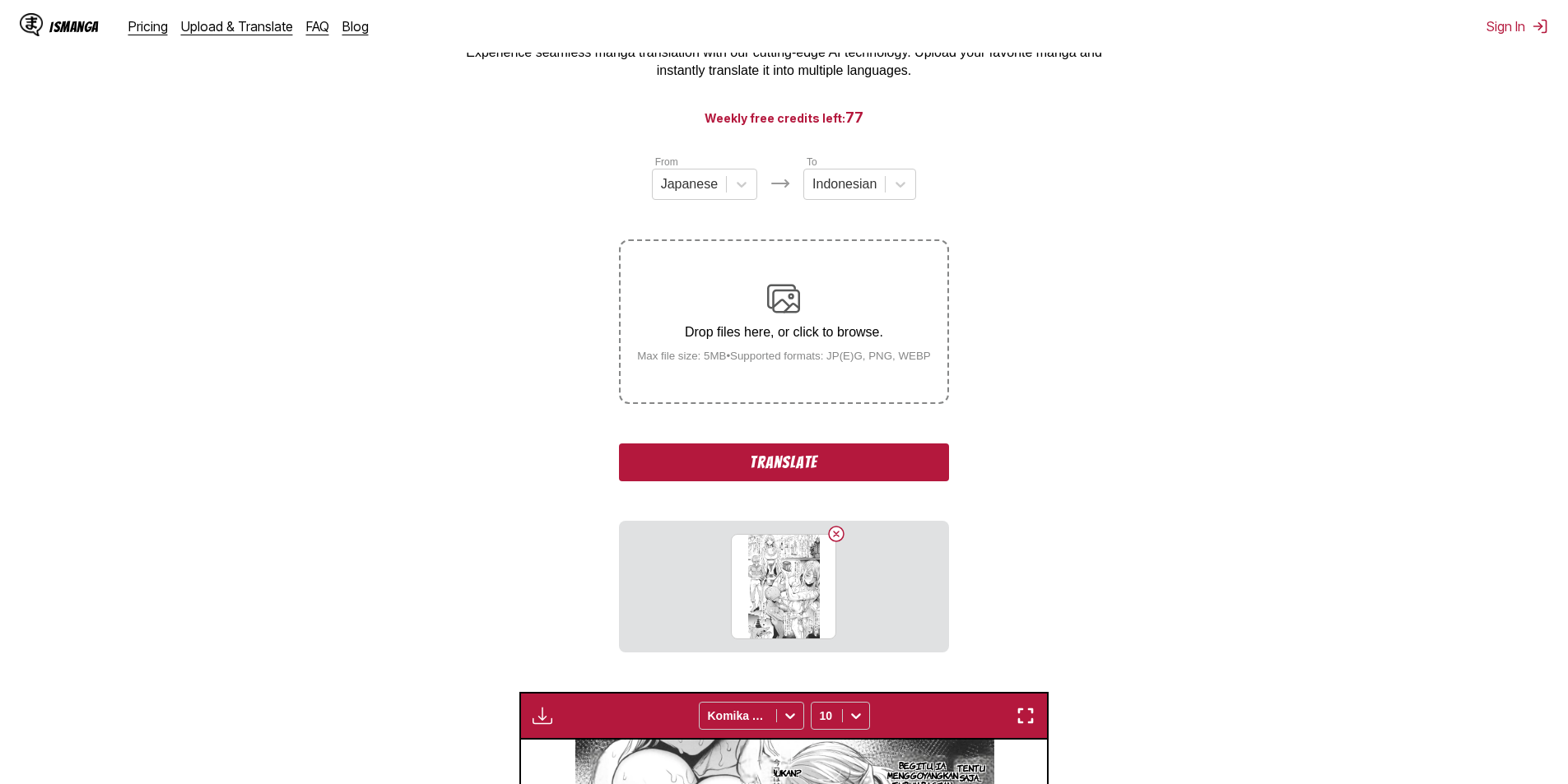
click at [769, 457] on button "Translate" at bounding box center [783, 462] width 330 height 38
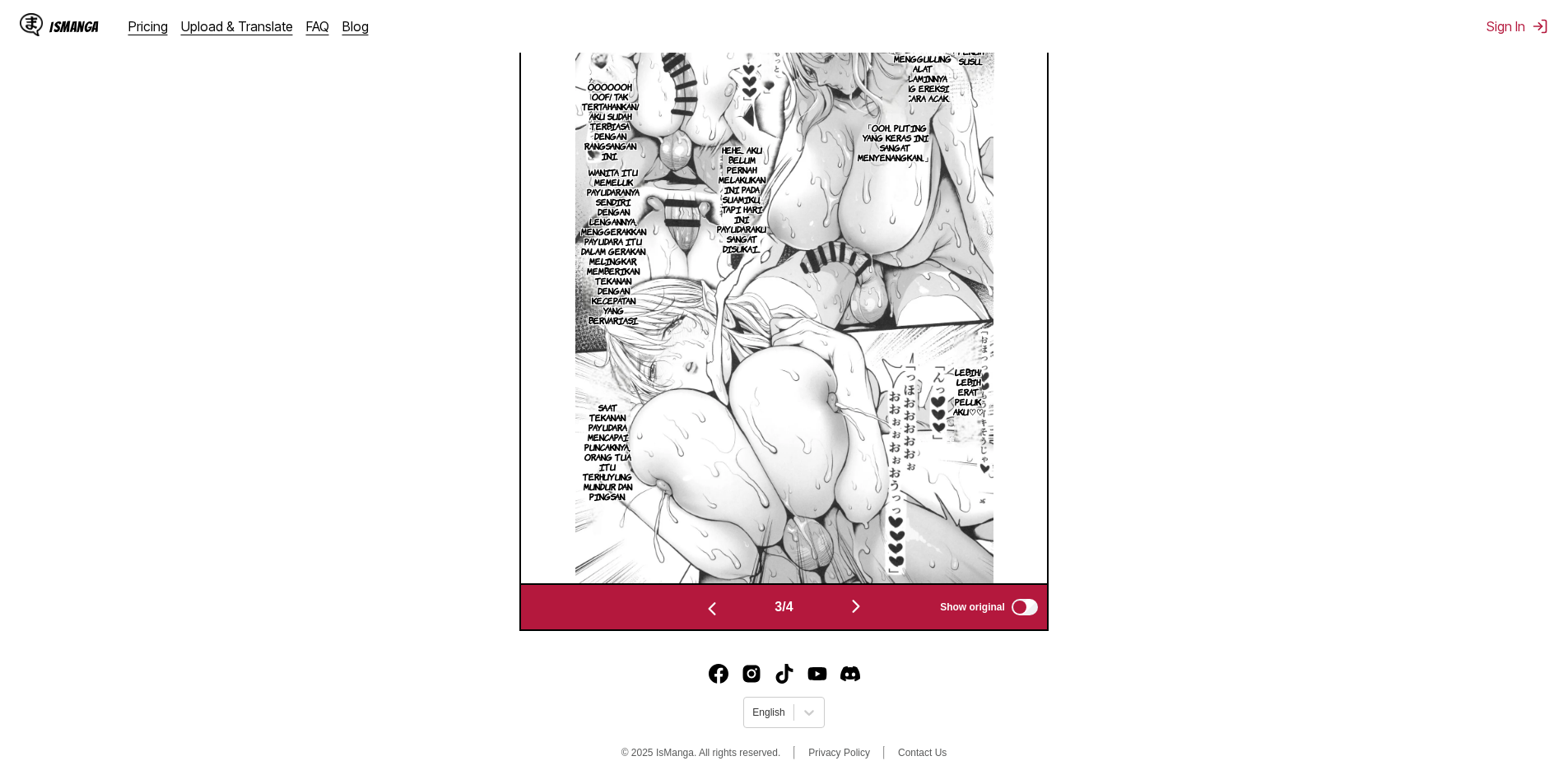
scroll to position [687, 0]
click at [862, 607] on img "button" at bounding box center [856, 607] width 20 height 20
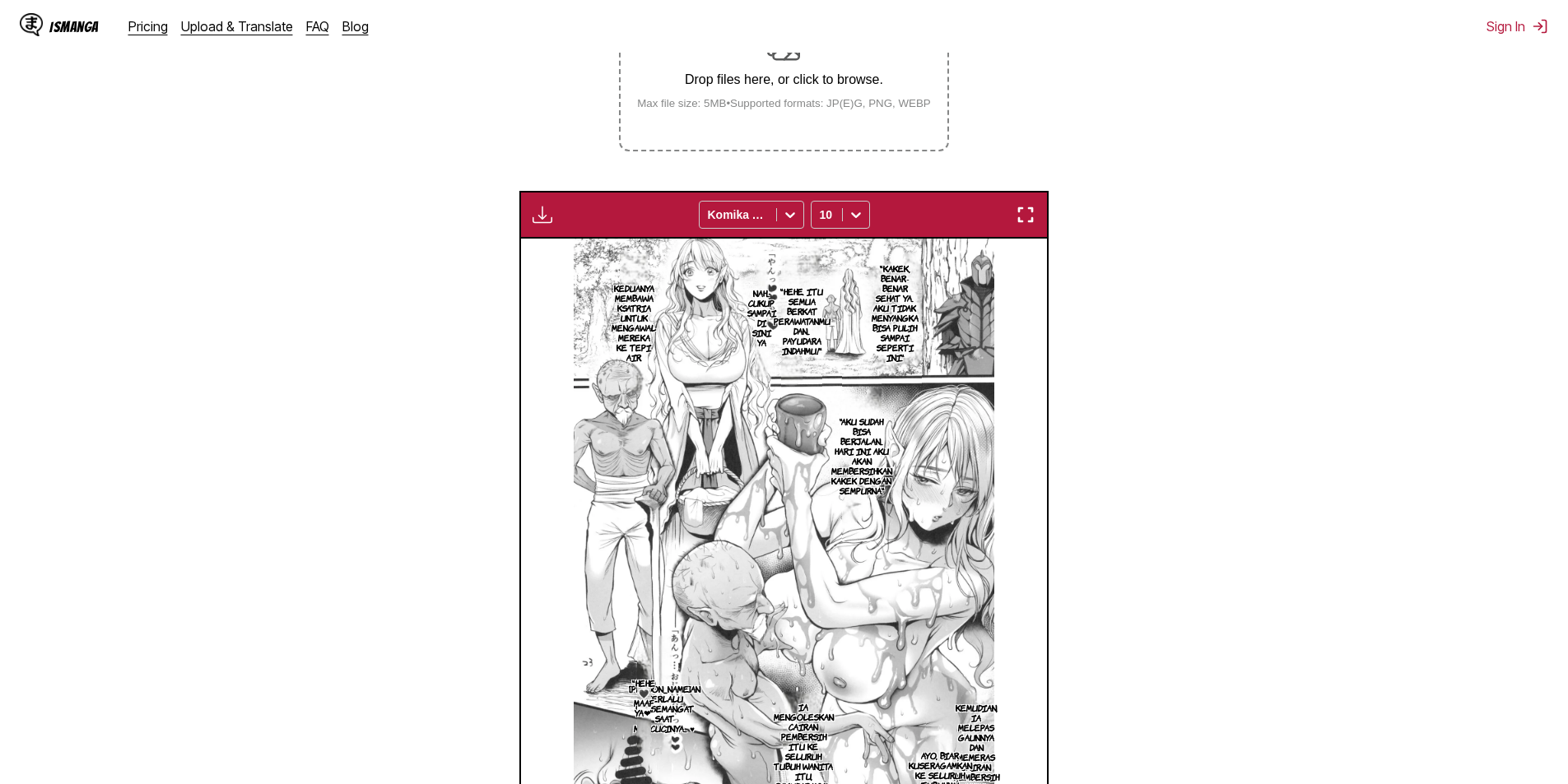
scroll to position [356, 0]
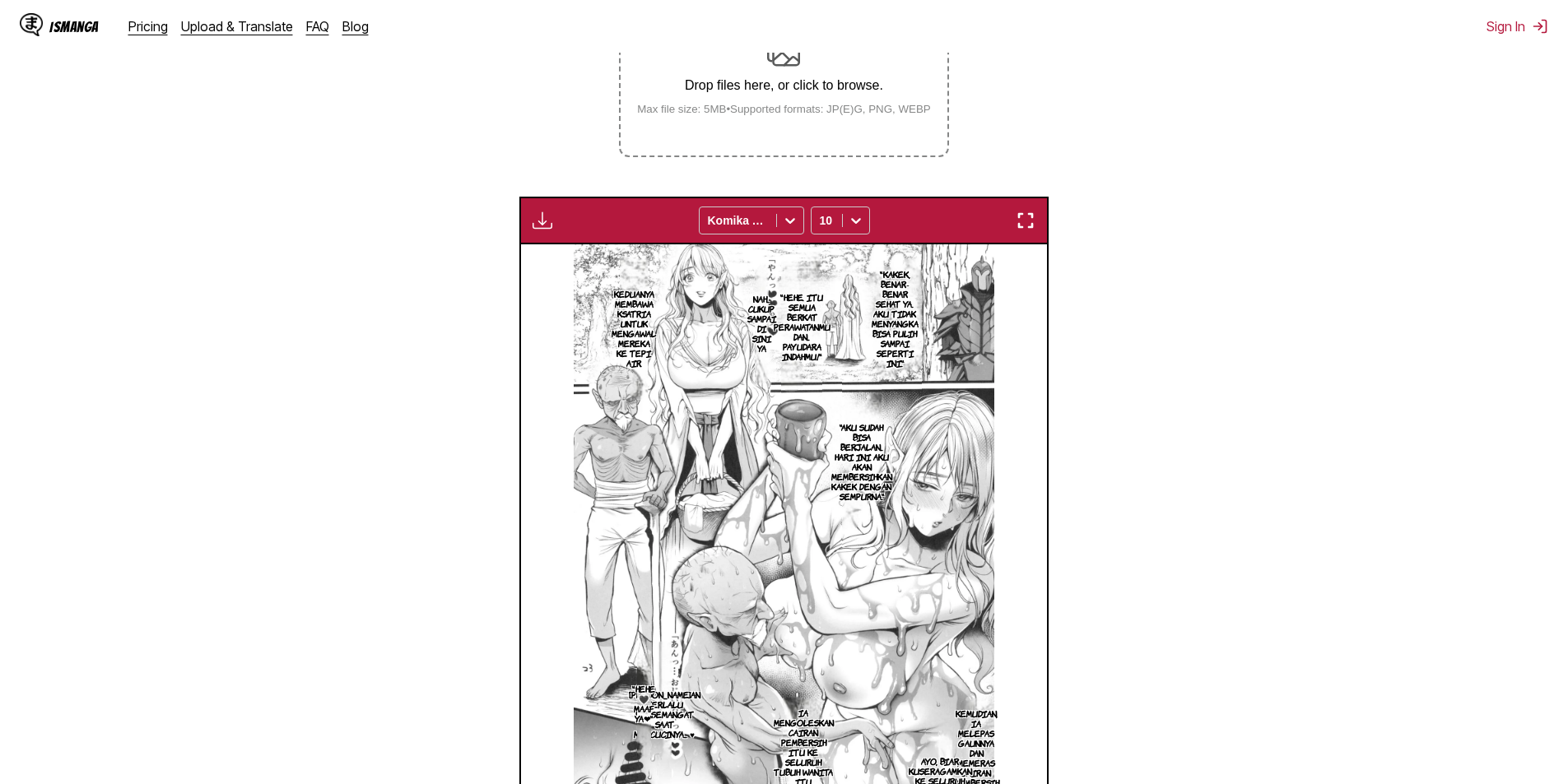
click at [803, 57] on div "Drop files here, or click to browse. Max file size: 5MB • Supported formats: JP…" at bounding box center [783, 76] width 320 height 80
click at [0, 0] on input "Drop files here, or click to browse. Max file size: 5MB • Supported formats: JP…" at bounding box center [0, 0] width 0 height 0
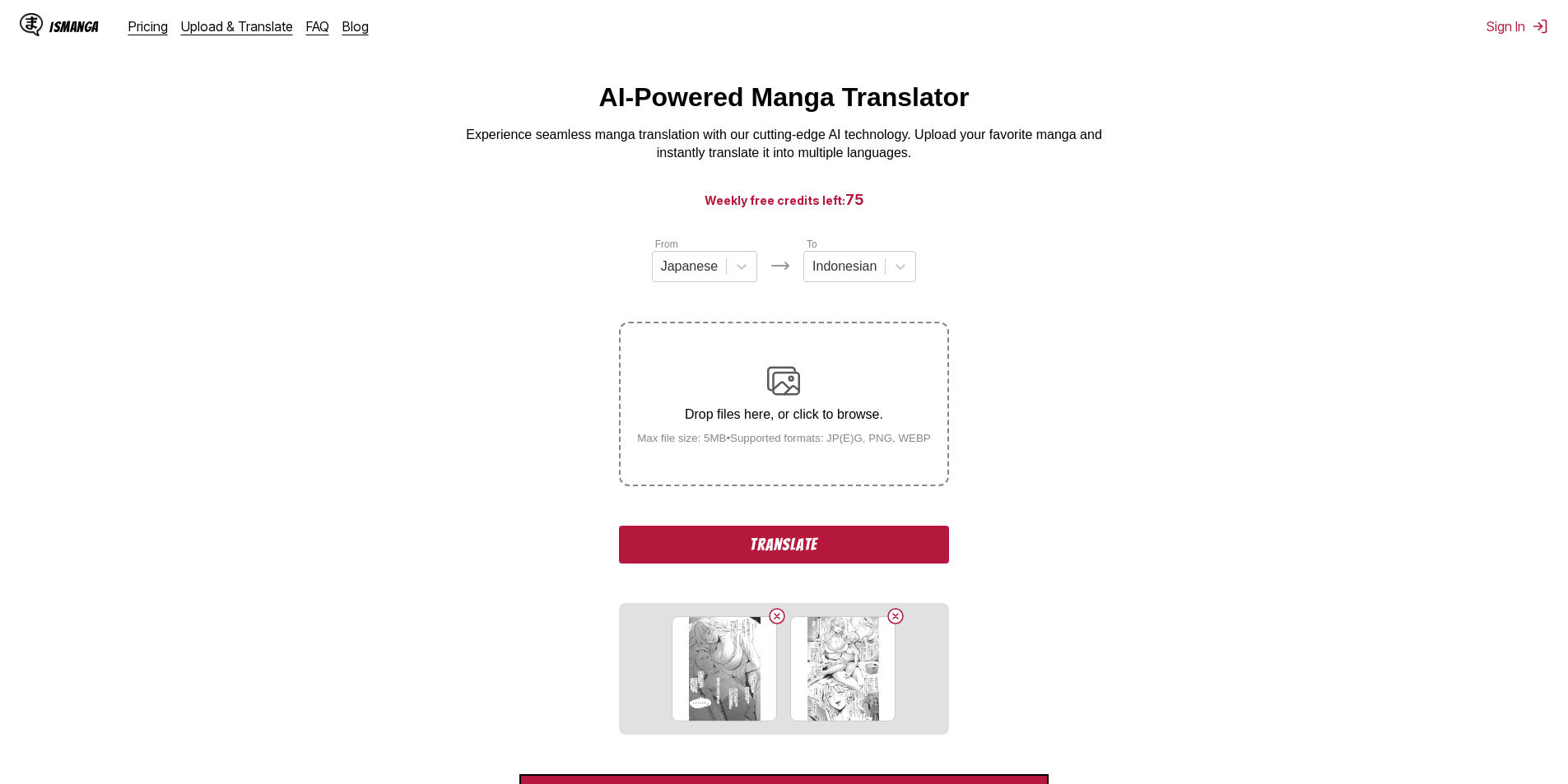
click at [766, 552] on button "Translate" at bounding box center [783, 545] width 330 height 38
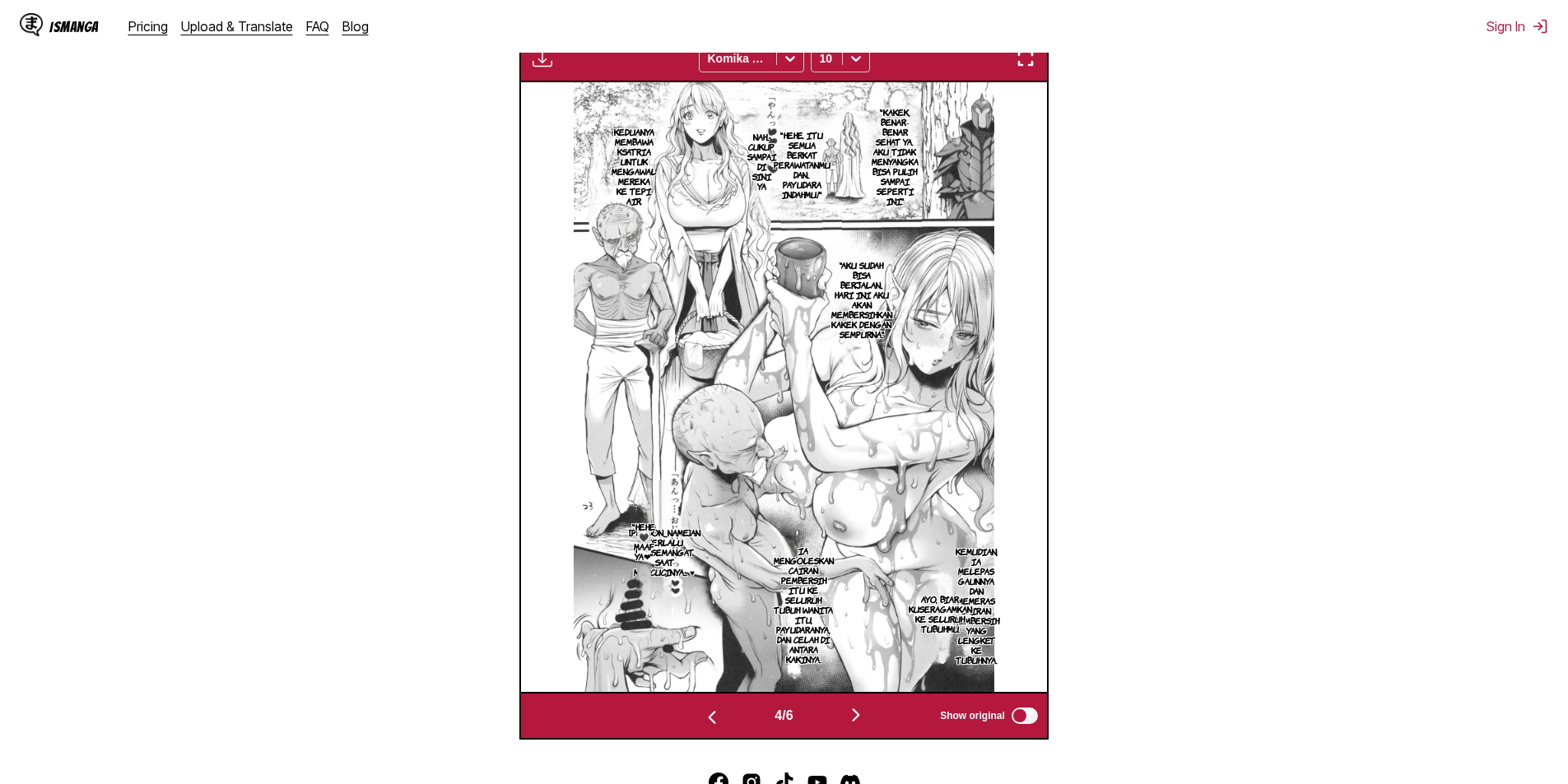
scroll to position [687, 0]
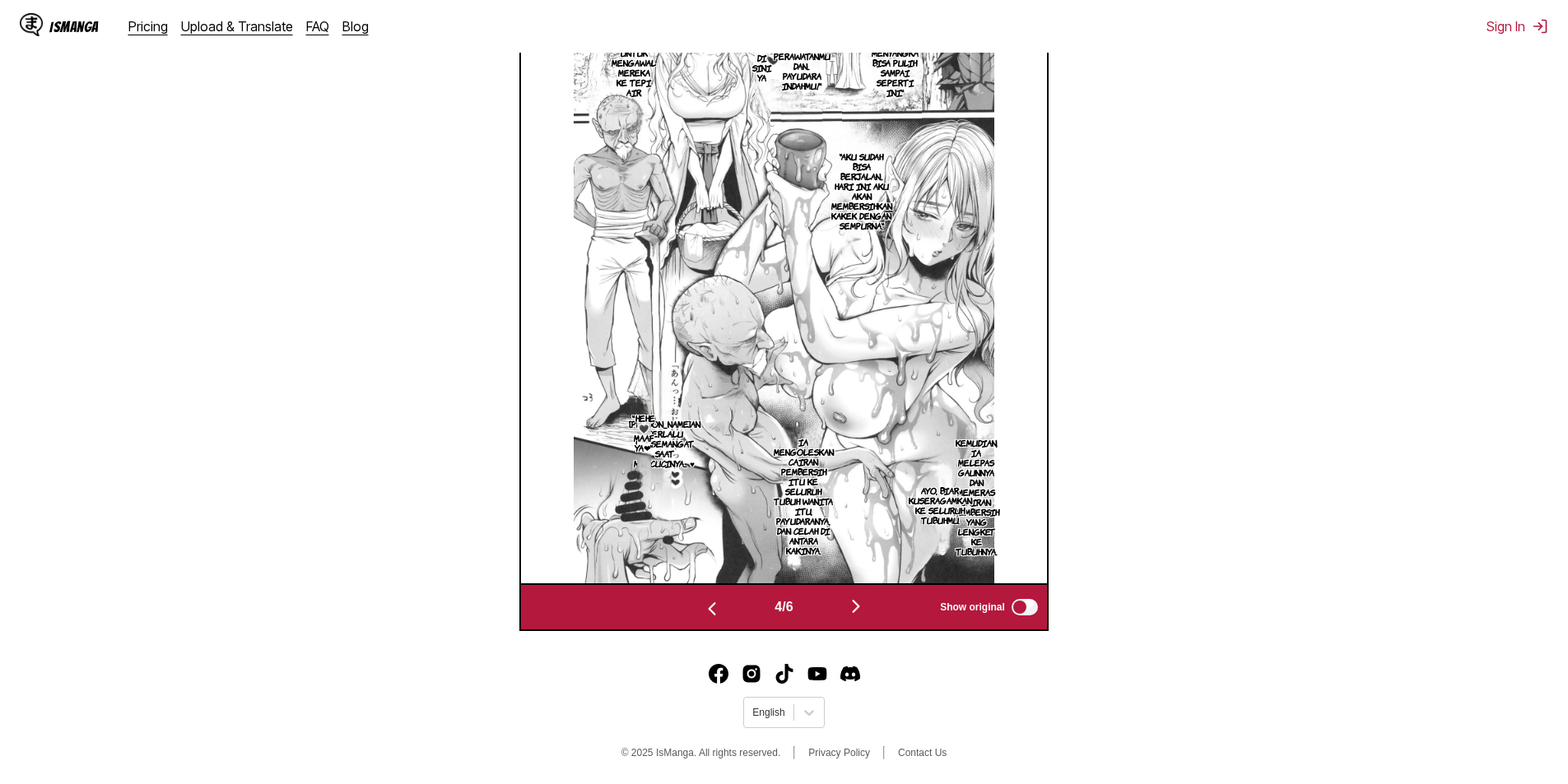
click at [866, 611] on img "button" at bounding box center [856, 607] width 20 height 20
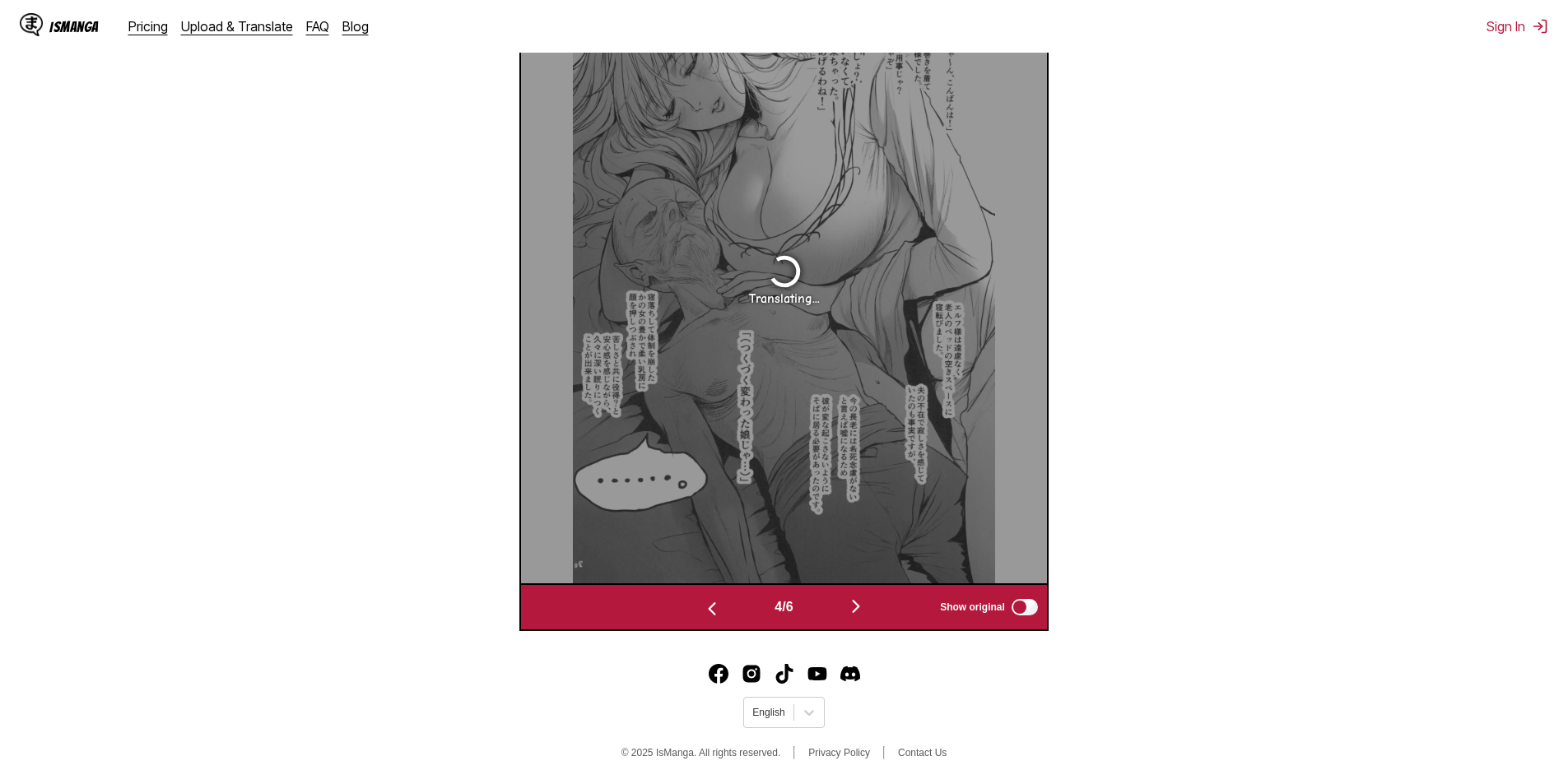
scroll to position [660, 0]
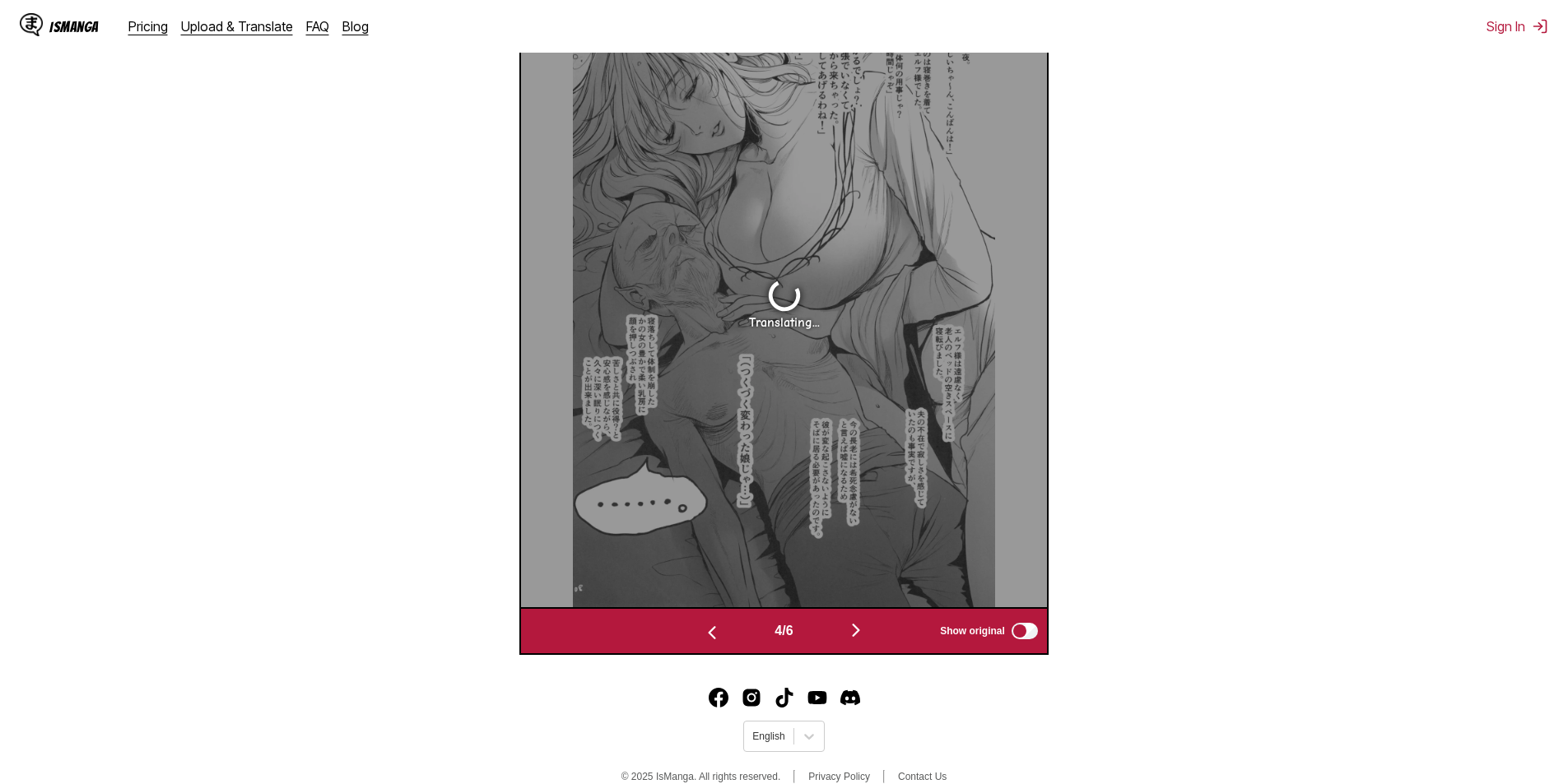
click at [867, 611] on div "4 / 6 Show original" at bounding box center [783, 632] width 529 height 48
click at [861, 635] on img "button" at bounding box center [856, 631] width 20 height 20
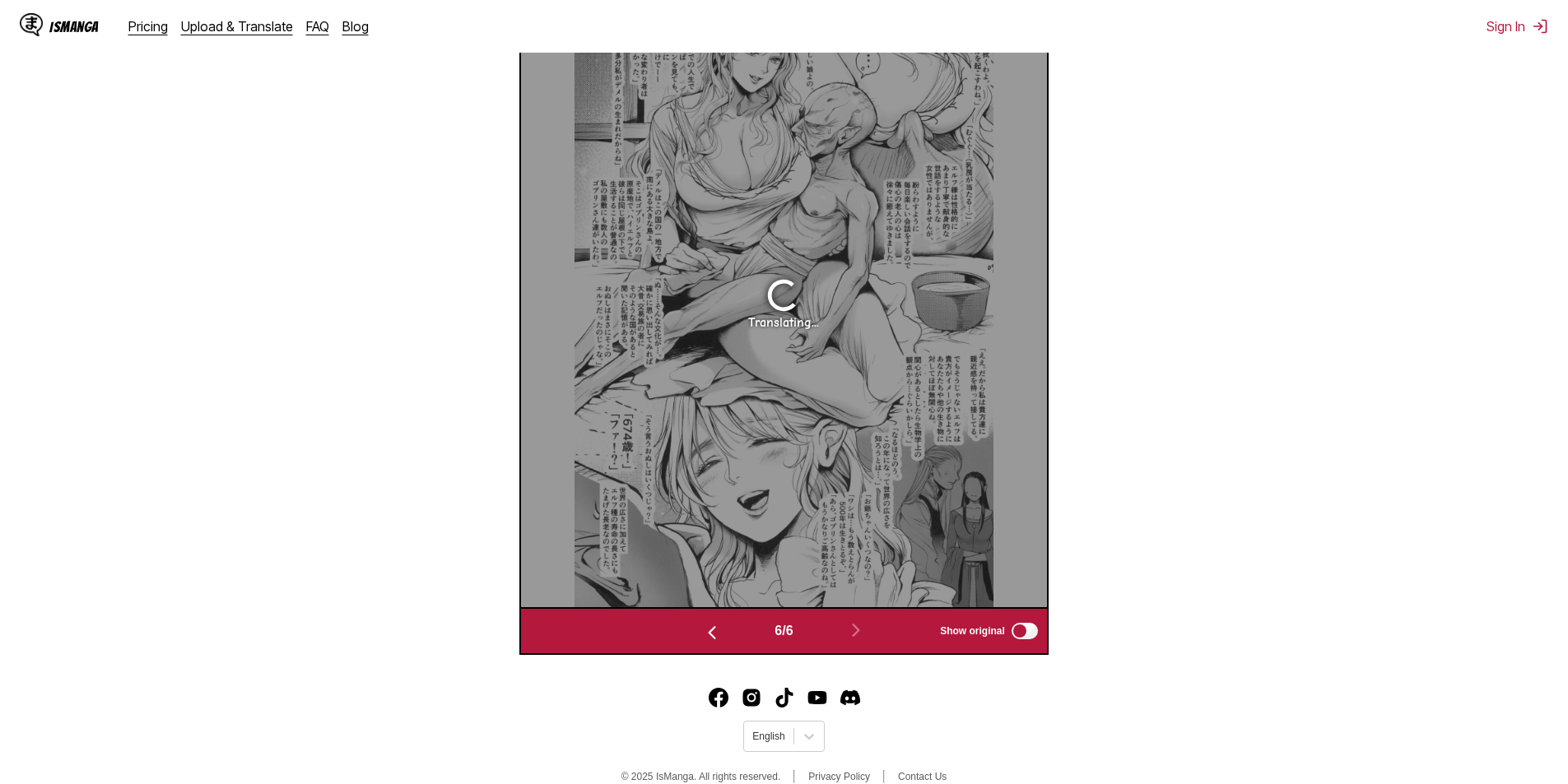
click at [708, 638] on img "button" at bounding box center [712, 633] width 20 height 20
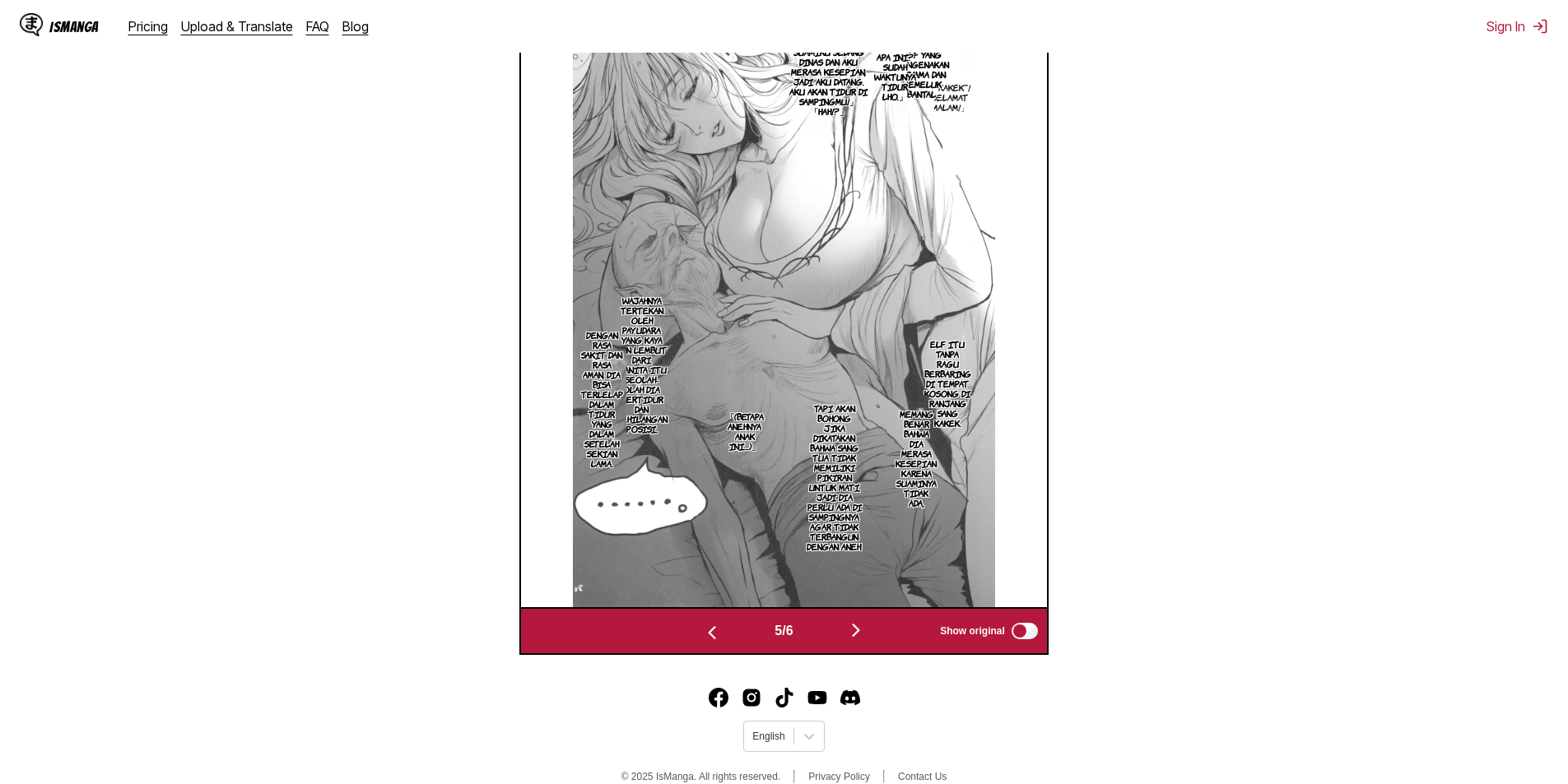
click at [858, 638] on img "button" at bounding box center [856, 631] width 20 height 20
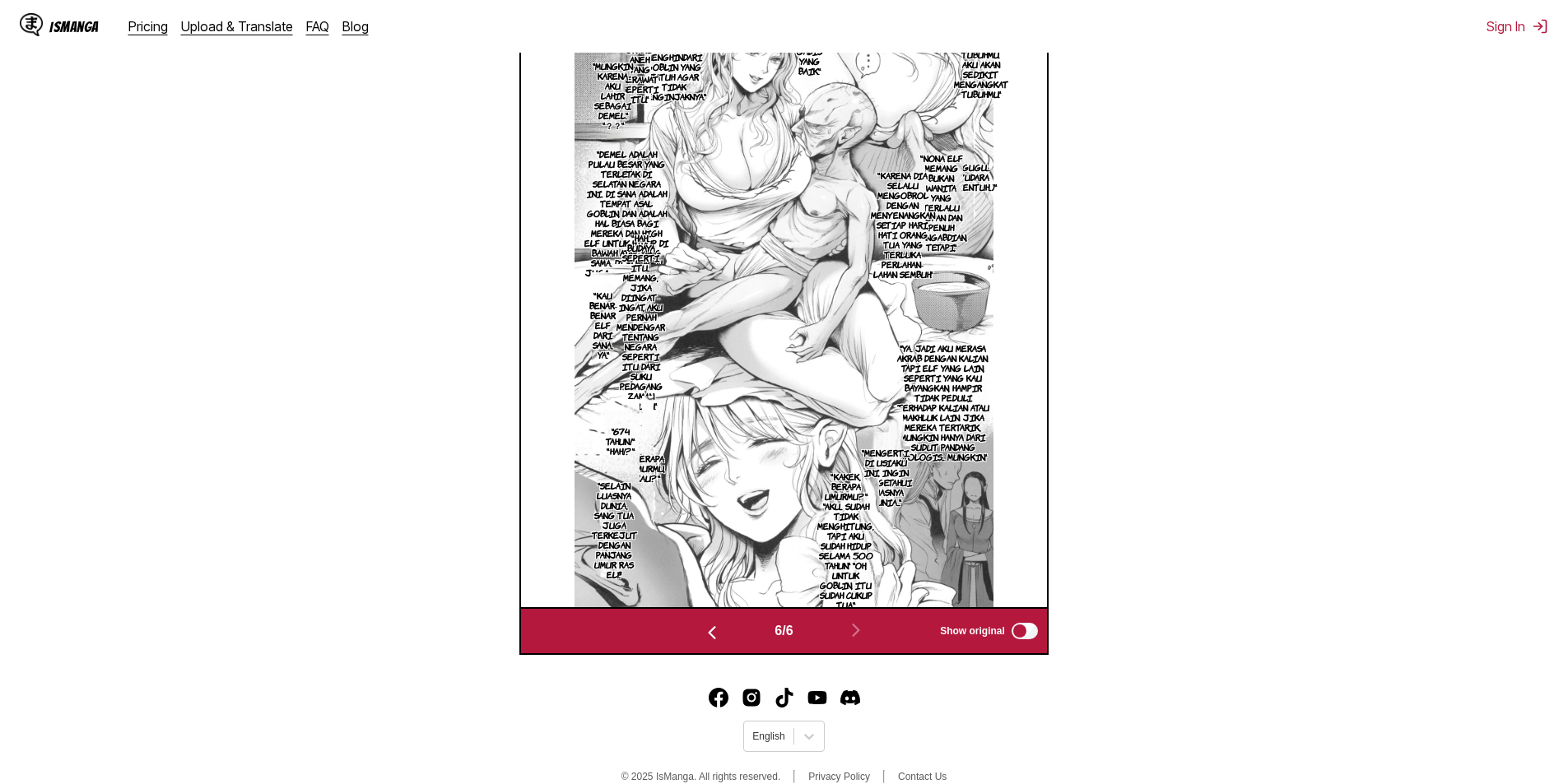
scroll to position [520, 0]
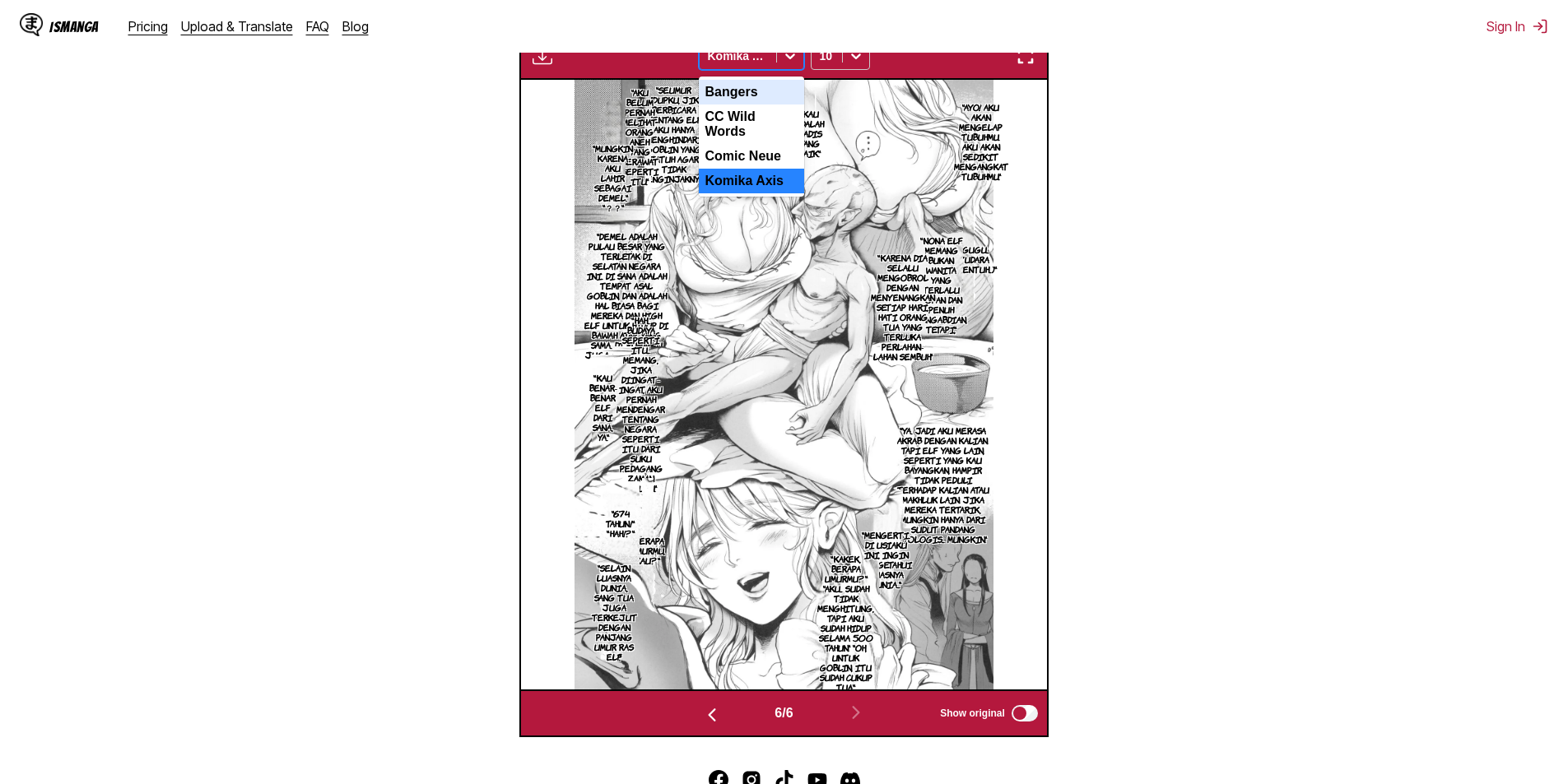
click at [794, 55] on icon at bounding box center [790, 56] width 17 height 17
click at [746, 152] on div "Comic Neue" at bounding box center [752, 156] width 106 height 25
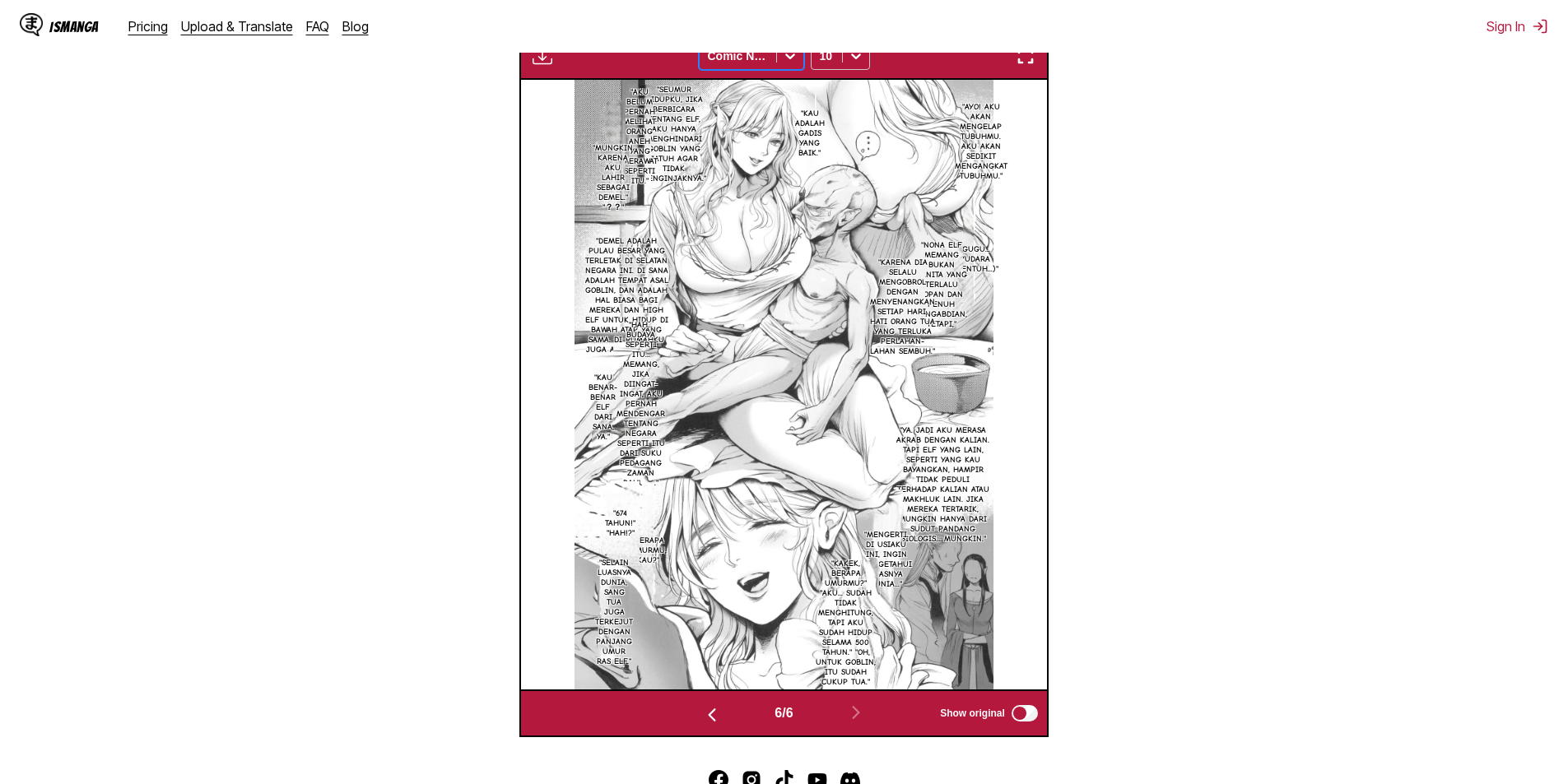
click at [797, 60] on icon at bounding box center [790, 56] width 17 height 17
click at [743, 121] on div "CC Wild Words" at bounding box center [752, 125] width 106 height 40
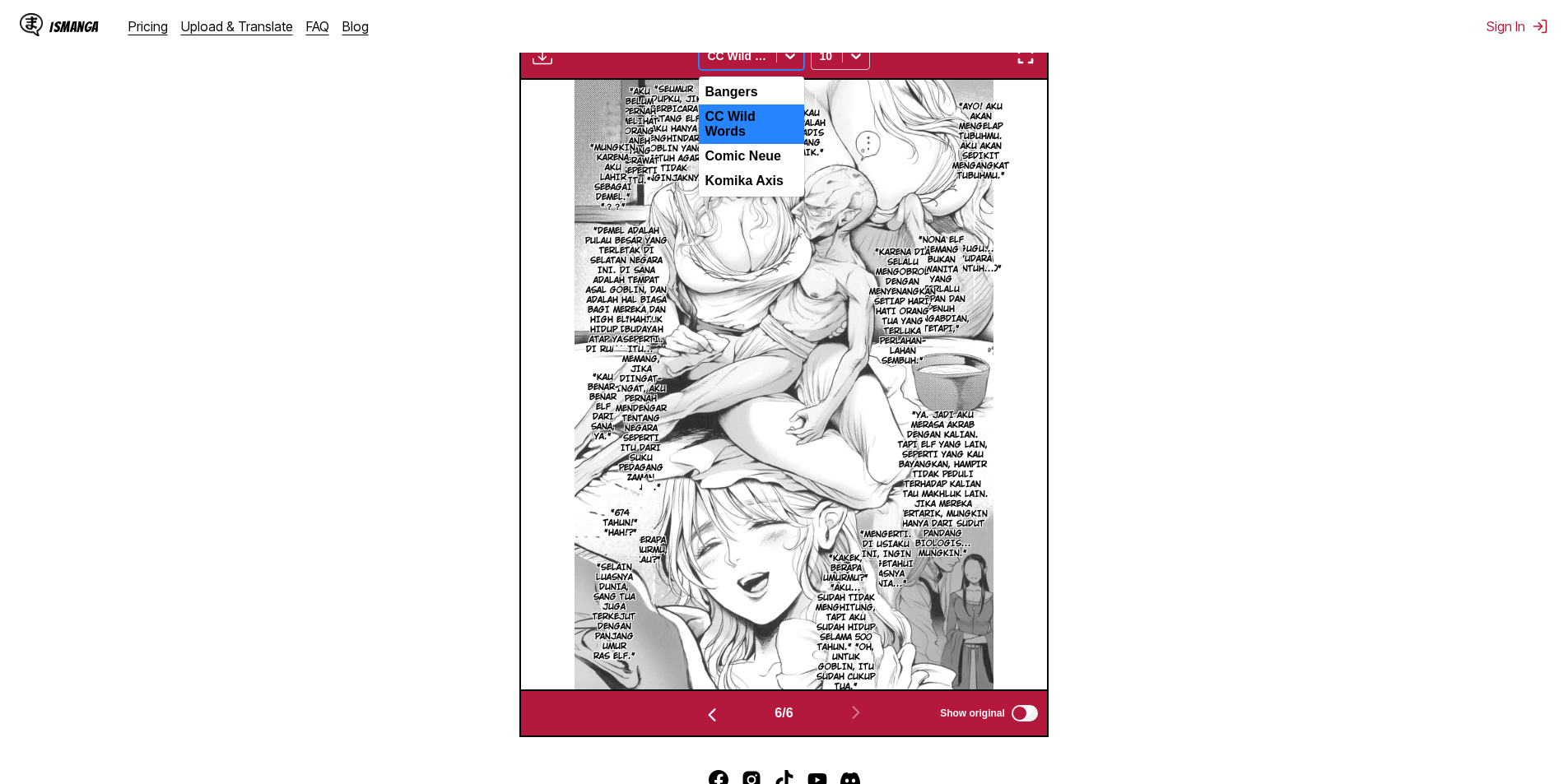
click at [794, 55] on icon at bounding box center [790, 56] width 17 height 17
click at [753, 100] on div "Bangers" at bounding box center [752, 92] width 106 height 25
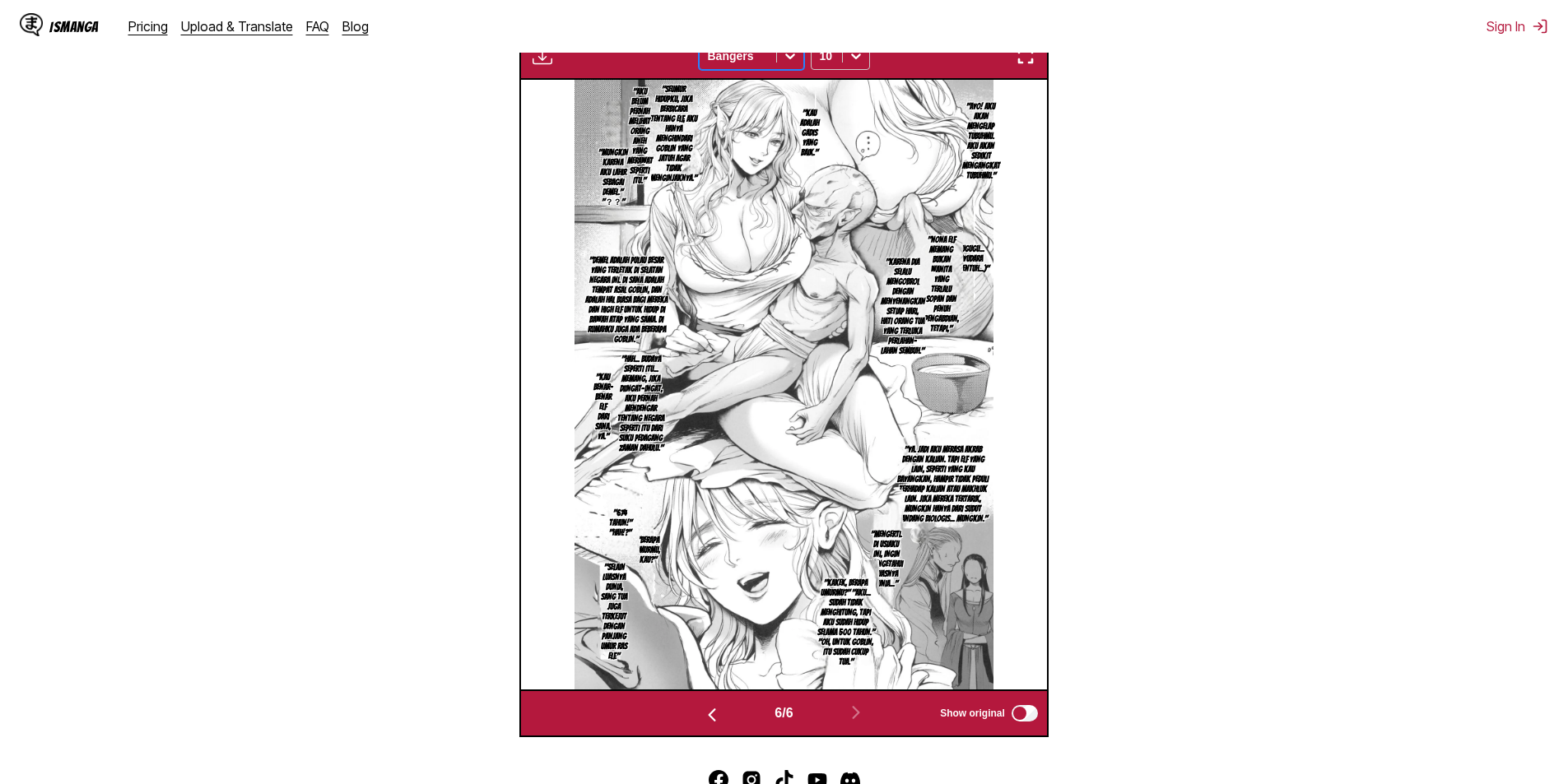
click at [790, 59] on icon at bounding box center [790, 57] width 10 height 6
click at [741, 180] on div "Komika Axis" at bounding box center [752, 180] width 106 height 25
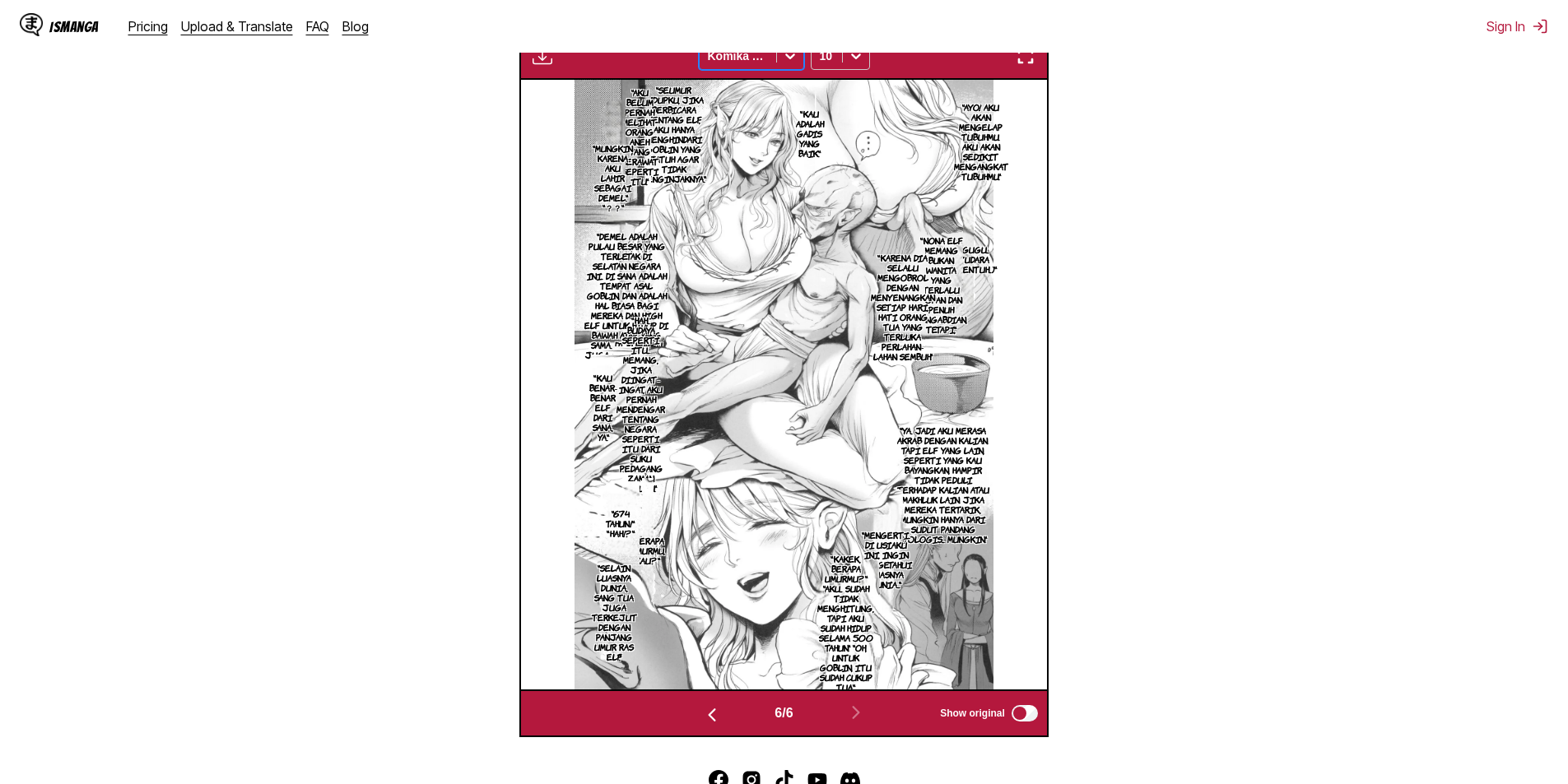
click at [708, 717] on img "button" at bounding box center [712, 715] width 20 height 20
